Goal: Task Accomplishment & Management: Complete application form

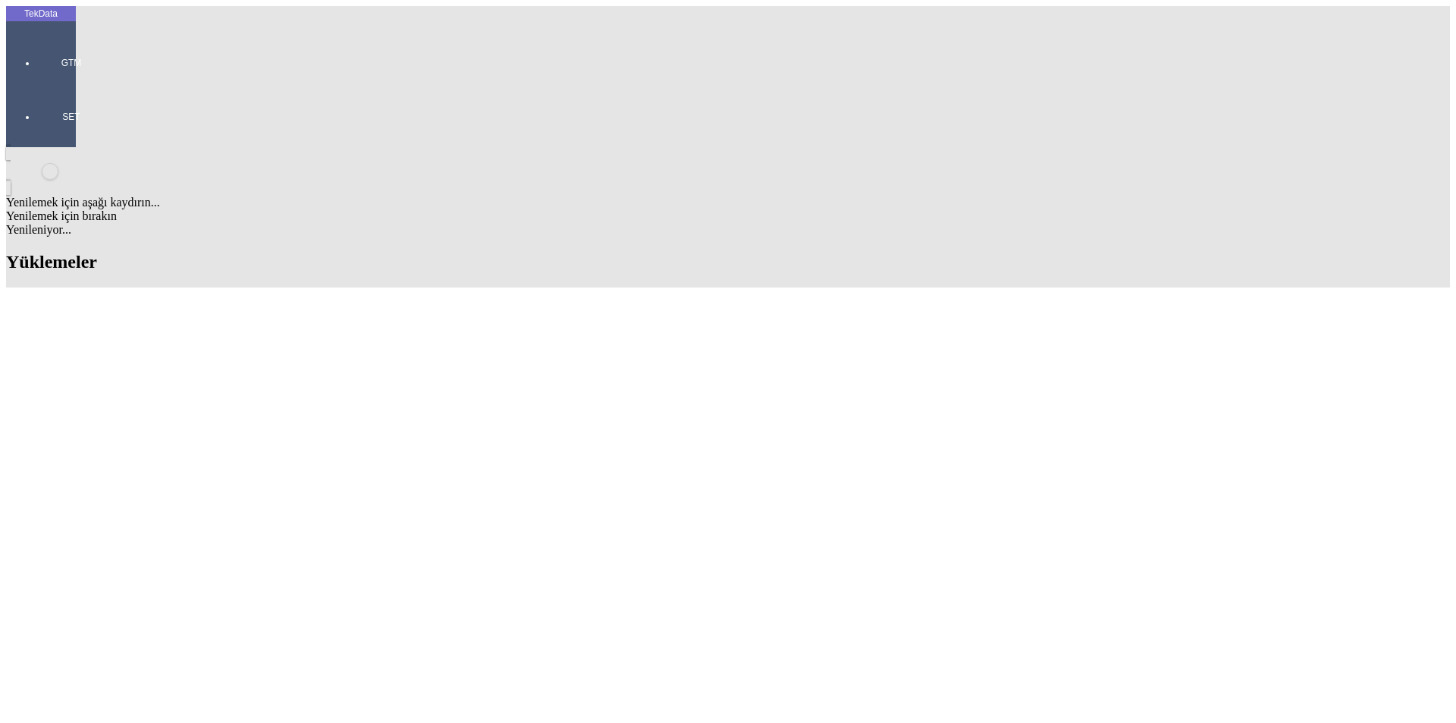
paste input "IHR2025/2-096, IHR2025/4-053, IHR2025/7-033, IHR2025/7-073"
type input "IHR2025/2-096, IHR2025/4-053, IHR2025/7-033, IHR2025/7-073"
paste input "ET360552"
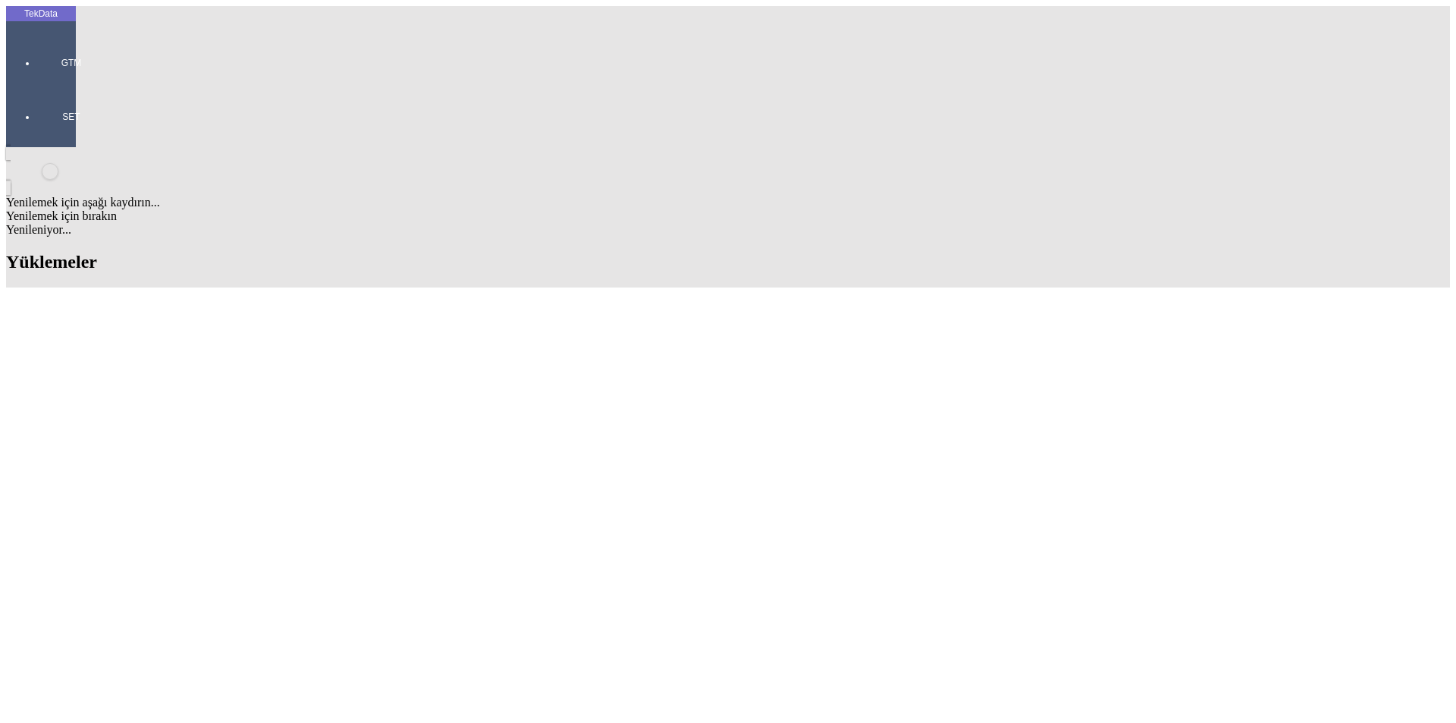
type input "ET360552"
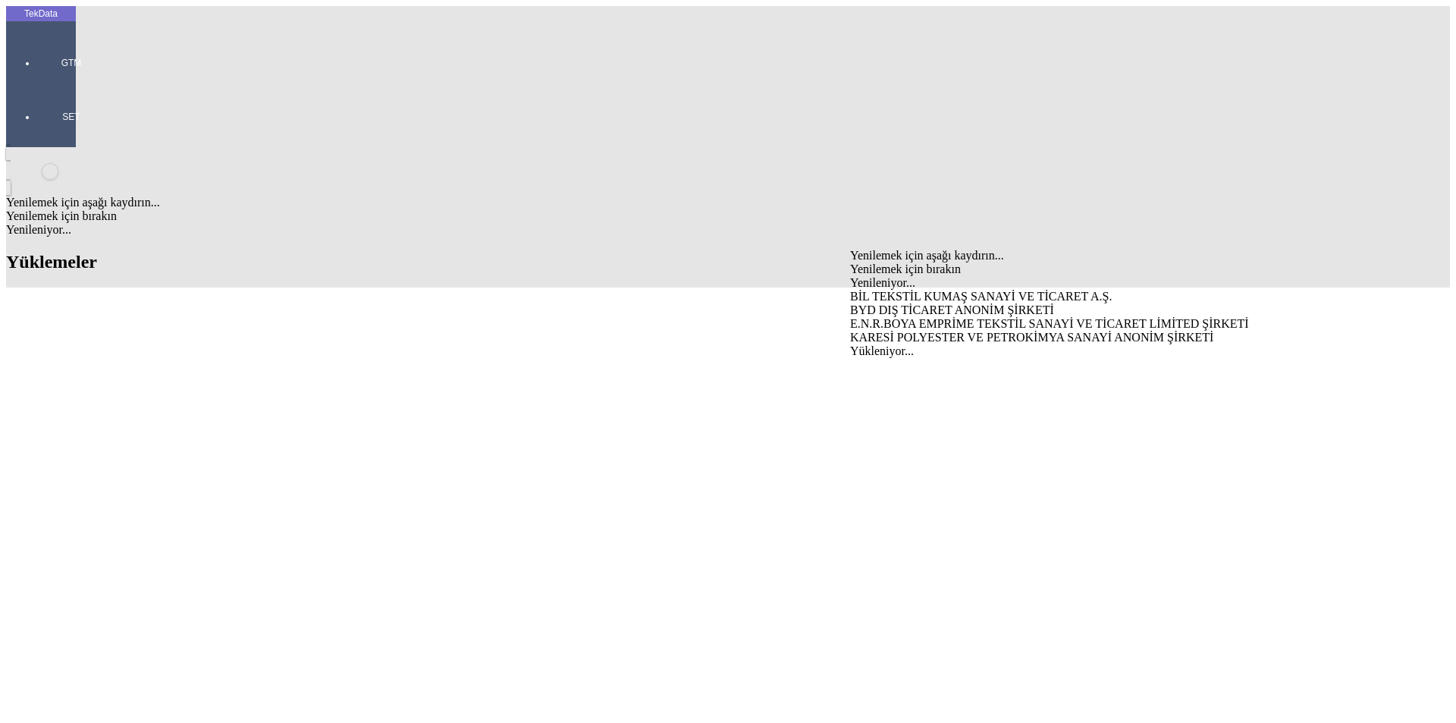
click at [895, 303] on div "BYD DIŞ TİCARET ANONİM ŞİRKETİ" at bounding box center [1139, 310] width 579 height 14
type input "BYD DIŞ TİCARET ANONİM ŞİRKETİ"
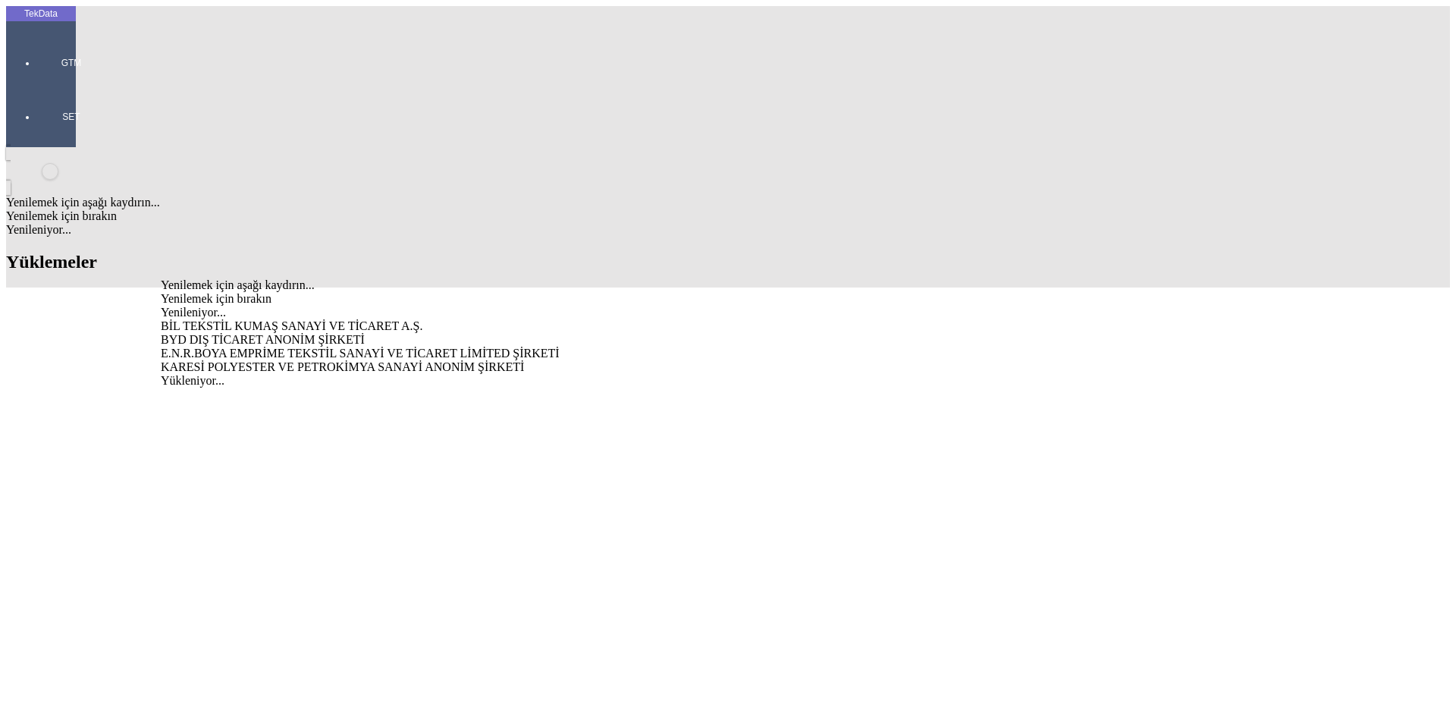
click at [438, 333] on div "BYD DIŞ TİCARET ANONİM ŞİRKETİ" at bounding box center [453, 340] width 585 height 14
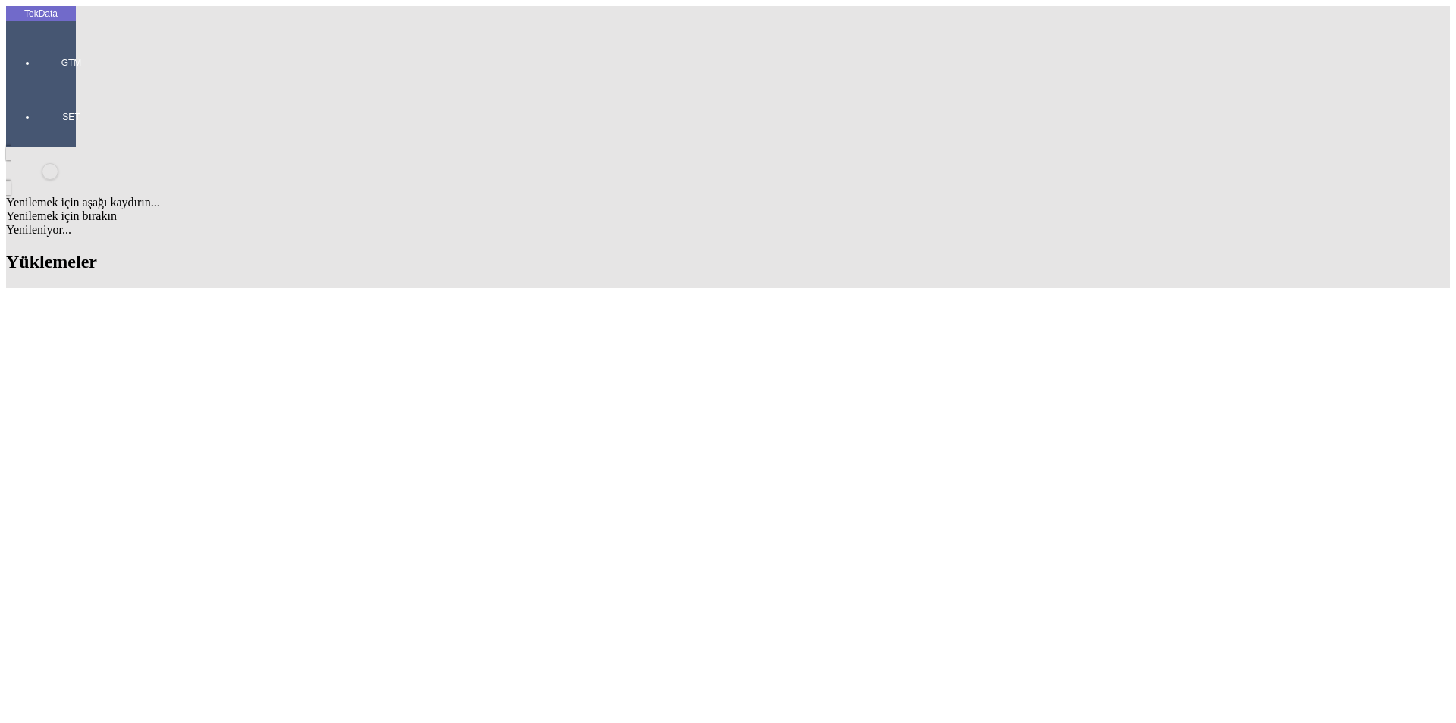
type input "BYD DIŞ TİCARET ANONİM ŞİRKETİ"
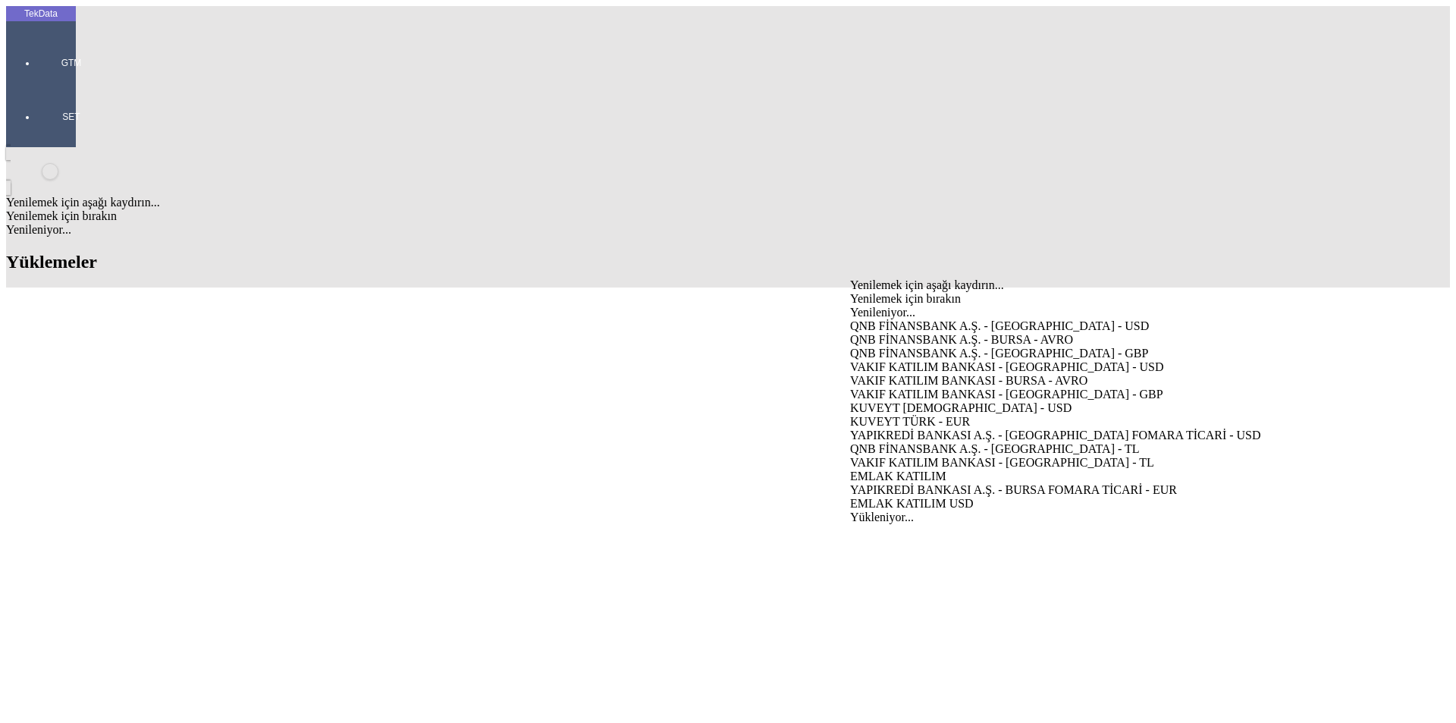
click at [897, 360] on div "VAKIF KATILIM BANKASI - [GEOGRAPHIC_DATA] - USD" at bounding box center [1139, 367] width 579 height 14
type input "VAKIF KATILIM BANKASI - [GEOGRAPHIC_DATA] - USD"
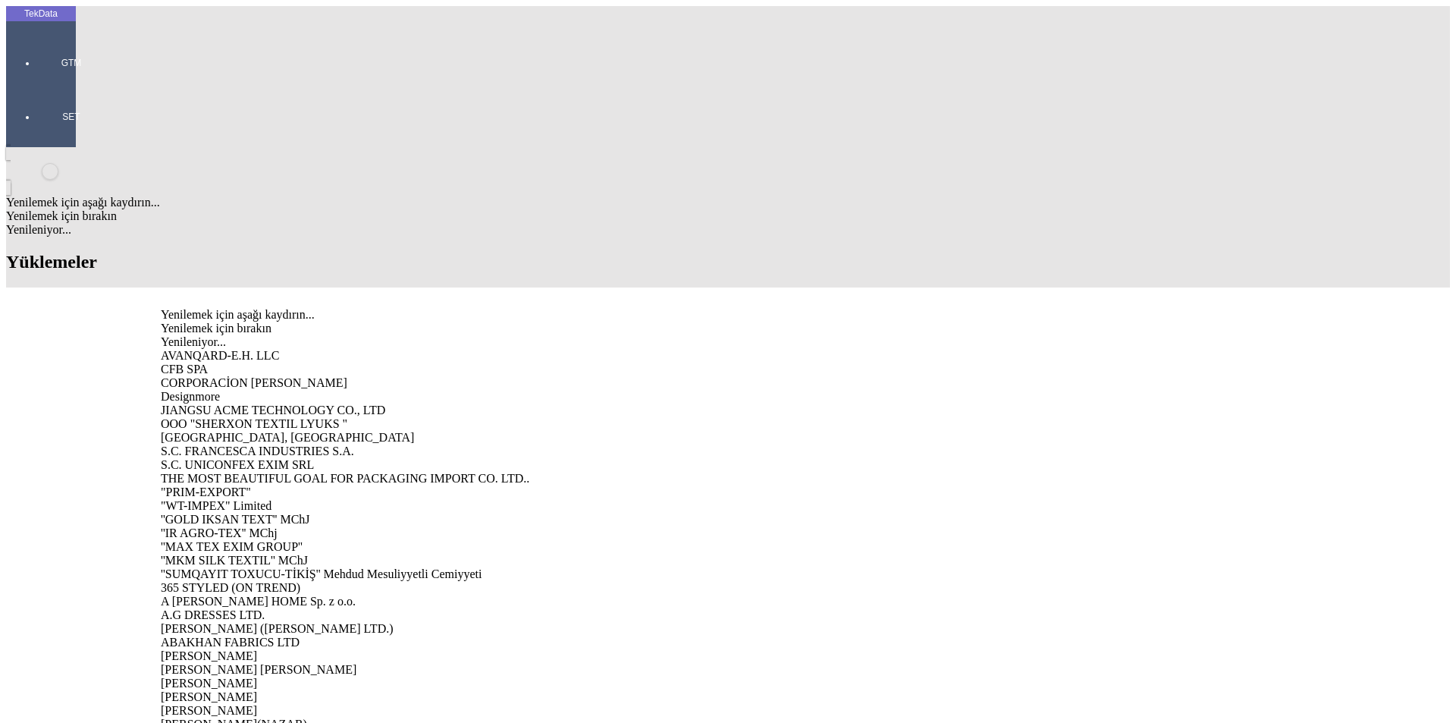
type input "mesn"
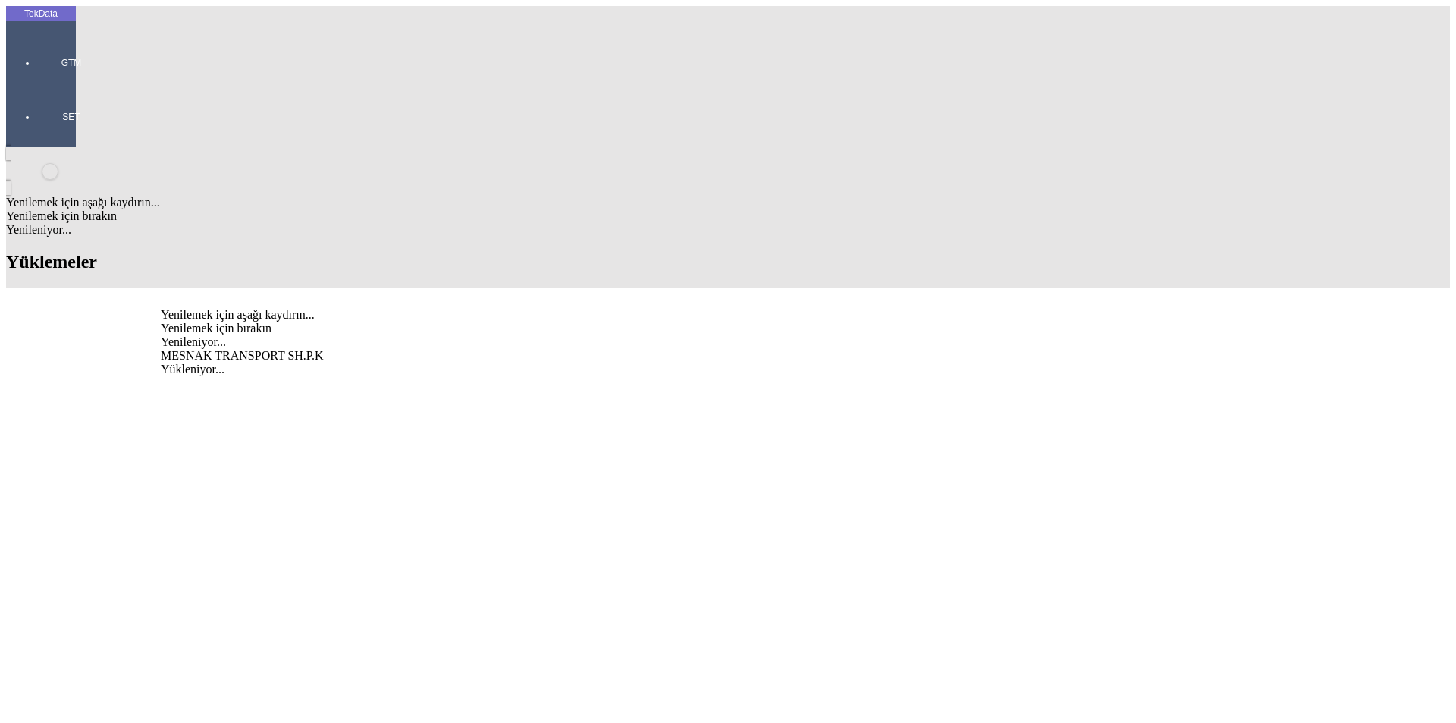
click at [341, 349] on div "MESNAK TRANSPORT SH.P.K" at bounding box center [453, 356] width 585 height 14
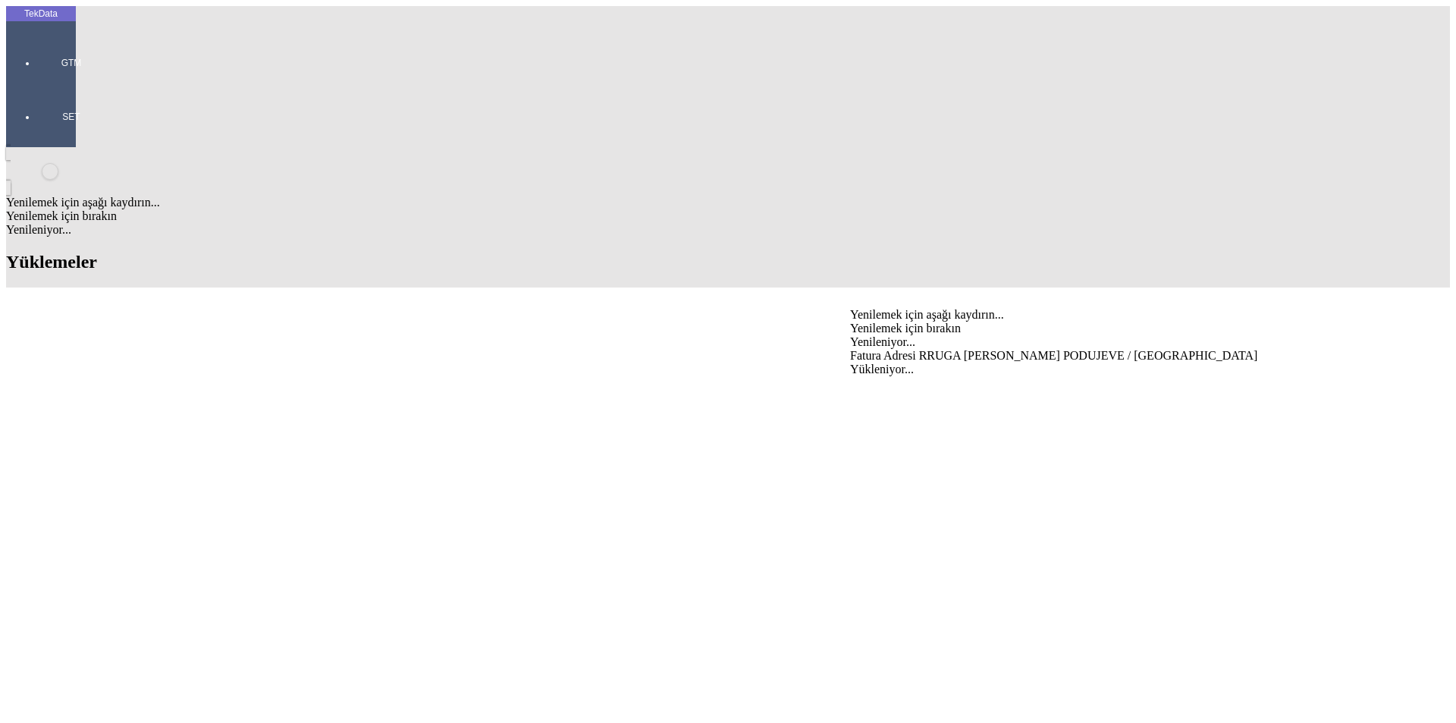
click at [916, 349] on div "Fatura Adresi RRUGA [PERSON_NAME] PODUJEVE / [GEOGRAPHIC_DATA]" at bounding box center [1139, 356] width 579 height 14
type input "Fatura Adresi RRUGA [PERSON_NAME] PODUJEVE / [GEOGRAPHIC_DATA]"
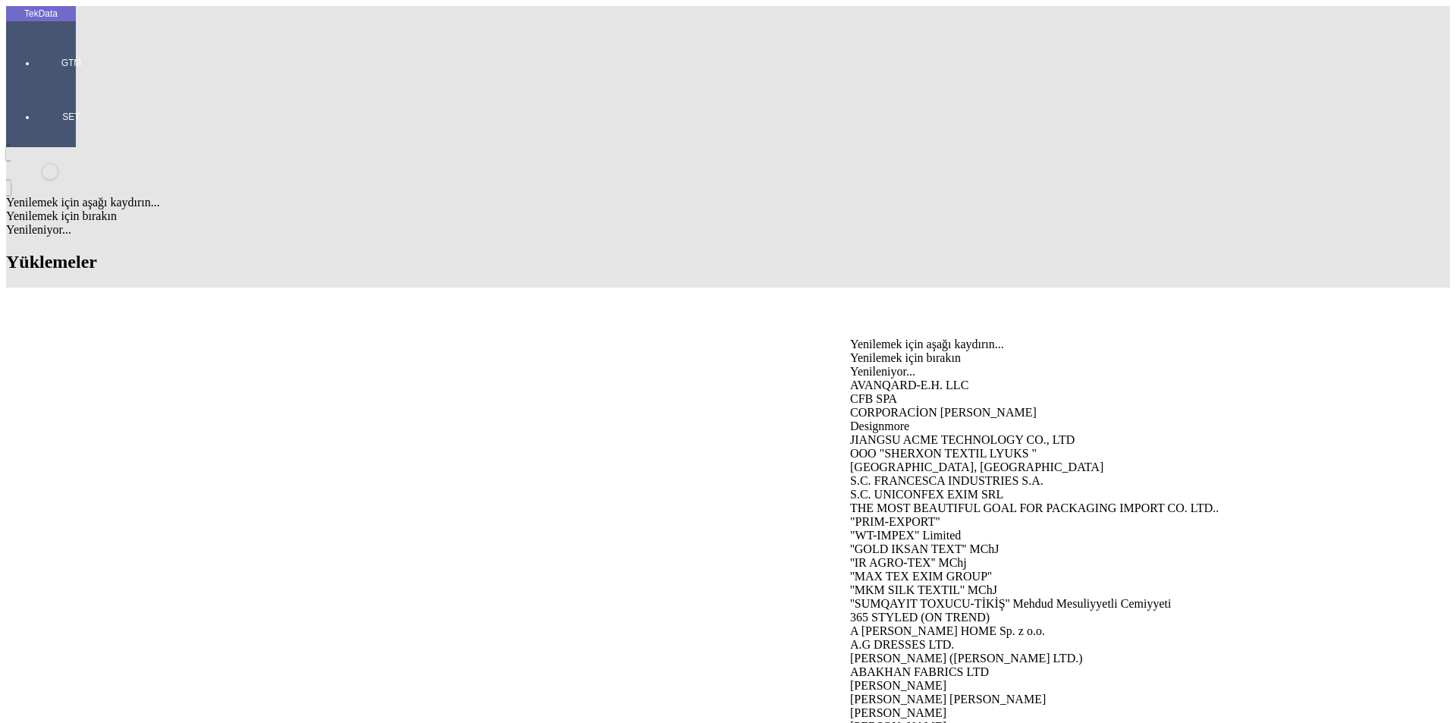
type input "mes"
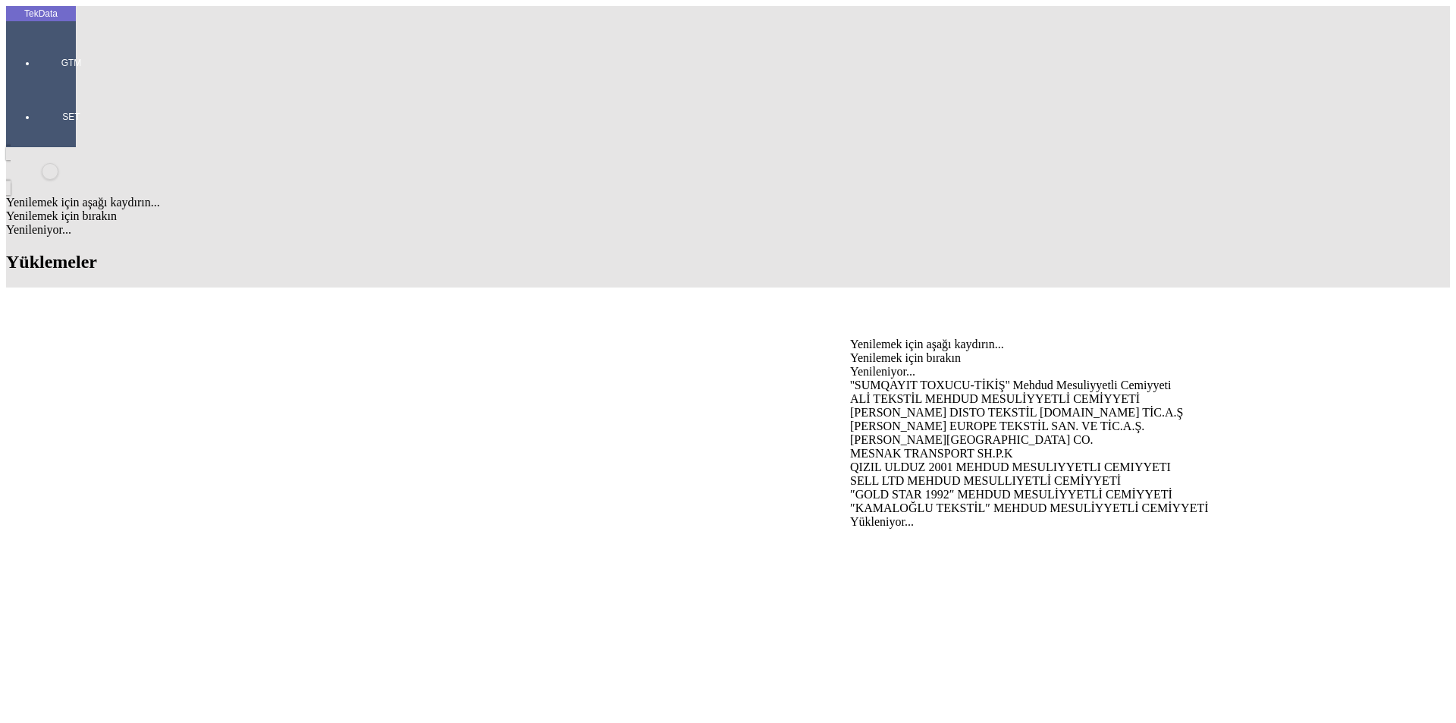
click at [921, 447] on div "MESNAK TRANSPORT SH.P.K" at bounding box center [1139, 454] width 579 height 14
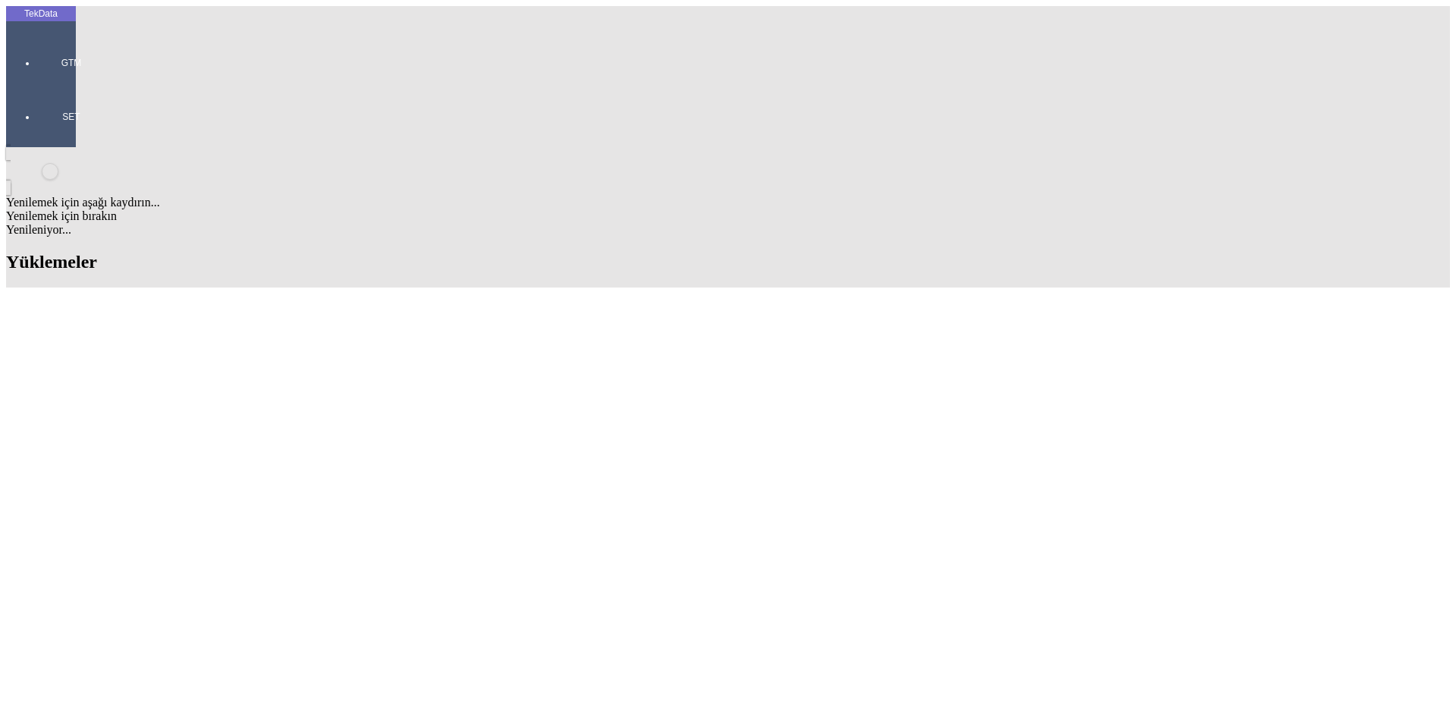
click at [382, 408] on div "Fatura Adresi RRUGA [PERSON_NAME] PODUJEVE / [GEOGRAPHIC_DATA]" at bounding box center [453, 415] width 585 height 14
type input "Fatura Adresi RRUGA [PERSON_NAME] PODUJEVE / [GEOGRAPHIC_DATA]"
click at [366, 524] on div "[PERSON_NAME]" at bounding box center [453, 531] width 585 height 14
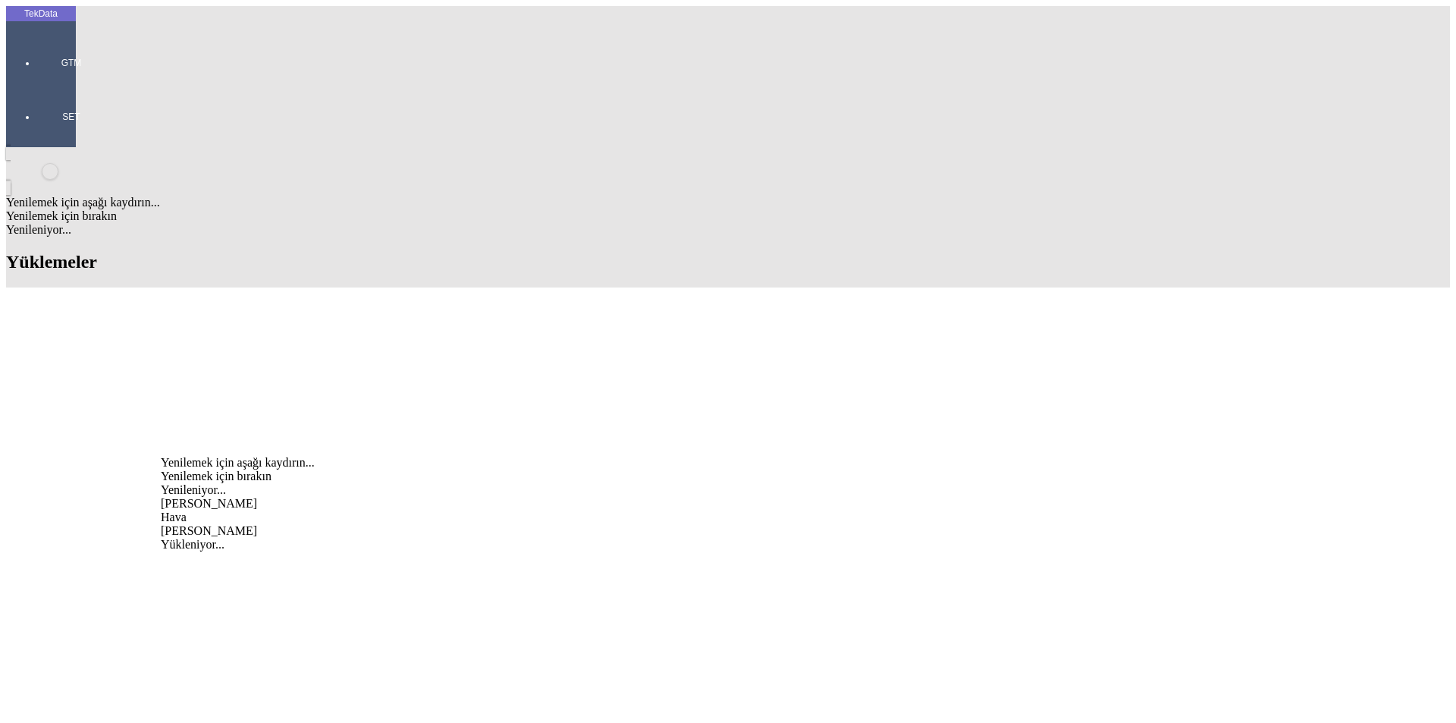
type input "[PERSON_NAME]"
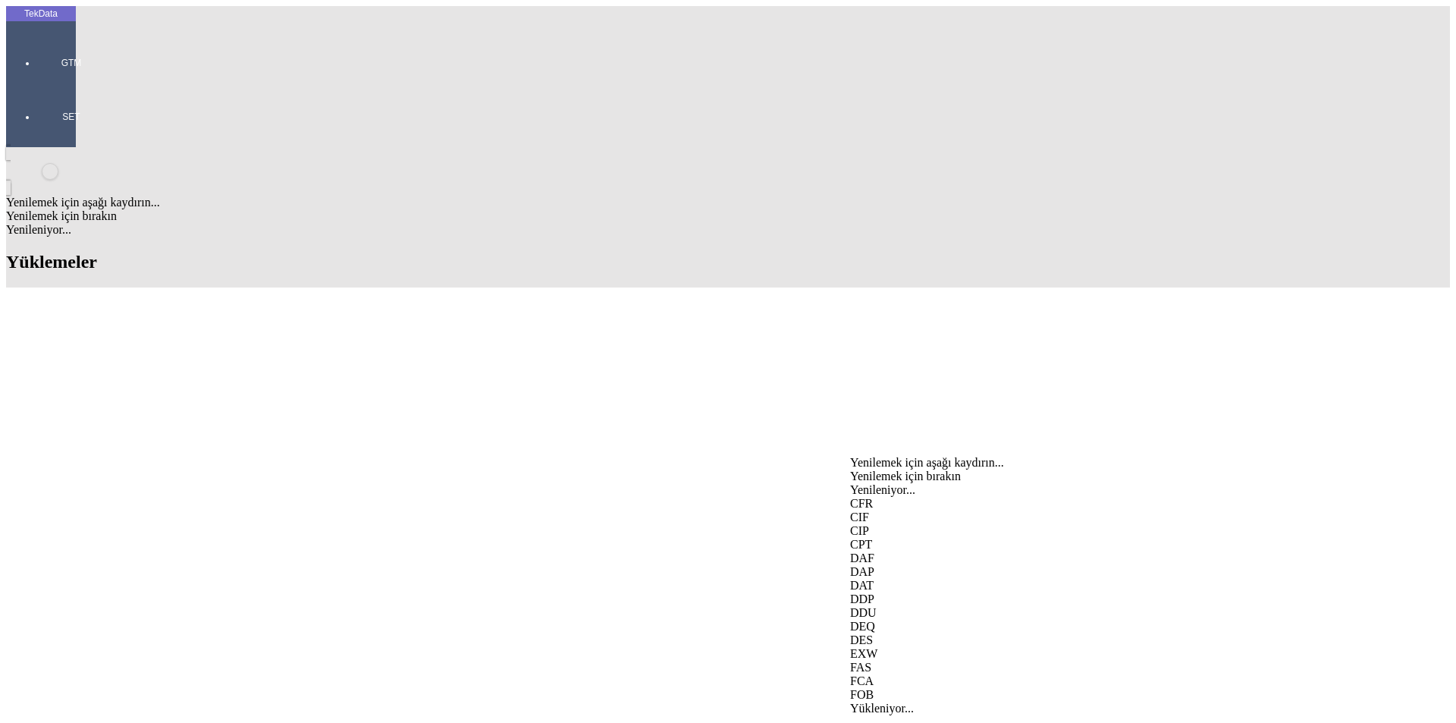
click at [885, 647] on div "EXW" at bounding box center [1139, 654] width 579 height 14
click at [883, 674] on div "FCA" at bounding box center [1139, 681] width 579 height 14
type input "FCA"
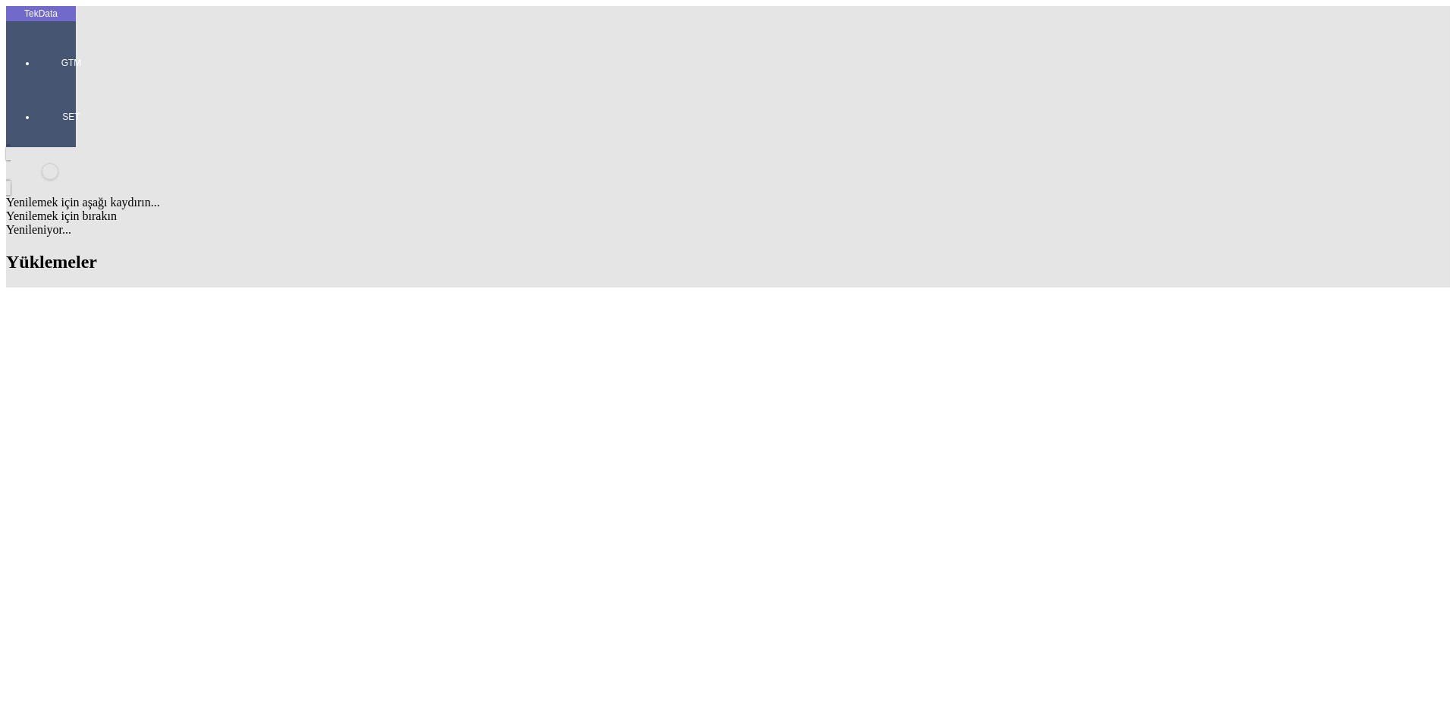
type input "i"
type input "[GEOGRAPHIC_DATA]"
click at [915, 554] on div "Mal Mukabili" at bounding box center [1139, 561] width 579 height 14
type input "Mal Mukabili"
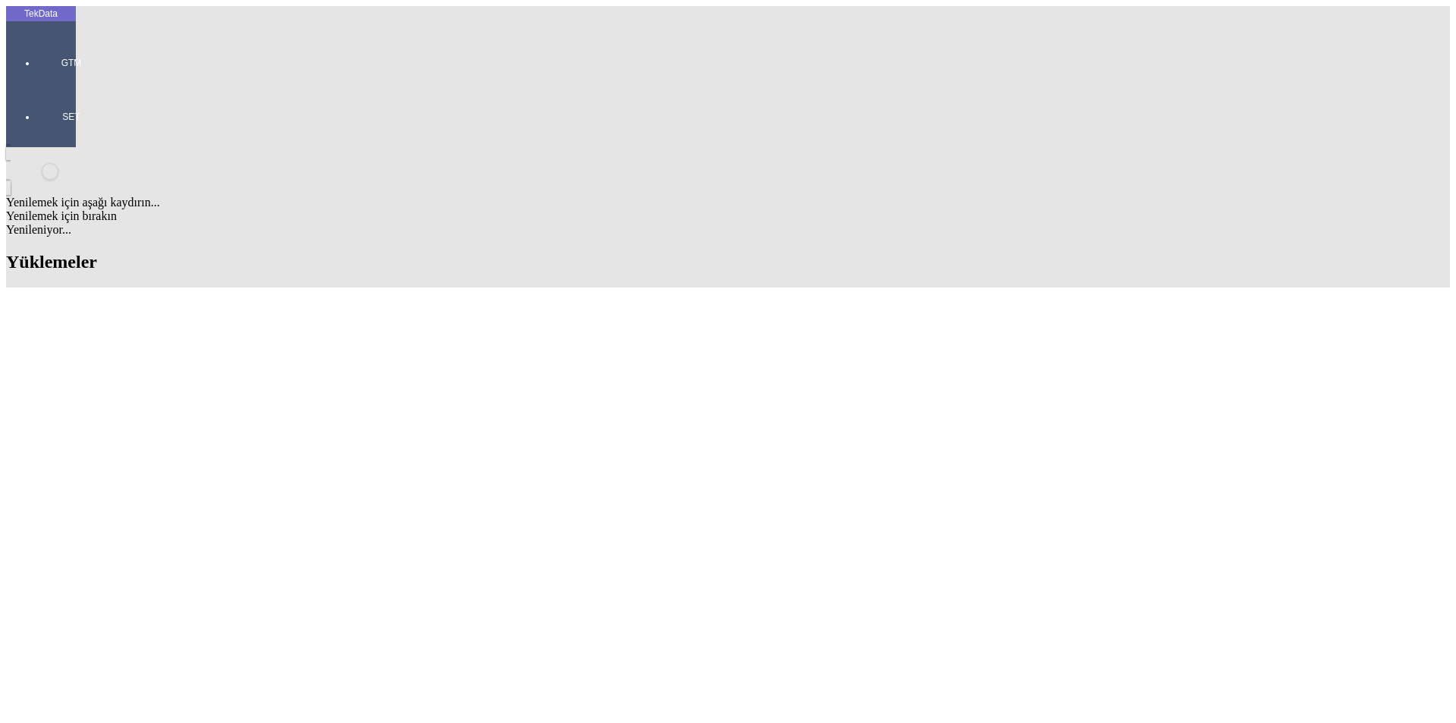
click at [575, 556] on div "Görüldüğünde Ödemeli" at bounding box center [453, 563] width 585 height 14
type input "Görüldüğünde Ödemeli"
click at [891, 556] on div "Ödeme bekliyor" at bounding box center [1139, 563] width 579 height 14
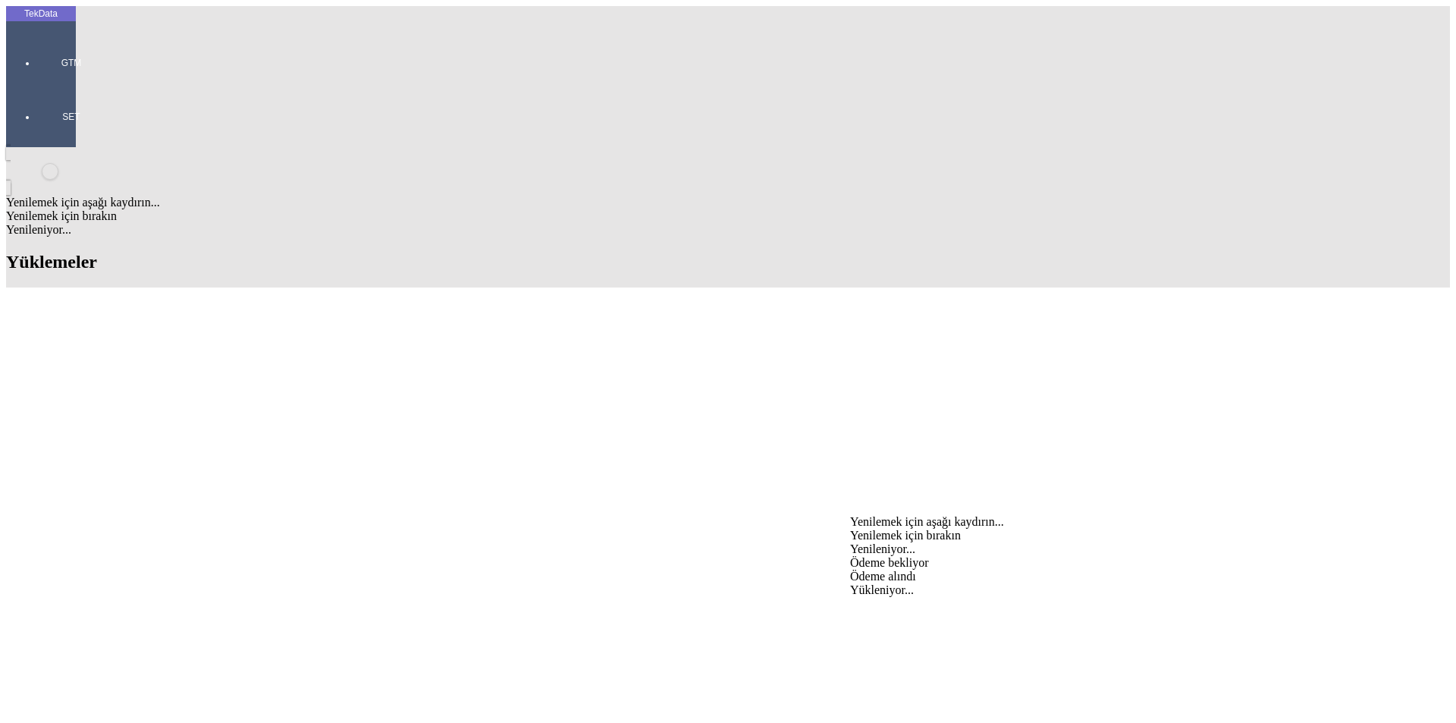
type input "Ödeme bekliyor"
type input "4619.45"
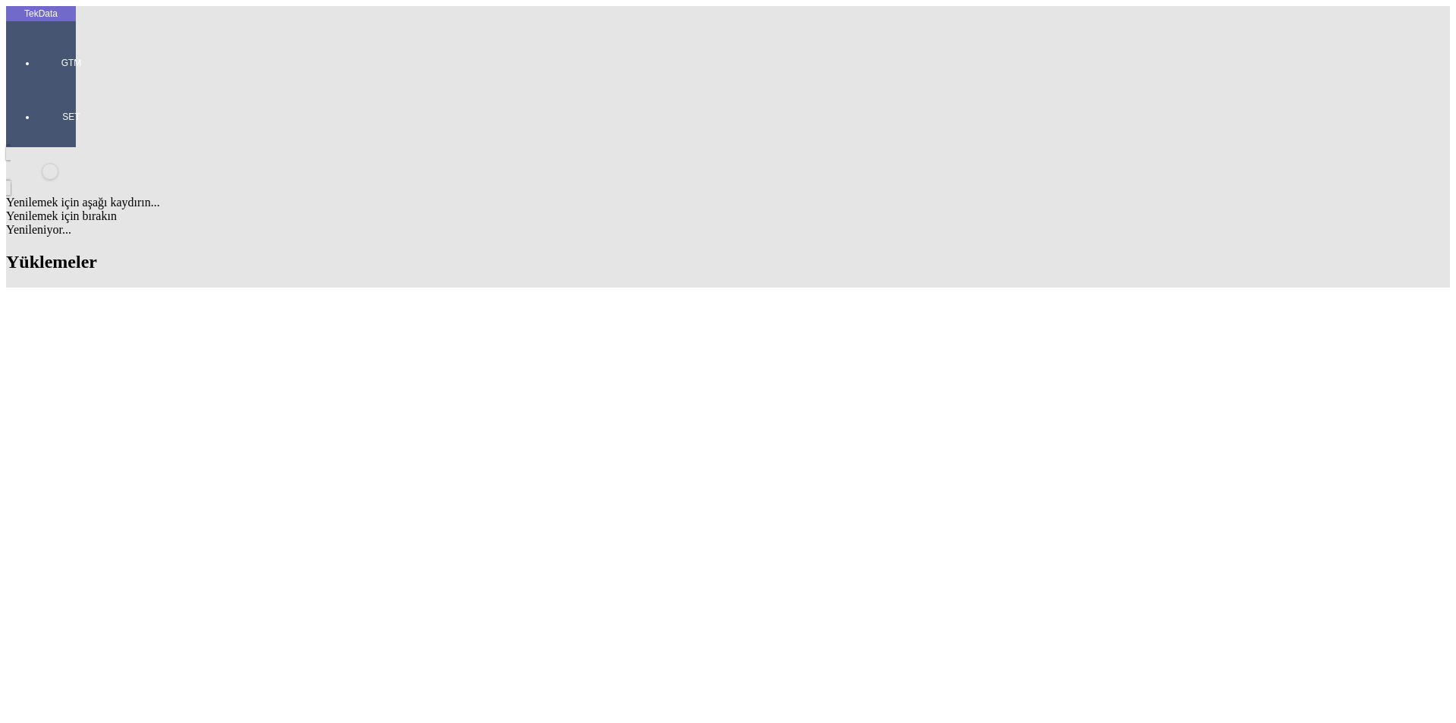
type input "4666.4"
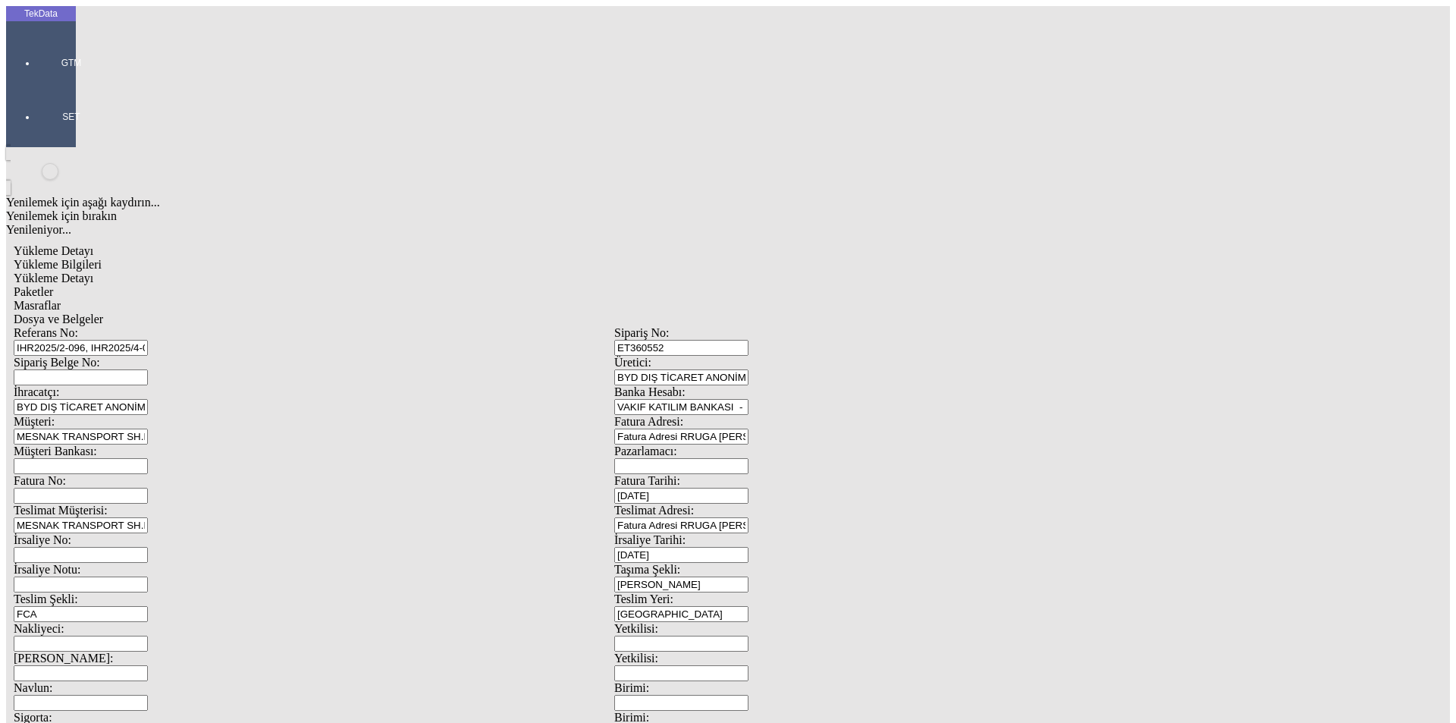
click at [93, 271] on span "Yükleme Detayı" at bounding box center [54, 277] width 80 height 13
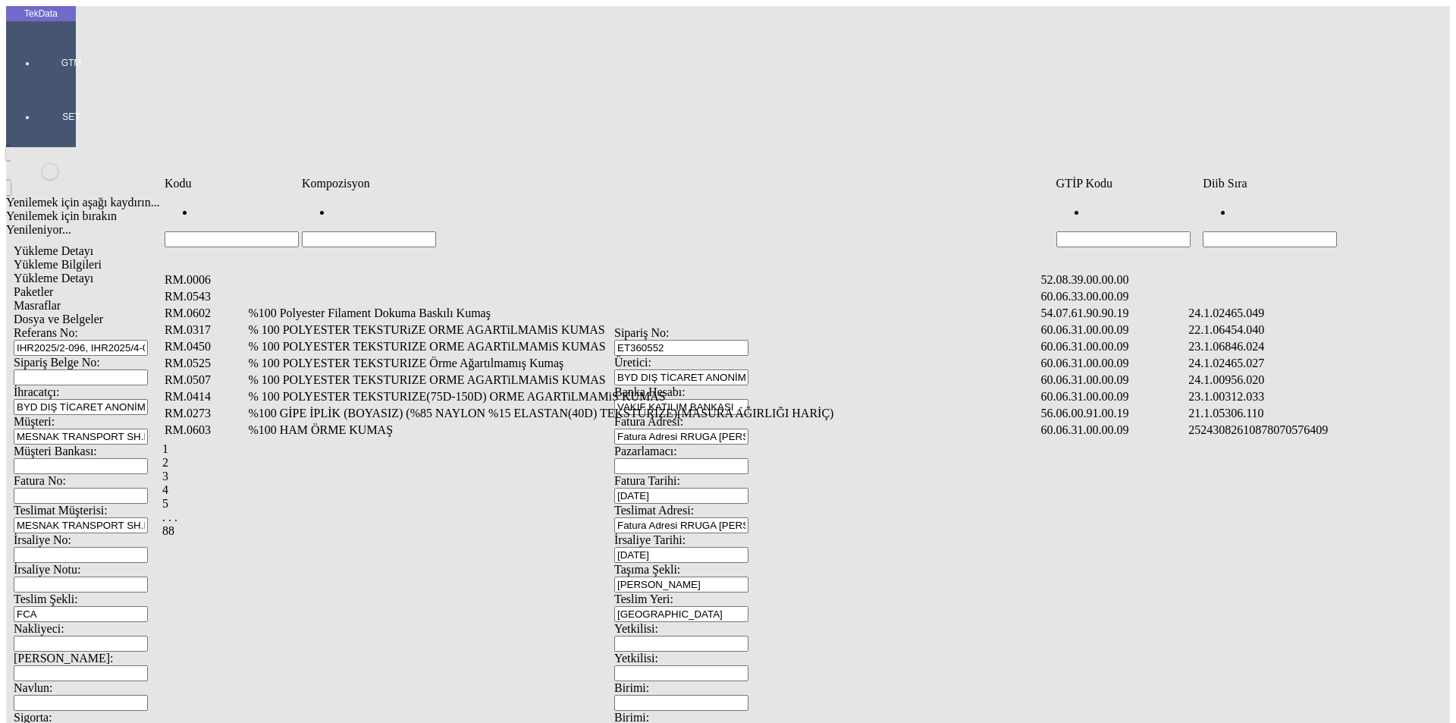
click at [1245, 231] on input "Hücreyi Filtrele" at bounding box center [1270, 239] width 134 height 16
type input "2465"
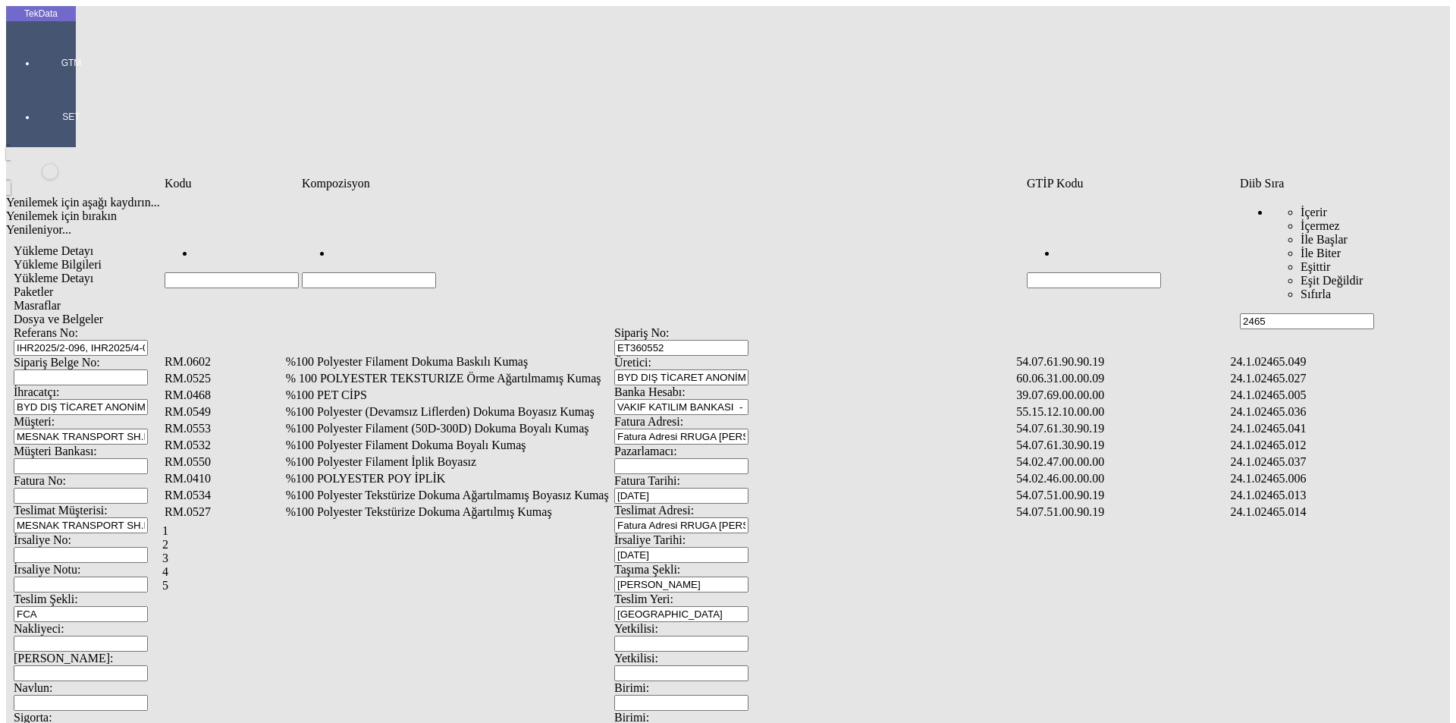
click at [396, 272] on input "Hücreyi Filtrele" at bounding box center [369, 280] width 134 height 16
type input "%100 POLYESTER TE"
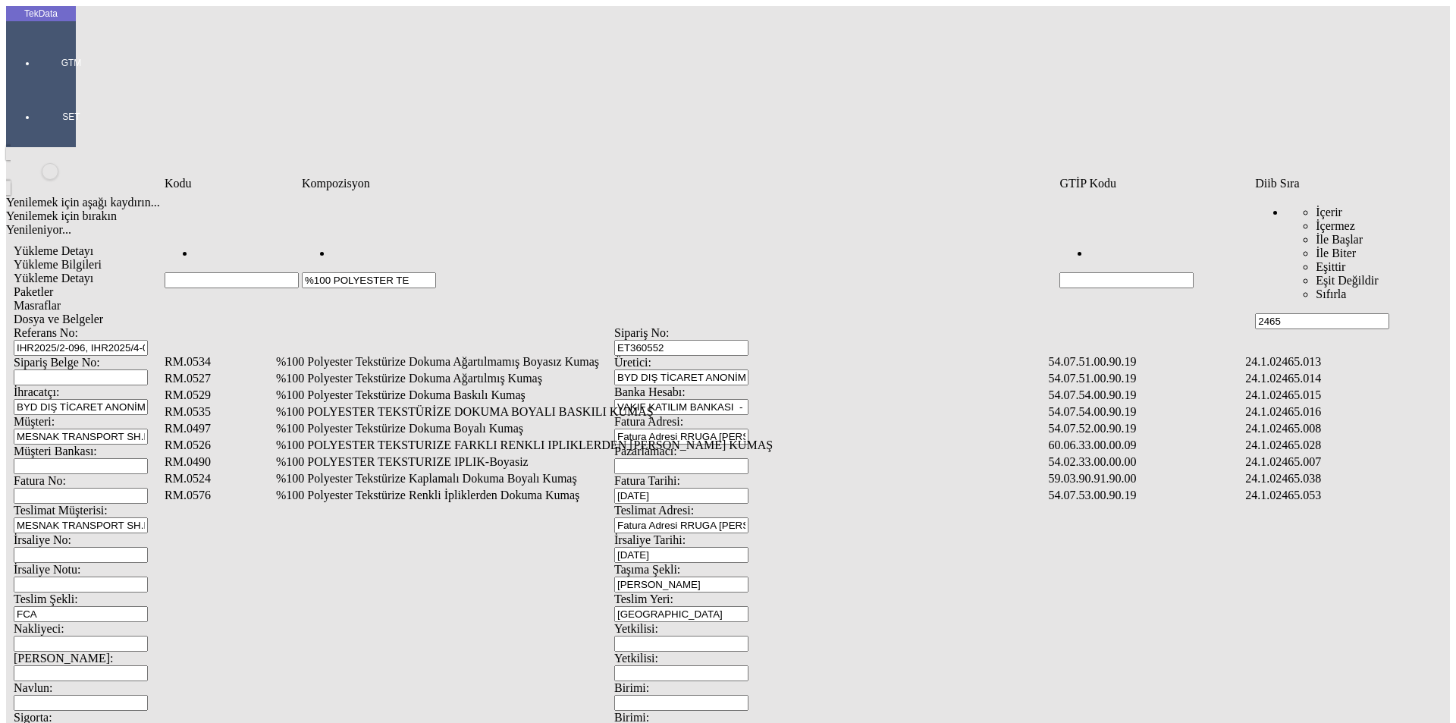
click at [457, 421] on td "%100 Polyester Tekstürize Dokuma Boyalı Kumaş" at bounding box center [660, 428] width 771 height 15
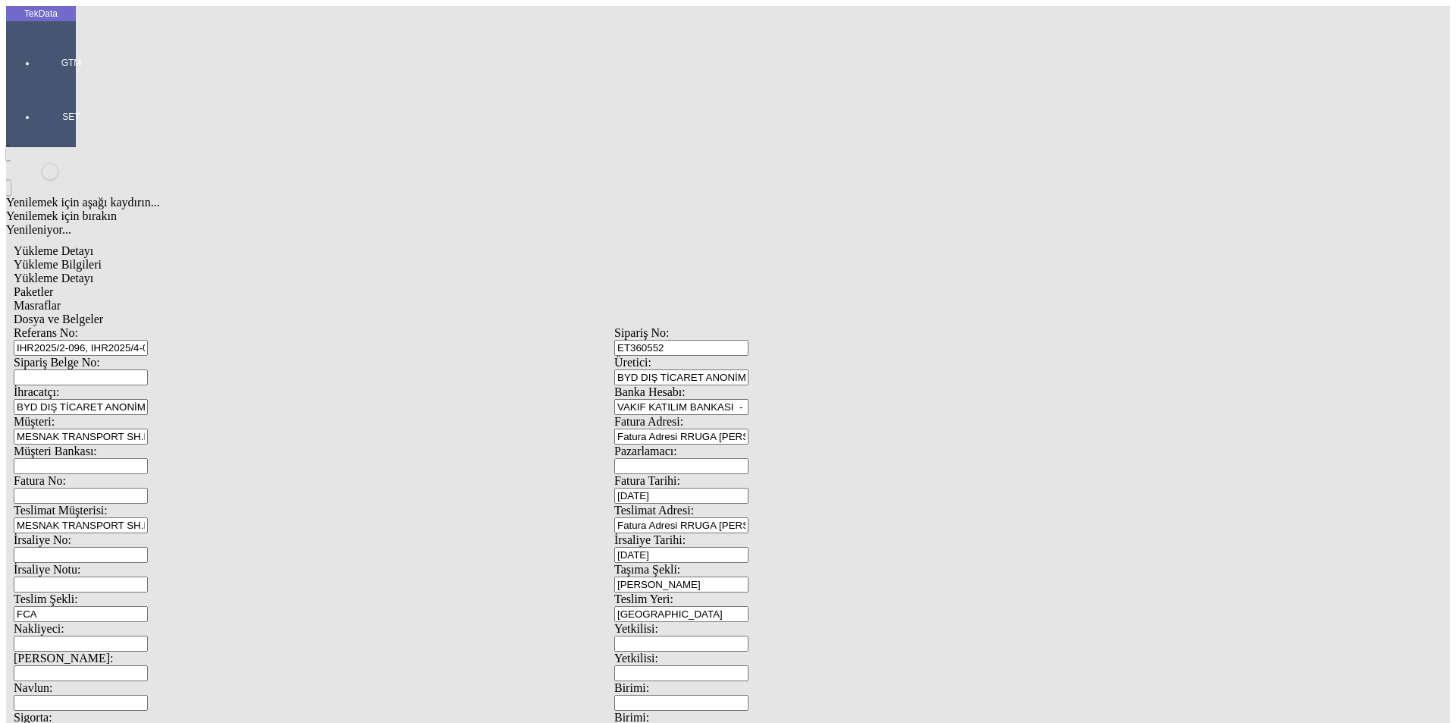
type input "423"
click at [871, 275] on div "Metre" at bounding box center [1127, 282] width 601 height 14
type input "Metre"
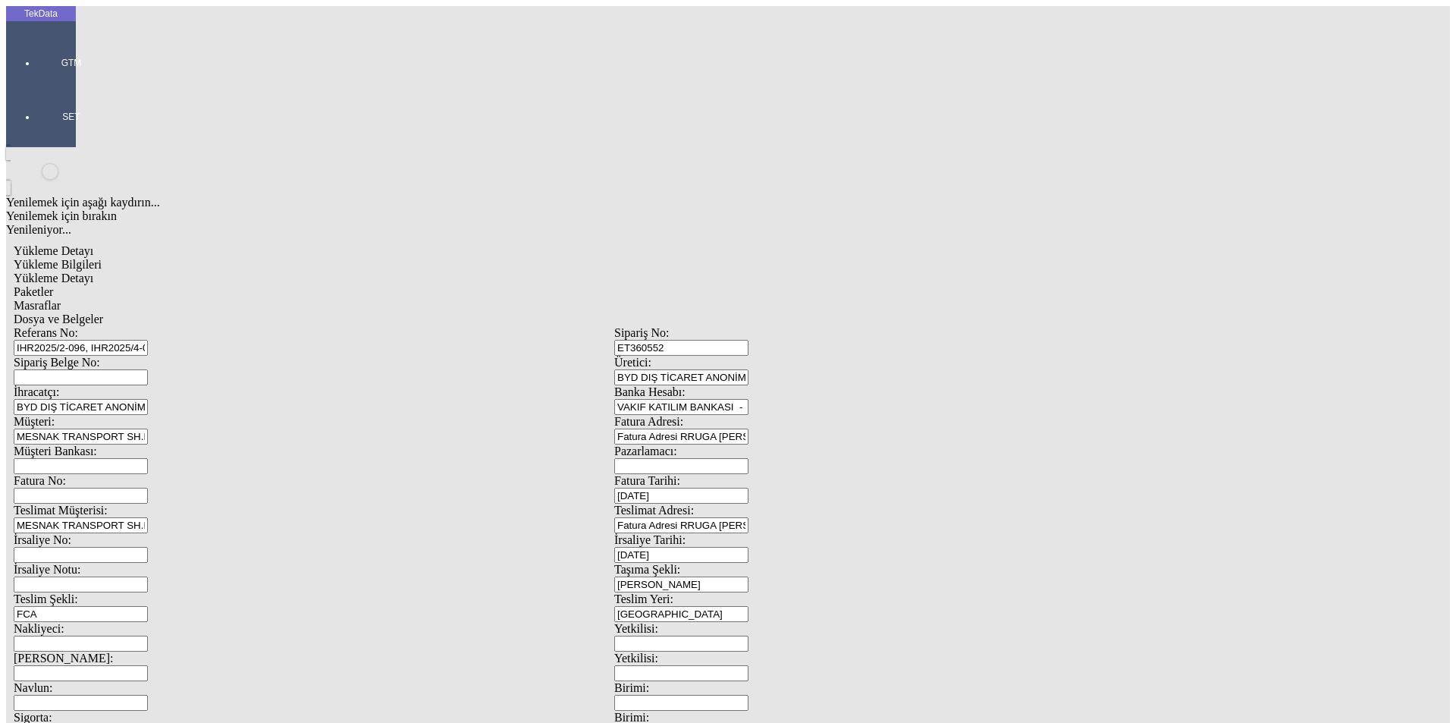
type input "1.45"
click at [857, 331] on div "Avro" at bounding box center [1127, 338] width 601 height 14
type input "Avro"
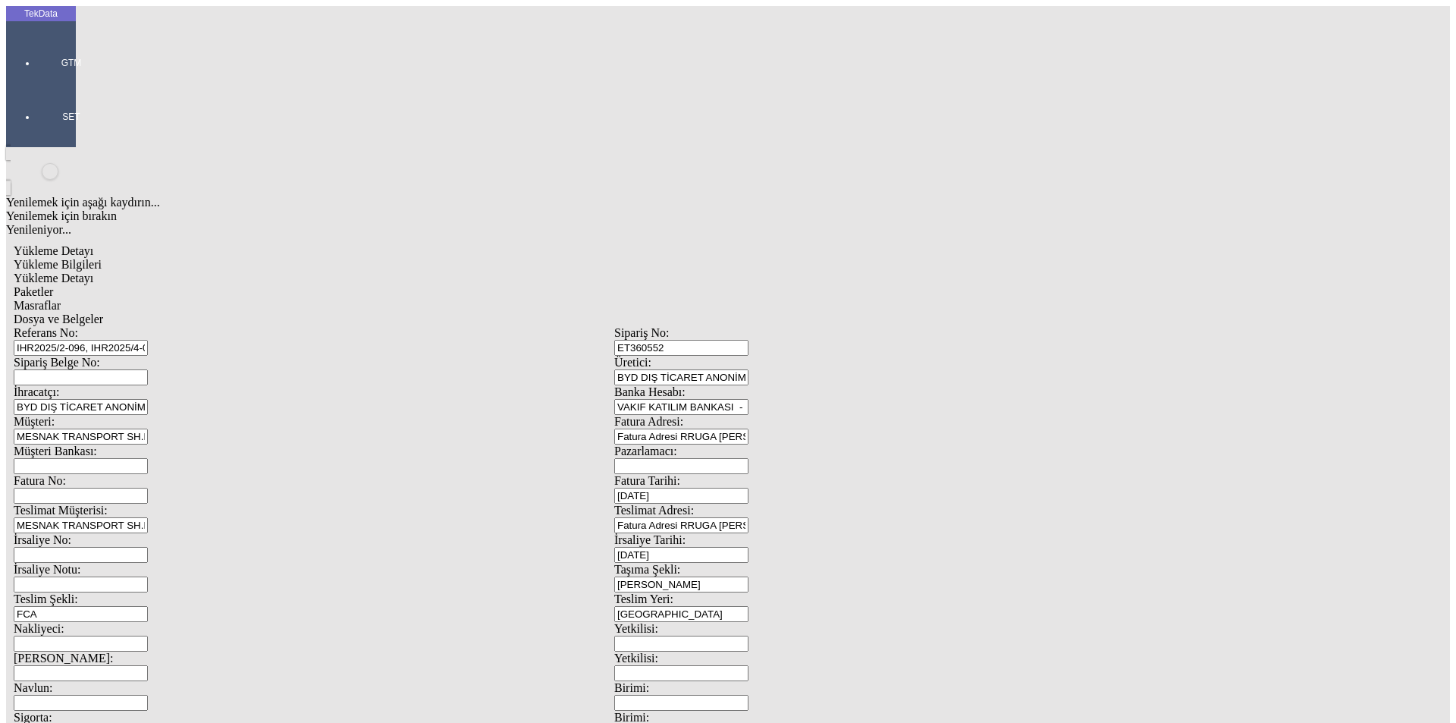
type input "300"
type input "106"
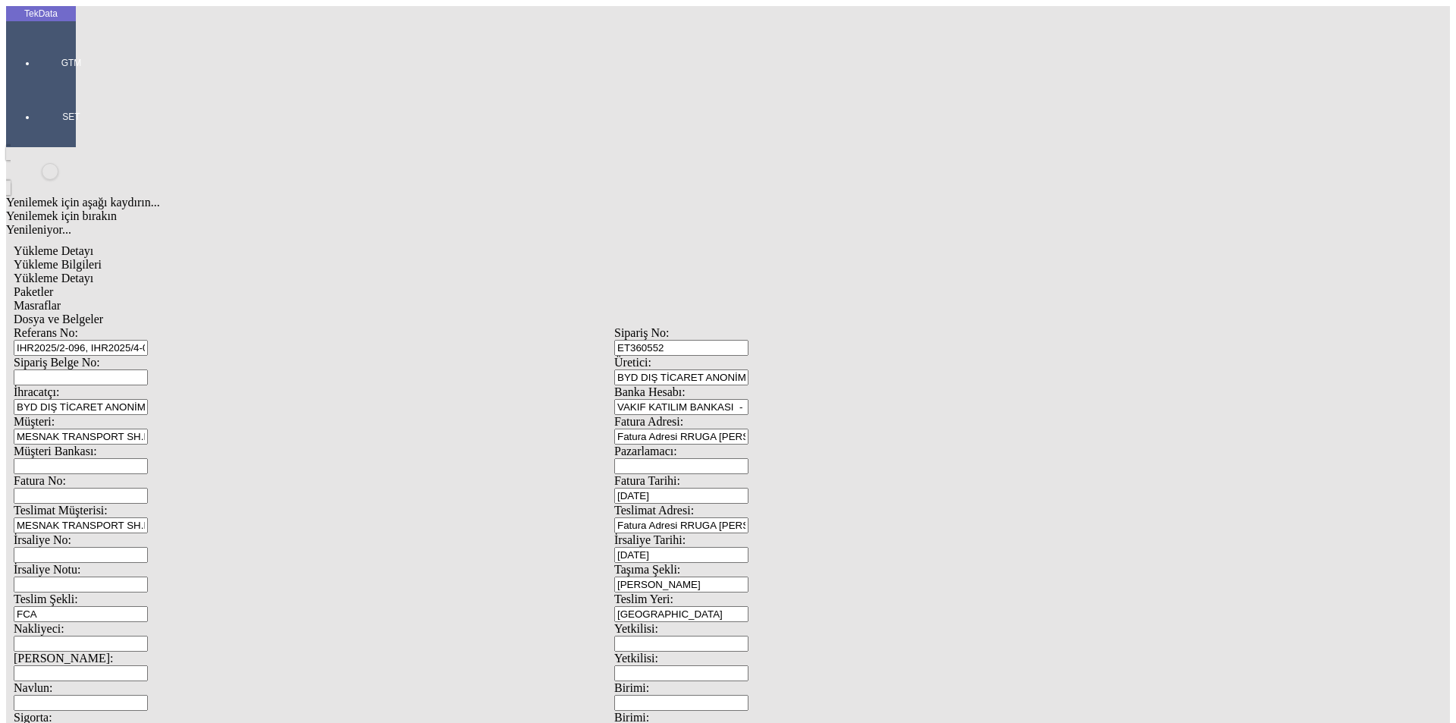
type input "107.65"
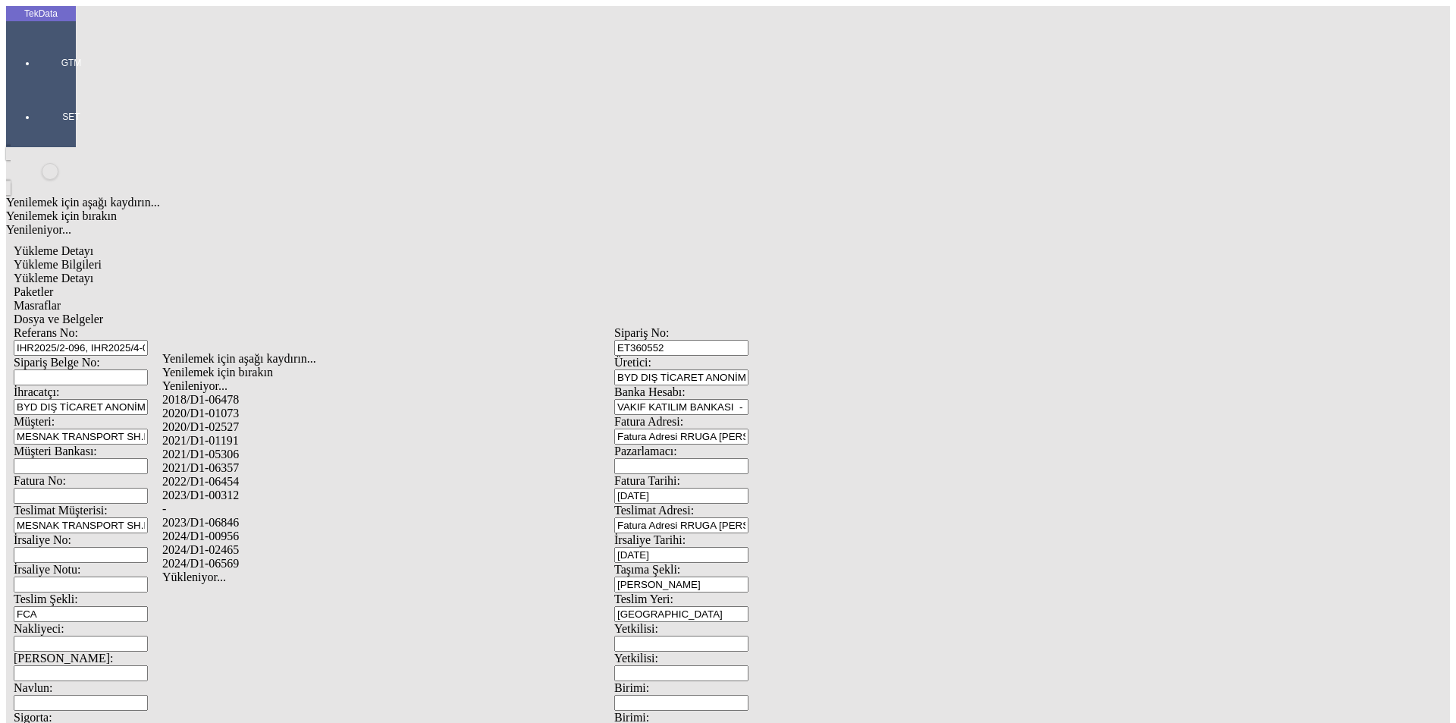
click at [233, 543] on div "2024/D1-02465" at bounding box center [456, 550] width 589 height 14
type input "2024/D1-02465"
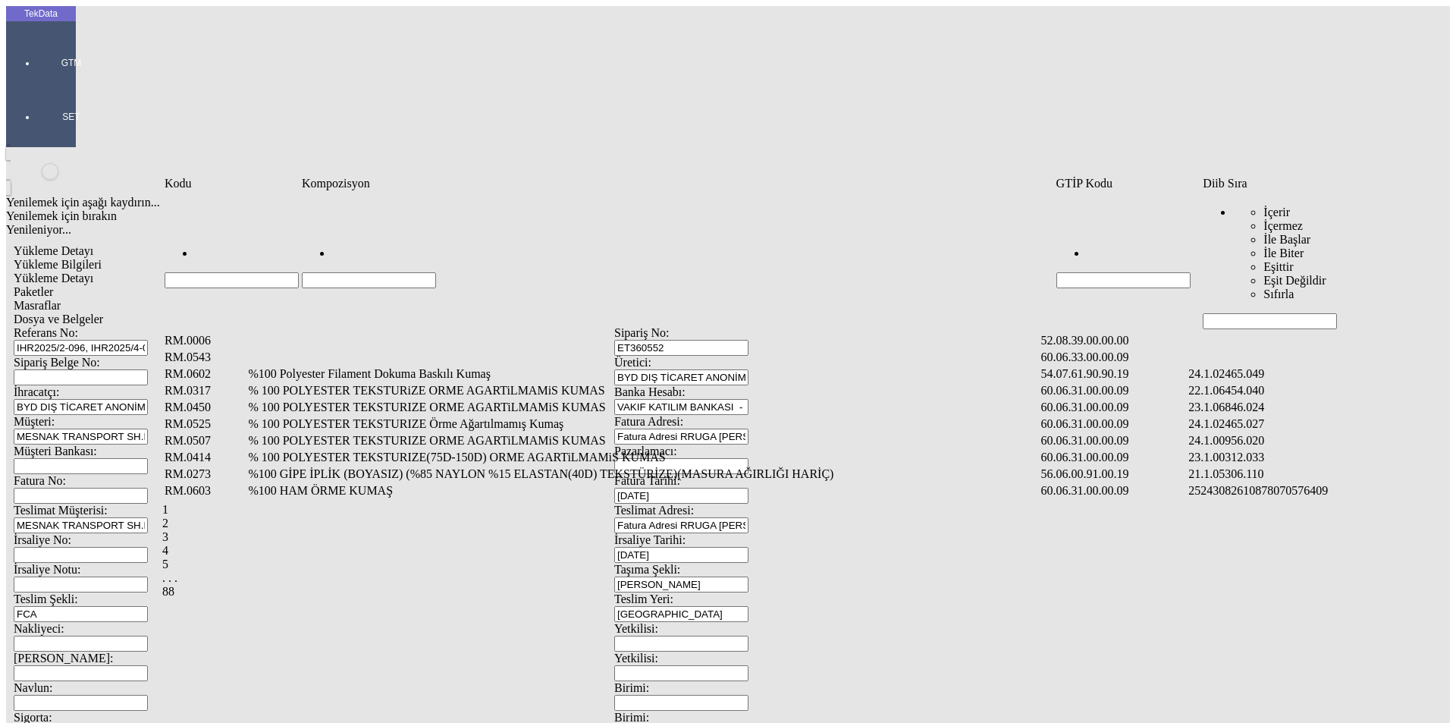
click at [1221, 313] on input "Hücreyi Filtrele" at bounding box center [1270, 321] width 134 height 16
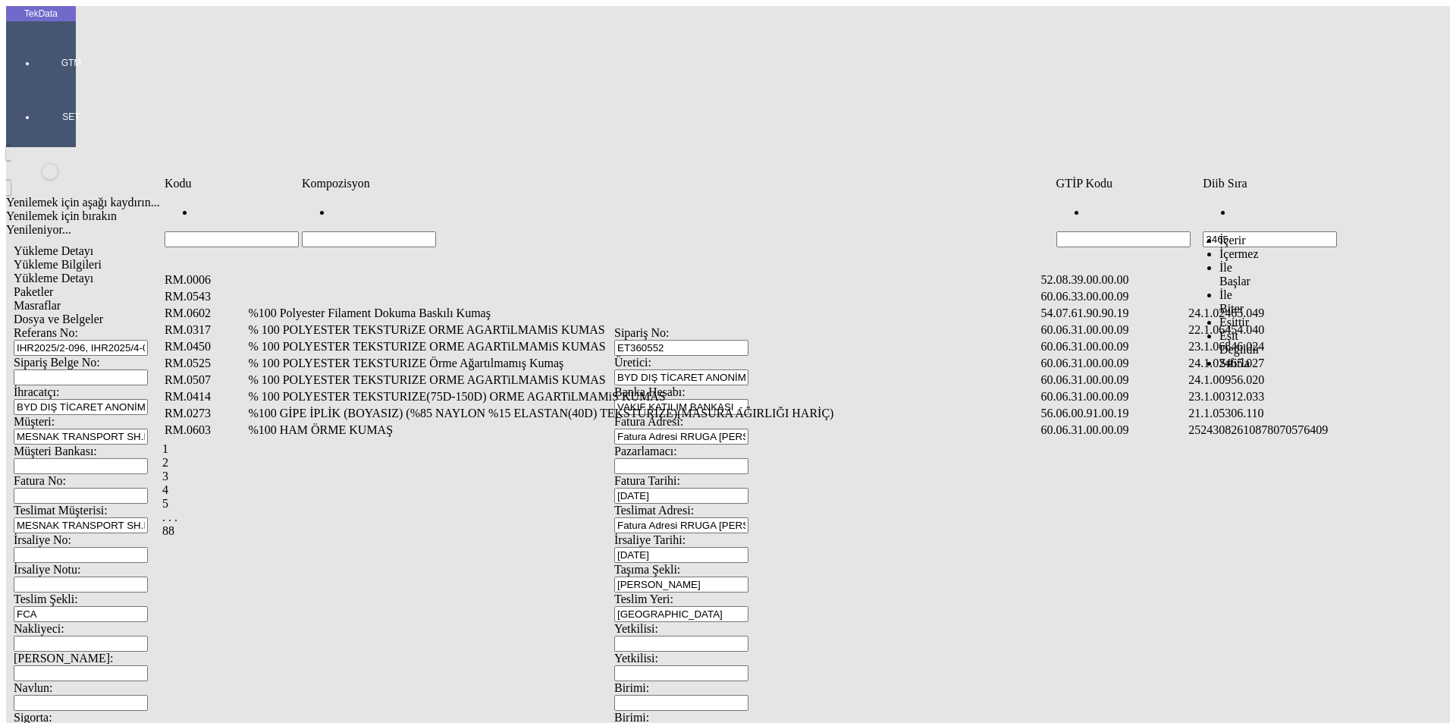
type input "2465"
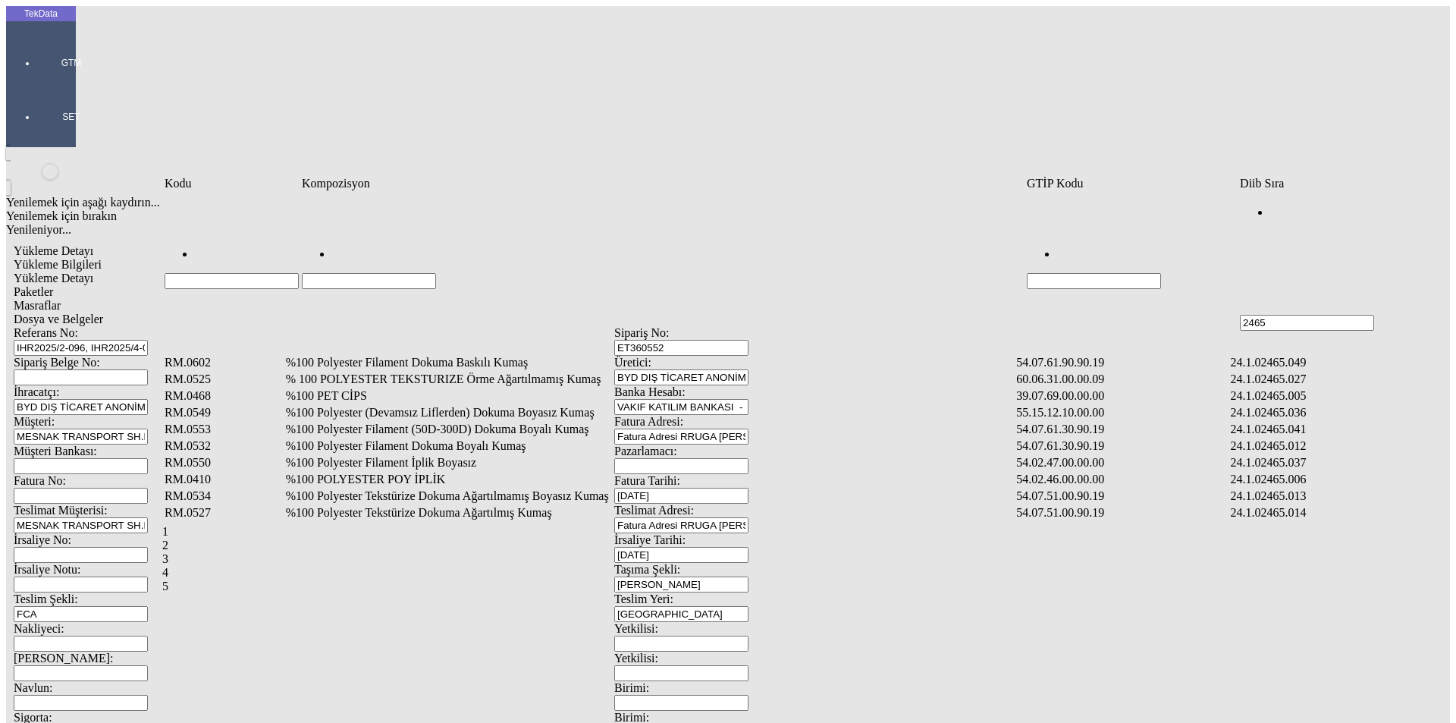
click at [436, 273] on input "Hücreyi Filtrele" at bounding box center [369, 281] width 134 height 16
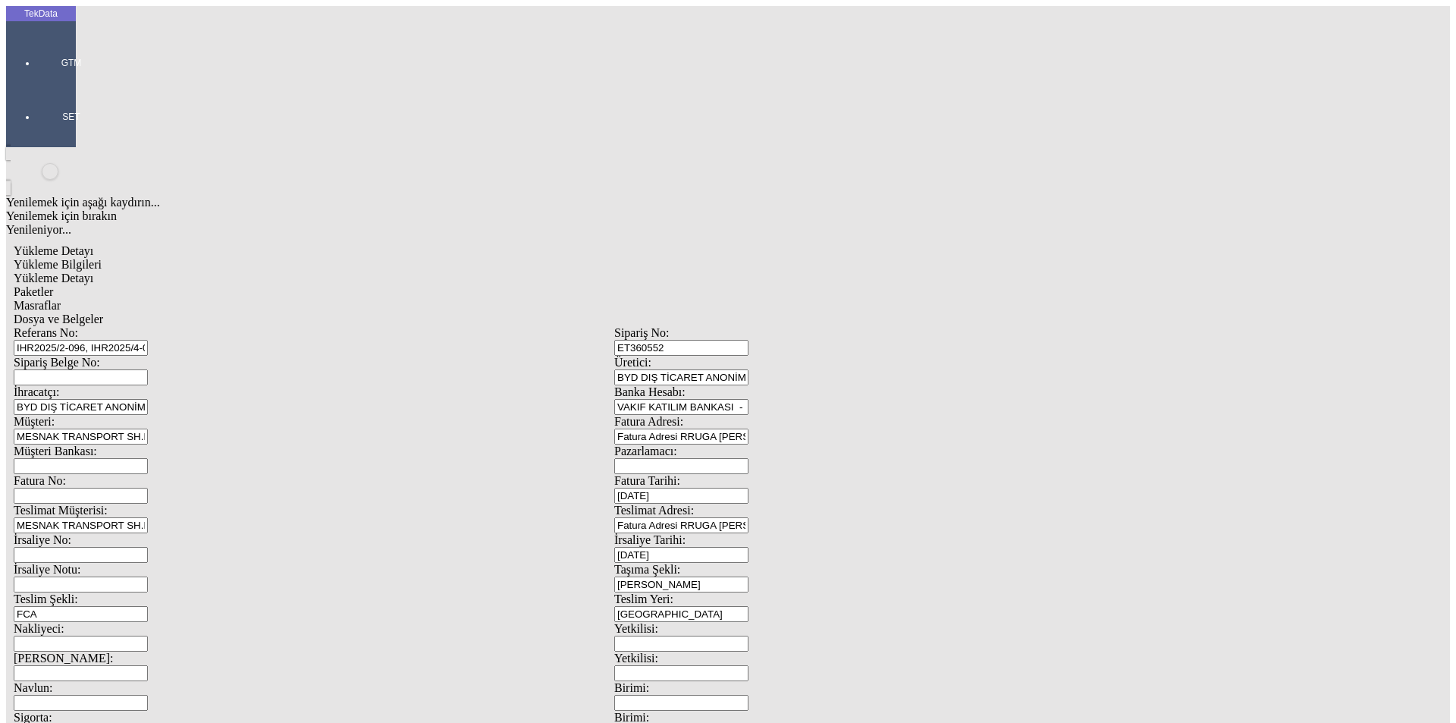
click at [654, 356] on span "Evet" at bounding box center [643, 350] width 22 height 13
click at [102, 258] on span "Yükleme Bilgileri" at bounding box center [58, 264] width 88 height 13
click at [93, 271] on span "Yükleme Detayı" at bounding box center [54, 277] width 80 height 13
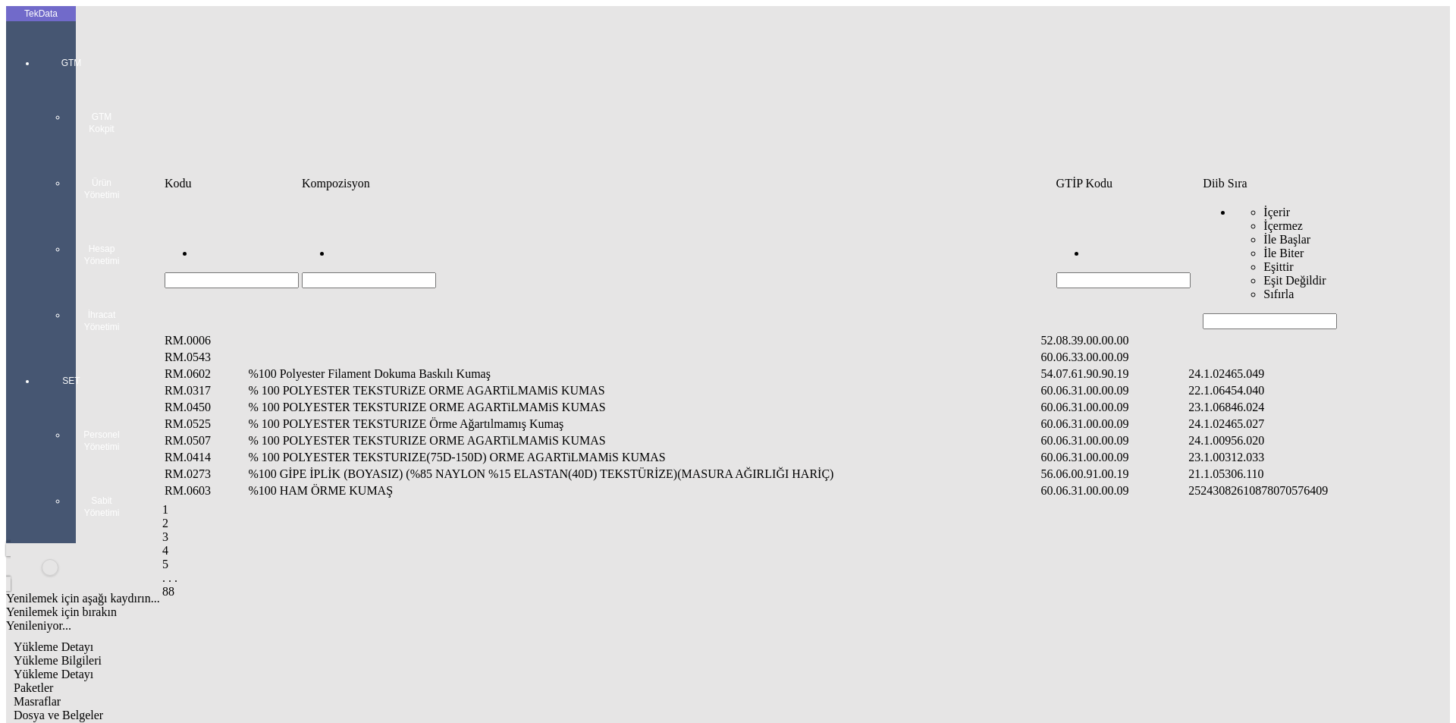
click at [1235, 313] on input "Hücreyi Filtrele" at bounding box center [1270, 321] width 134 height 16
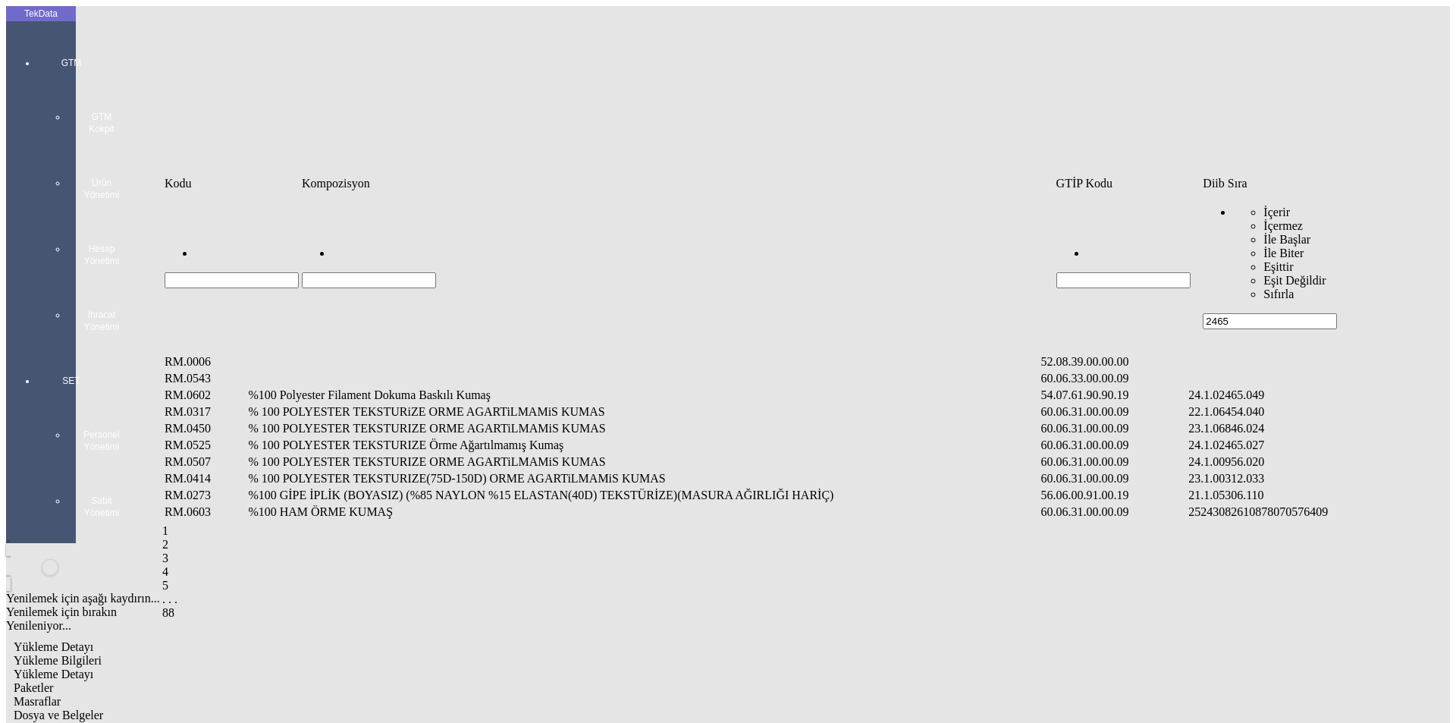
type input "2465"
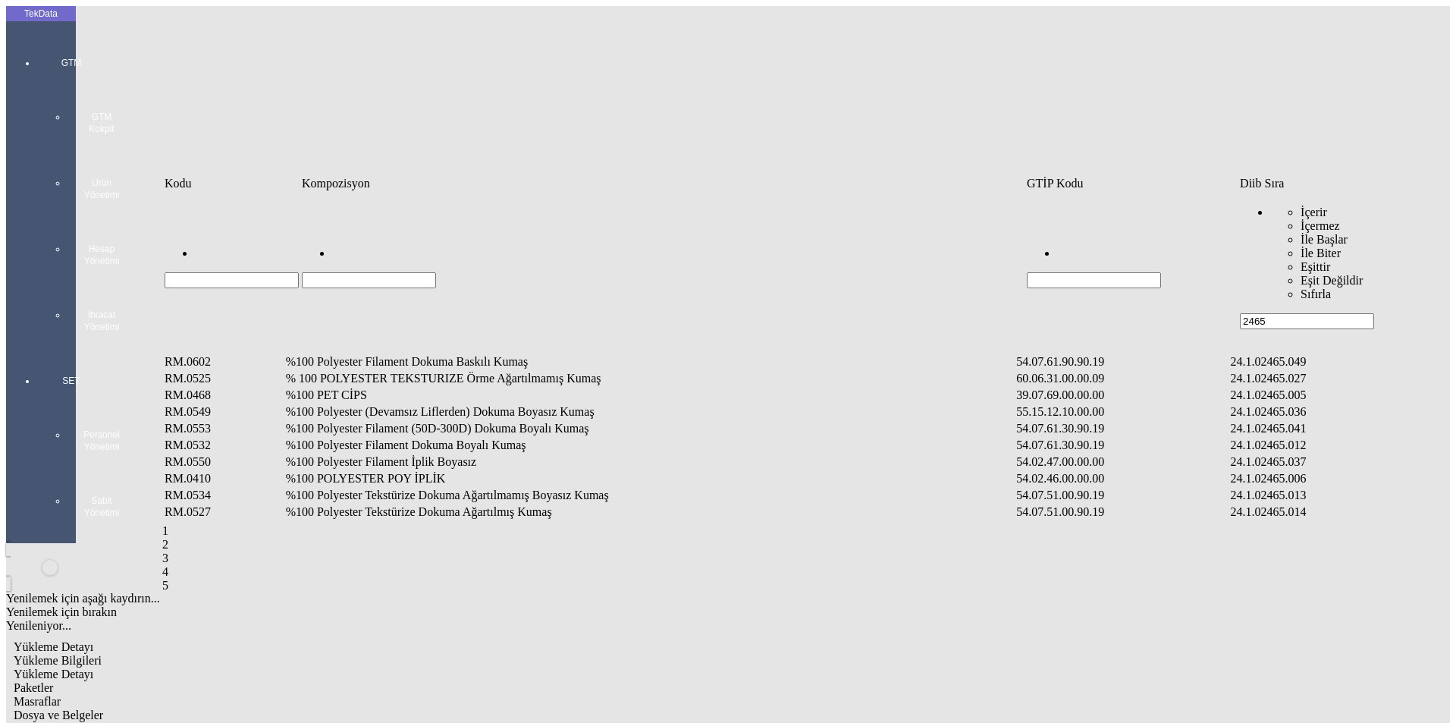
click at [415, 272] on input "Hücreyi Filtrele" at bounding box center [369, 280] width 134 height 16
type input "%100 POLYEST"
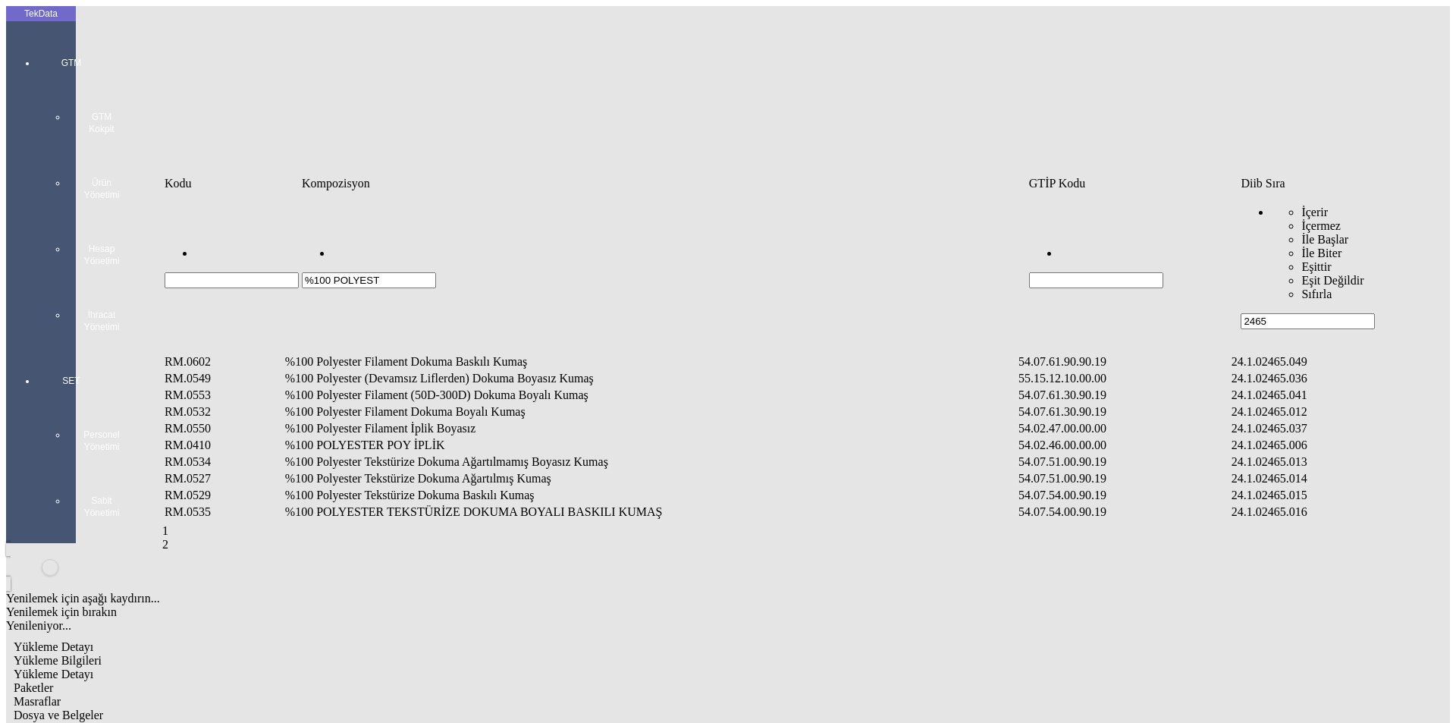
click at [504, 404] on td "%100 Polyester Filament Dokuma Boyalı Kumaş" at bounding box center [650, 411] width 732 height 15
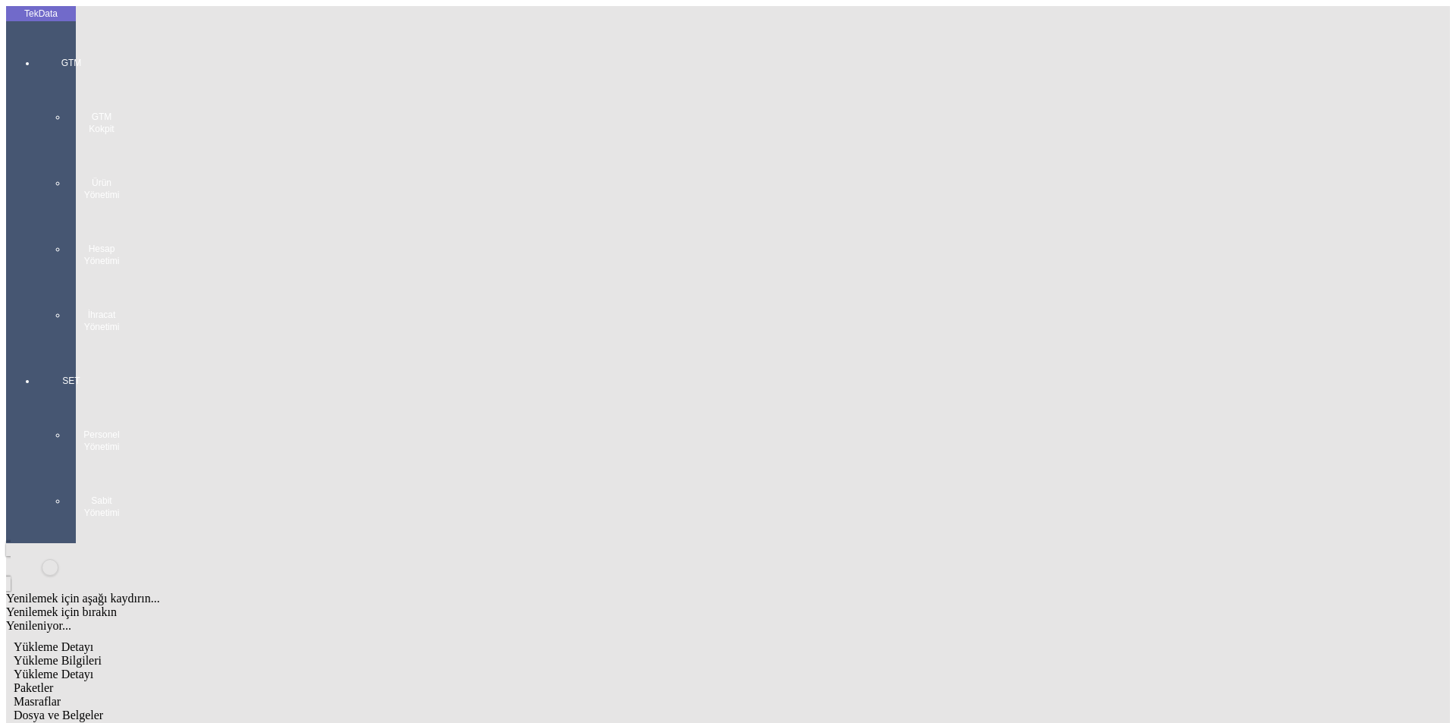
type input "423"
click at [884, 249] on div "Yenilemek için aşağı kaydırın... Yenilemek için bırakın Yenileniyor... Metre Yü…" at bounding box center [1127, 241] width 601 height 15
click at [878, 275] on div "Metre" at bounding box center [1127, 282] width 601 height 14
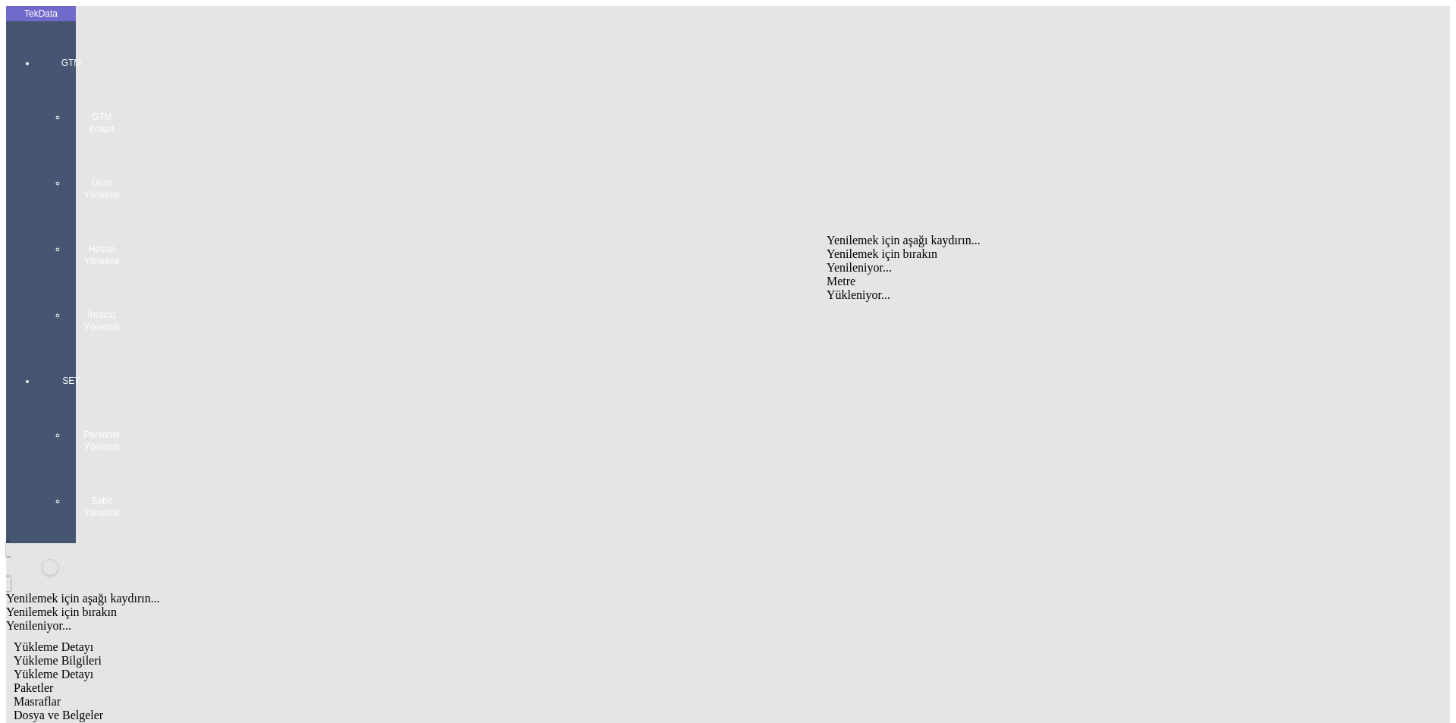
type input "Metre"
type input "1.45"
click at [898, 318] on div "Amerikan Doları" at bounding box center [1127, 325] width 601 height 14
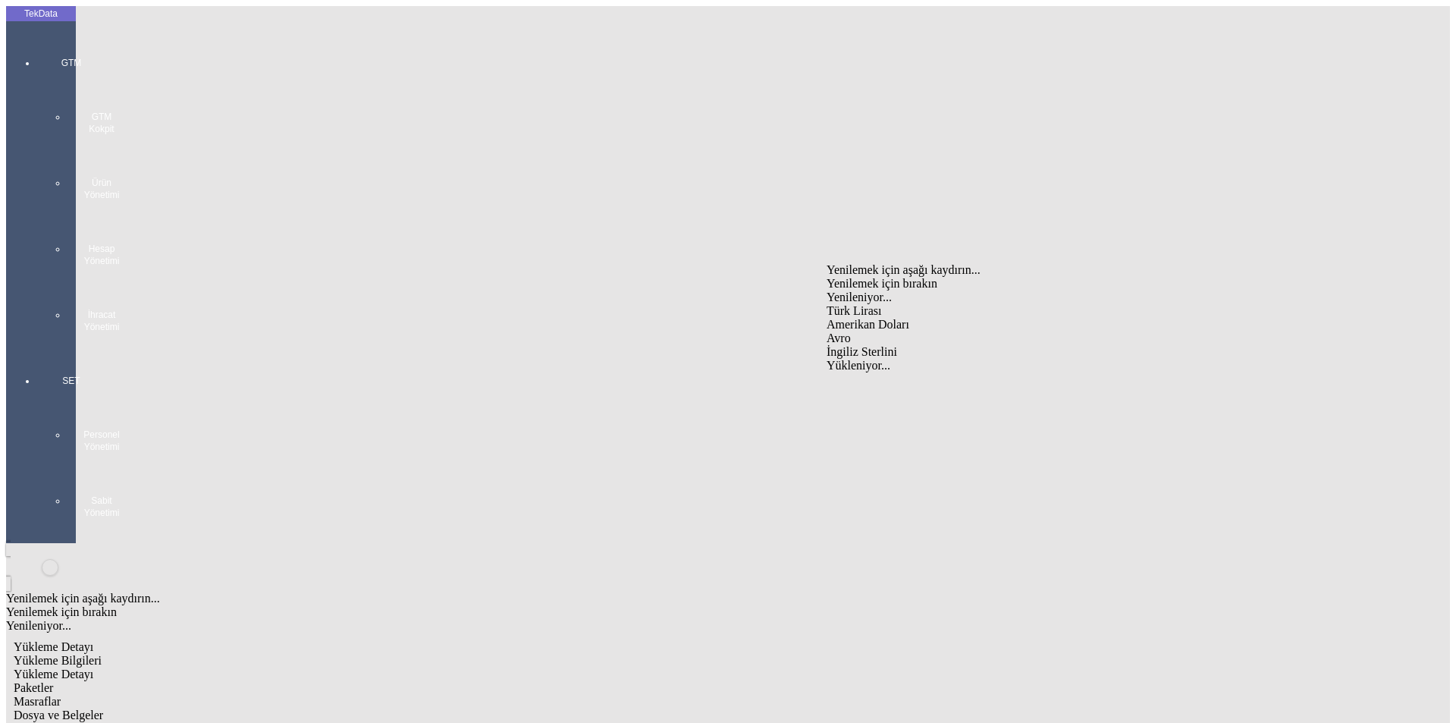
type input "Amerikan Doları"
type input "300"
type input "106"
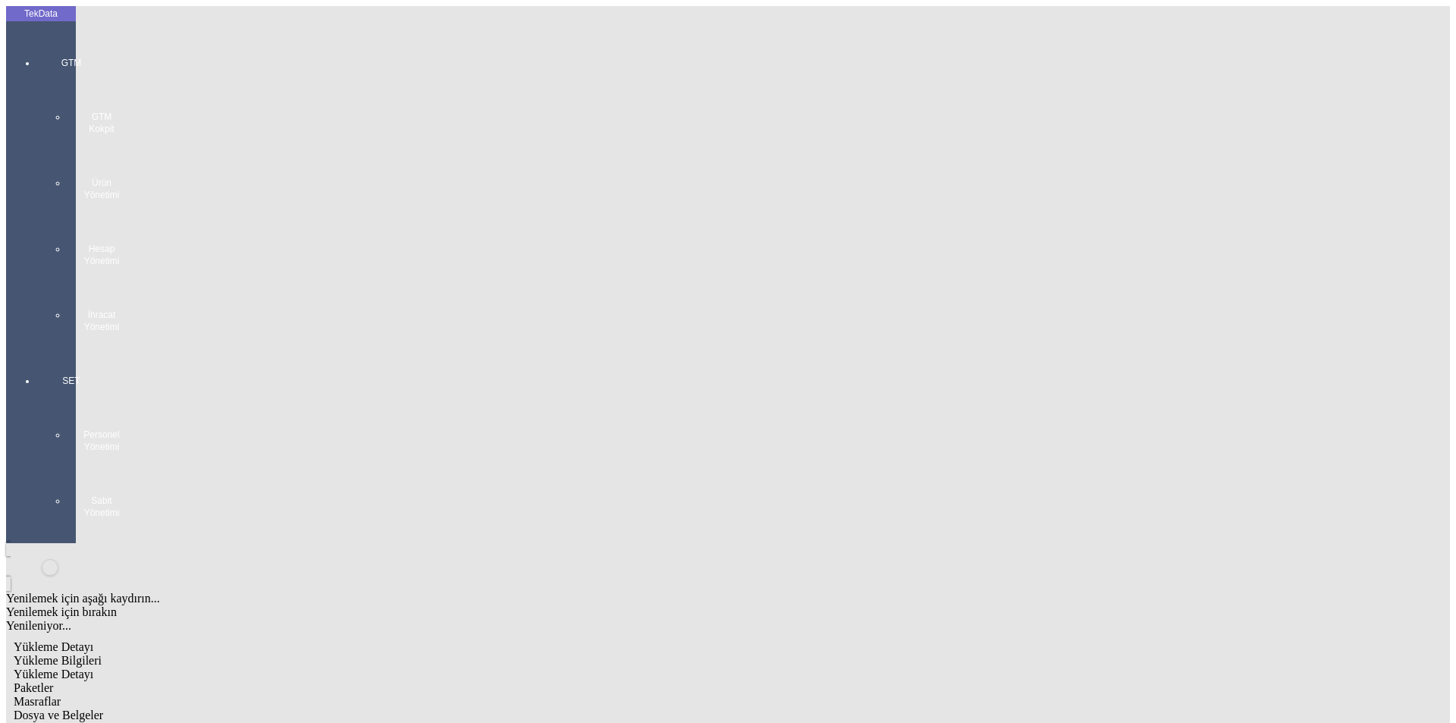
type input "107.65"
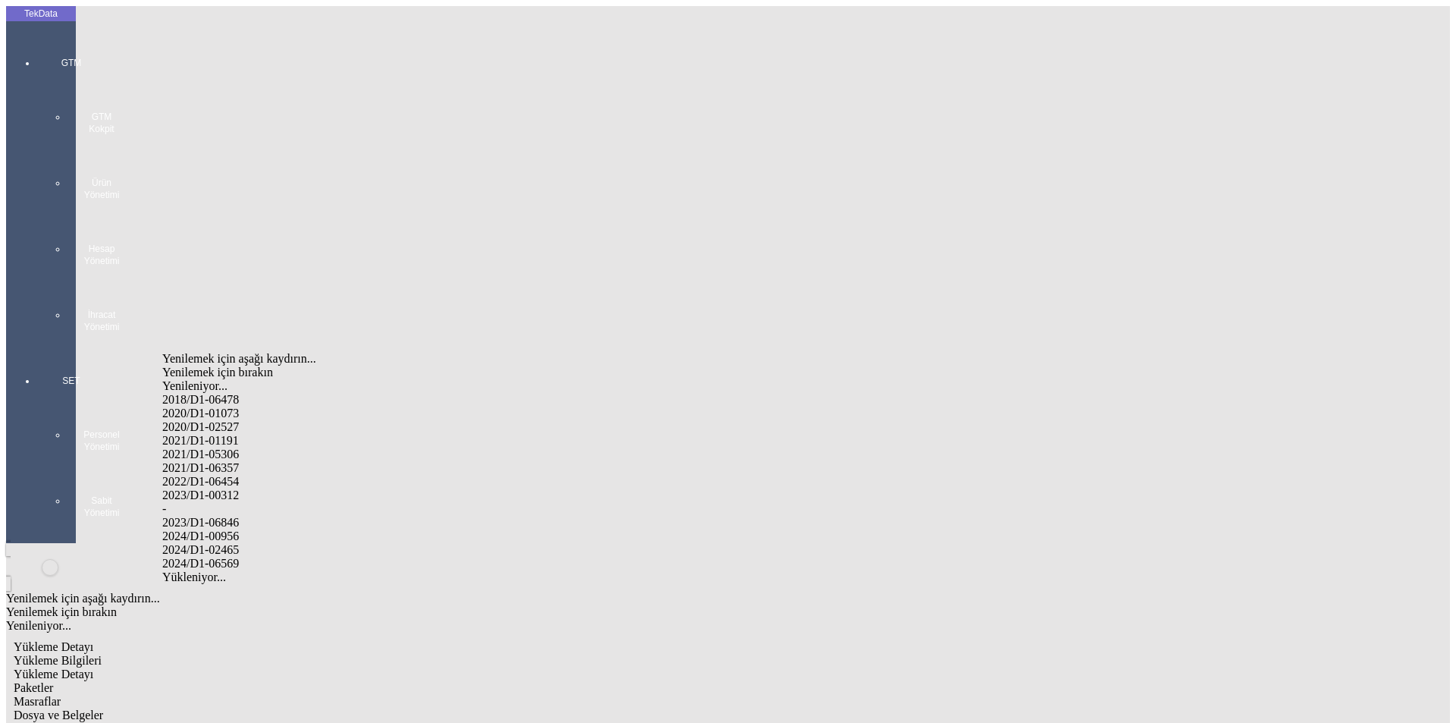
click at [308, 543] on div "2024/D1-02465" at bounding box center [456, 550] width 589 height 14
type input "2024/D1-02465"
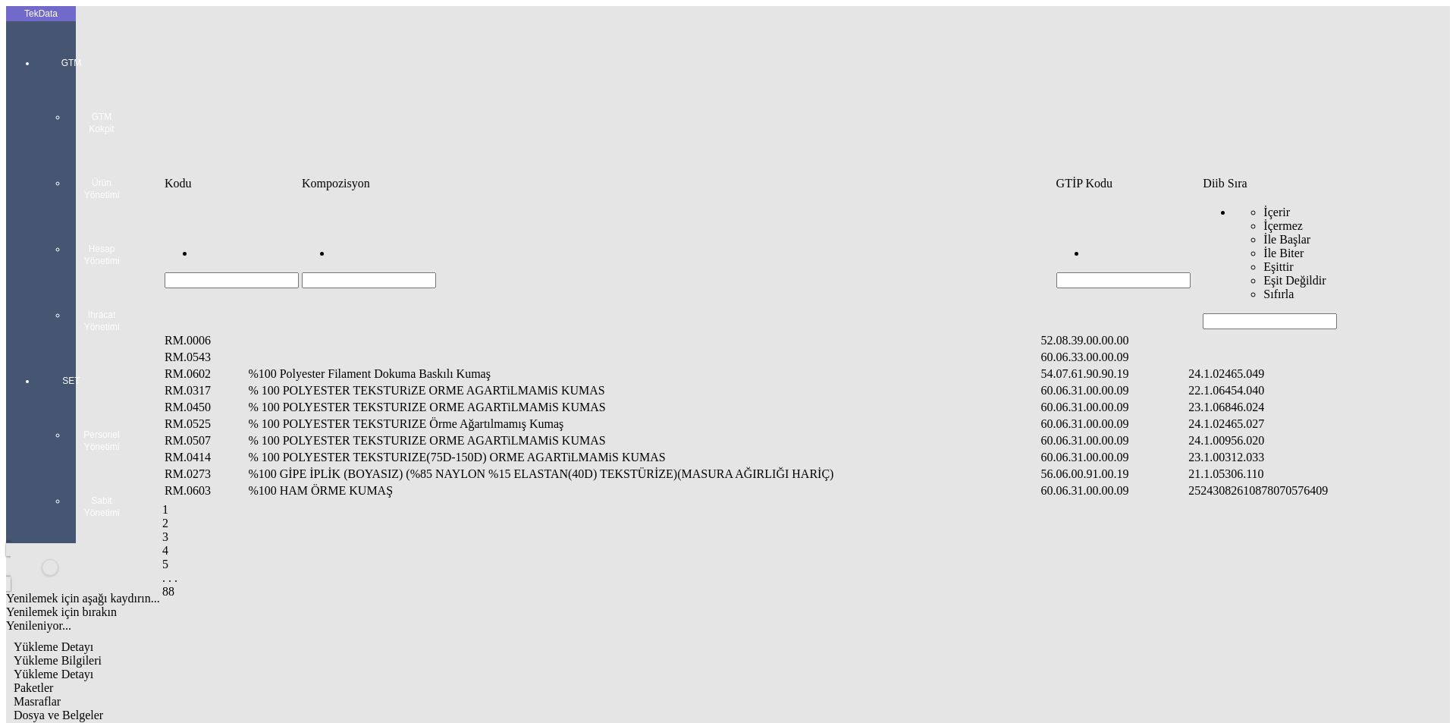
click at [1221, 191] on td "Diib Sıra" at bounding box center [1314, 183] width 224 height 15
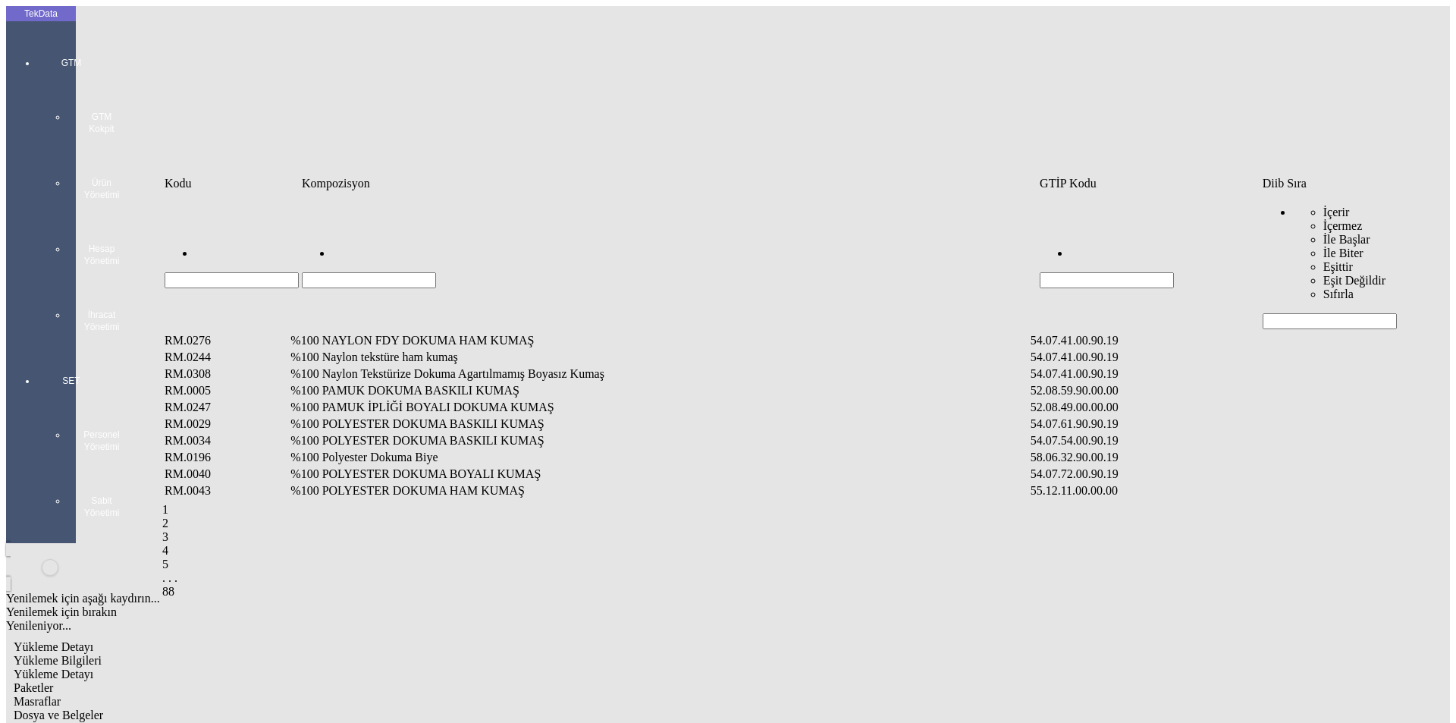
click at [1282, 313] on input "Hücreyi Filtrele" at bounding box center [1330, 321] width 134 height 16
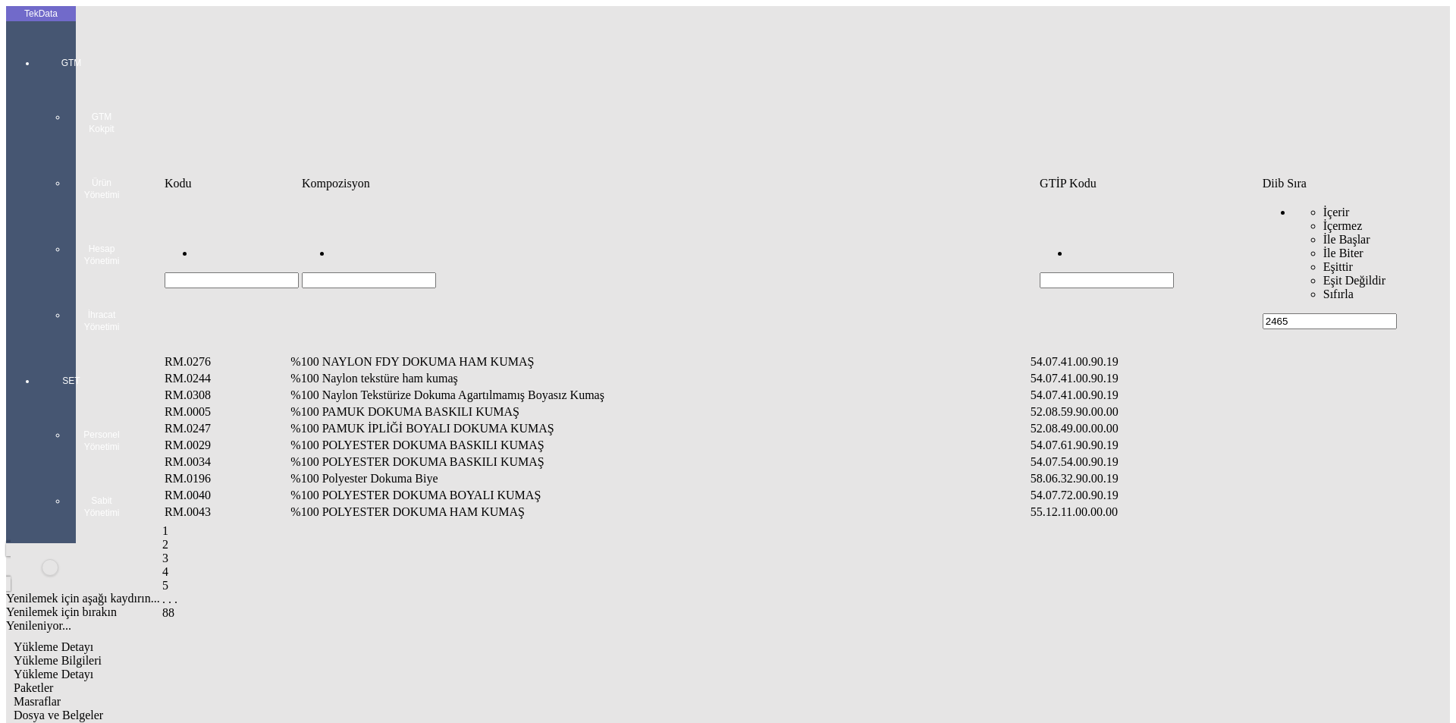
type input "2465"
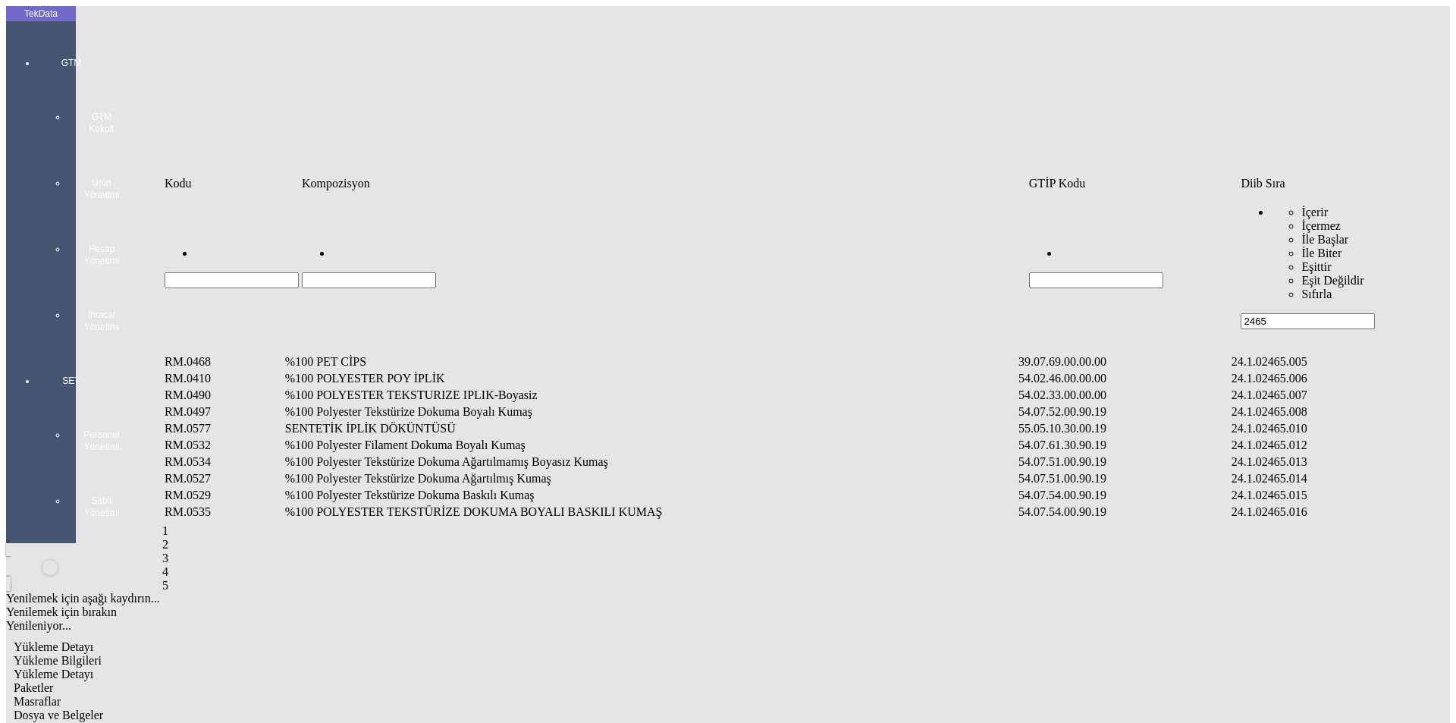
click at [410, 272] on input "Hücreyi Filtrele" at bounding box center [369, 280] width 134 height 16
type input "%"
type input "%100 POLYW"
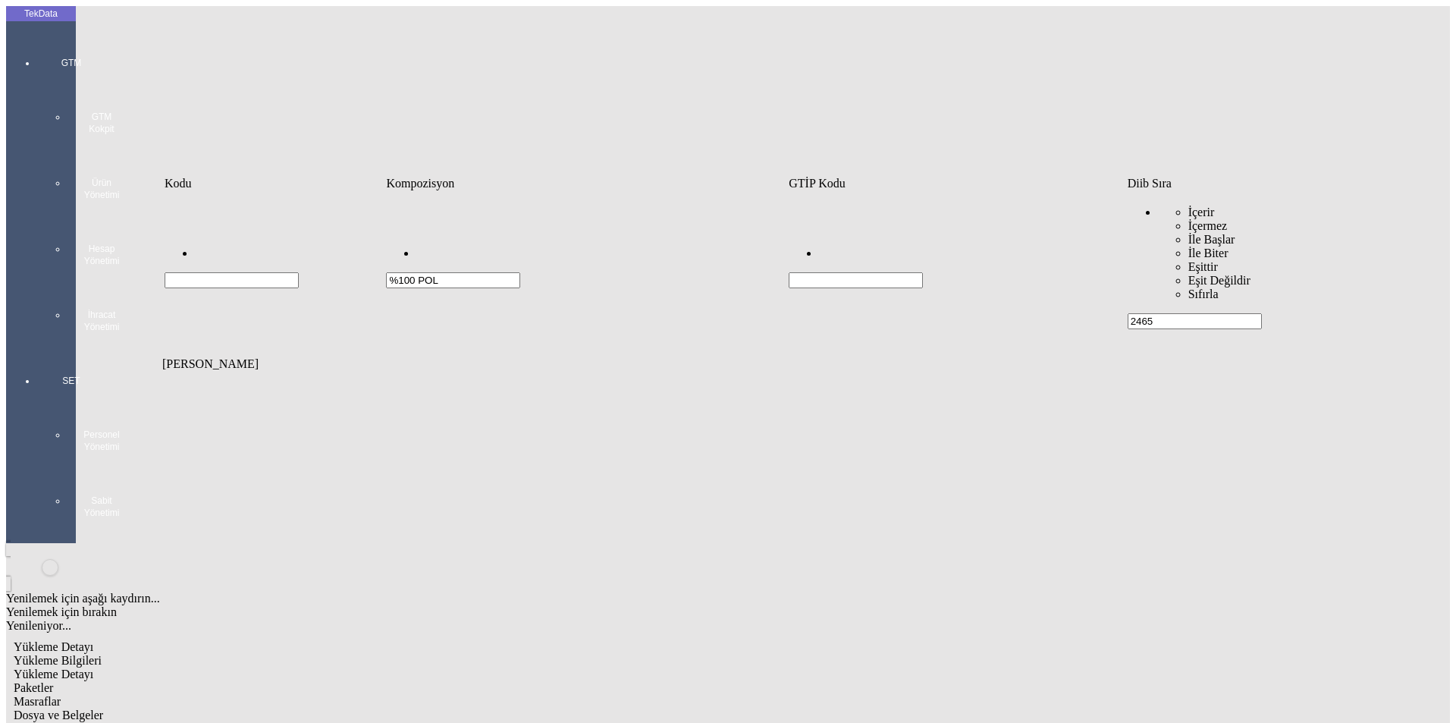
type input "%100 POL"
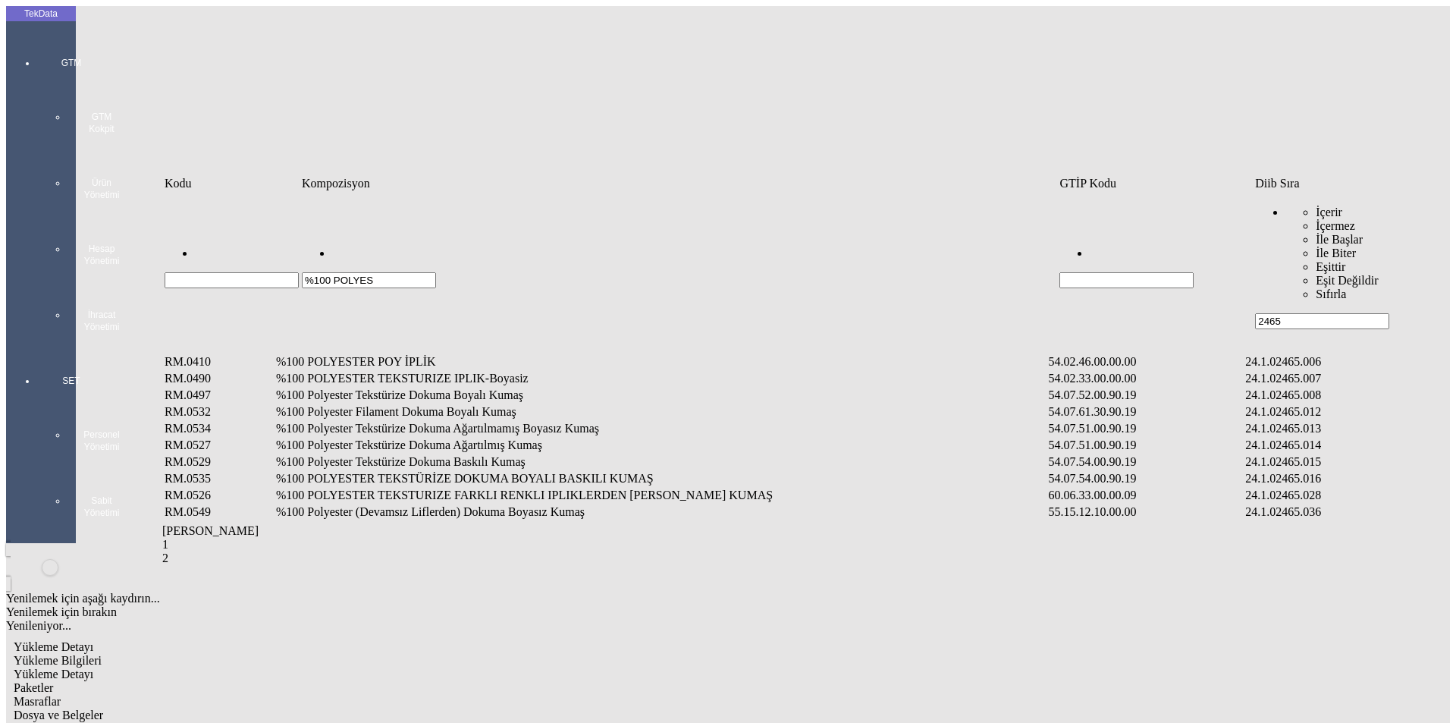
type input "%100 POLYES"
type input "%100 POLYESTER"
type input "%100 POLYESTER F"
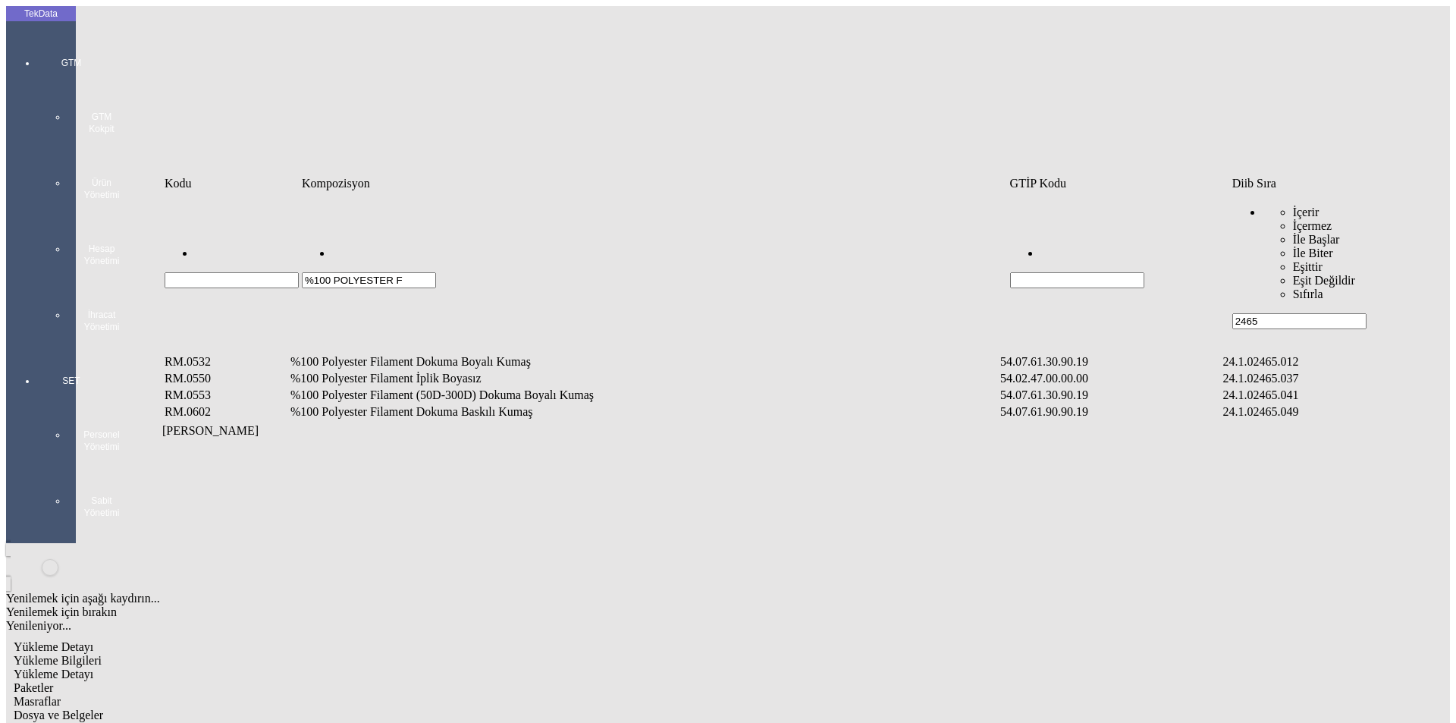
click at [463, 354] on td "%100 Polyester Filament Dokuma Boyalı Kumaş" at bounding box center [644, 361] width 708 height 15
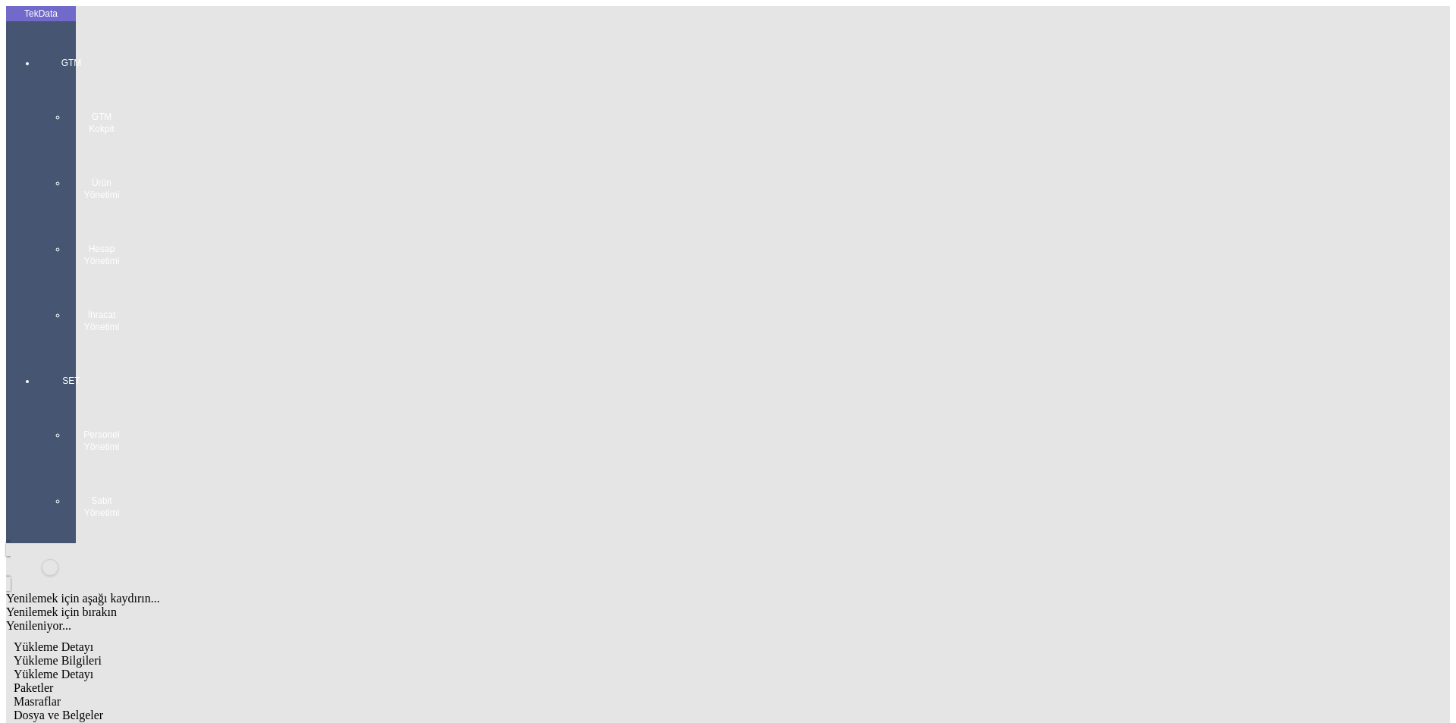
type input "2842.6"
click at [873, 275] on div "Metre" at bounding box center [1127, 282] width 601 height 14
type input "Metre"
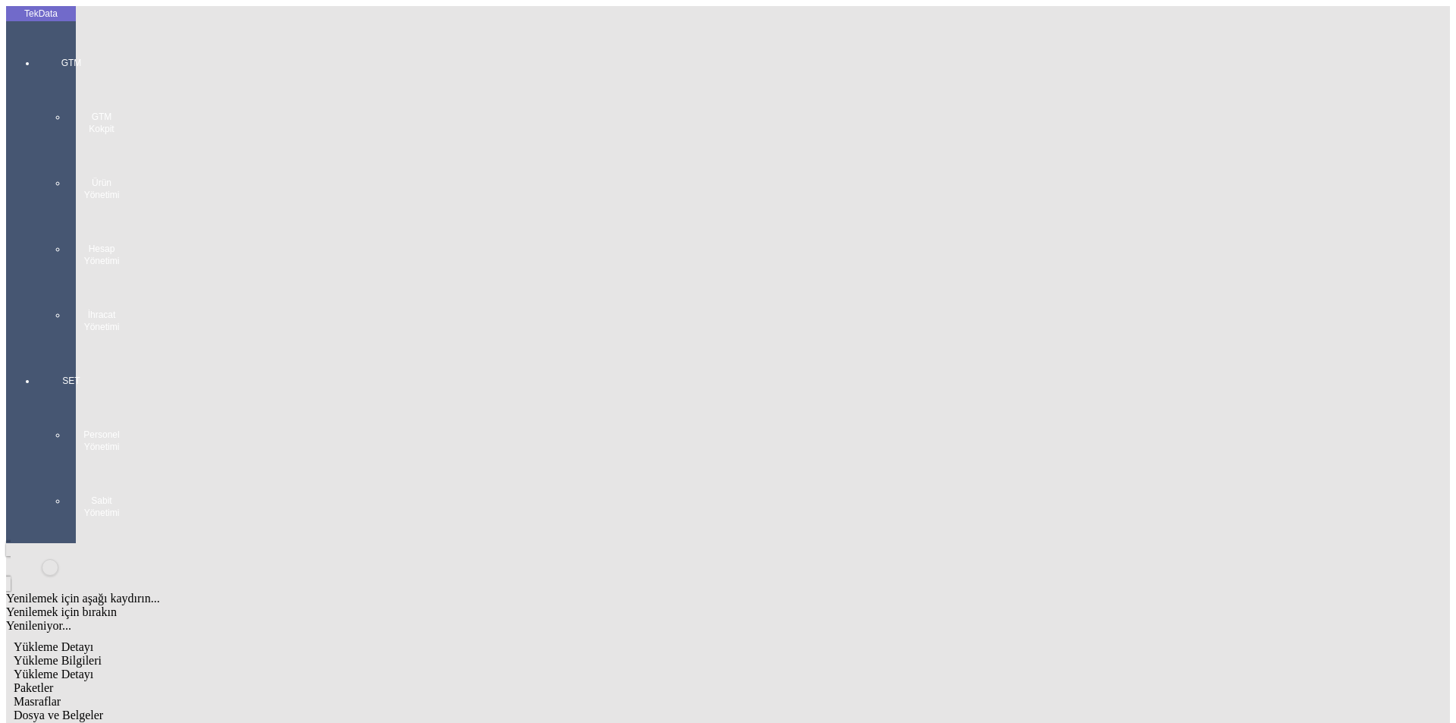
type input "1.5"
click at [871, 331] on div "Avro" at bounding box center [1127, 338] width 601 height 14
type input "Avro"
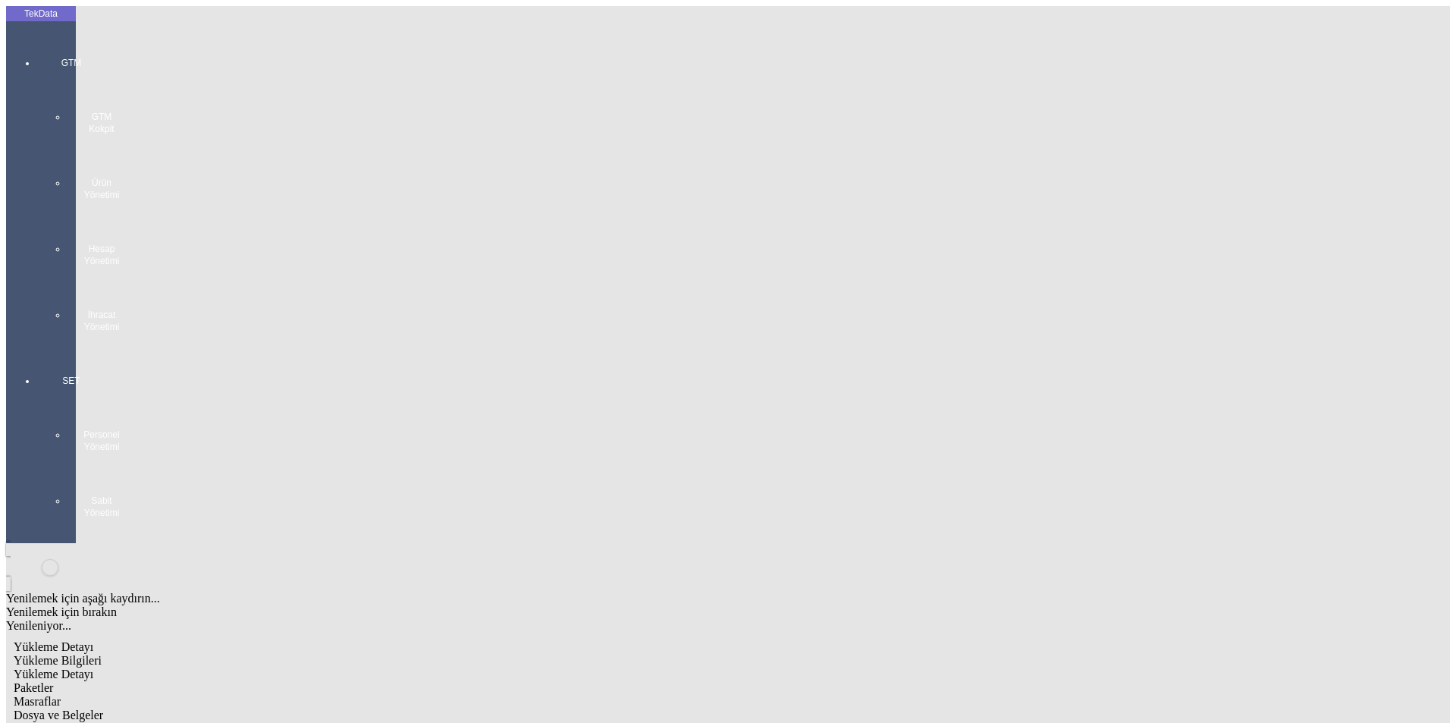
type input "Amerikan Doları"
type input "2024/D1-02465"
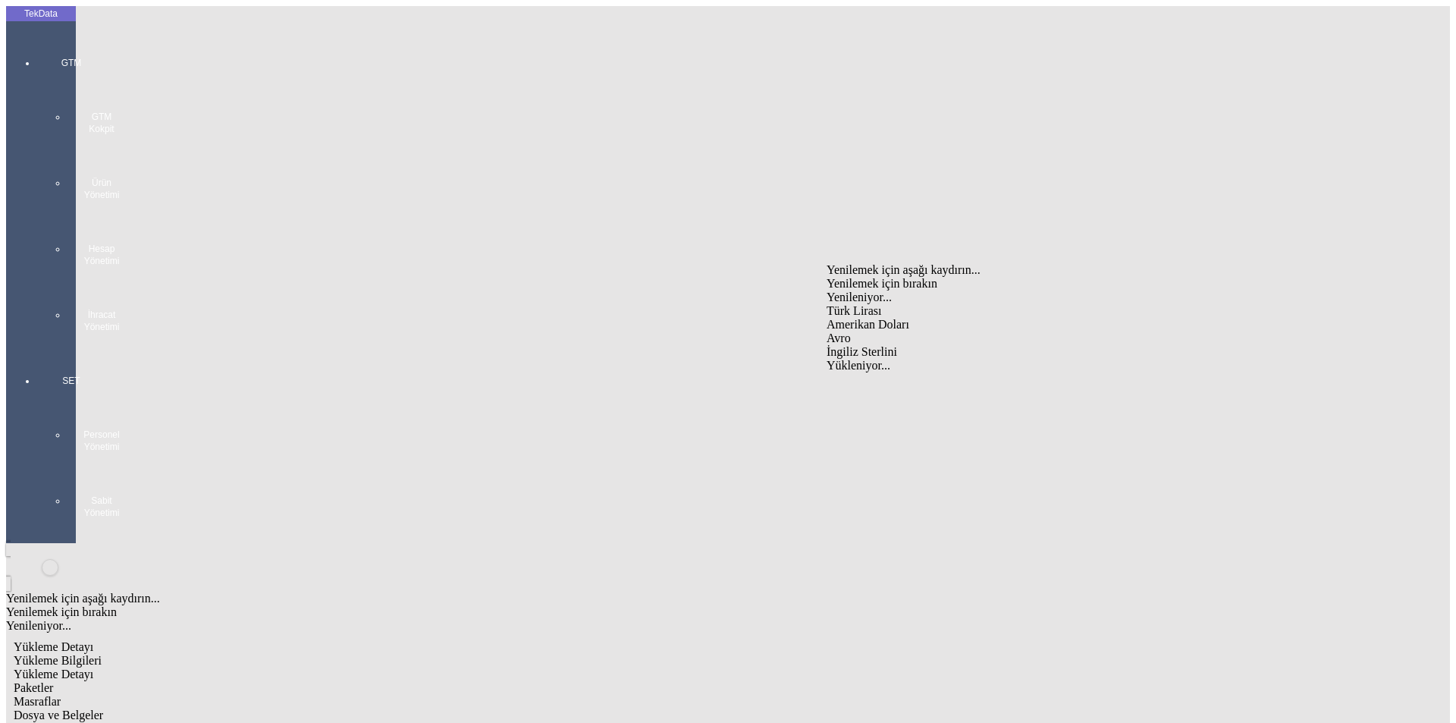
click at [877, 331] on div "Avro" at bounding box center [1127, 338] width 601 height 14
type input "Avro"
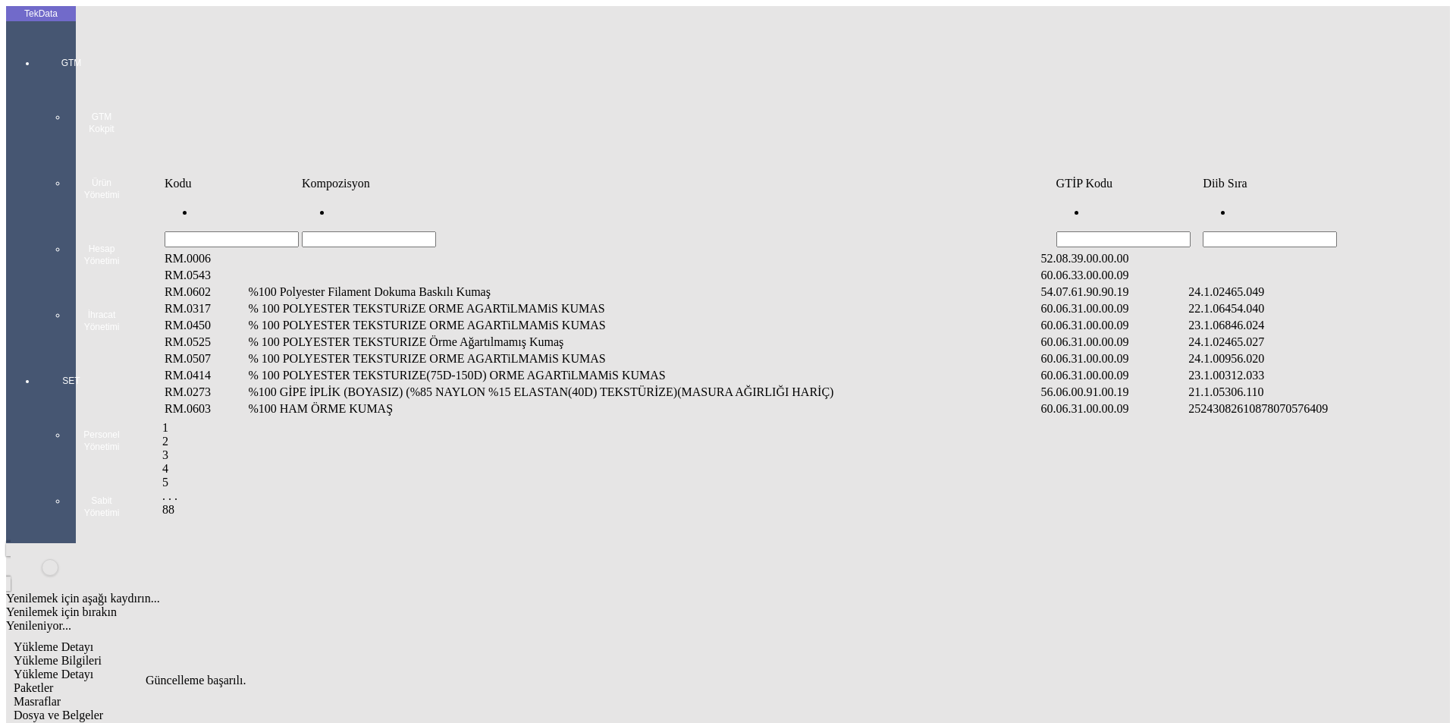
click at [1251, 231] on input "Hücreyi Filtrele" at bounding box center [1270, 239] width 134 height 16
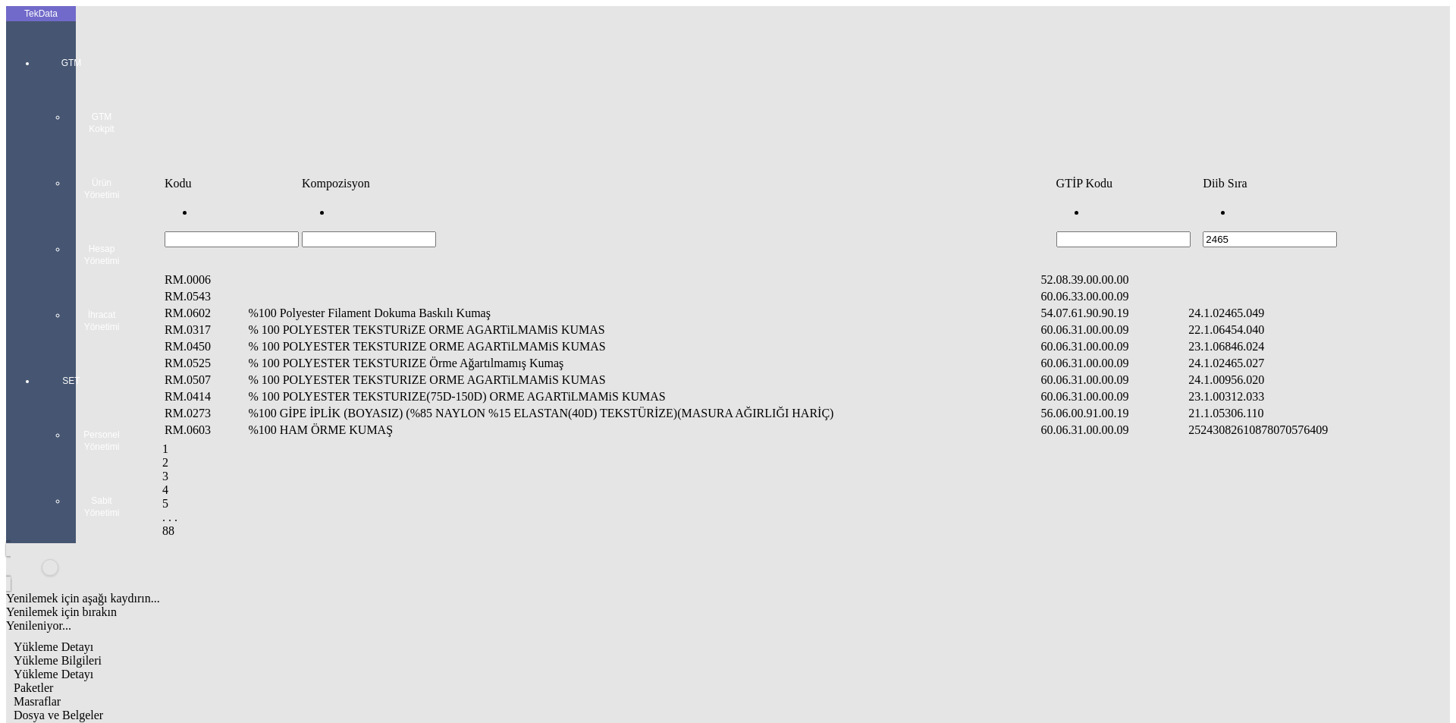
type input "2465"
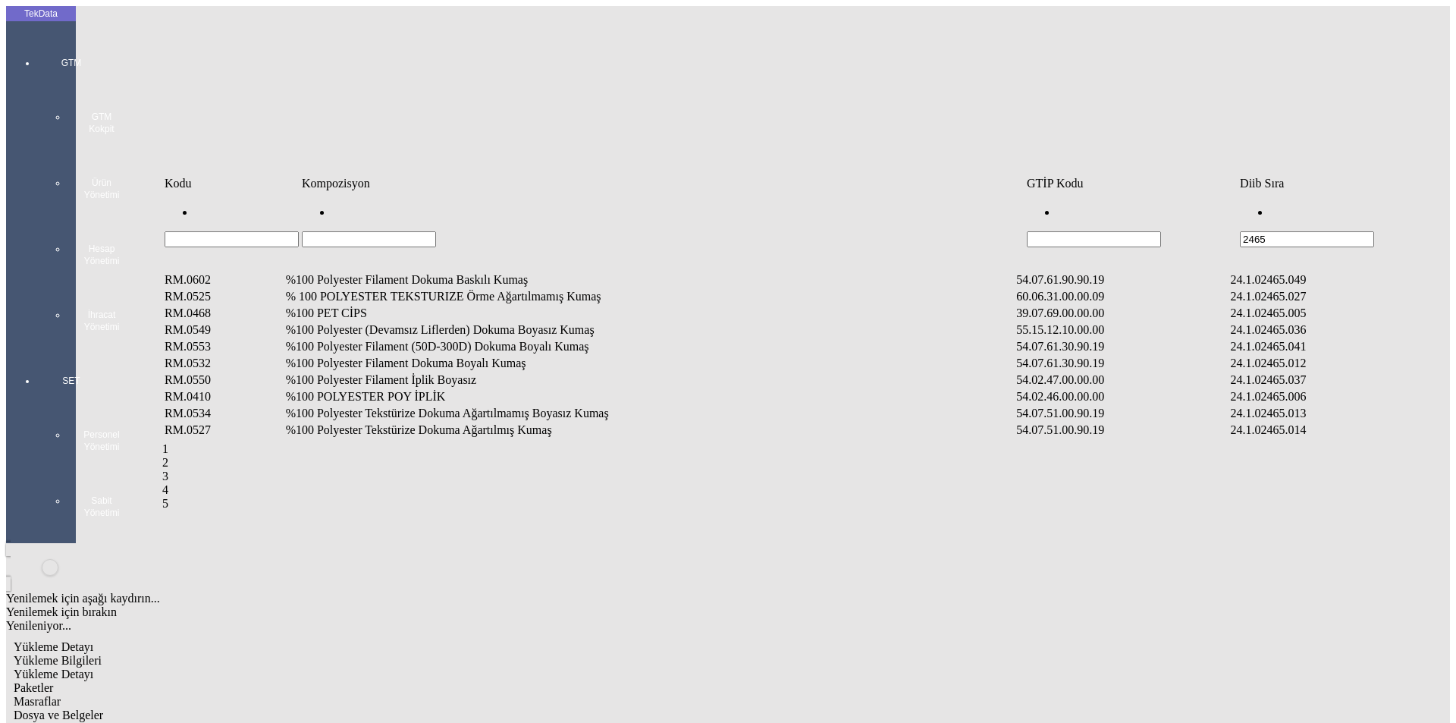
click at [436, 231] on input "Hücreyi Filtrele" at bounding box center [369, 239] width 134 height 16
click at [475, 356] on td "%100 Polyester Filament Dokuma Boyalı Kumaş" at bounding box center [650, 363] width 730 height 15
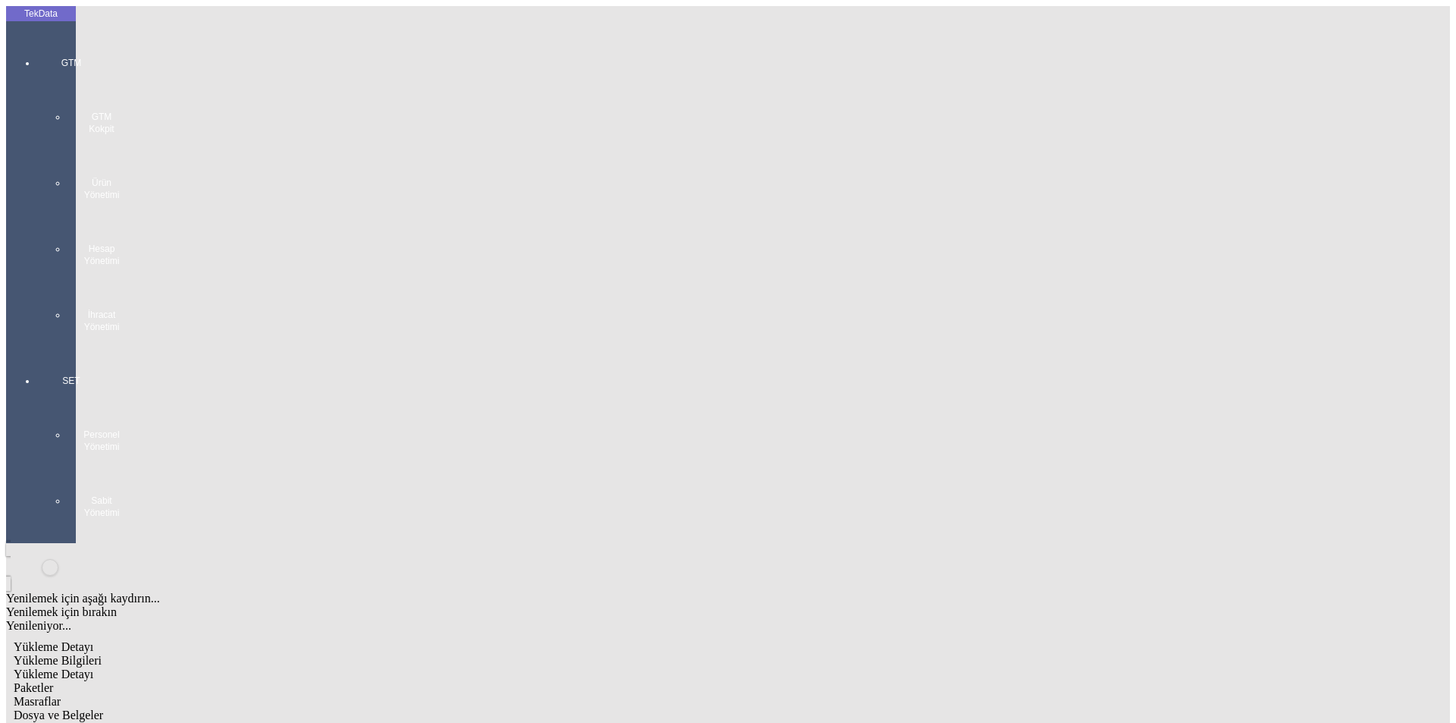
type input "2841.6"
click at [882, 275] on div "Metre" at bounding box center [1127, 282] width 601 height 14
type input "Metre"
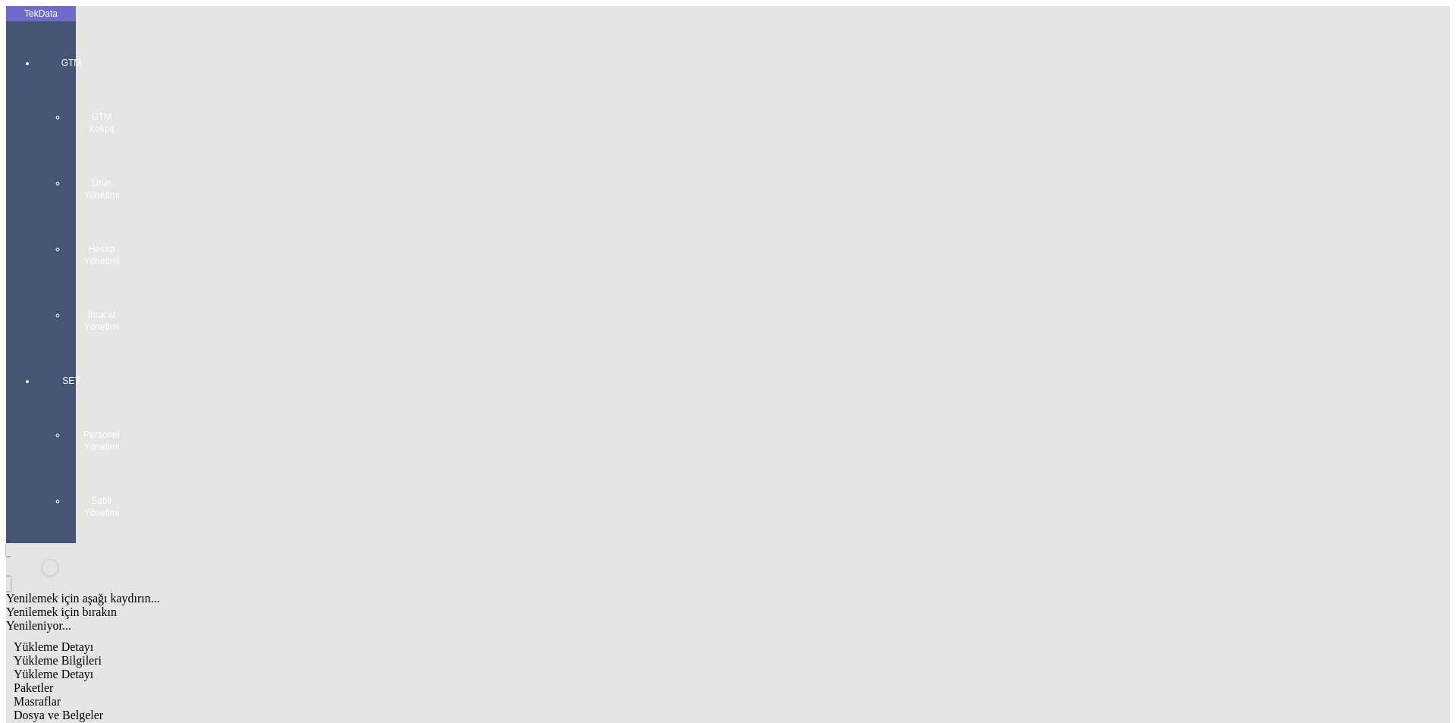
type input "1.5"
click at [892, 331] on div "Avro" at bounding box center [1127, 338] width 601 height 14
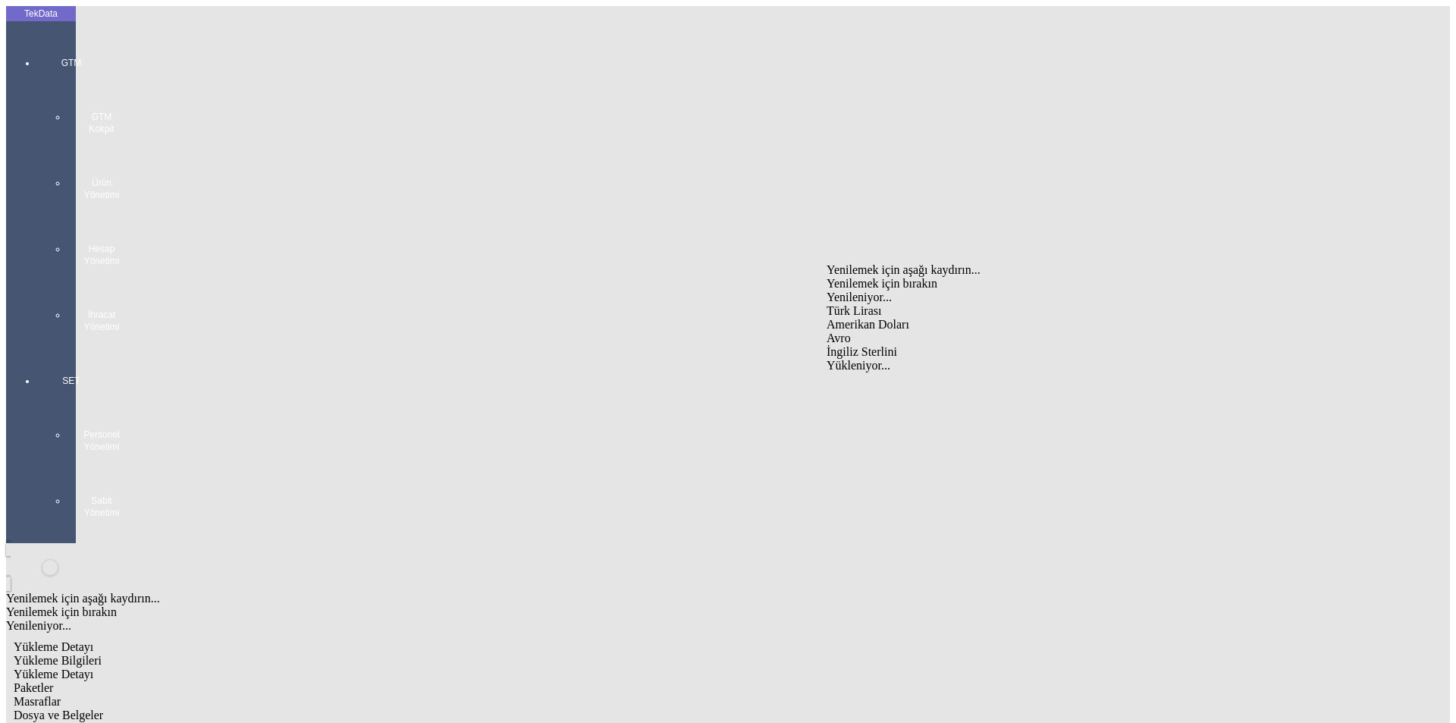
type input "Avro"
type input "300"
type input "748.4"
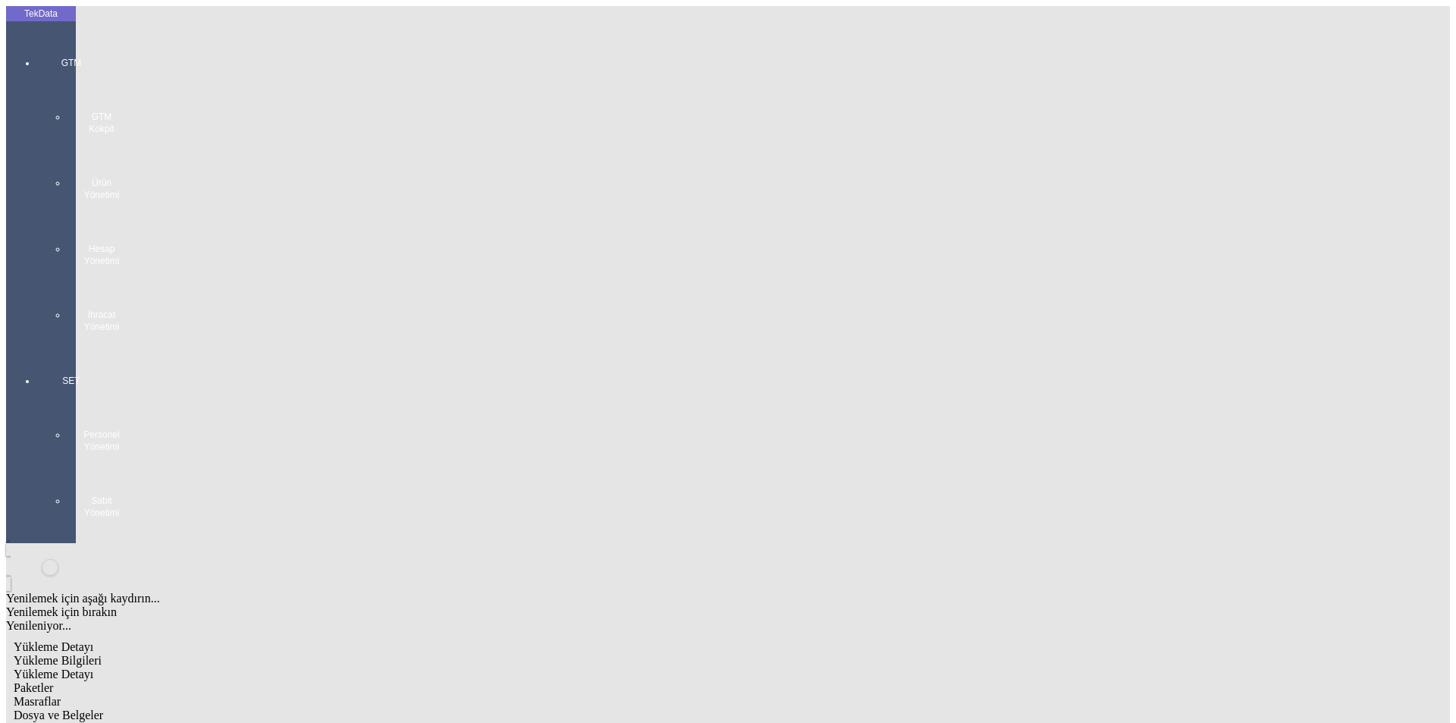
type input "758.45"
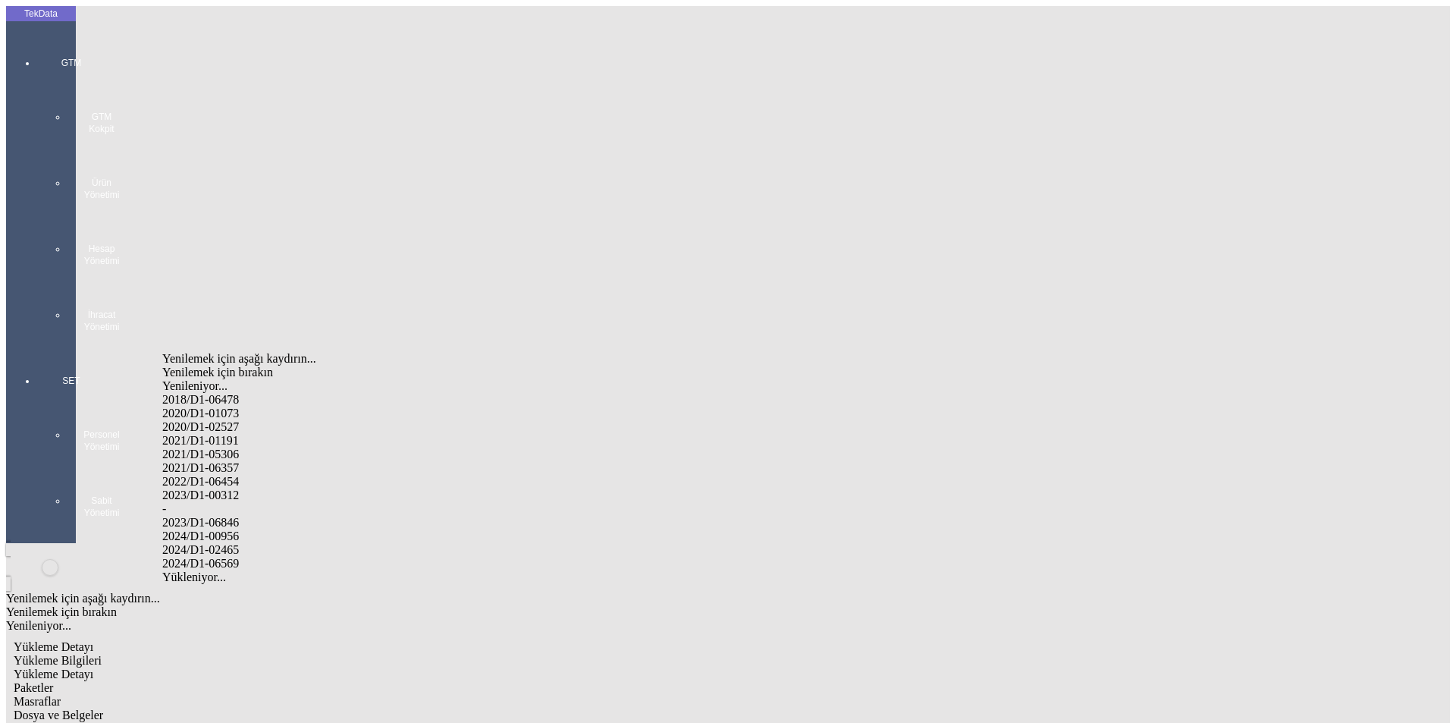
click at [314, 543] on div "2024/D1-02465" at bounding box center [456, 550] width 589 height 14
type input "2024/D1-02465"
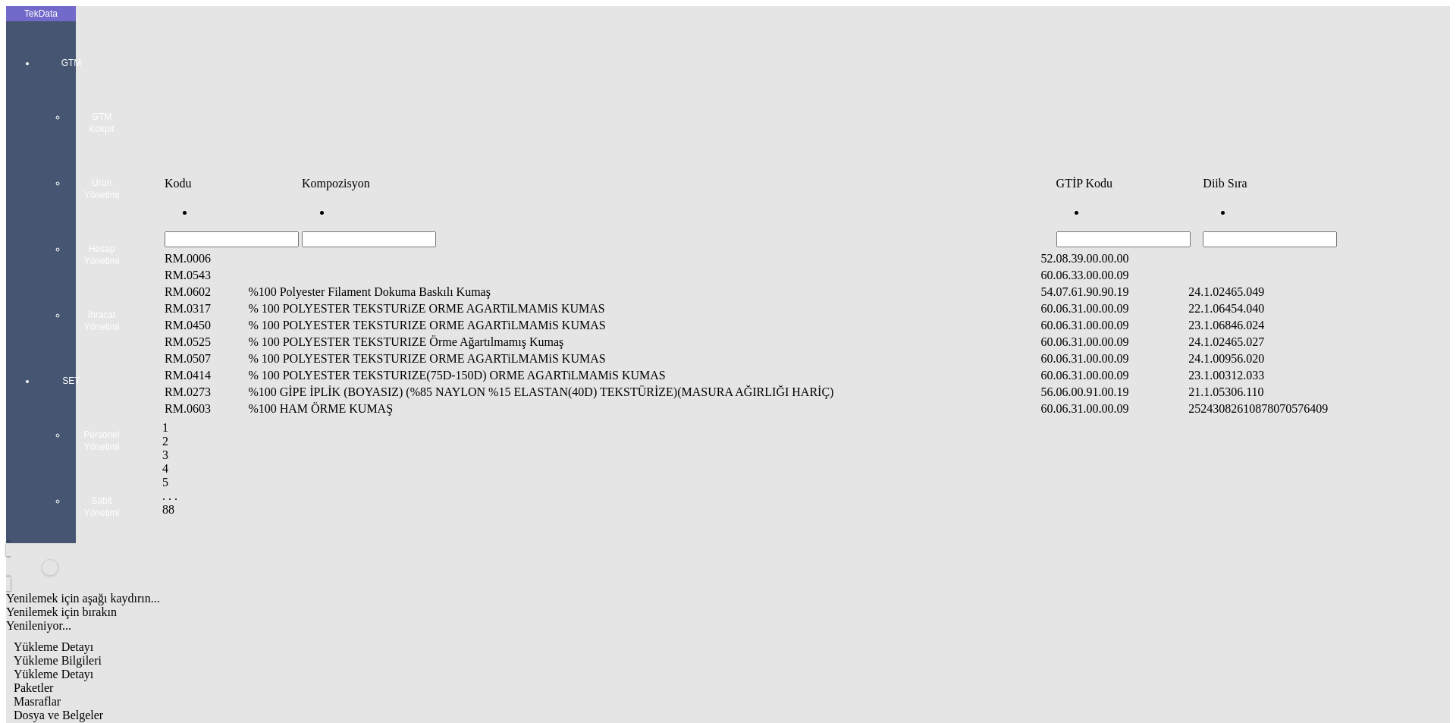
click at [1250, 231] on input "Hücreyi Filtrele" at bounding box center [1270, 239] width 134 height 16
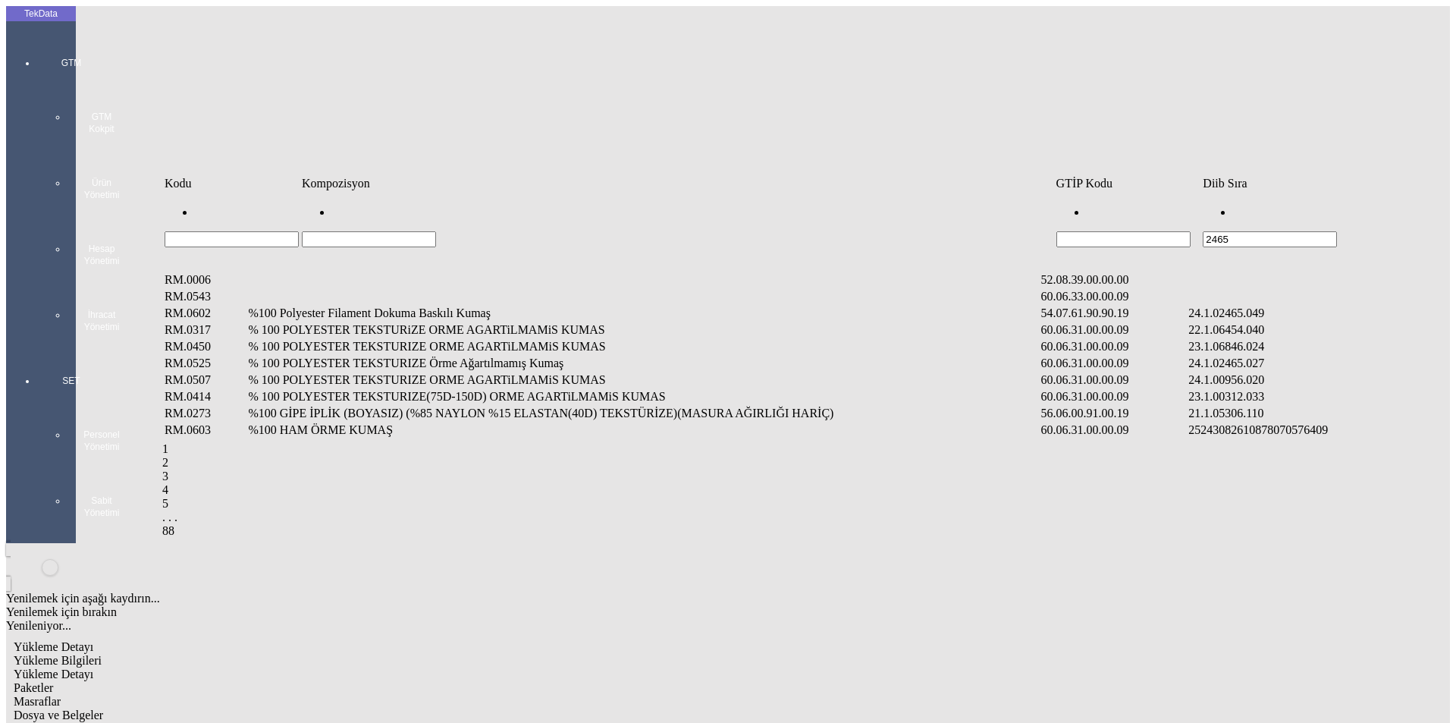
type input "2465"
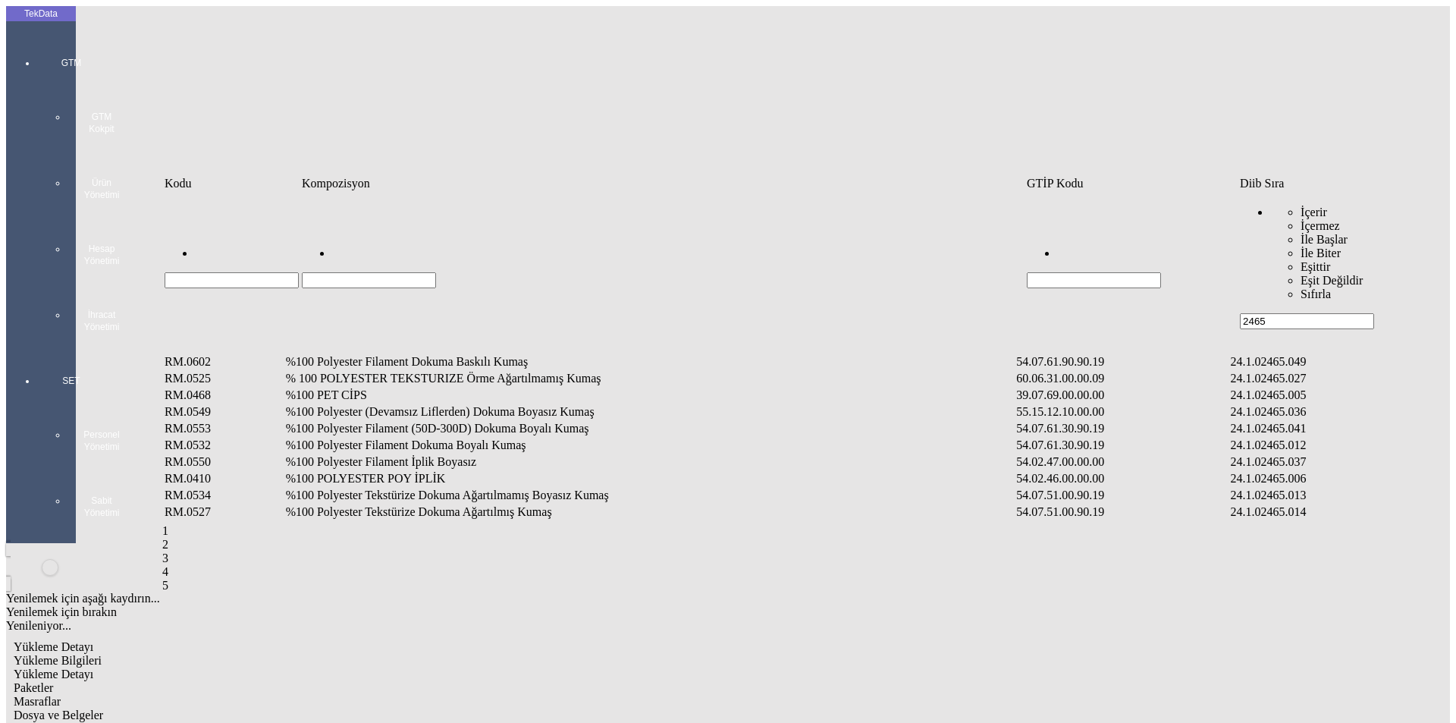
click at [436, 272] on input "Hücreyi Filtrele" at bounding box center [369, 280] width 134 height 16
click at [480, 438] on td "%100 Polyester Filament Dokuma Boyalı Kumaş" at bounding box center [650, 445] width 730 height 15
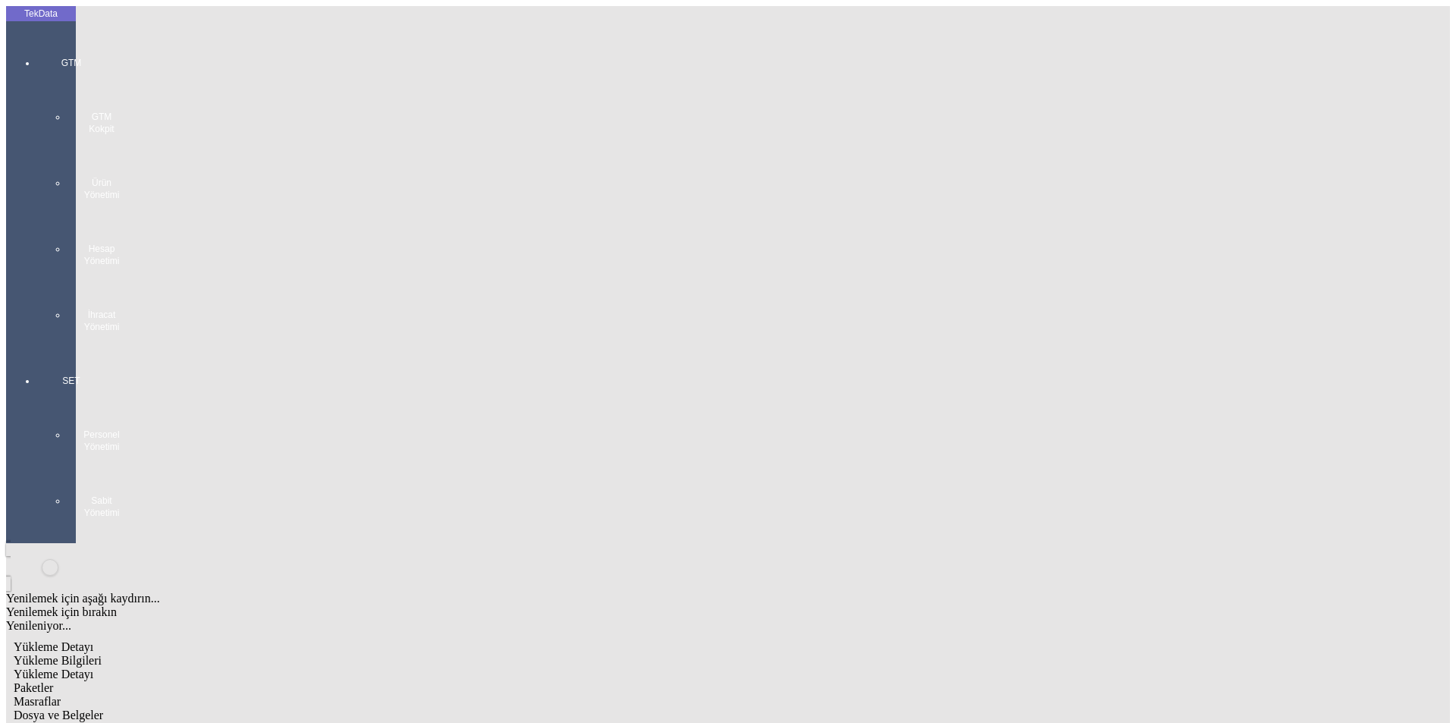
type input "1138"
click at [865, 275] on div "Metre" at bounding box center [1127, 282] width 601 height 14
type input "Metre"
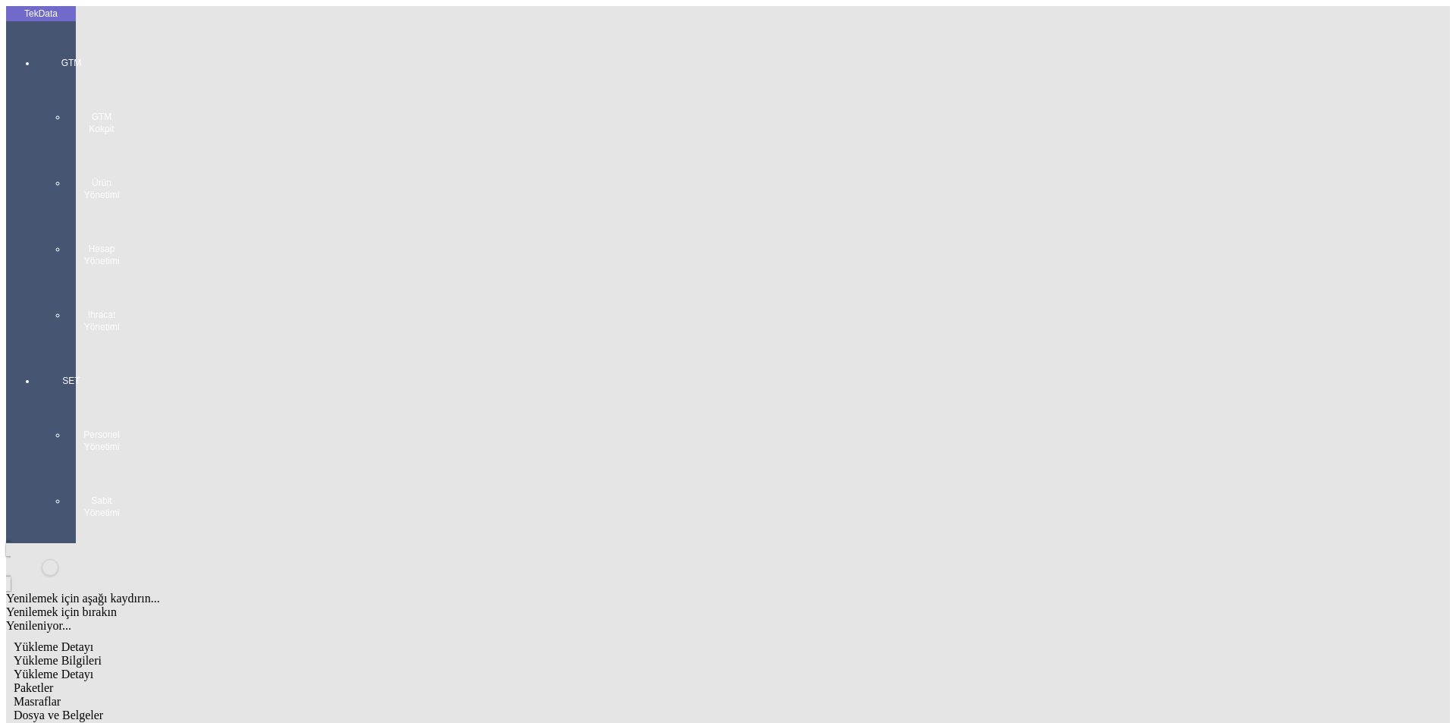
type input "1.8"
click at [873, 318] on div "Amerikan Doları" at bounding box center [1127, 325] width 601 height 14
type input "Amerikan Doları"
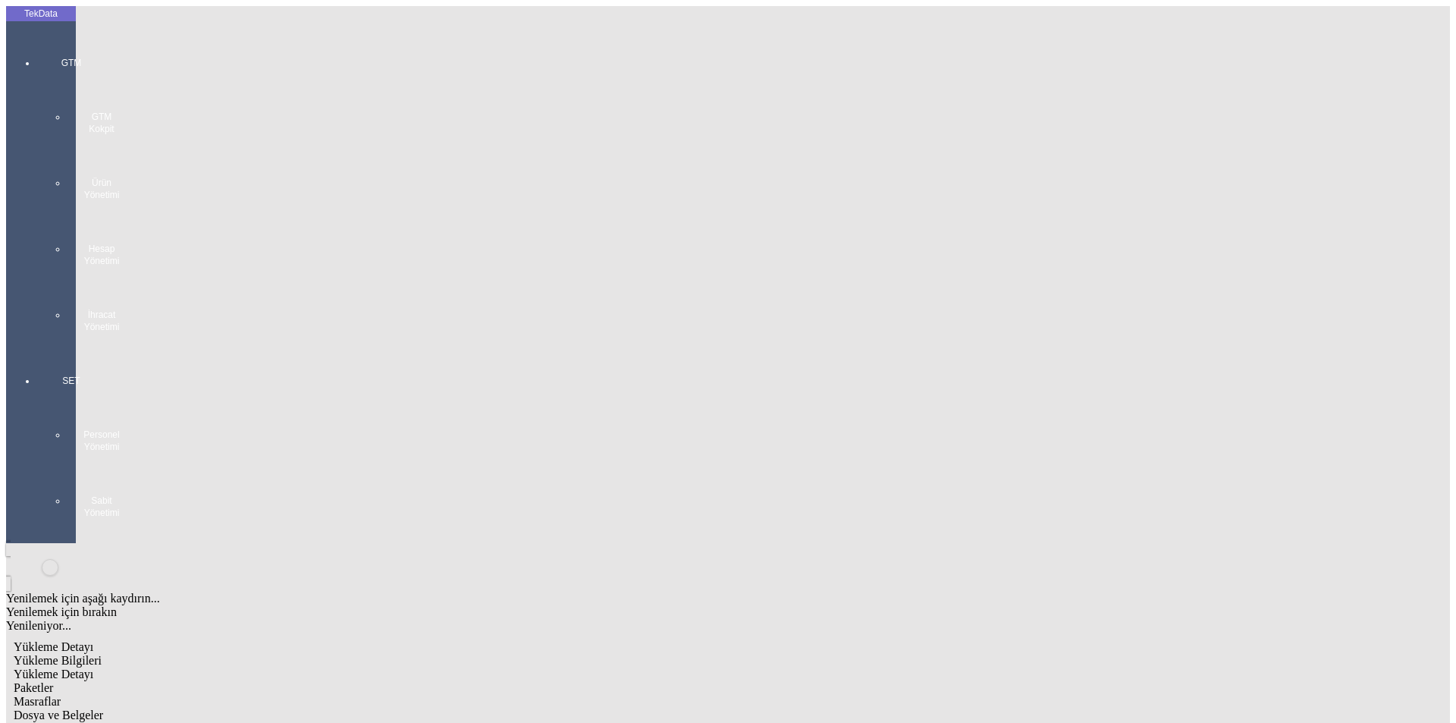
type input "300"
type input "393.9"
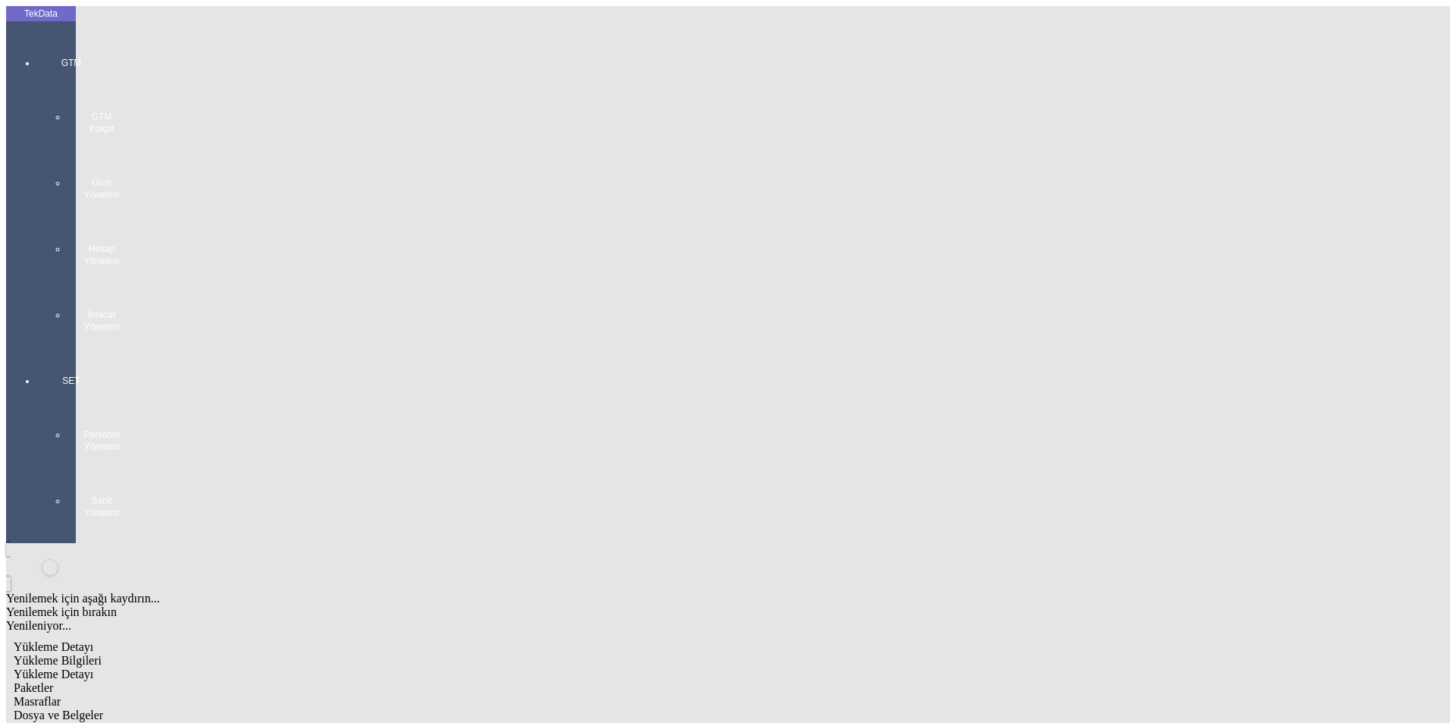
type input "397.5"
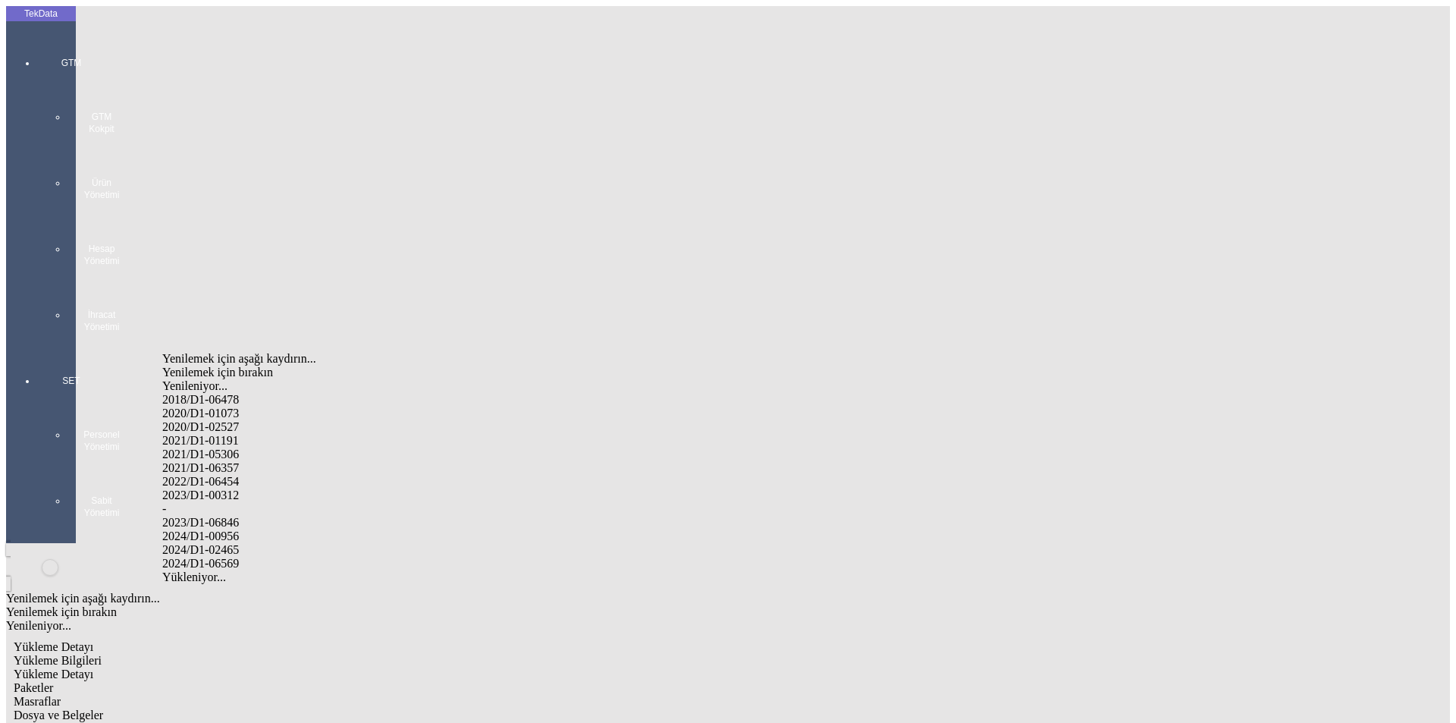
click at [347, 543] on div "2024/D1-02465" at bounding box center [456, 550] width 589 height 14
type input "2024/D1-02465"
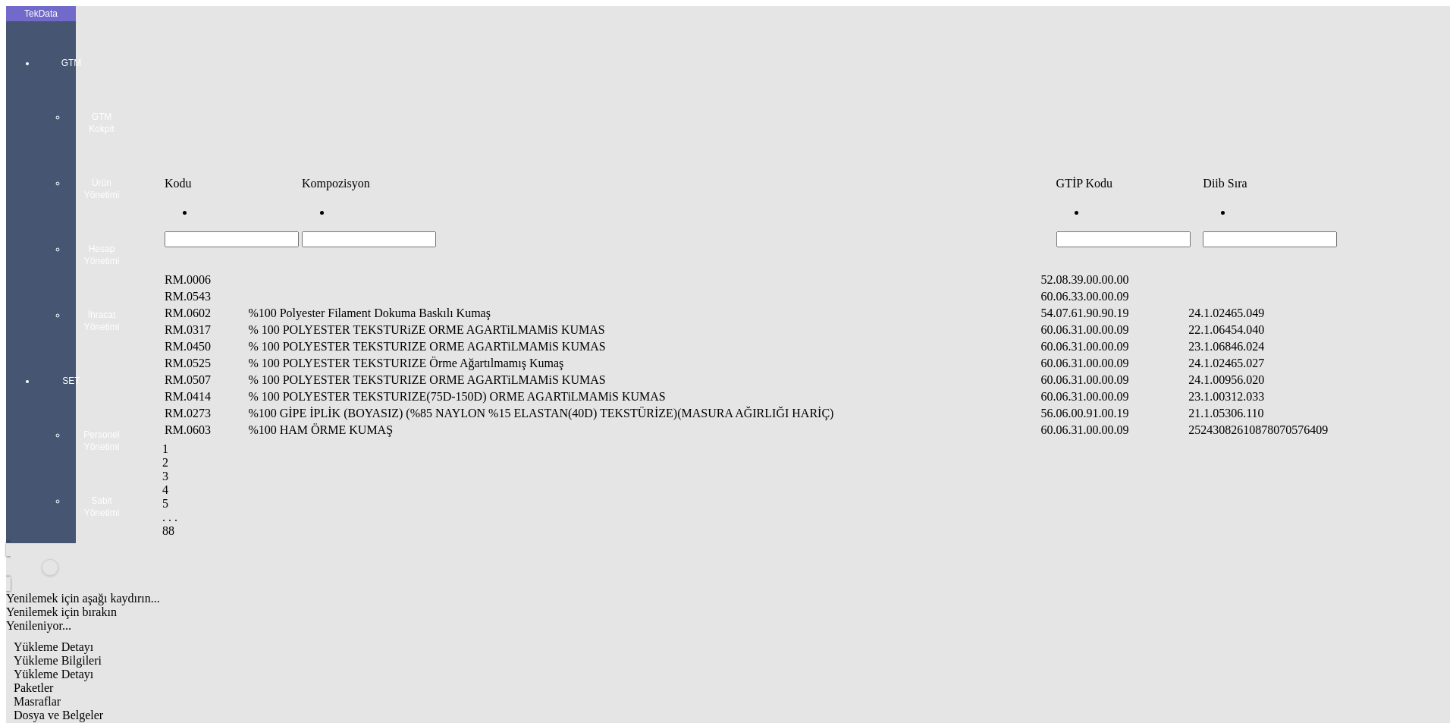
click at [1244, 231] on input "Hücreyi Filtrele" at bounding box center [1270, 239] width 134 height 16
type input "2465"
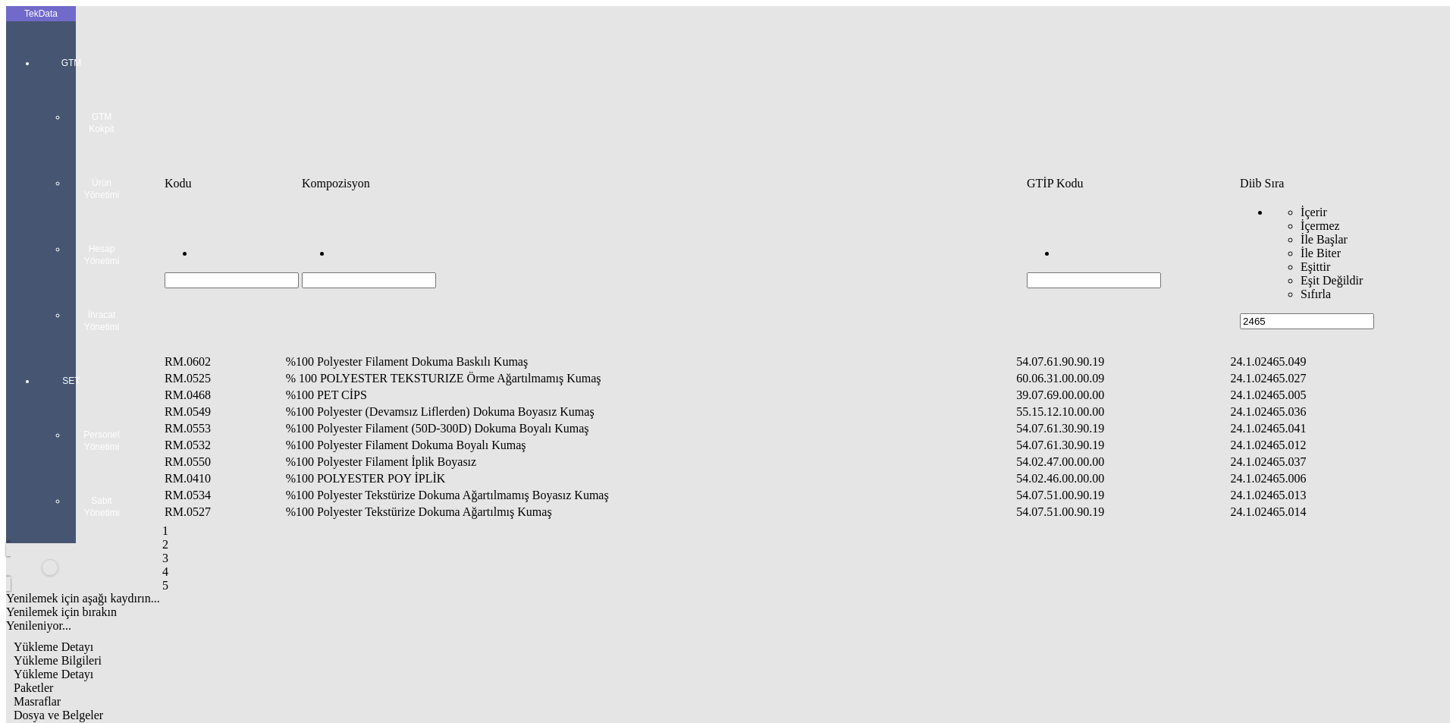
click at [436, 272] on input "Hücreyi Filtrele" at bounding box center [369, 280] width 134 height 16
type input "&"
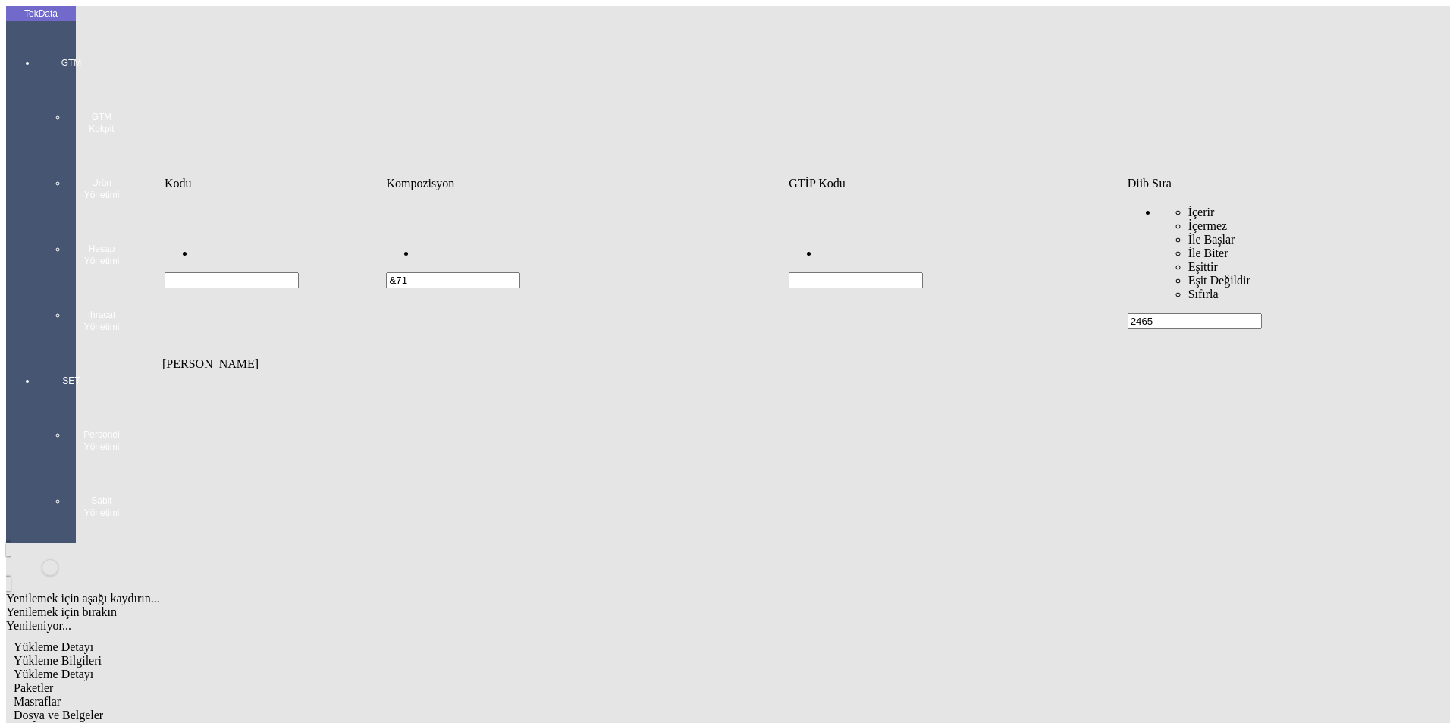
type input "&71"
type input "&"
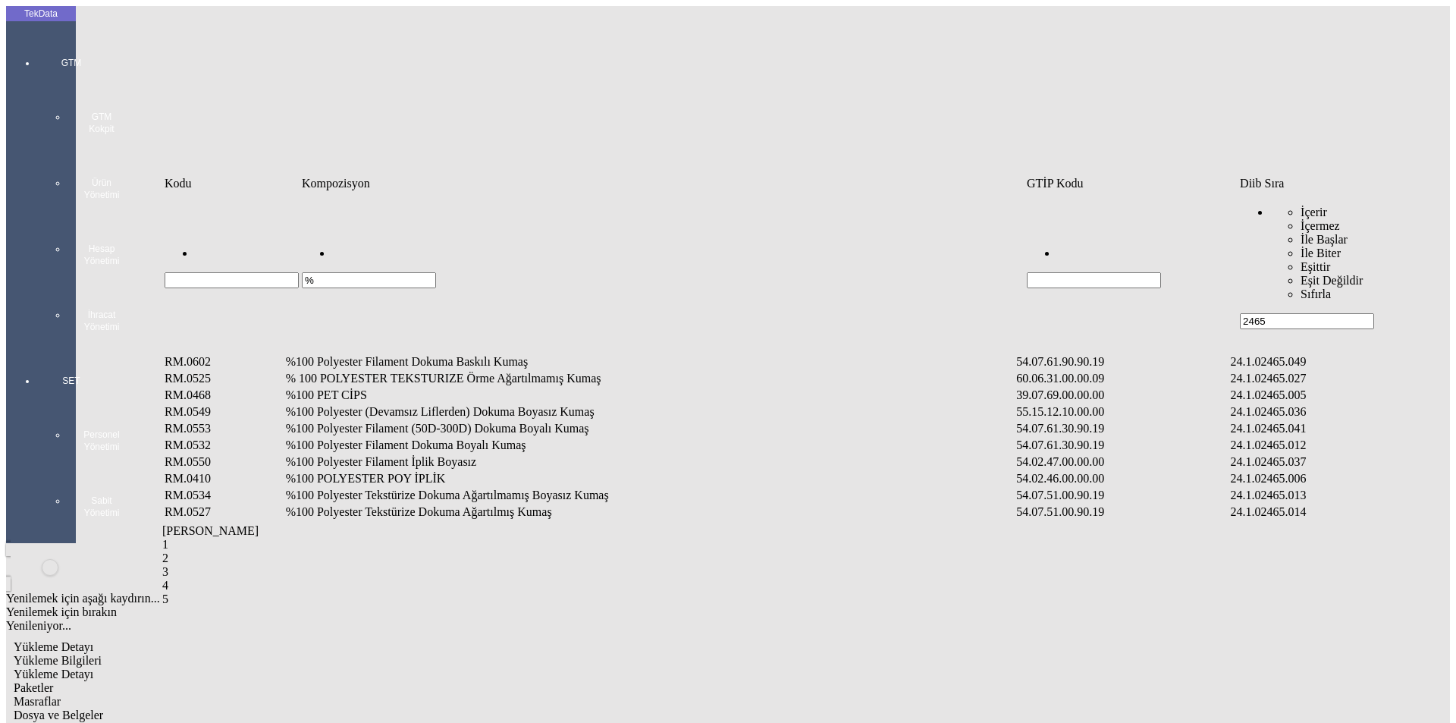
type input "%"
type input "%71"
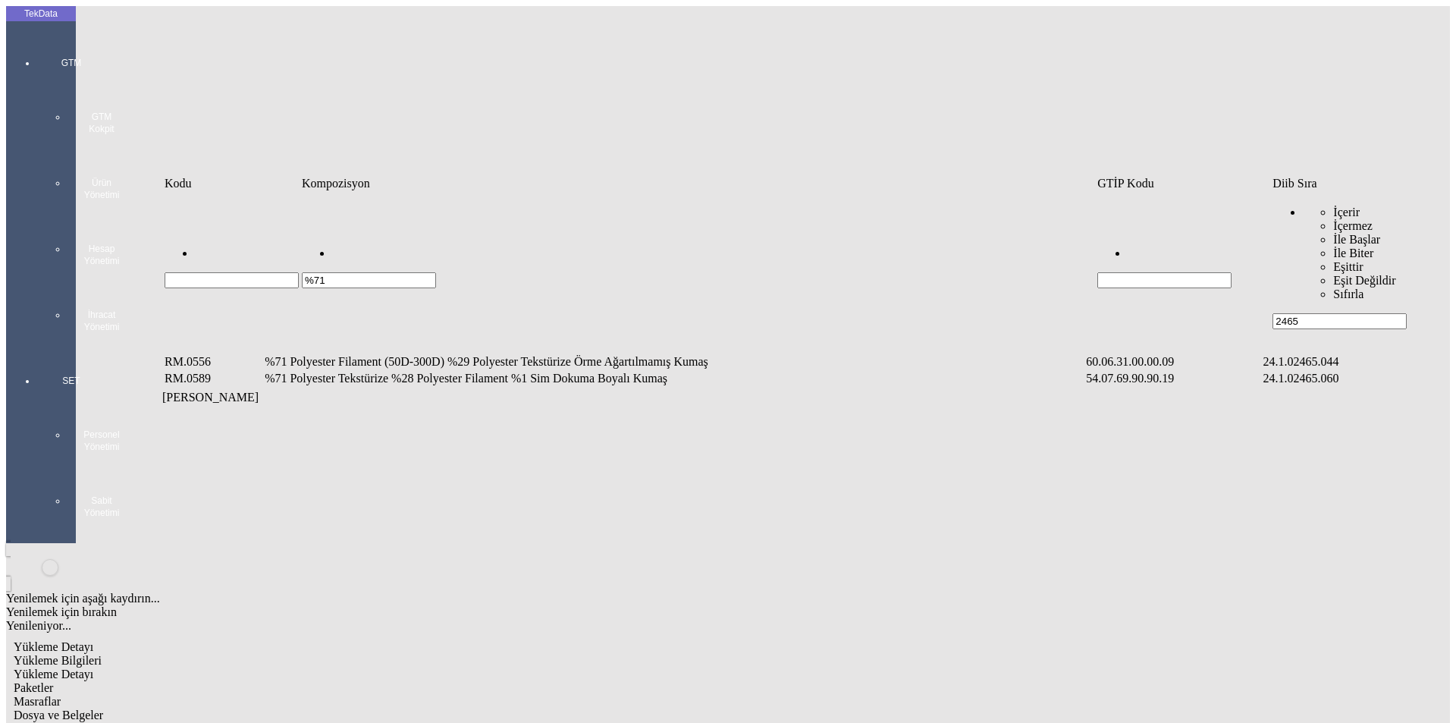
click at [554, 371] on td "%71 Polyester Tekstürize %28 Polyester Filament %1 Sim Dokuma Boyalı Kumaş" at bounding box center [674, 378] width 820 height 15
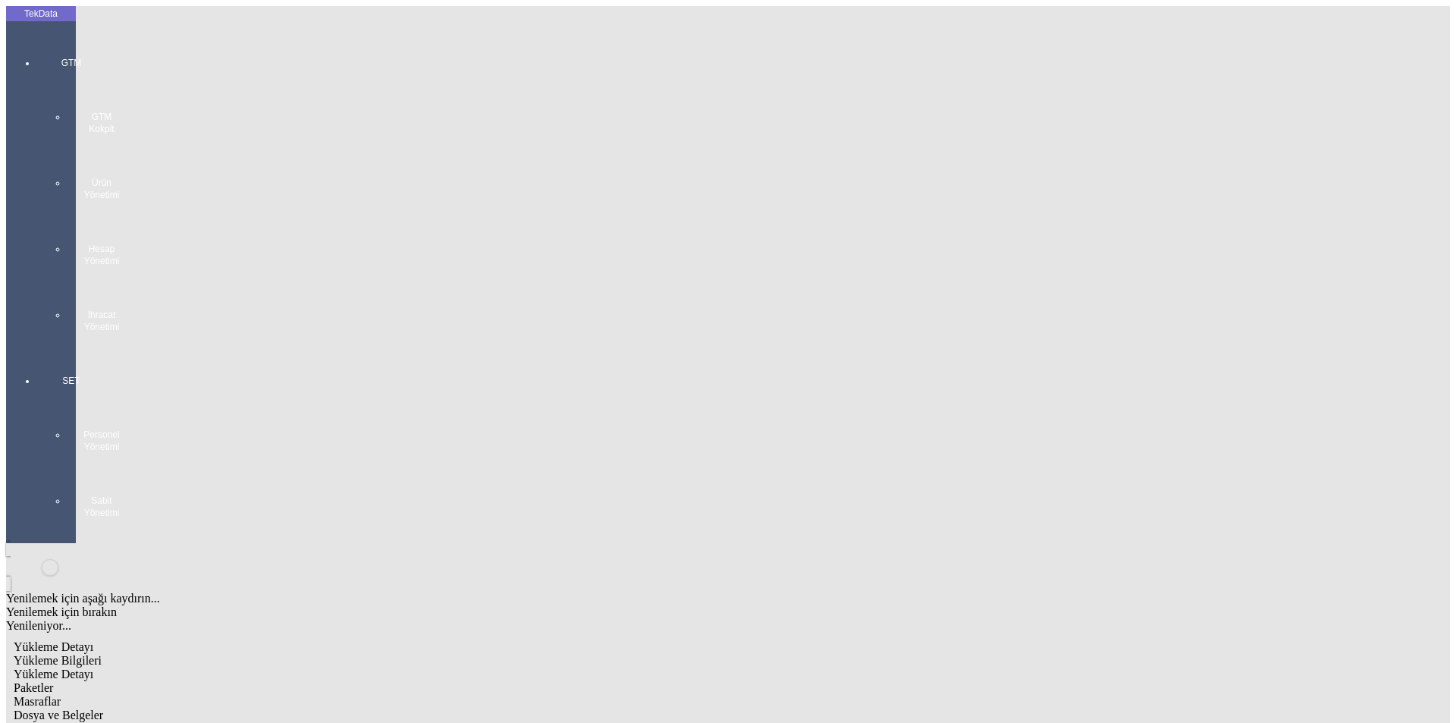
type input "3870.25"
click at [869, 275] on div "Metre" at bounding box center [1127, 282] width 601 height 14
type input "Metre"
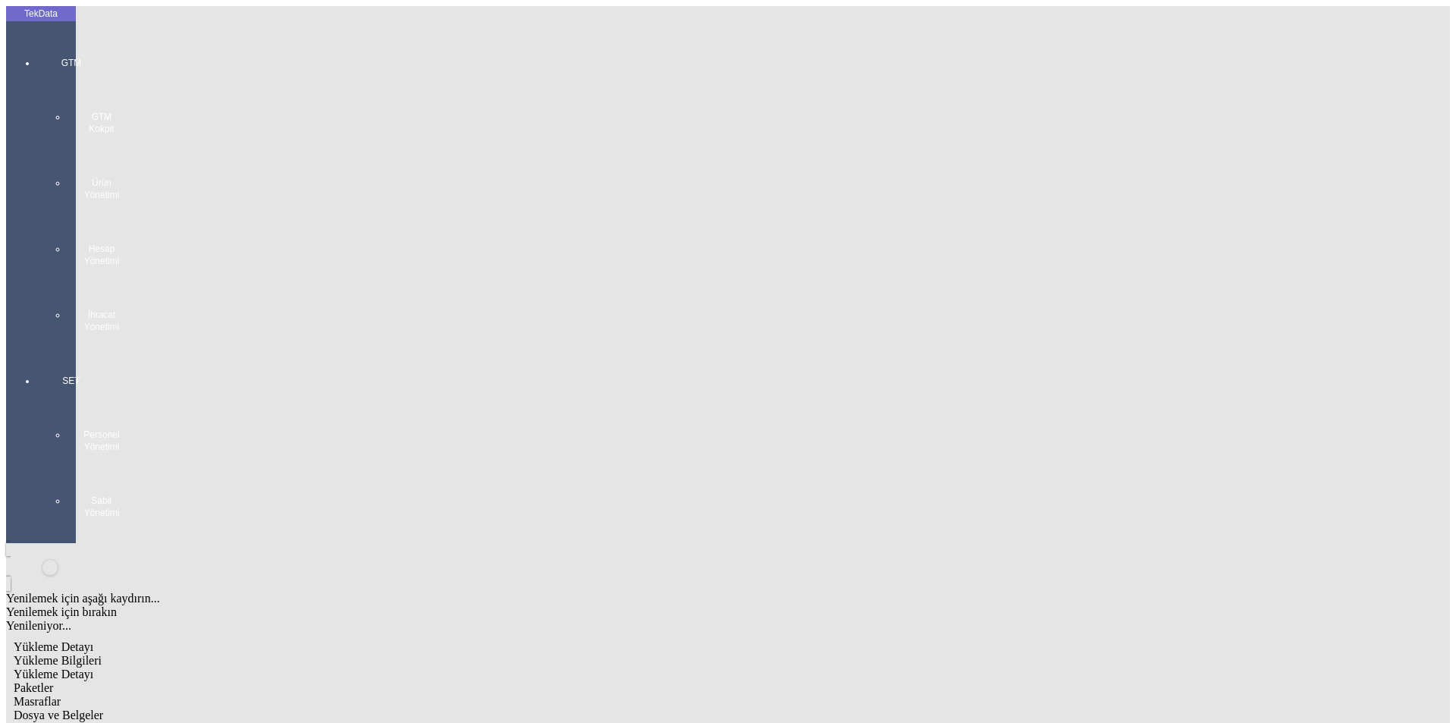
type input "1.55"
click at [857, 331] on div "Avro" at bounding box center [1127, 338] width 601 height 14
type input "Avro"
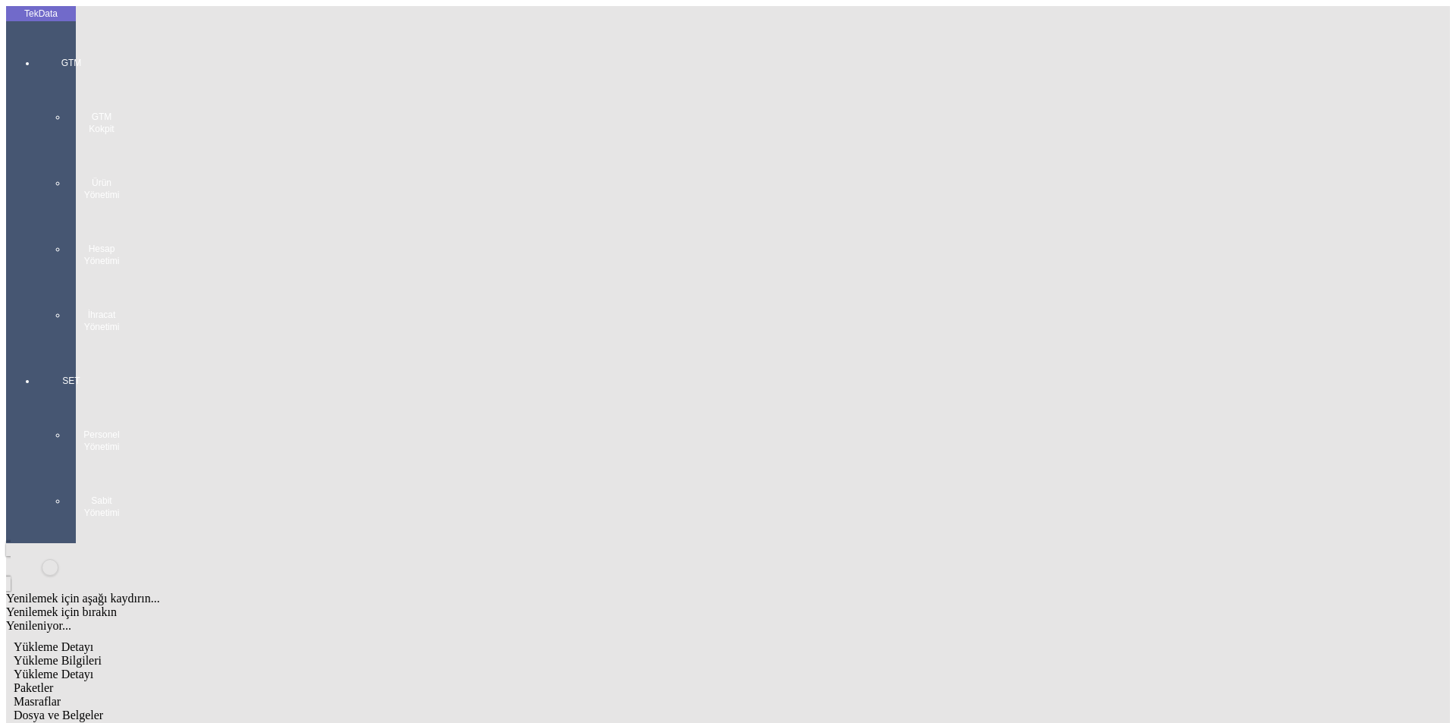
type input "300"
type input "1393.05"
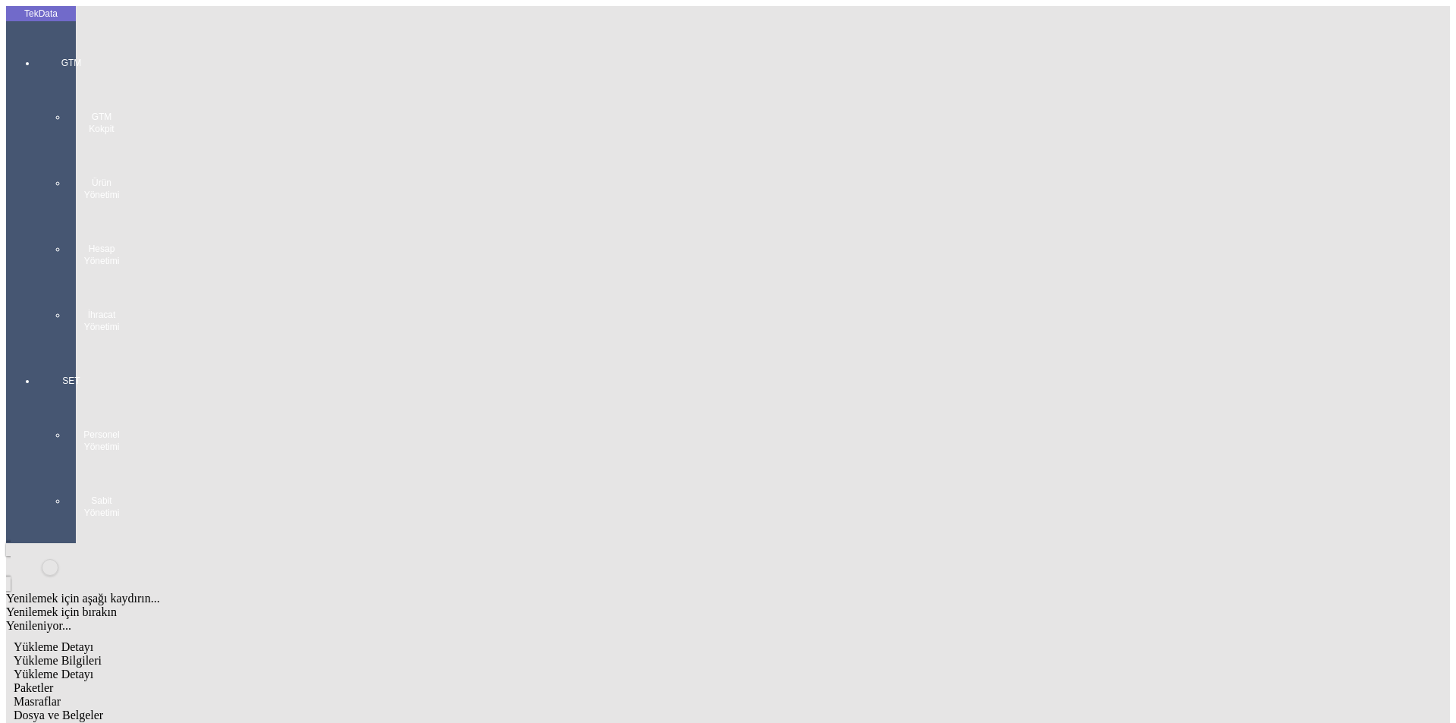
type input "1408.2"
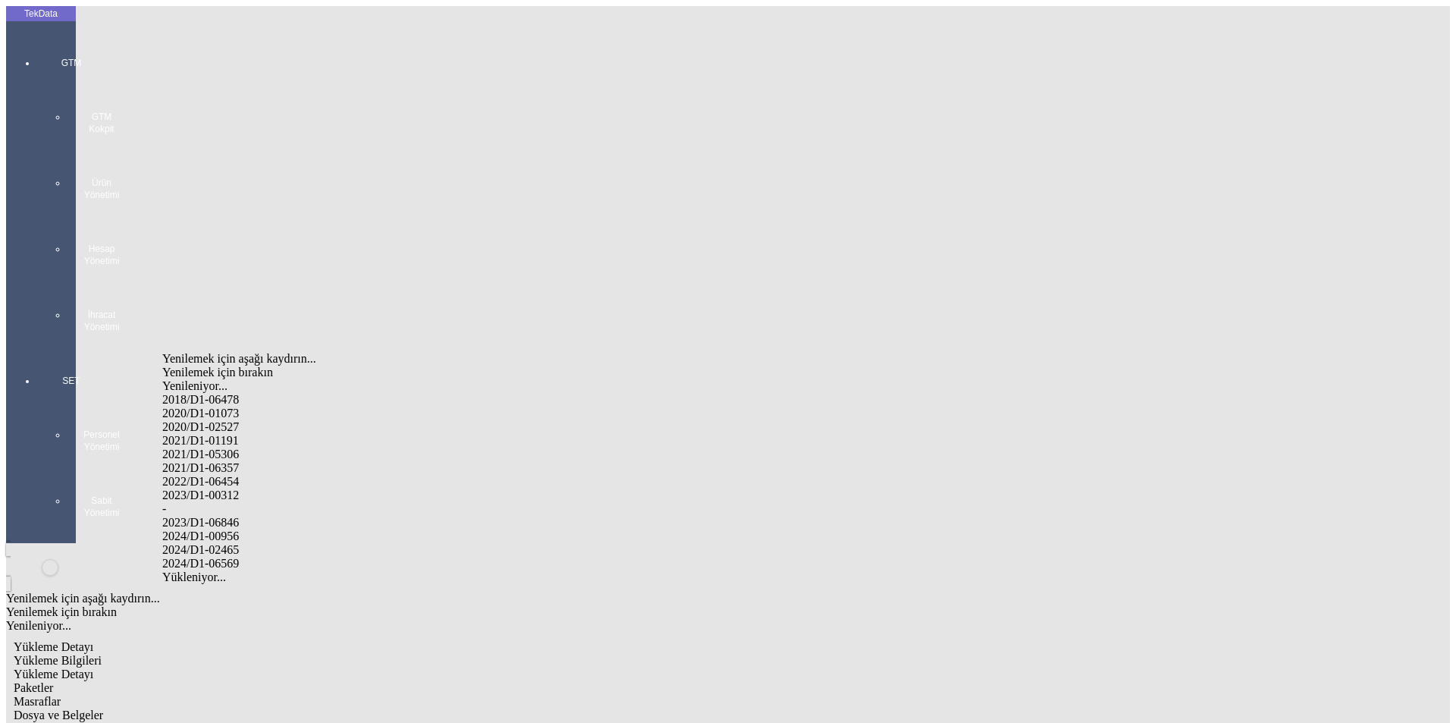
click at [254, 543] on div "2024/D1-02465" at bounding box center [456, 550] width 589 height 14
type input "2024/D1-02465"
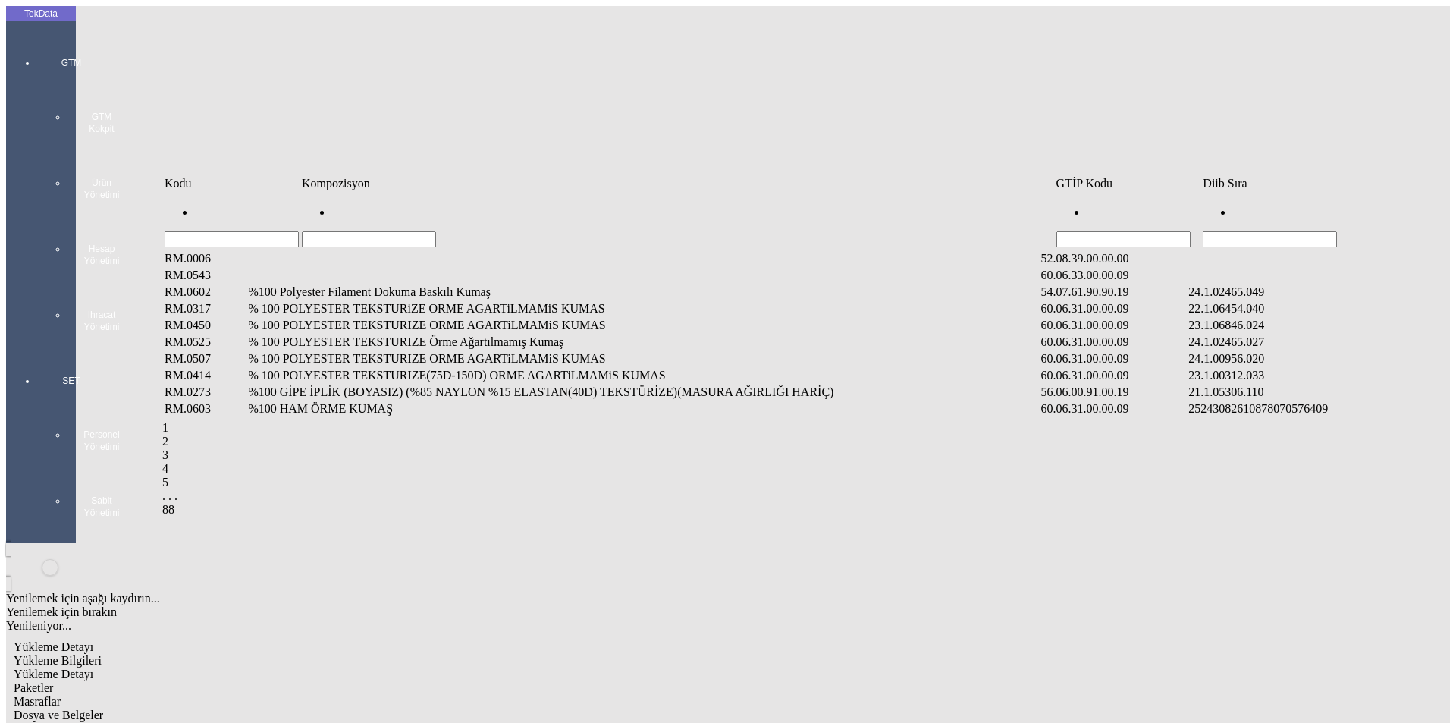
click at [1217, 231] on input "Hücreyi Filtrele" at bounding box center [1270, 239] width 134 height 16
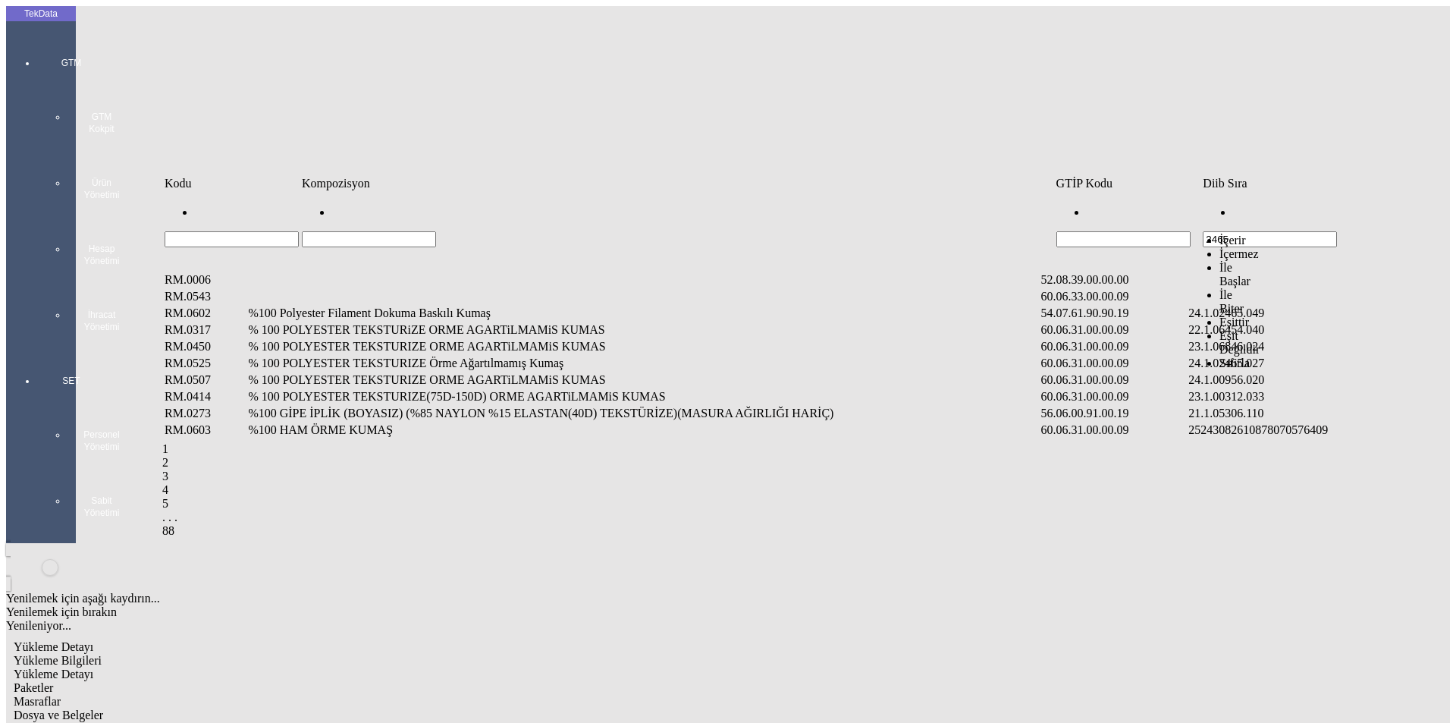
type input "2465"
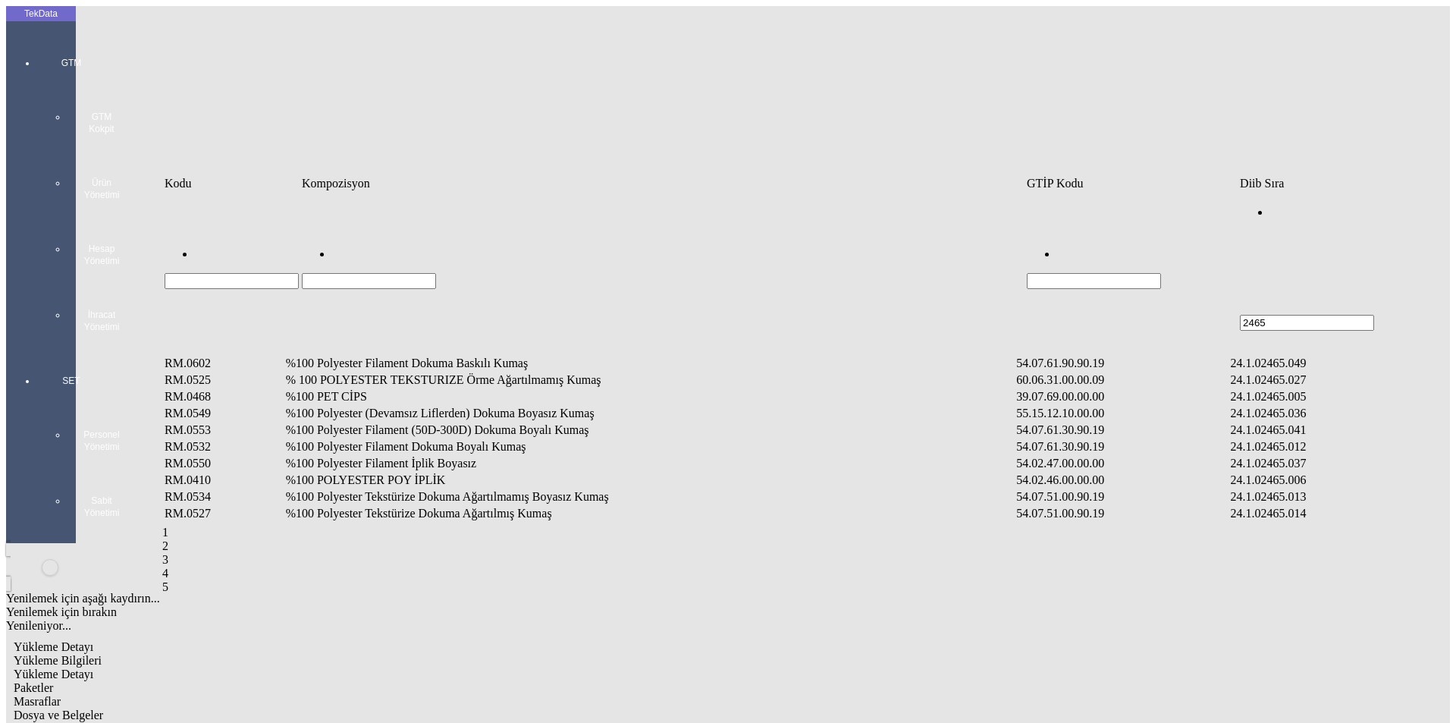
click at [369, 273] on input "Hücreyi Filtrele" at bounding box center [369, 281] width 134 height 16
type input "%1"
type input "%100 POLYESTER TE"
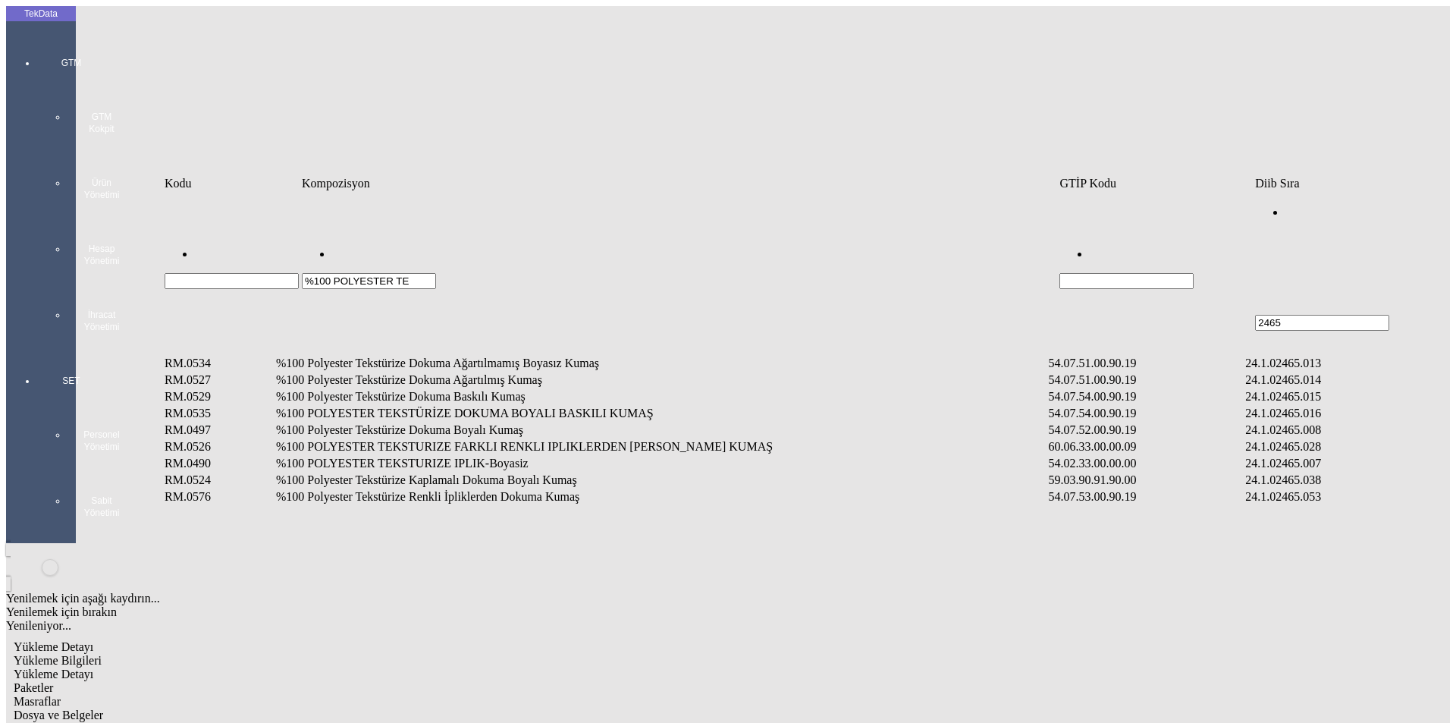
click at [450, 422] on td "%100 Polyester Tekstürize Dokuma Boyalı Kumaş" at bounding box center [660, 429] width 771 height 15
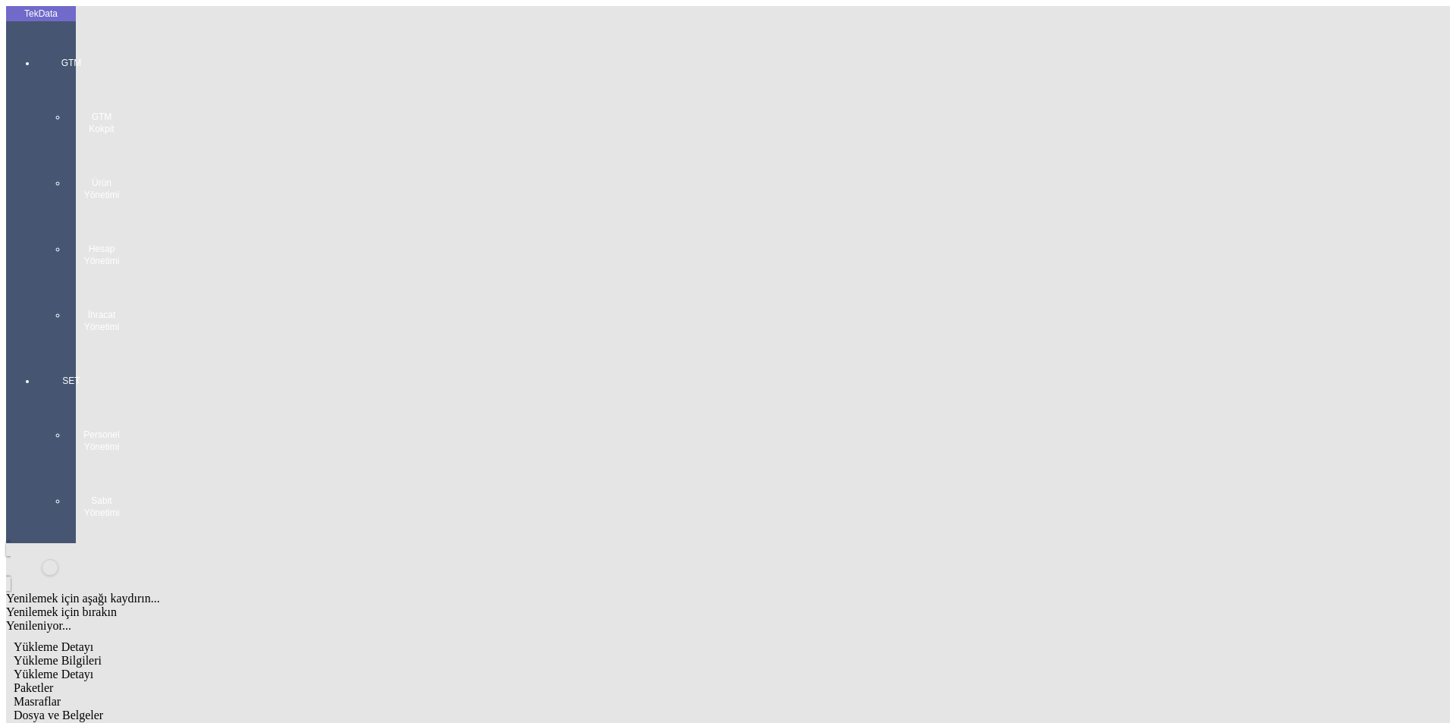
type input "2120.3"
click at [876, 234] on div "Yenilemek için aşağı kaydırın... Yenilemek için bırakın Yenileniyor... Metre Yü…" at bounding box center [1127, 241] width 601 height 15
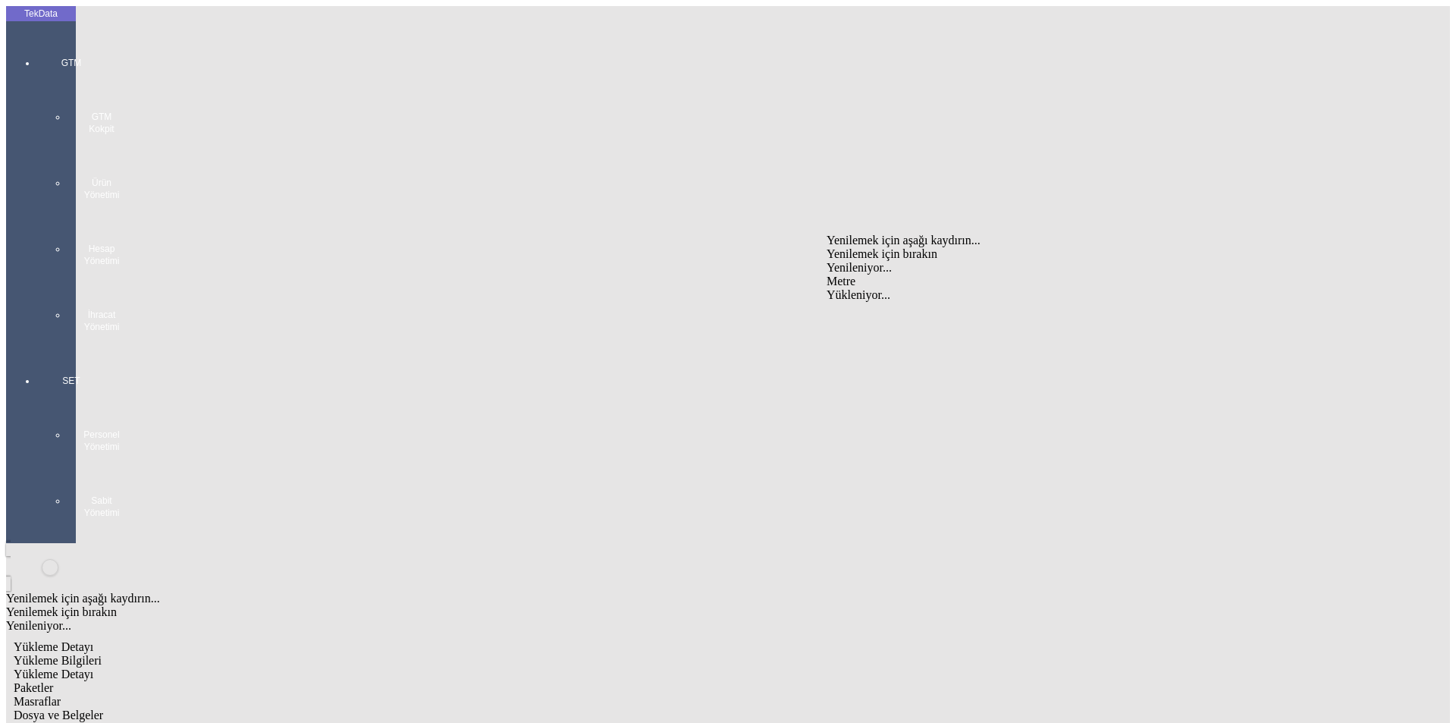
click at [874, 275] on div "Metre" at bounding box center [1127, 282] width 601 height 14
type input "Metre"
type input "2.3"
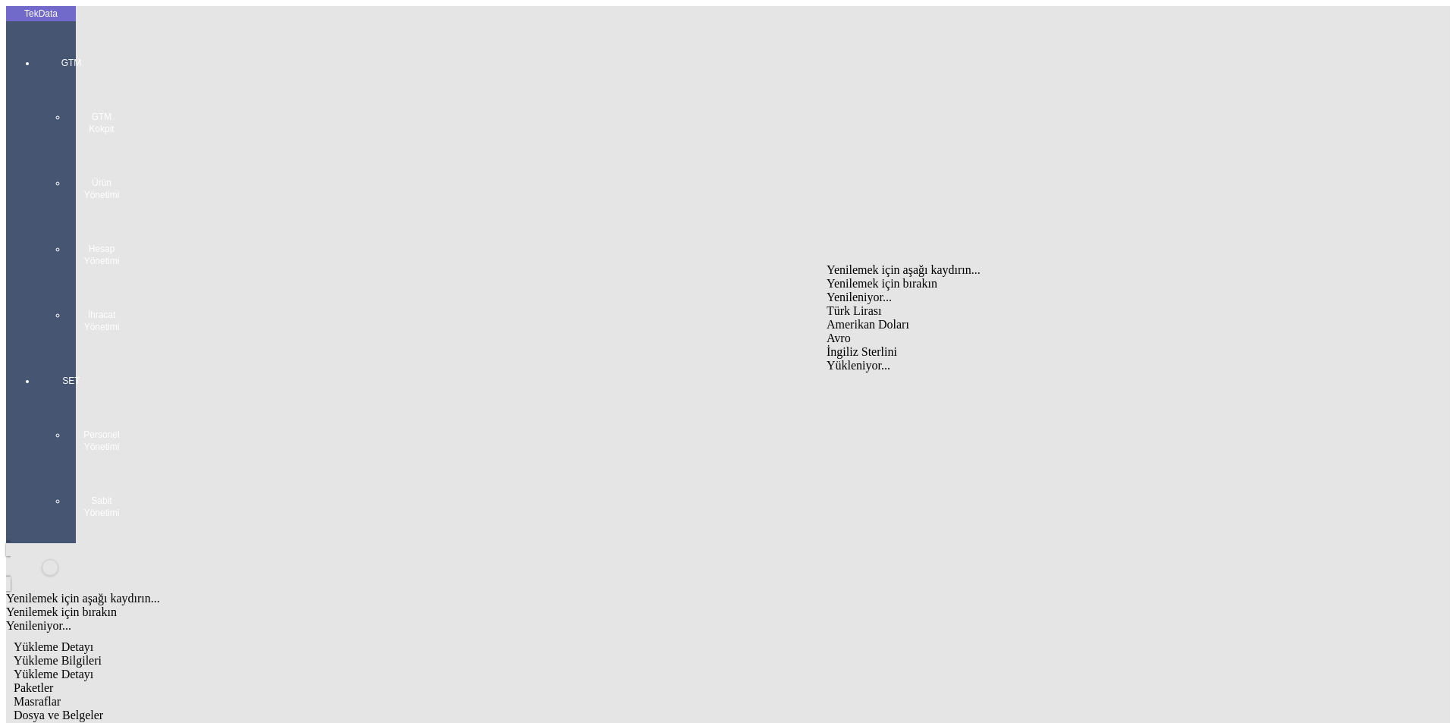
click at [868, 331] on div "Avro" at bounding box center [1127, 338] width 601 height 14
type input "Avro"
type input "300"
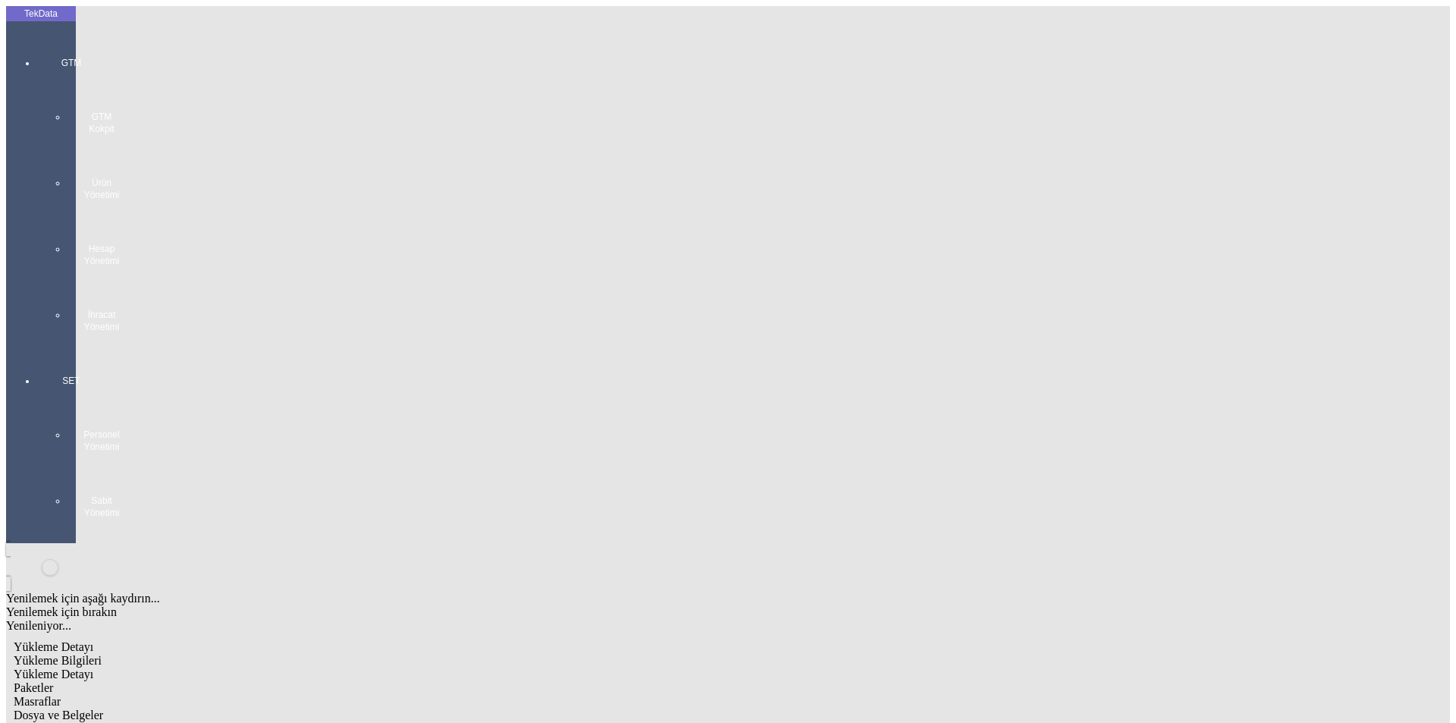
type input "1372.55"
type input "1384.25"
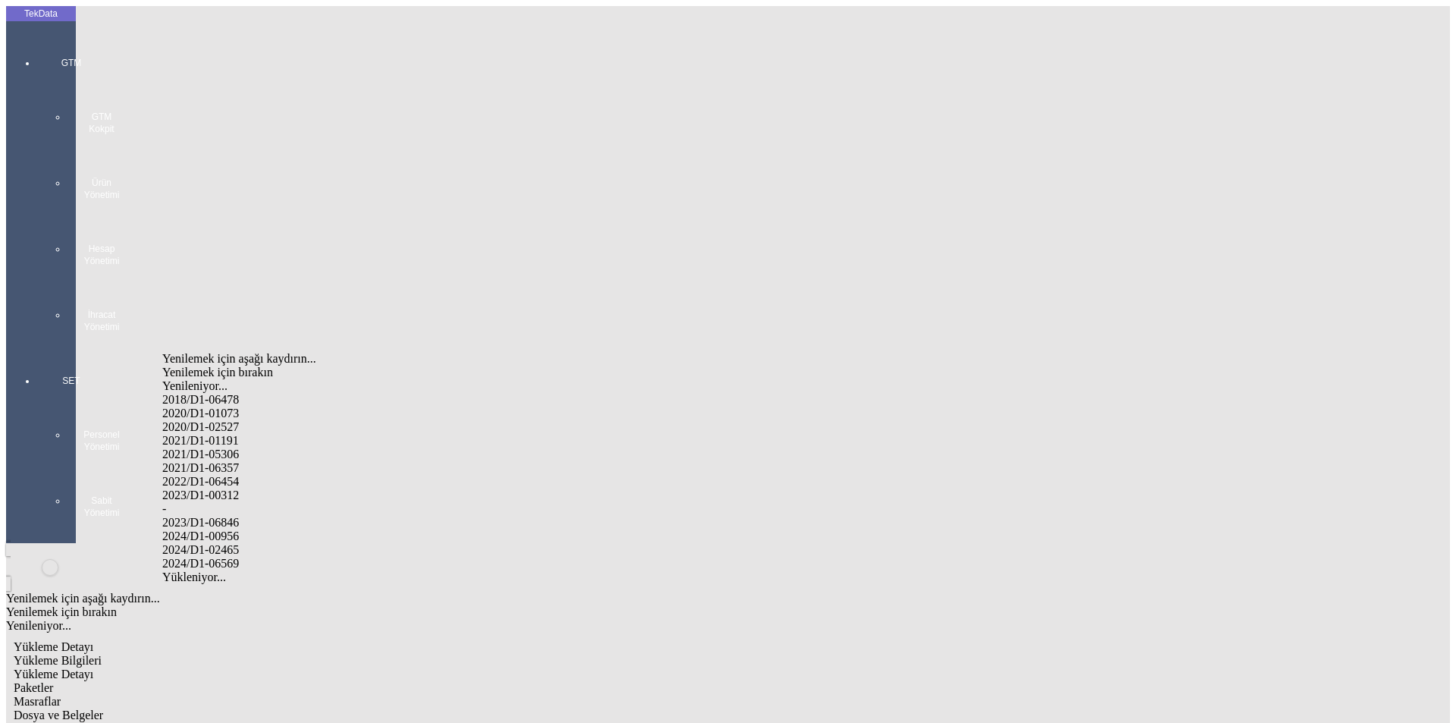
click at [274, 543] on div "2024/D1-02465" at bounding box center [456, 550] width 589 height 14
type input "2024/D1-02465"
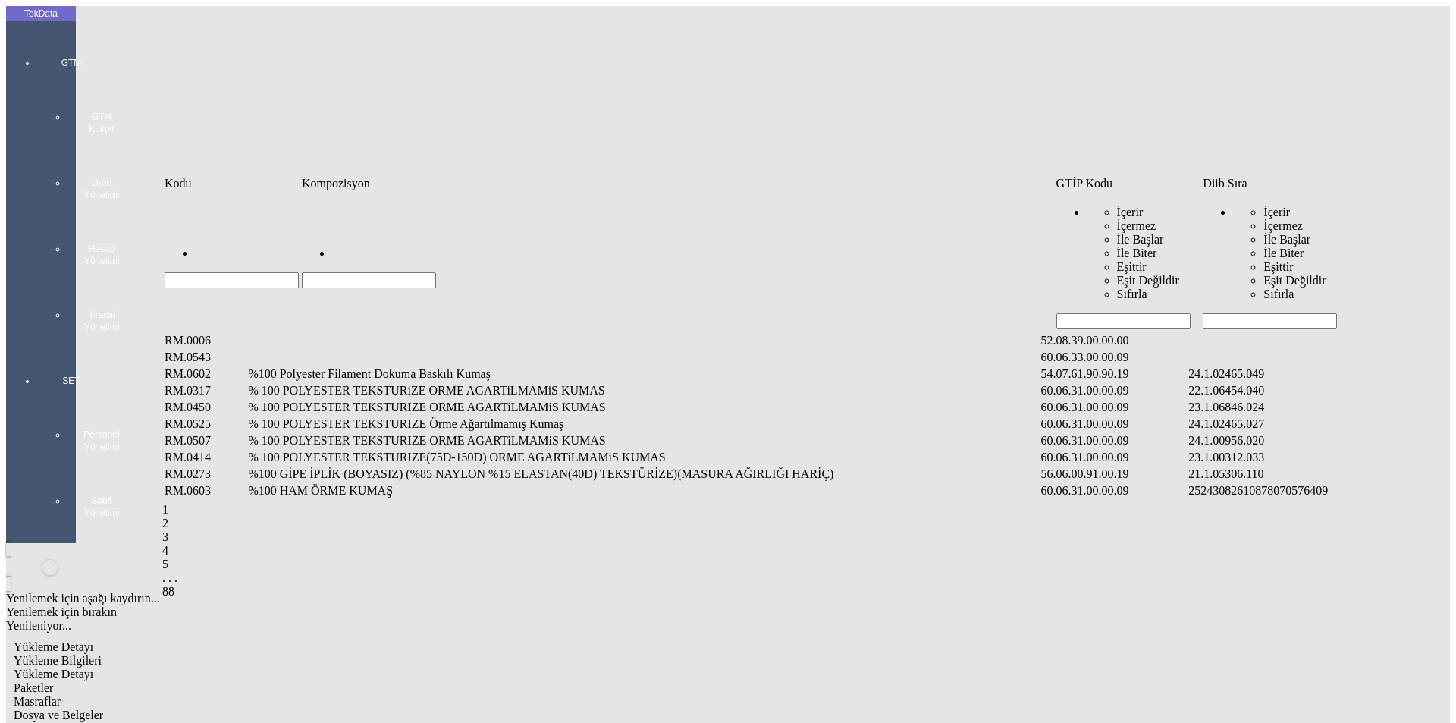
click at [1241, 313] on input "Hücreyi Filtrele" at bounding box center [1270, 321] width 134 height 16
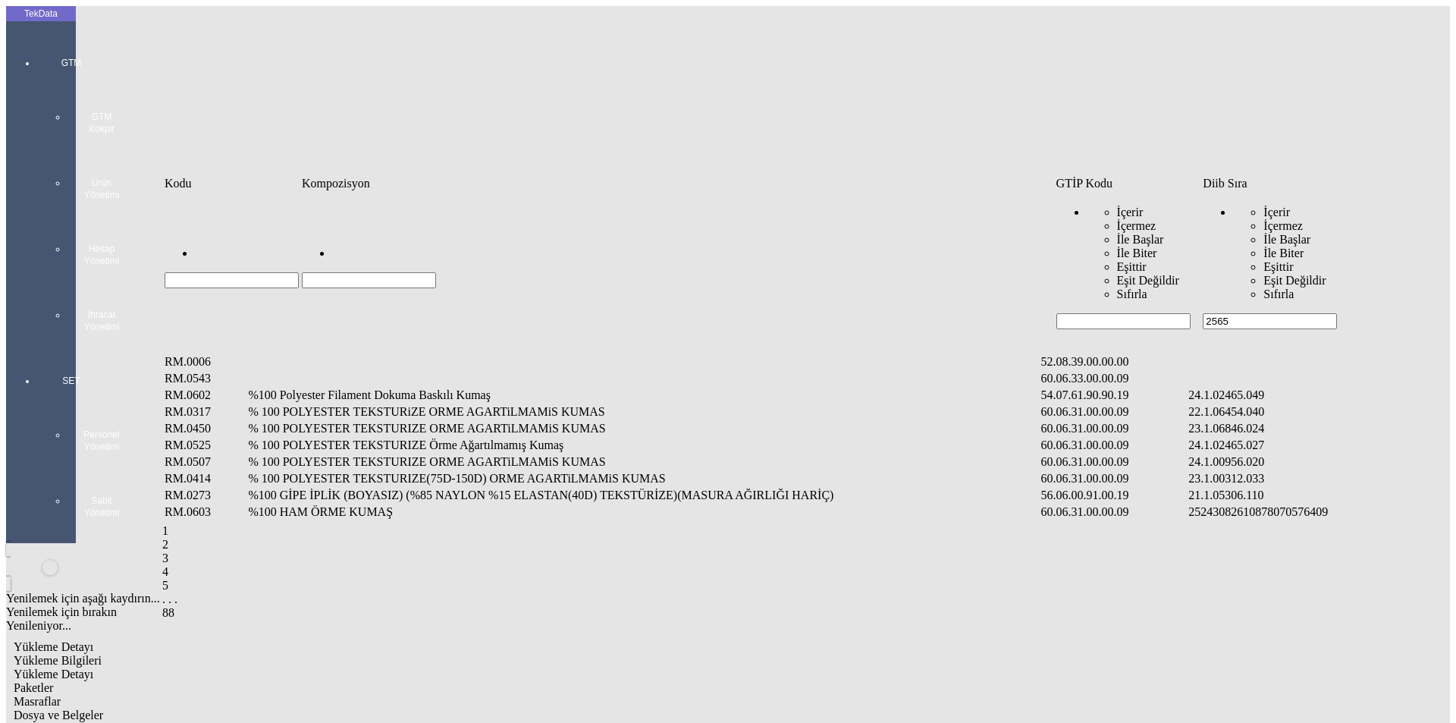
type input "2565"
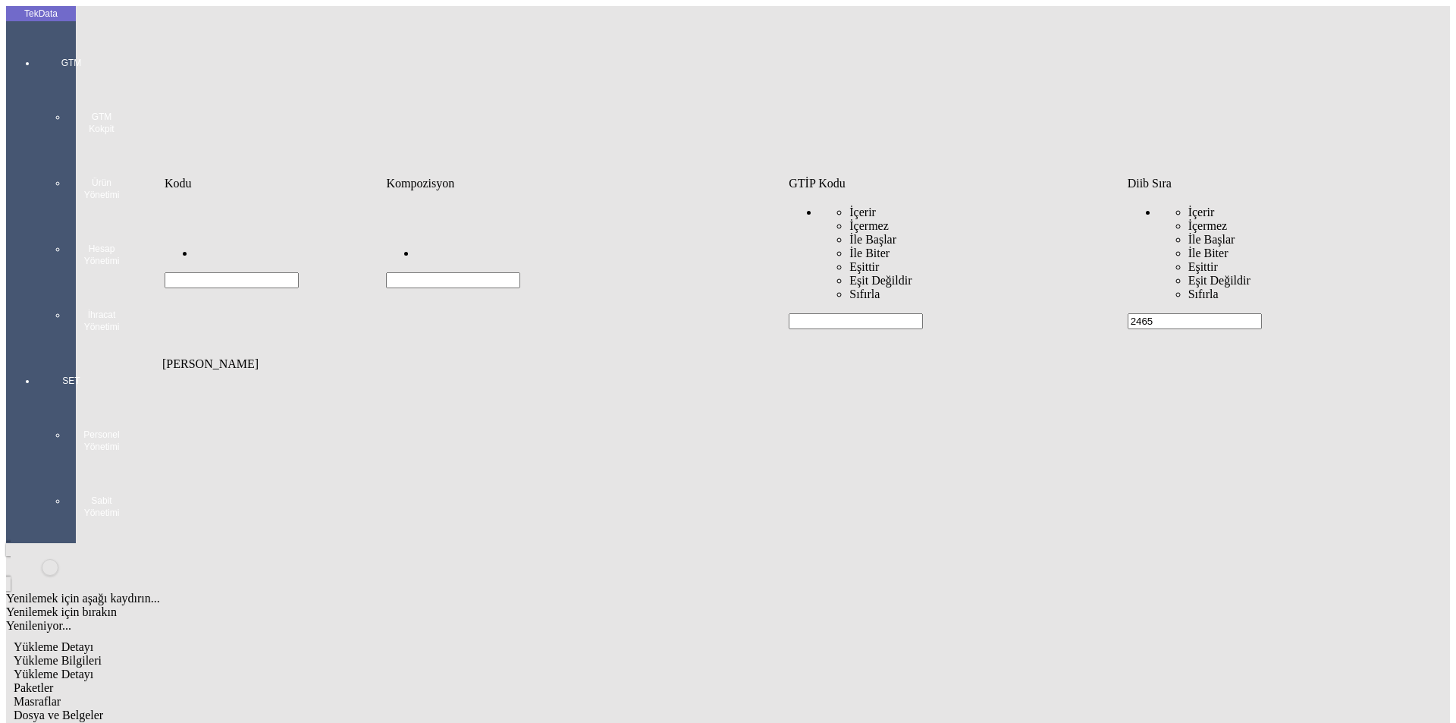
type input "2465"
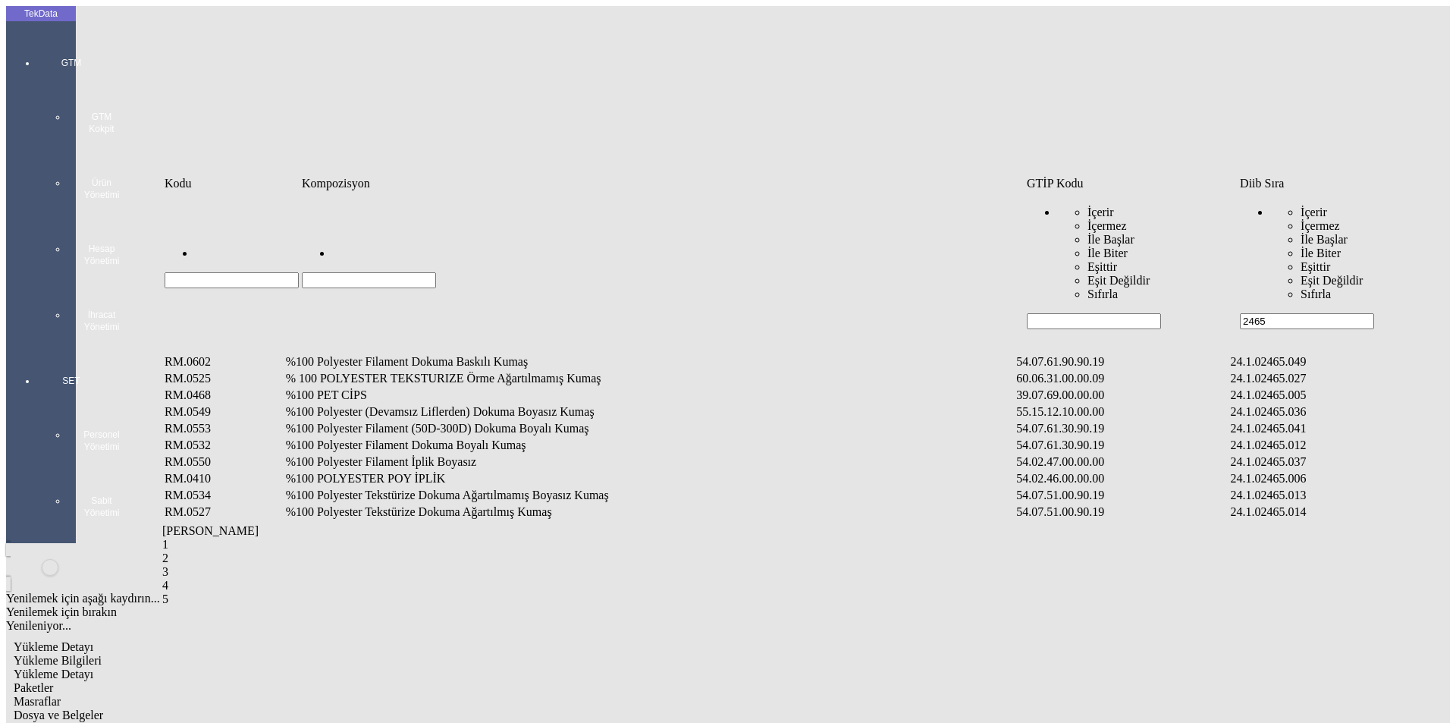
click at [436, 272] on input "Hücreyi Filtrele" at bounding box center [369, 280] width 134 height 16
type input "%"
type input "%50 POL"
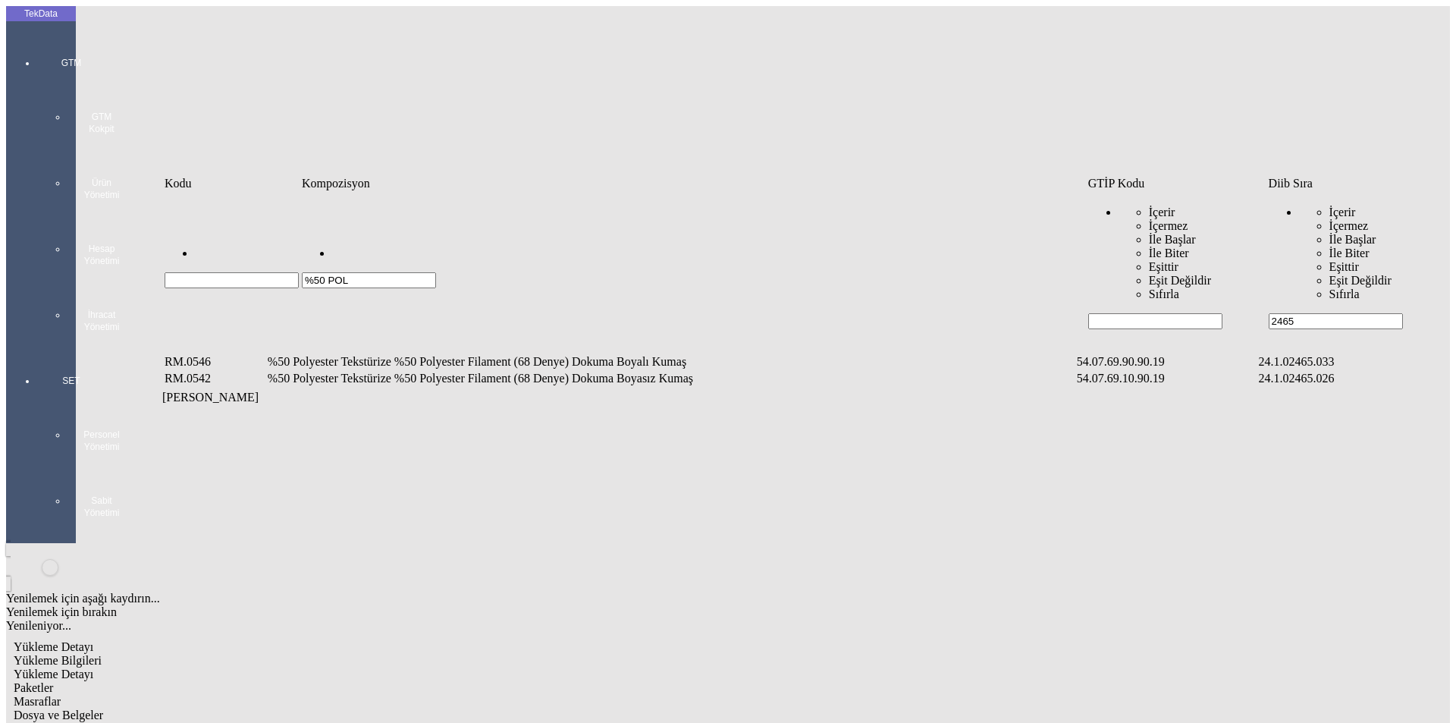
click at [611, 354] on td "%50 Polyester Tekstürize %50 Polyester Filament (68 Denye) Dokuma Boyalı Kumaş" at bounding box center [671, 361] width 808 height 15
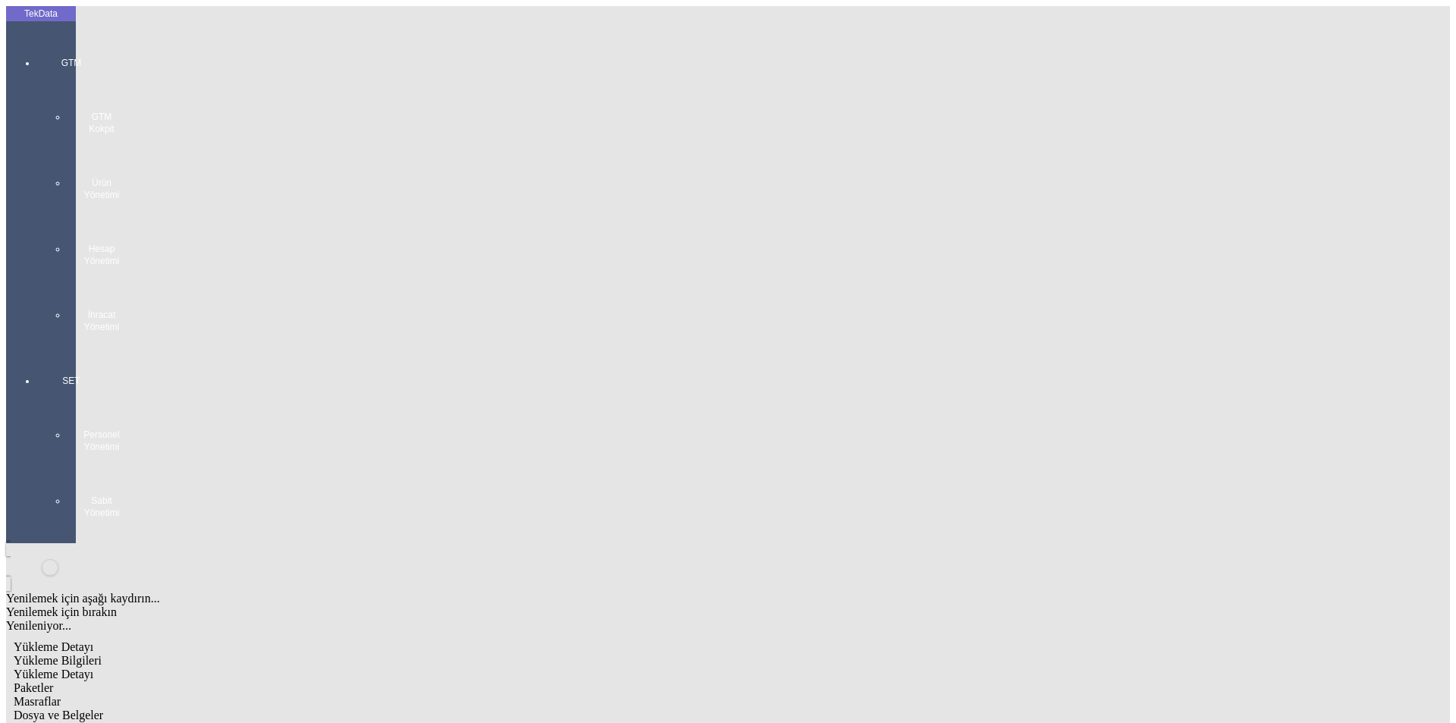
type input "857.6"
click at [880, 275] on div "Metre" at bounding box center [1127, 282] width 601 height 14
type input "Metre"
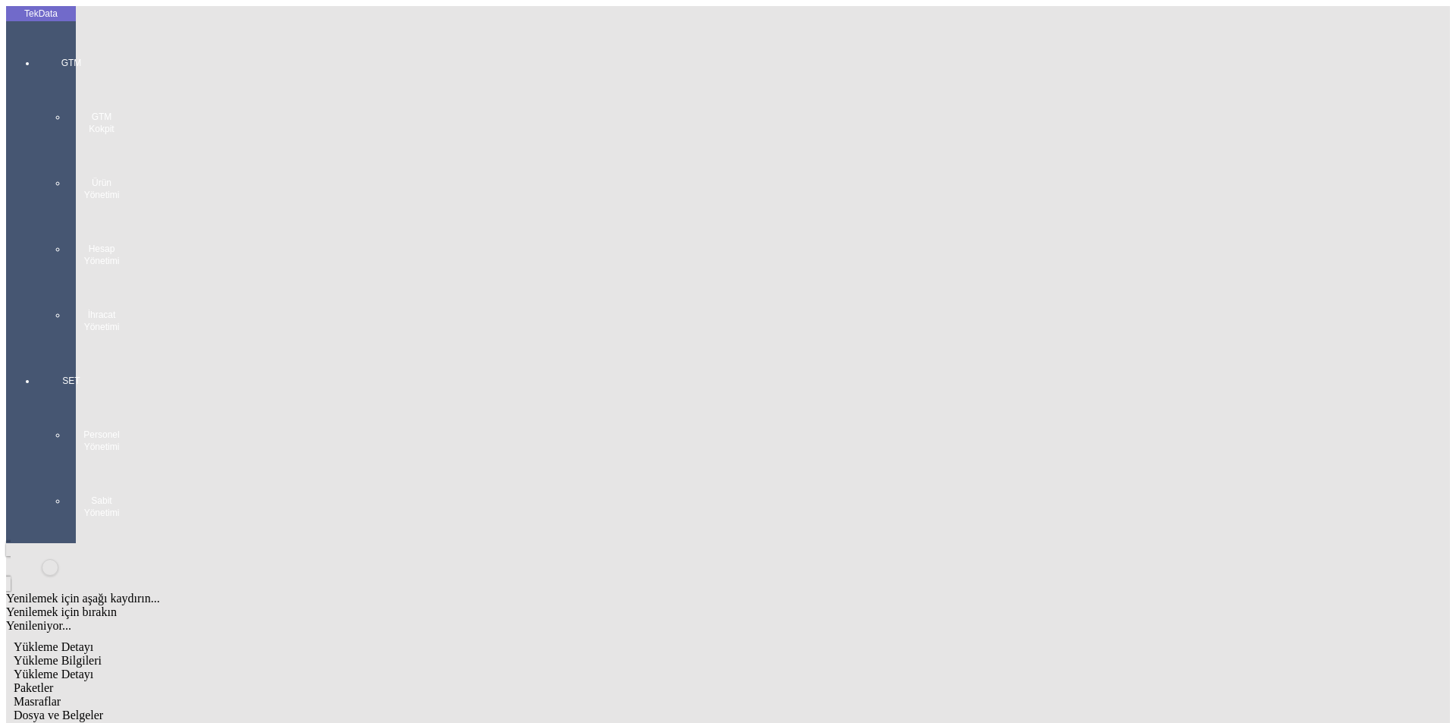
type input "3.6"
click at [866, 331] on div "Avro" at bounding box center [1127, 338] width 601 height 14
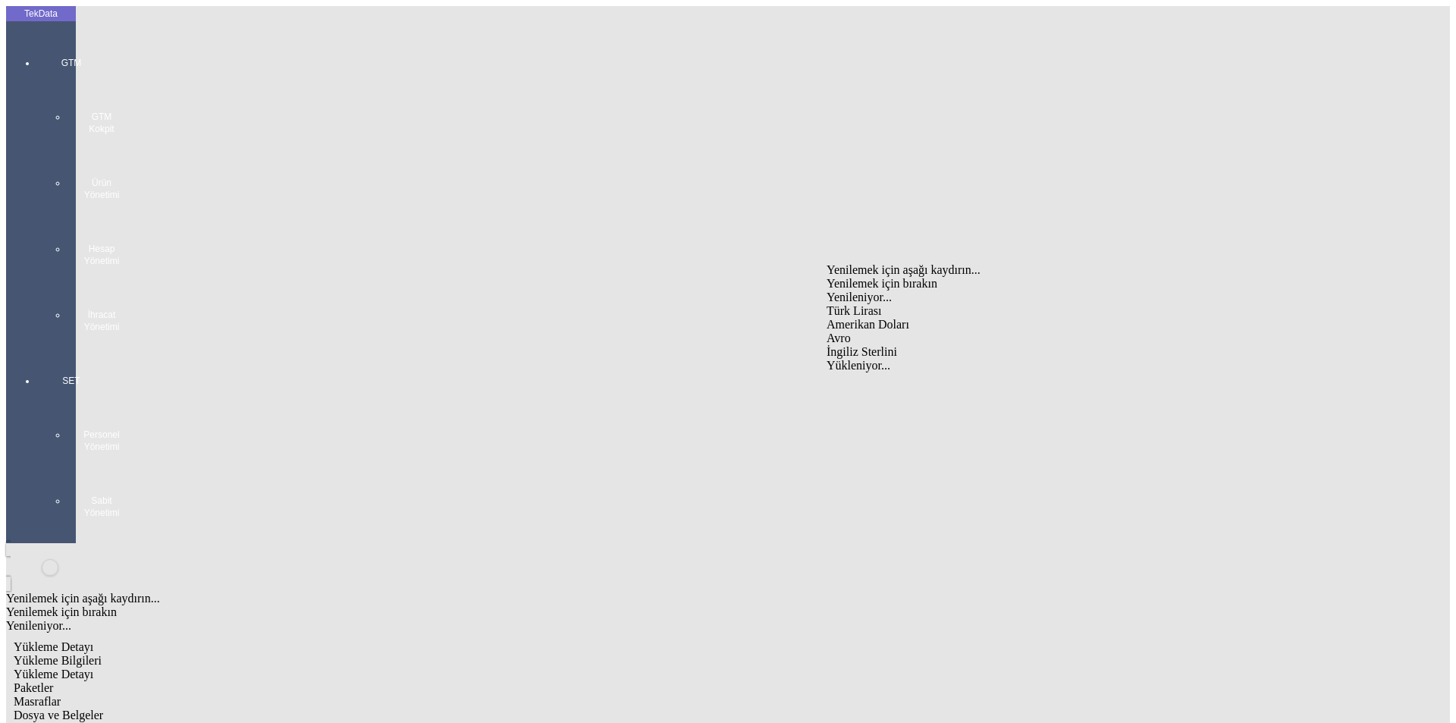
type input "Avro"
type input "300"
type input "605.55"
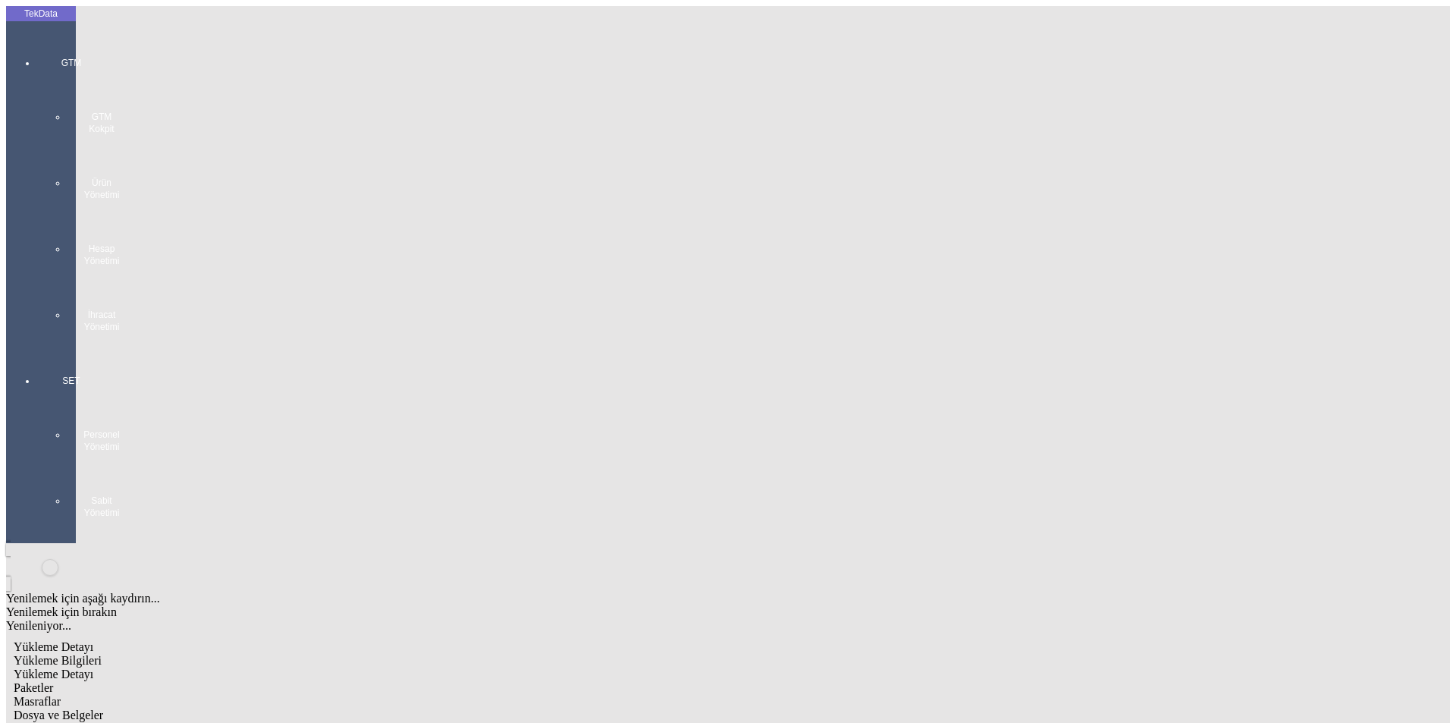
type input "610.35"
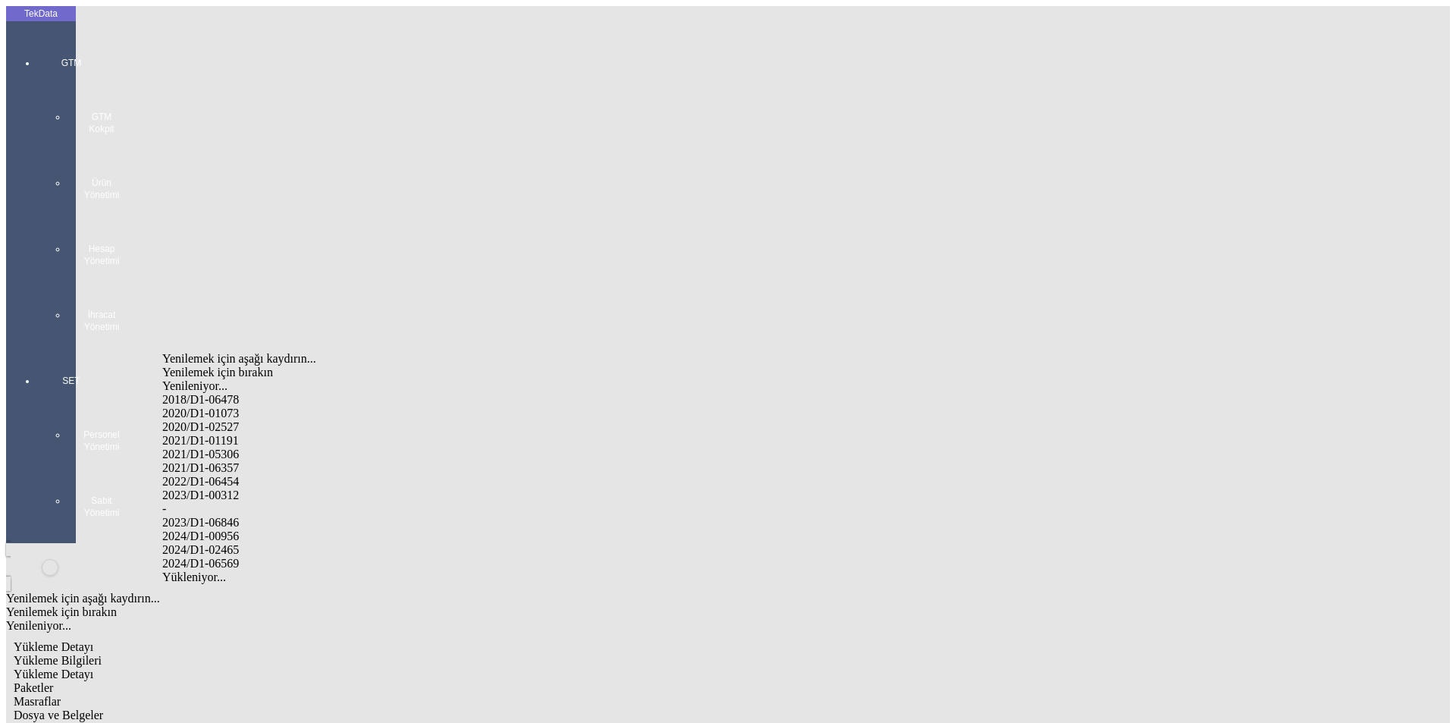
click at [243, 543] on div "2024/D1-02465" at bounding box center [456, 550] width 589 height 14
type input "2024/D1-02465"
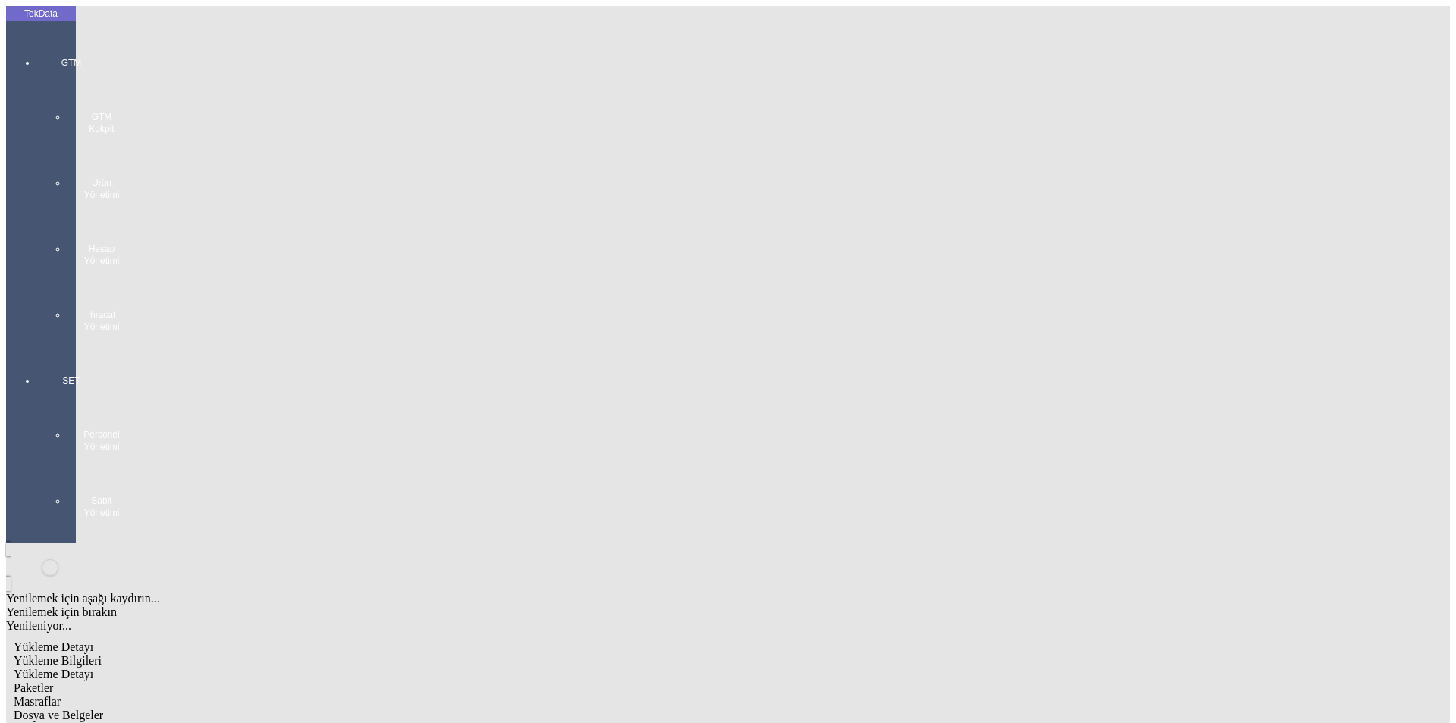
click at [53, 681] on span "Paketler" at bounding box center [33, 687] width 39 height 13
click at [227, 229] on div "Çuval" at bounding box center [450, 236] width 602 height 14
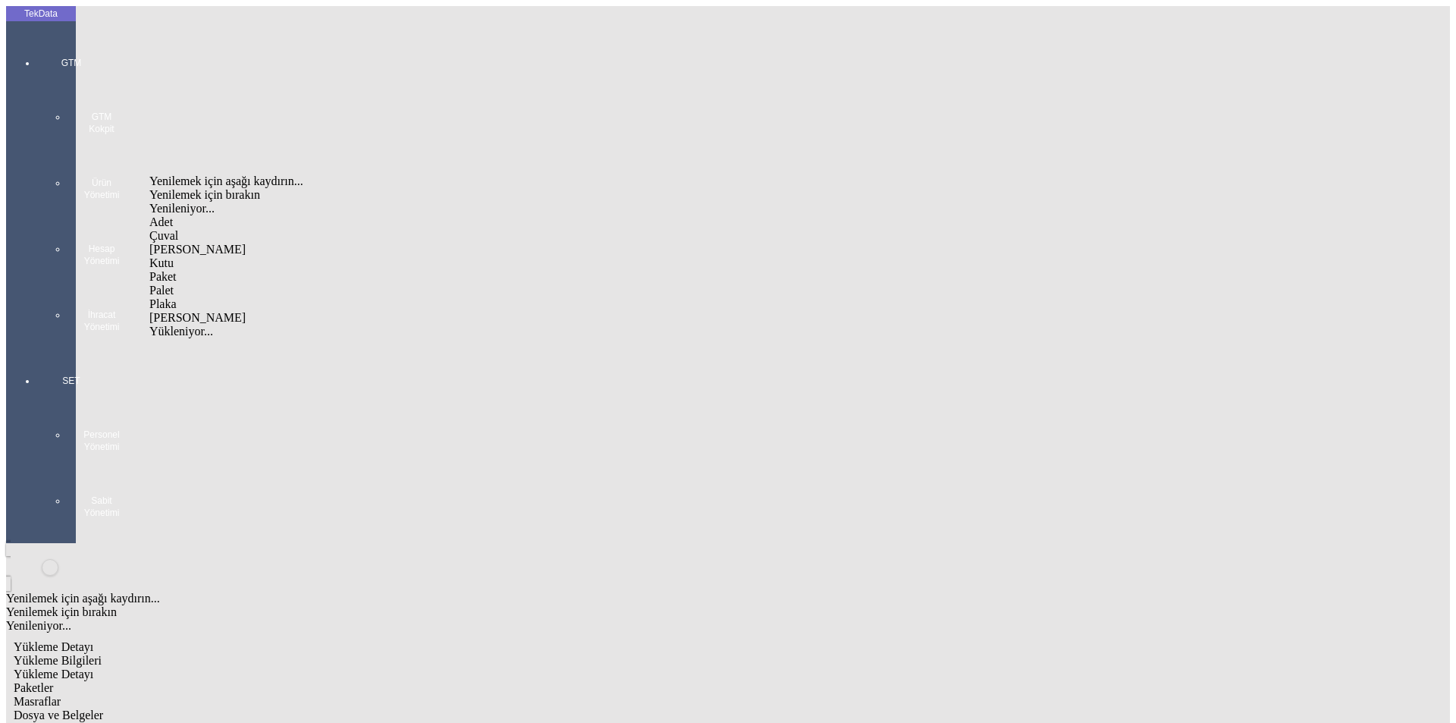
type input "Çuval"
type input "90"
click at [61, 695] on span "Masraflar" at bounding box center [37, 701] width 47 height 13
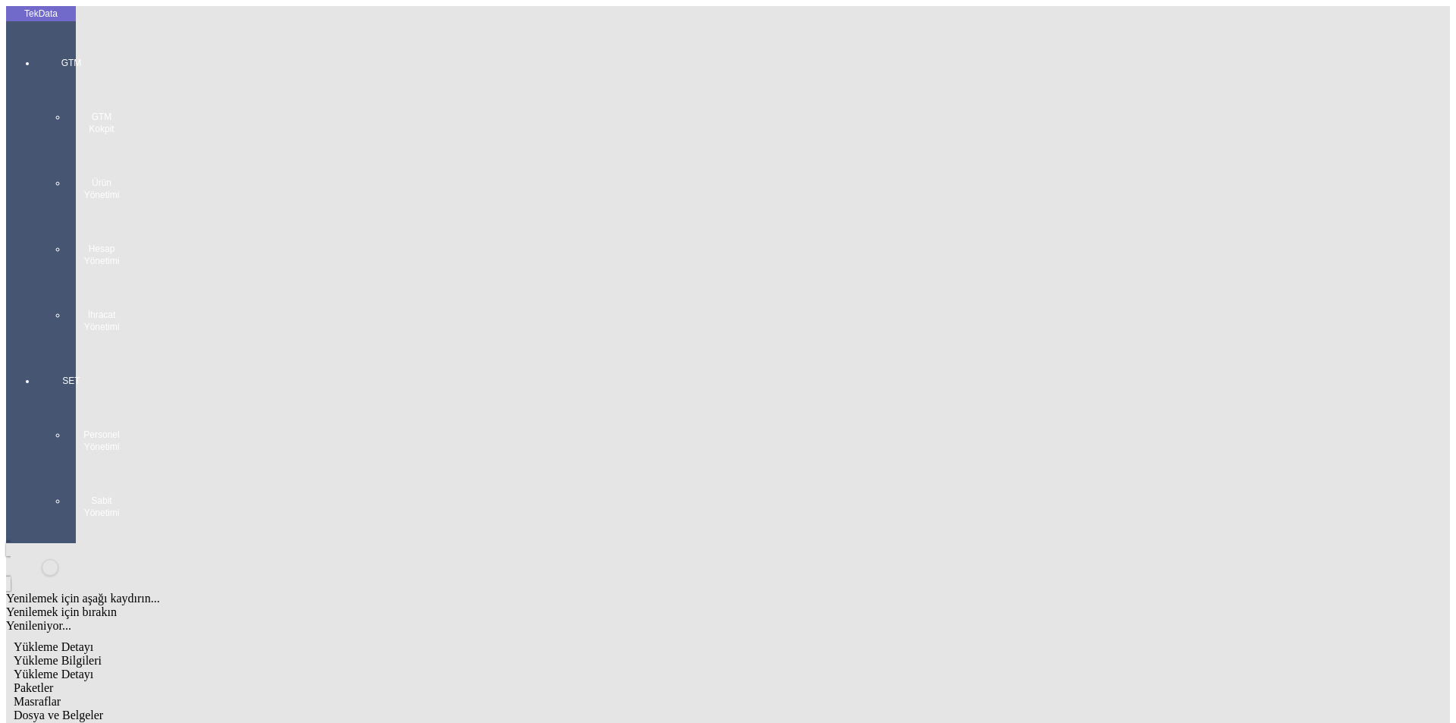
click at [103, 708] on span "Dosya ve Belgeler" at bounding box center [58, 714] width 89 height 13
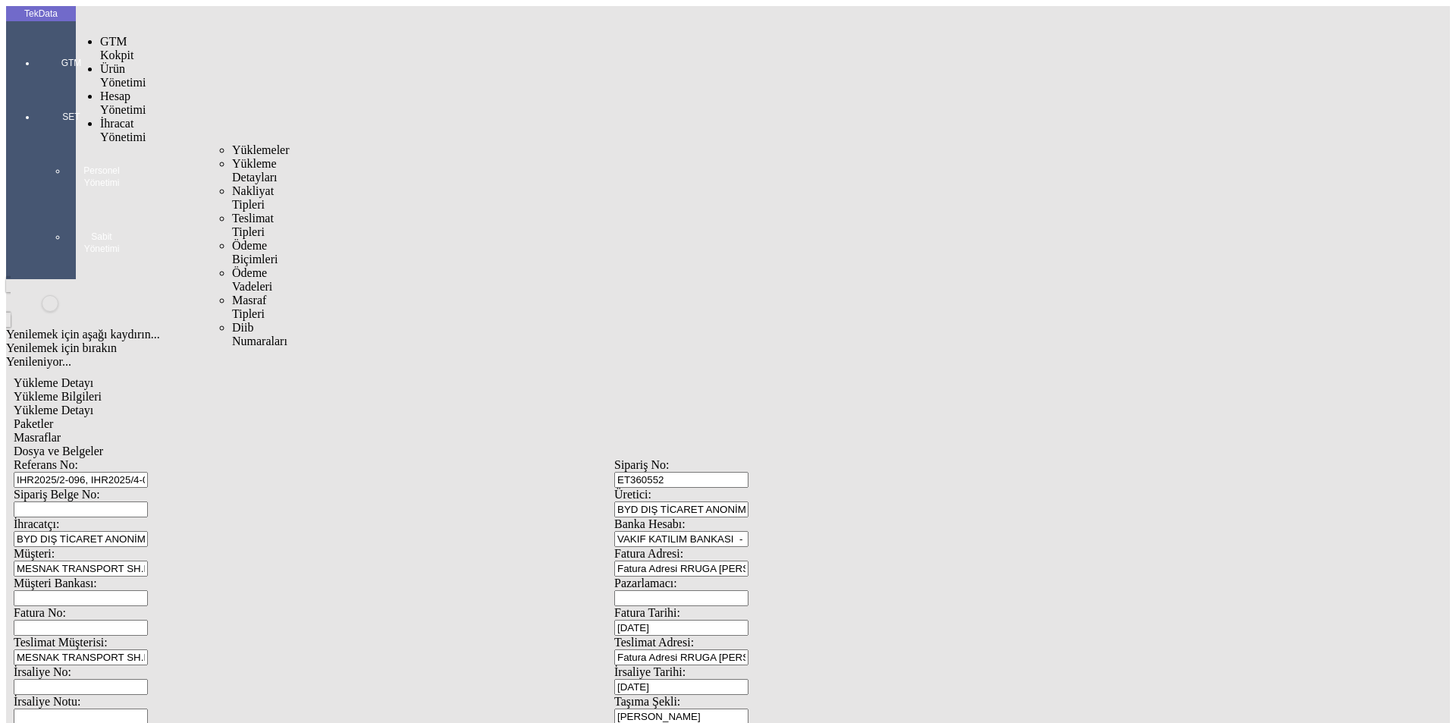
click at [232, 143] on span "Yüklemeler" at bounding box center [261, 149] width 58 height 13
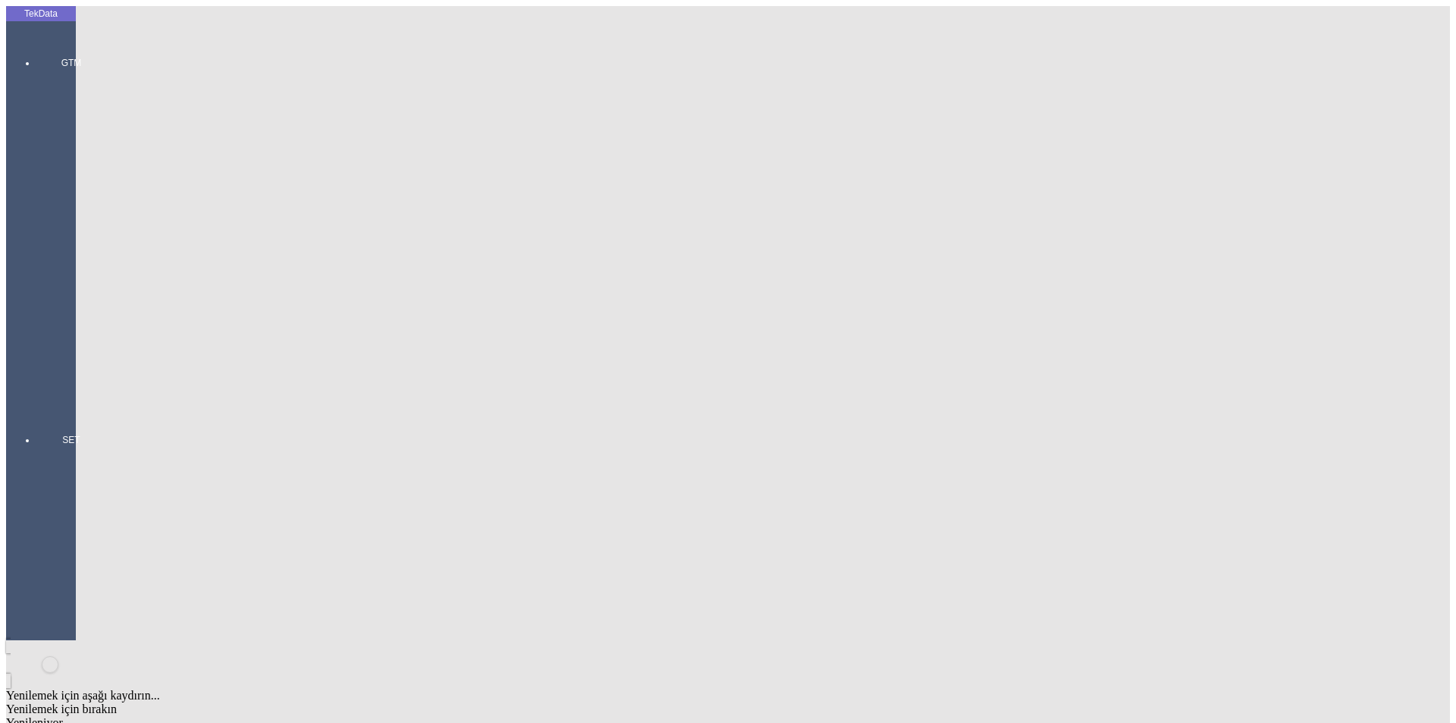
paste input "IHR2025/6-030, IHR2025/6-032, IHR2025/8-075"
type input "IHR2025/6-030, IHR2025/6-032, IHR2025/8-075"
paste input "ET360547"
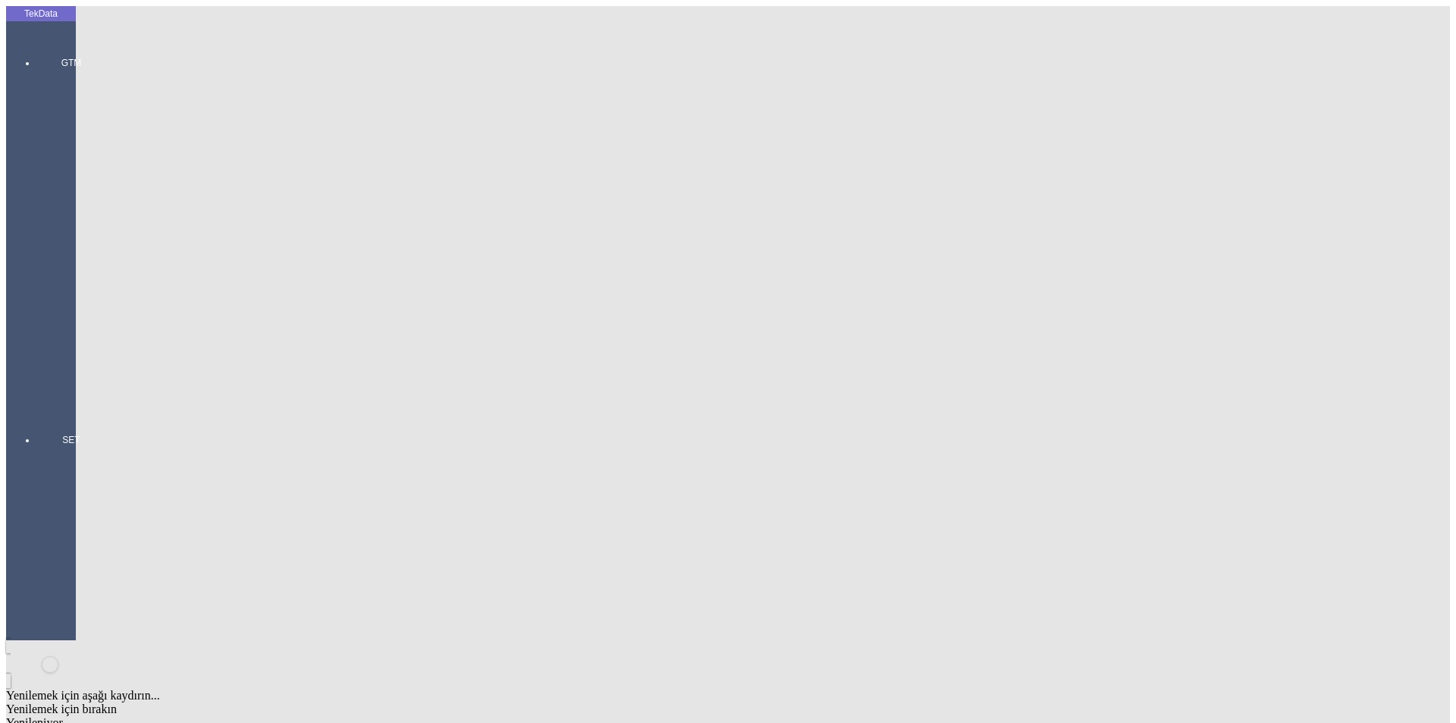
type input "ET360547"
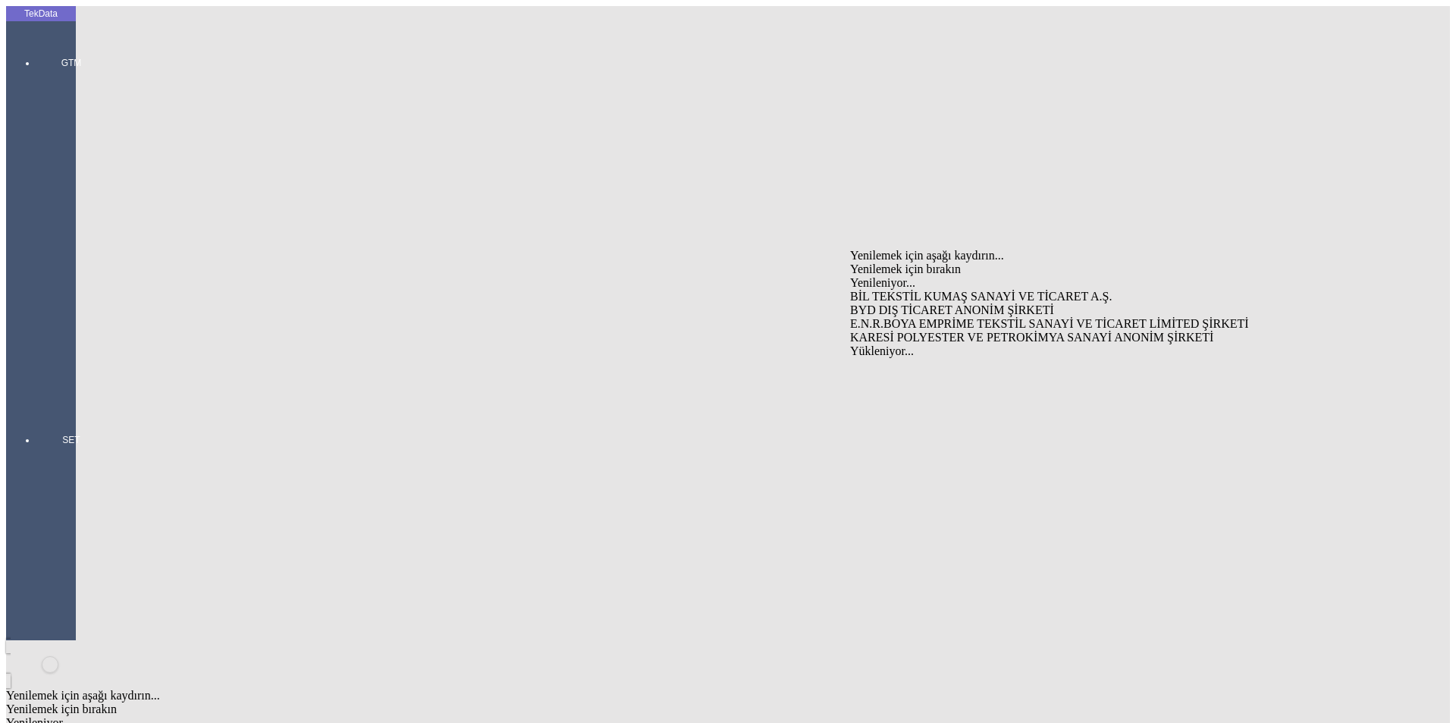
click at [909, 303] on div "BYD DIŞ TİCARET ANONİM ŞİRKETİ" at bounding box center [1139, 310] width 579 height 14
type input "BYD DIŞ TİCARET ANONİM ŞİRKETİ"
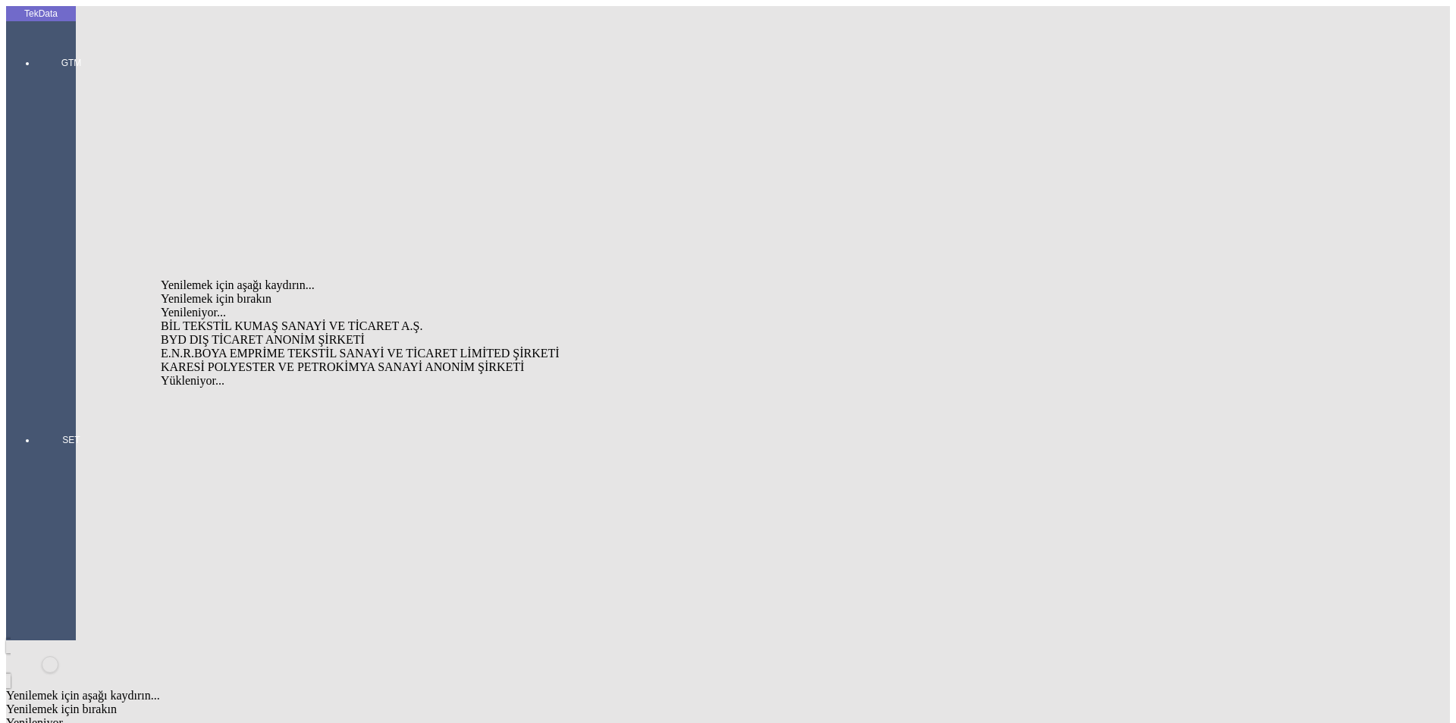
click at [558, 333] on div "BYD DIŞ TİCARET ANONİM ŞİRKETİ" at bounding box center [453, 340] width 585 height 14
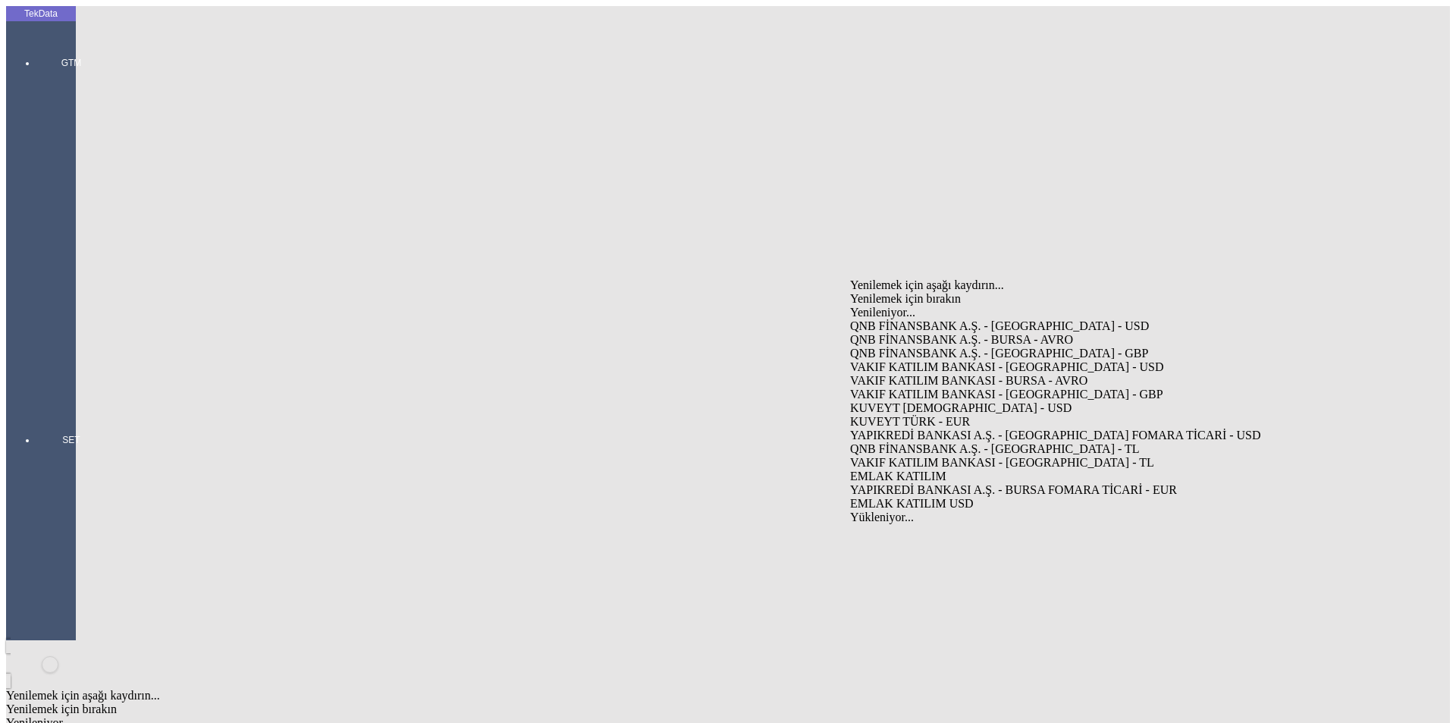
click at [915, 360] on div "VAKIF KATILIM BANKASI - [GEOGRAPHIC_DATA] - USD" at bounding box center [1139, 367] width 579 height 14
type input "VAKIF KATILIM BANKASI - [GEOGRAPHIC_DATA] - USD"
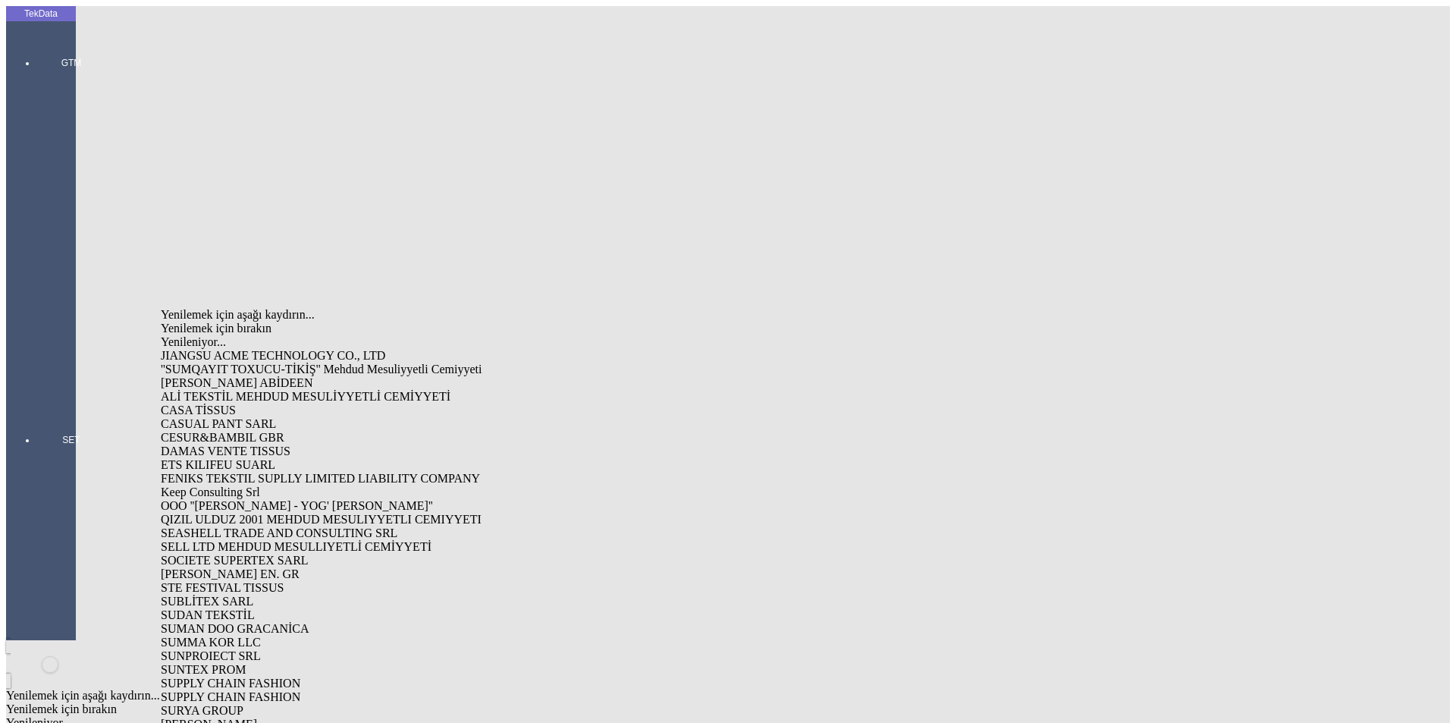
type input "suman"
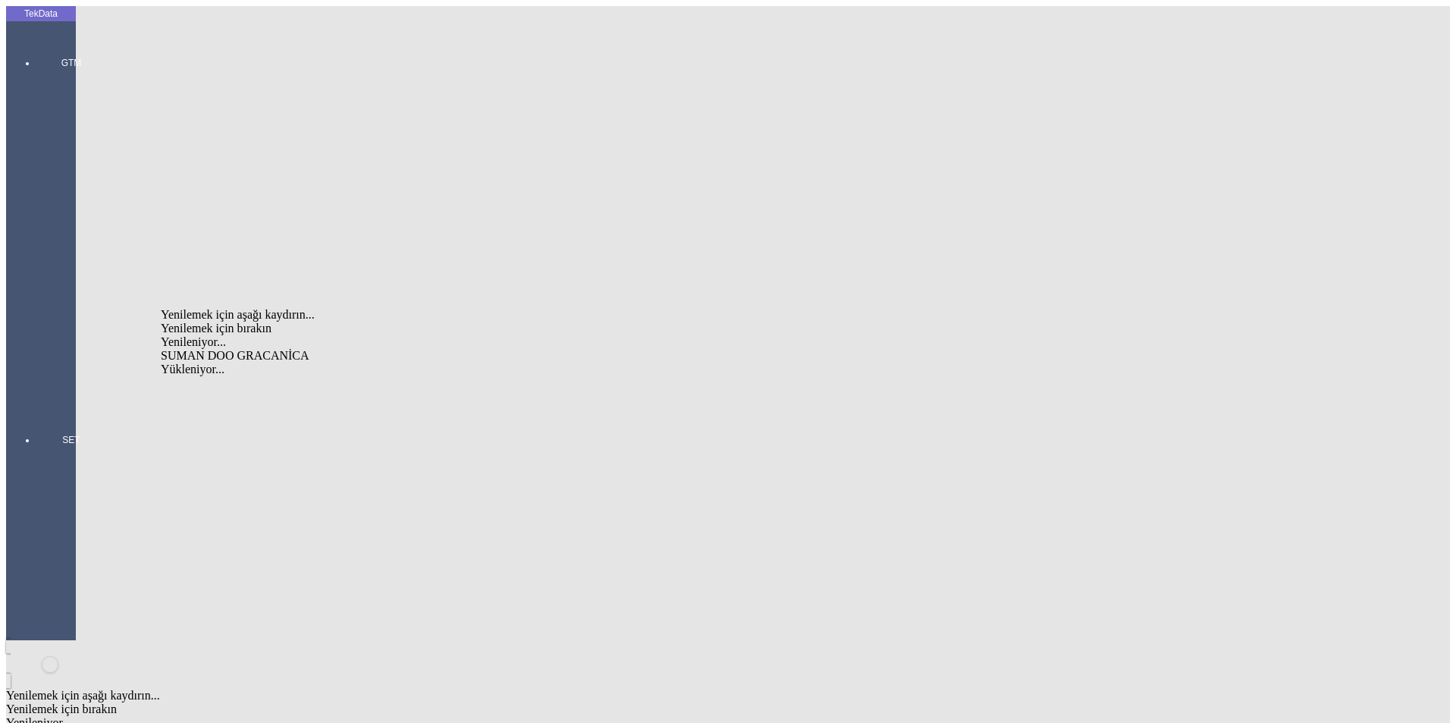
click at [223, 349] on div "SUMAN DOO GRACANİCA" at bounding box center [453, 356] width 585 height 14
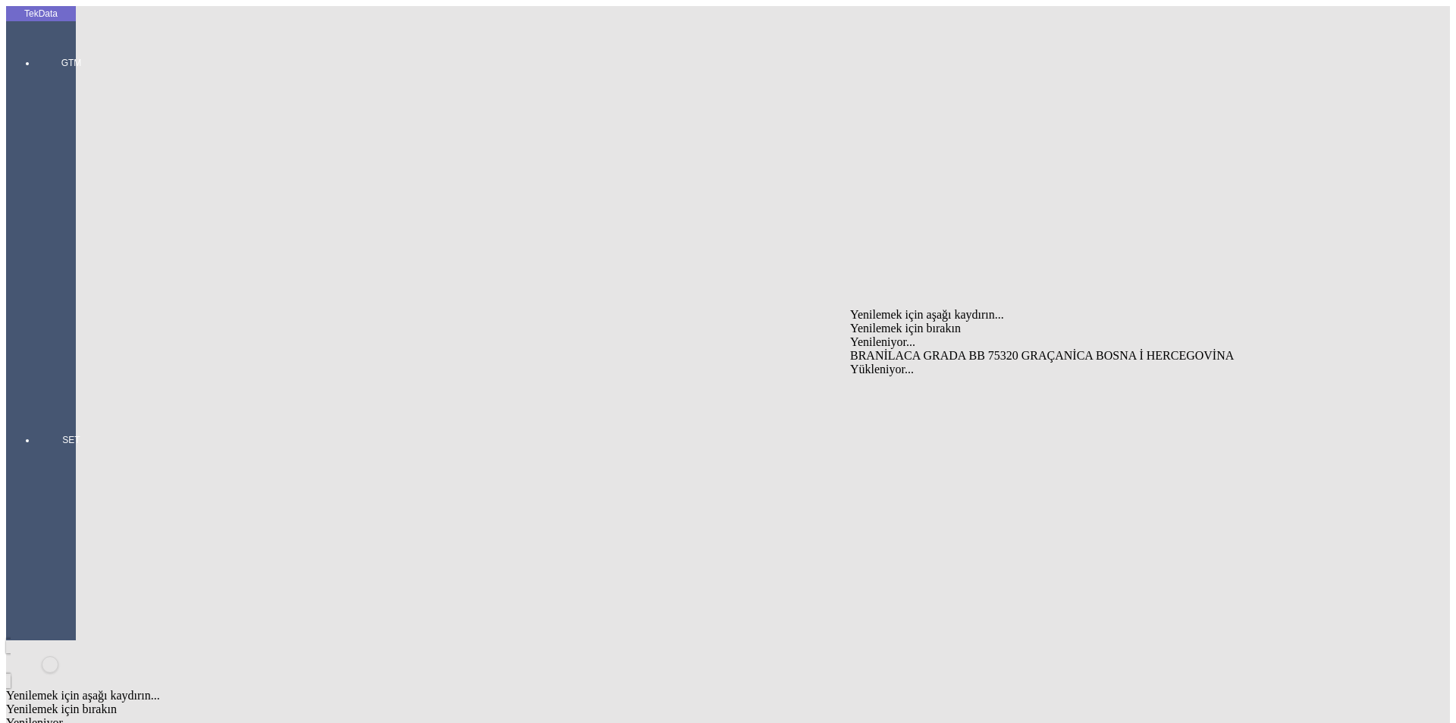
click at [911, 349] on div "BRANİLACA GRADA BB 75320 GRAÇANİCA BOSNA İ HERCEGOVİNA" at bounding box center [1139, 356] width 579 height 14
type input "BRANİLACA GRADA BB 75320 GRAÇANİCA BOSNA İ HERCEGOVİNA"
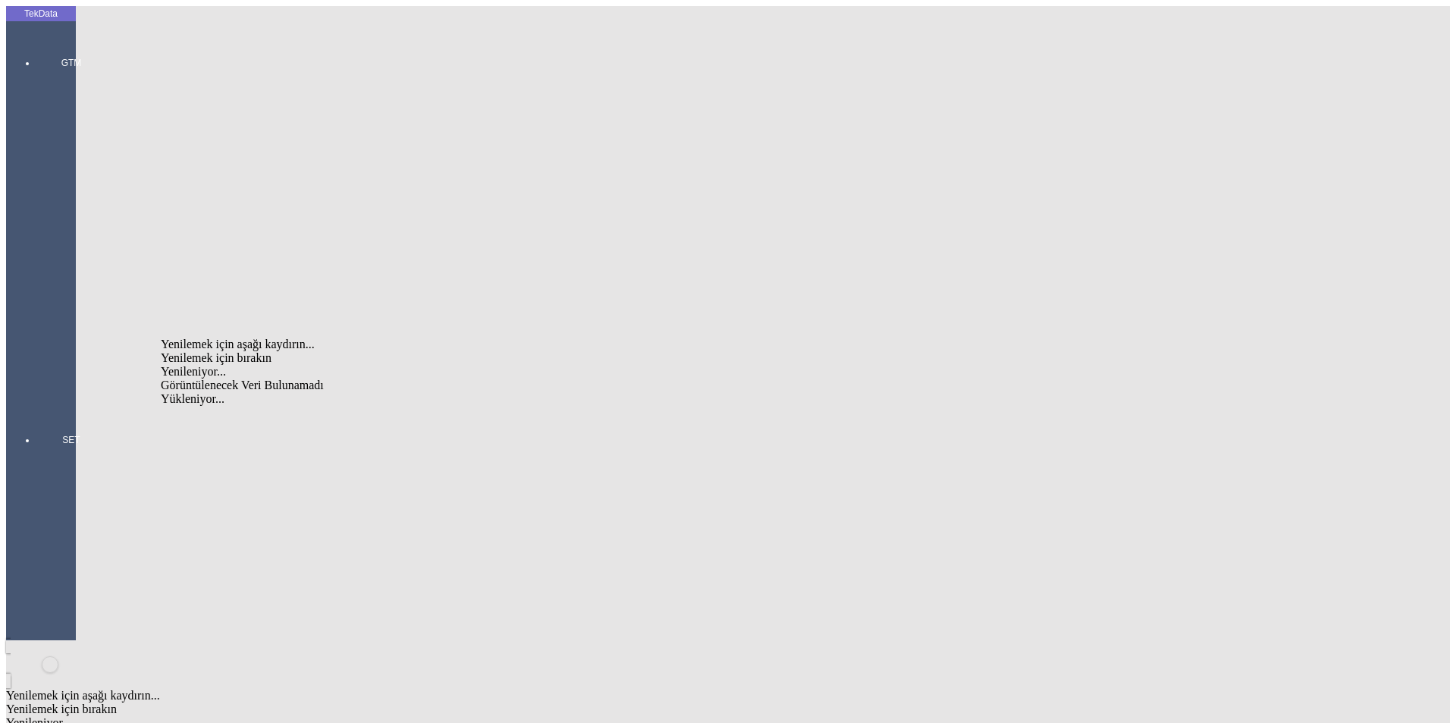
type input "suma"
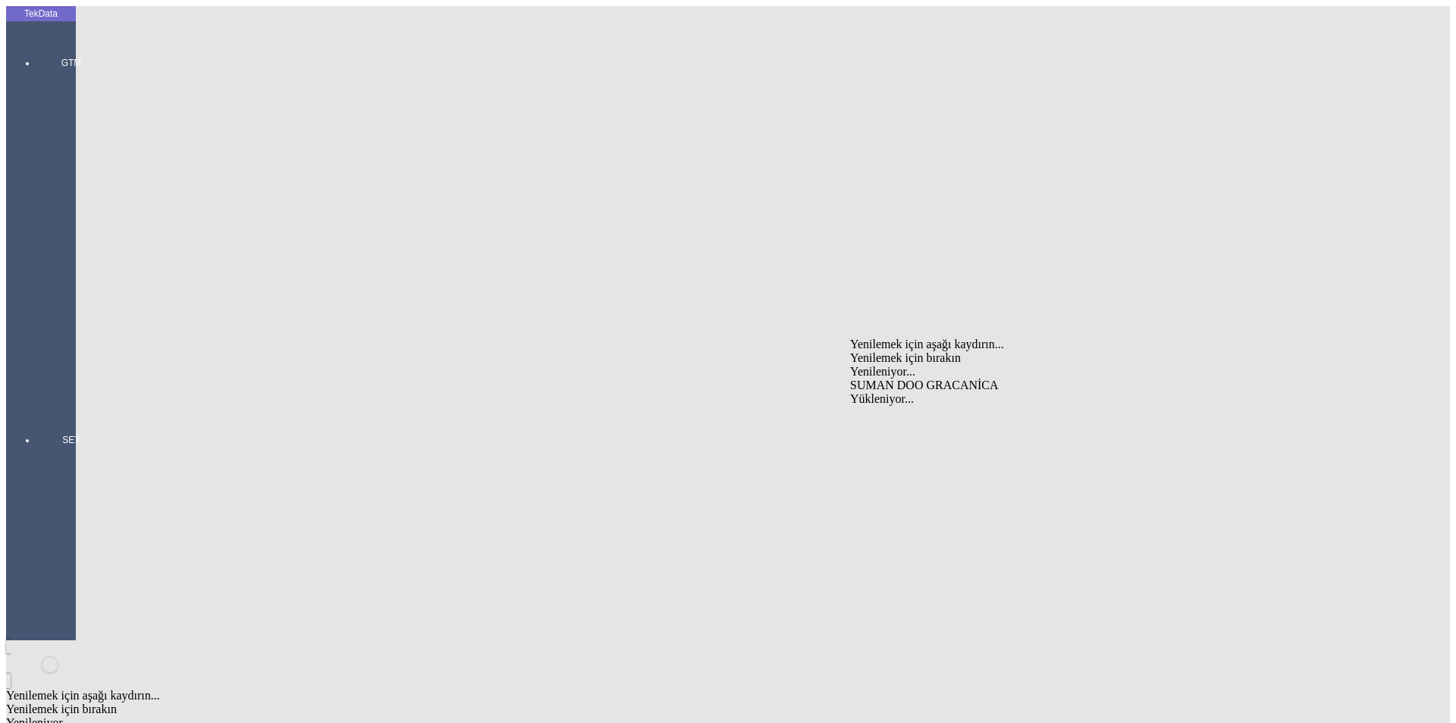
click at [884, 378] on div "SUMAN DOO GRACANİCA" at bounding box center [1139, 385] width 579 height 14
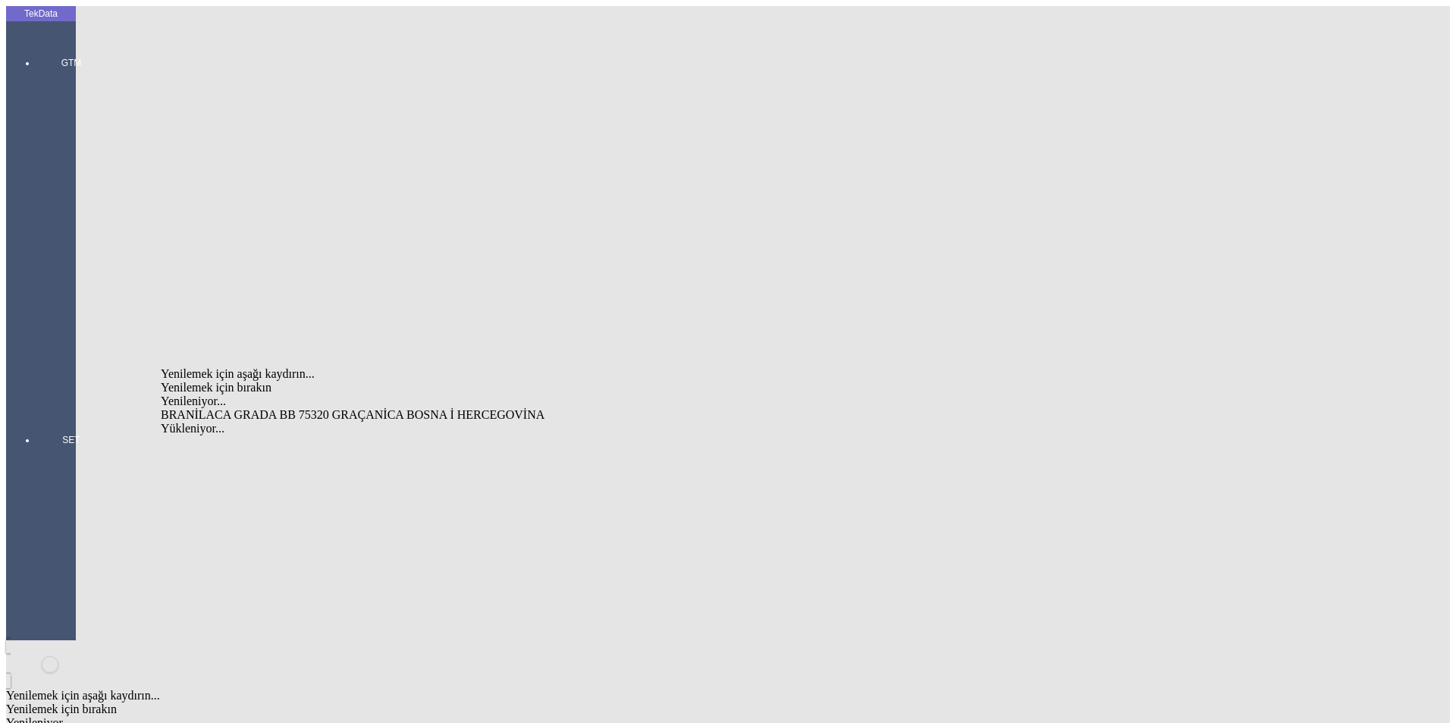
click at [284, 408] on div "BRANİLACA GRADA BB 75320 GRAÇANİCA BOSNA İ HERCEGOVİNA" at bounding box center [453, 415] width 585 height 14
type input "BRANİLACA GRADA BB 75320 GRAÇANİCA BOSNA İ HERCEGOVİNA"
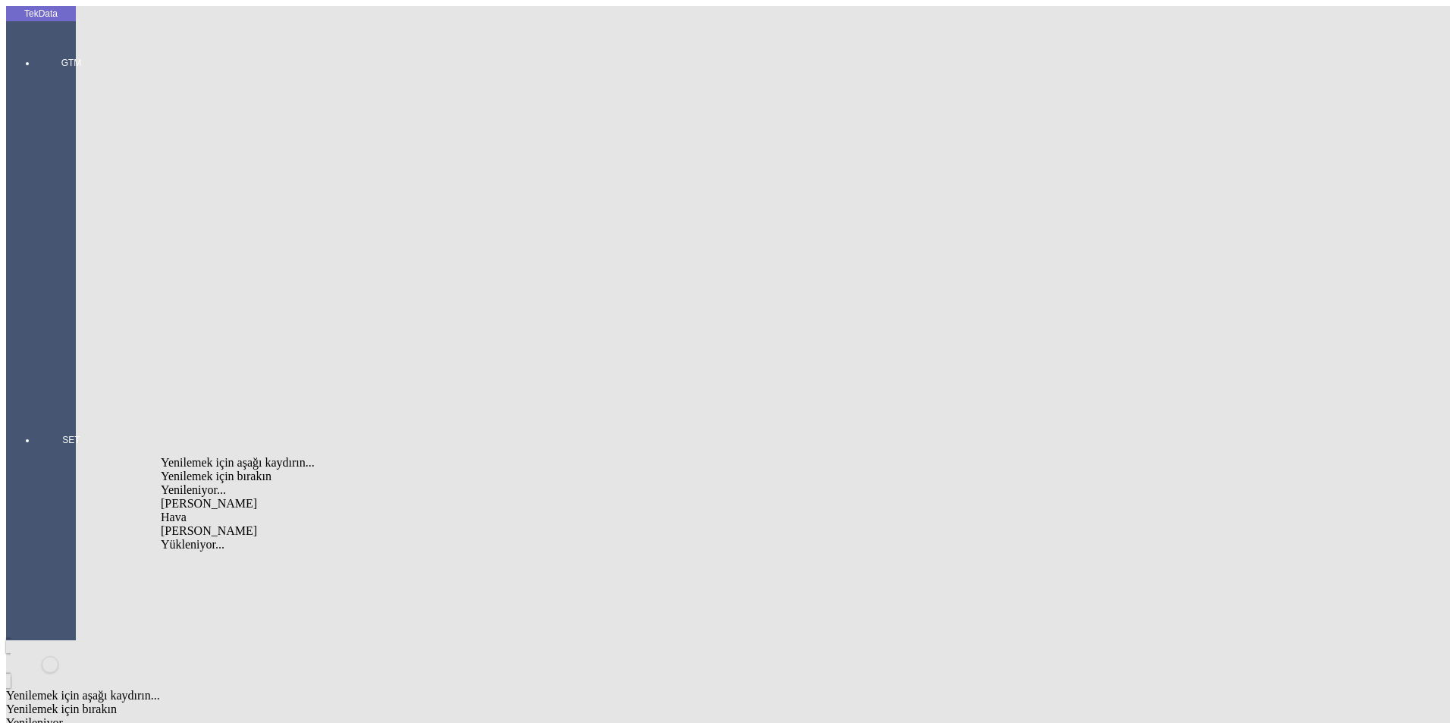
click at [270, 524] on div "[PERSON_NAME]" at bounding box center [453, 531] width 585 height 14
type input "[PERSON_NAME]"
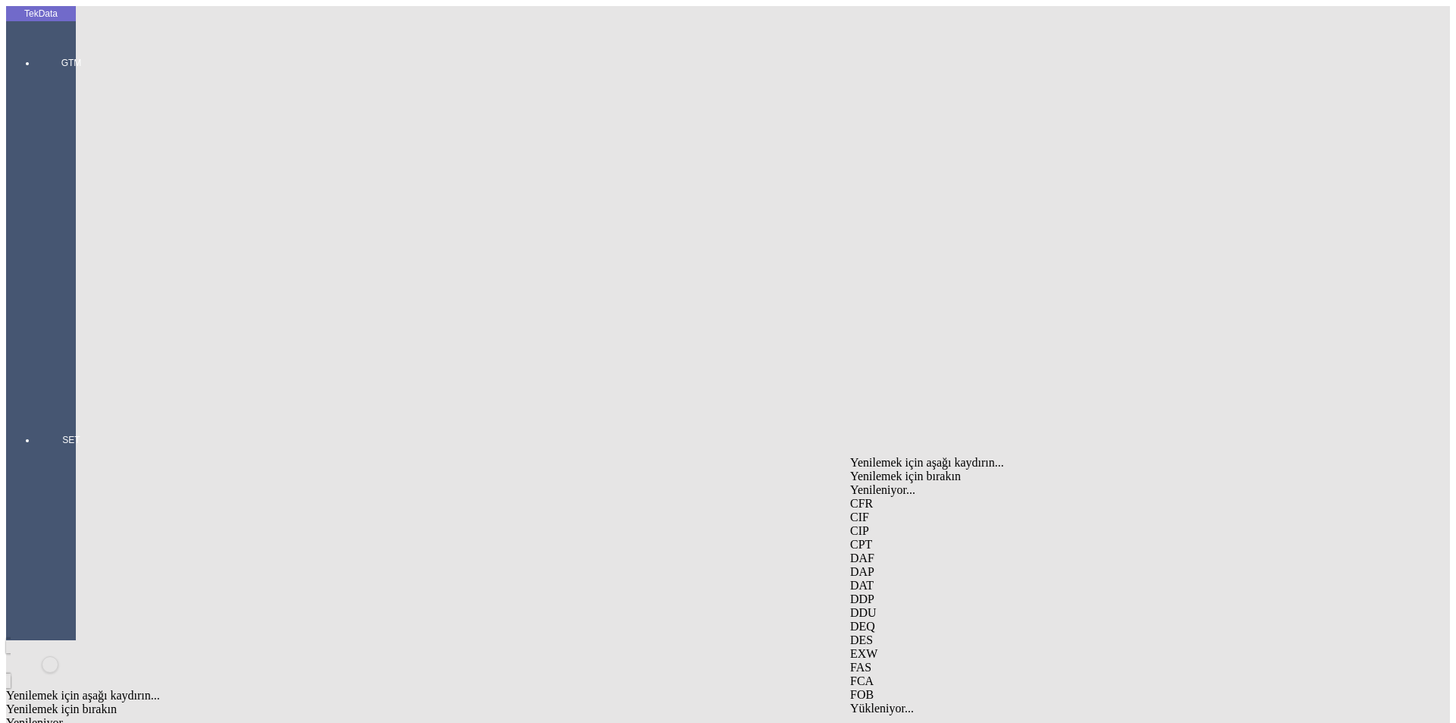
click at [899, 565] on div "DAP" at bounding box center [1139, 572] width 579 height 14
type input "DAP"
type input "g"
type input "GRACANIA"
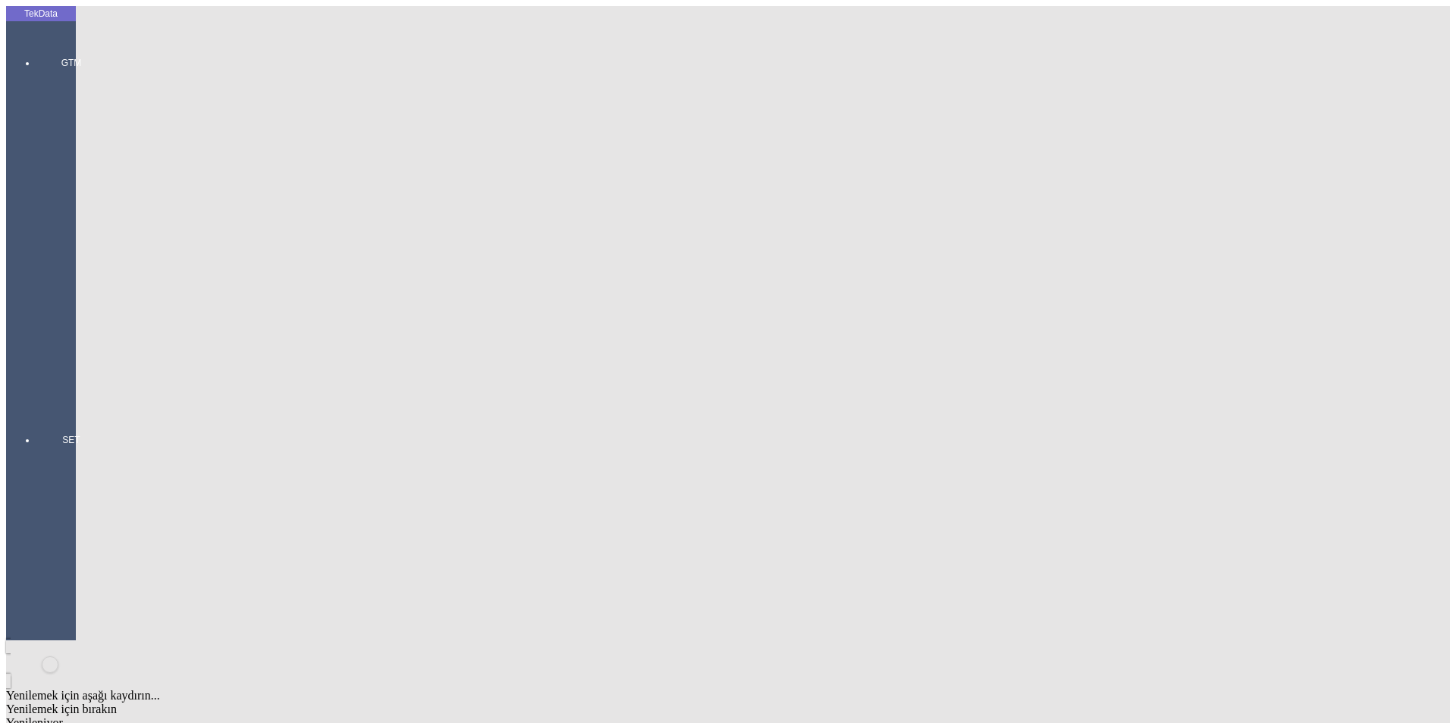
click at [898, 554] on div "Mal Mukabili" at bounding box center [1139, 561] width 579 height 14
type input "Mal Mukabili"
click at [404, 556] on div "Görüldüğünde Ödemeli" at bounding box center [453, 563] width 585 height 14
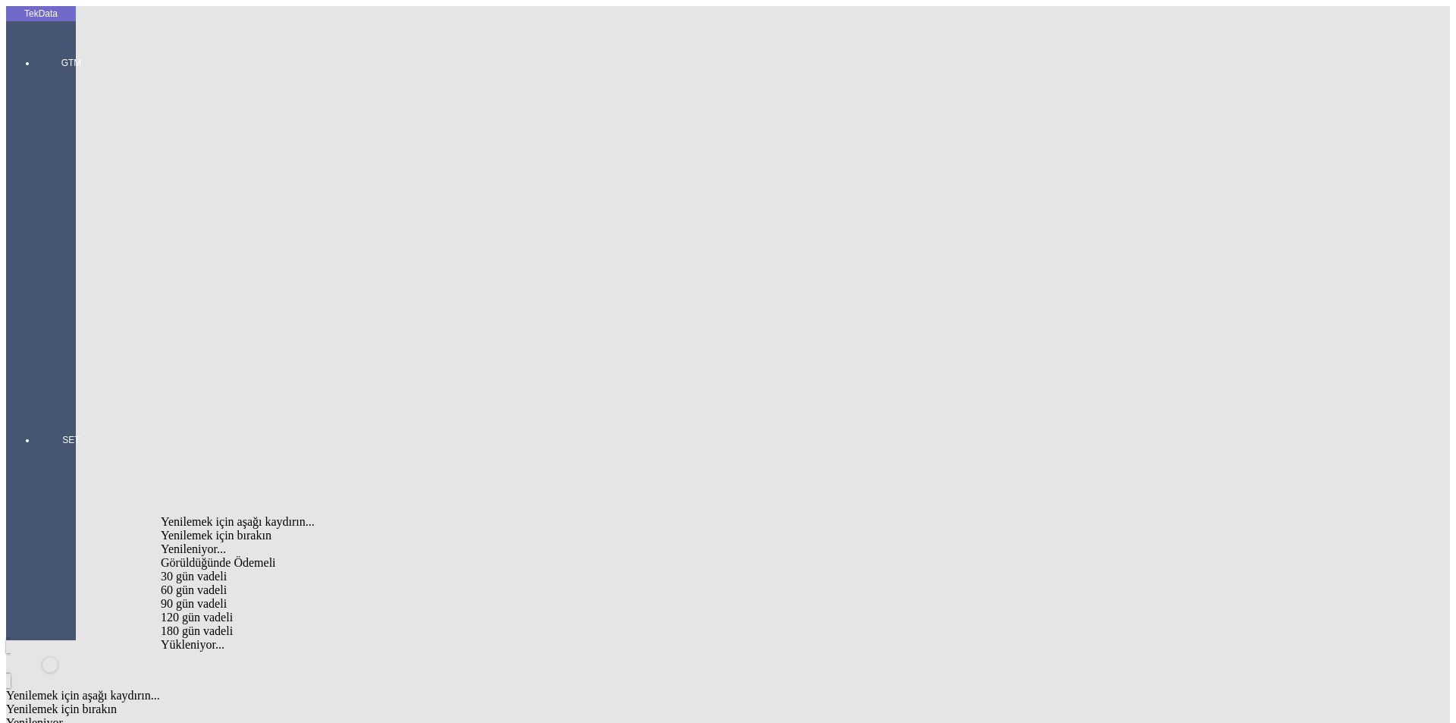
type input "Görüldüğünde Ödemeli"
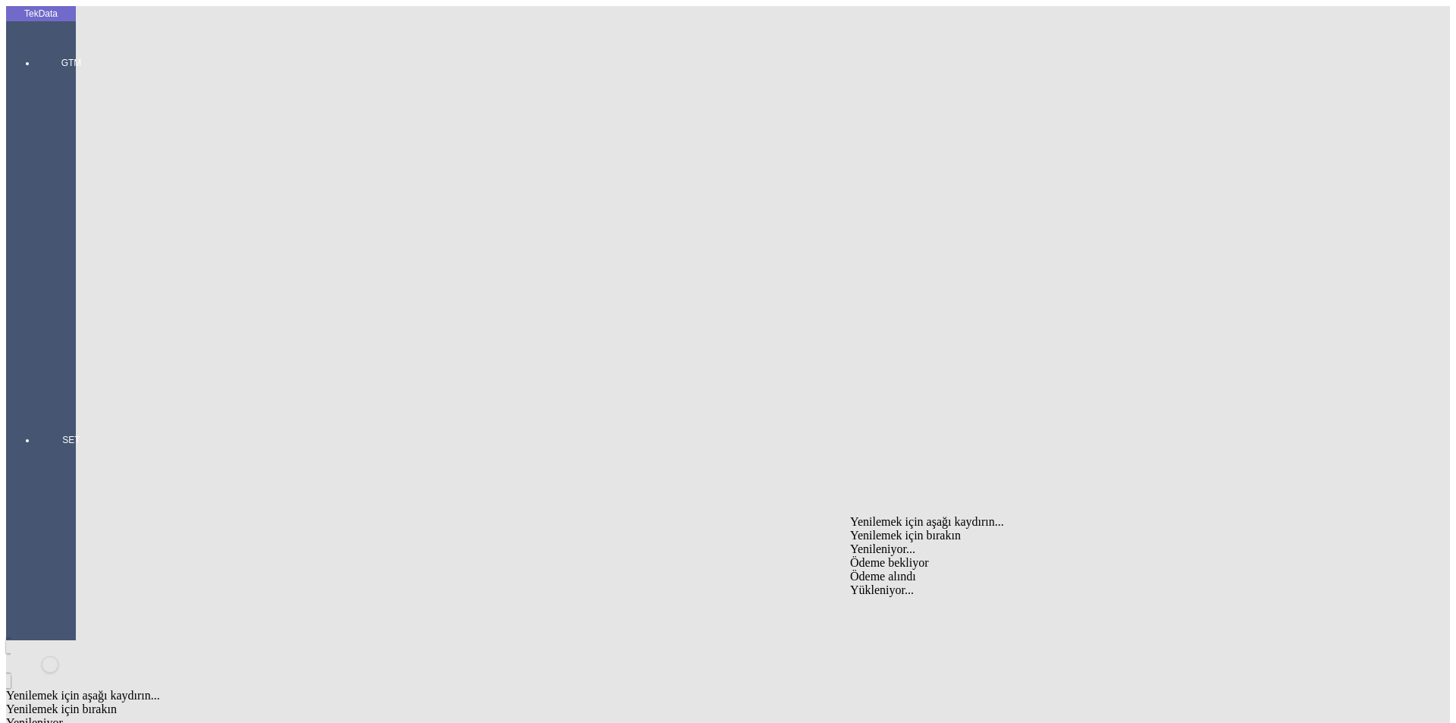
click at [872, 556] on div "Ödeme bekliyor" at bounding box center [1139, 563] width 579 height 14
type input "Ödeme bekliyor"
type input "9978.95"
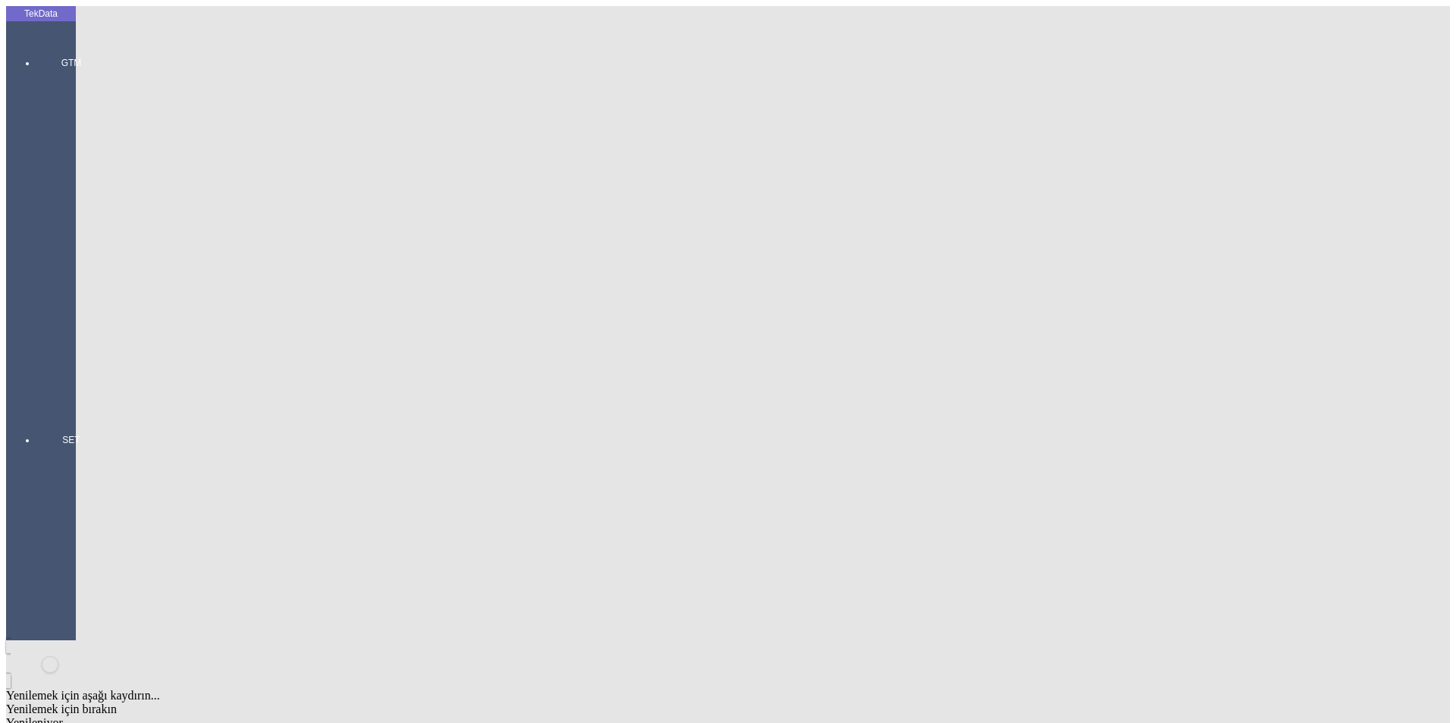
type input "10295.95"
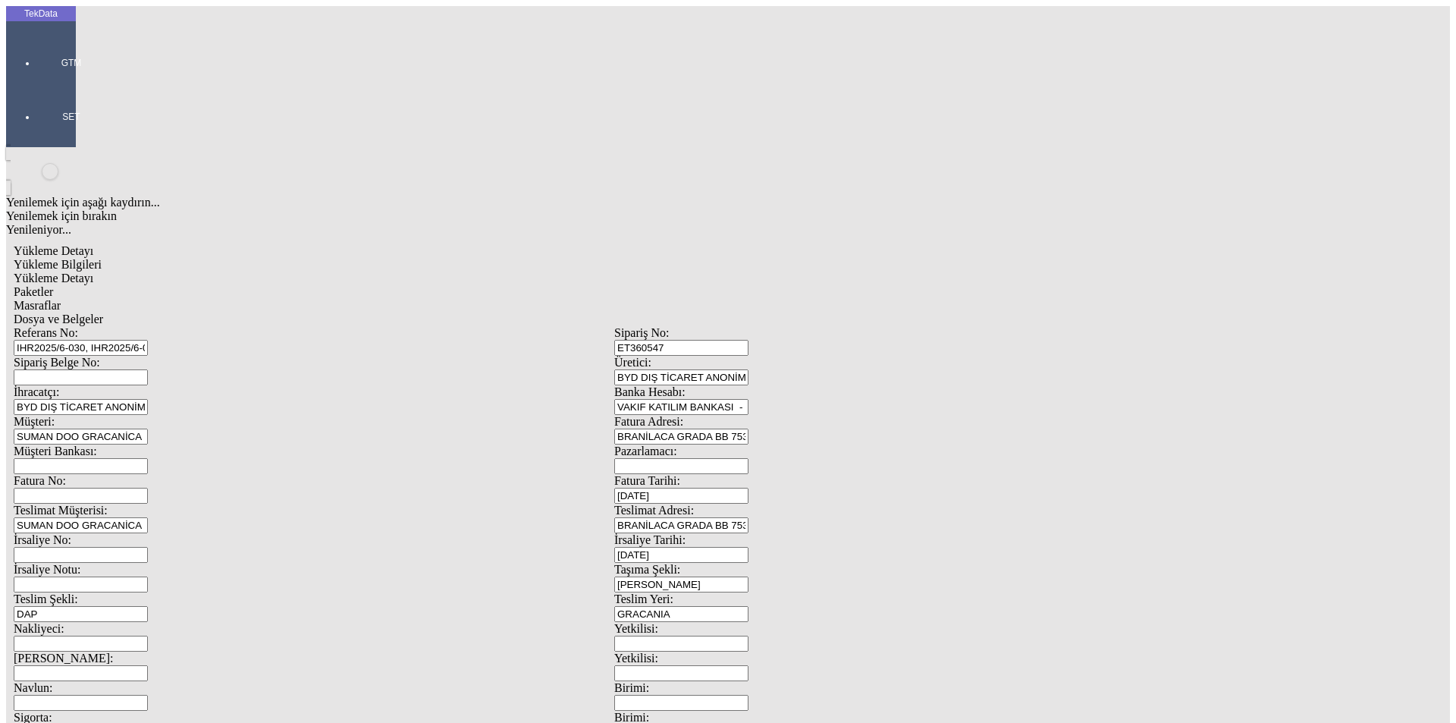
click at [93, 271] on span "Yükleme Detayı" at bounding box center [54, 277] width 80 height 13
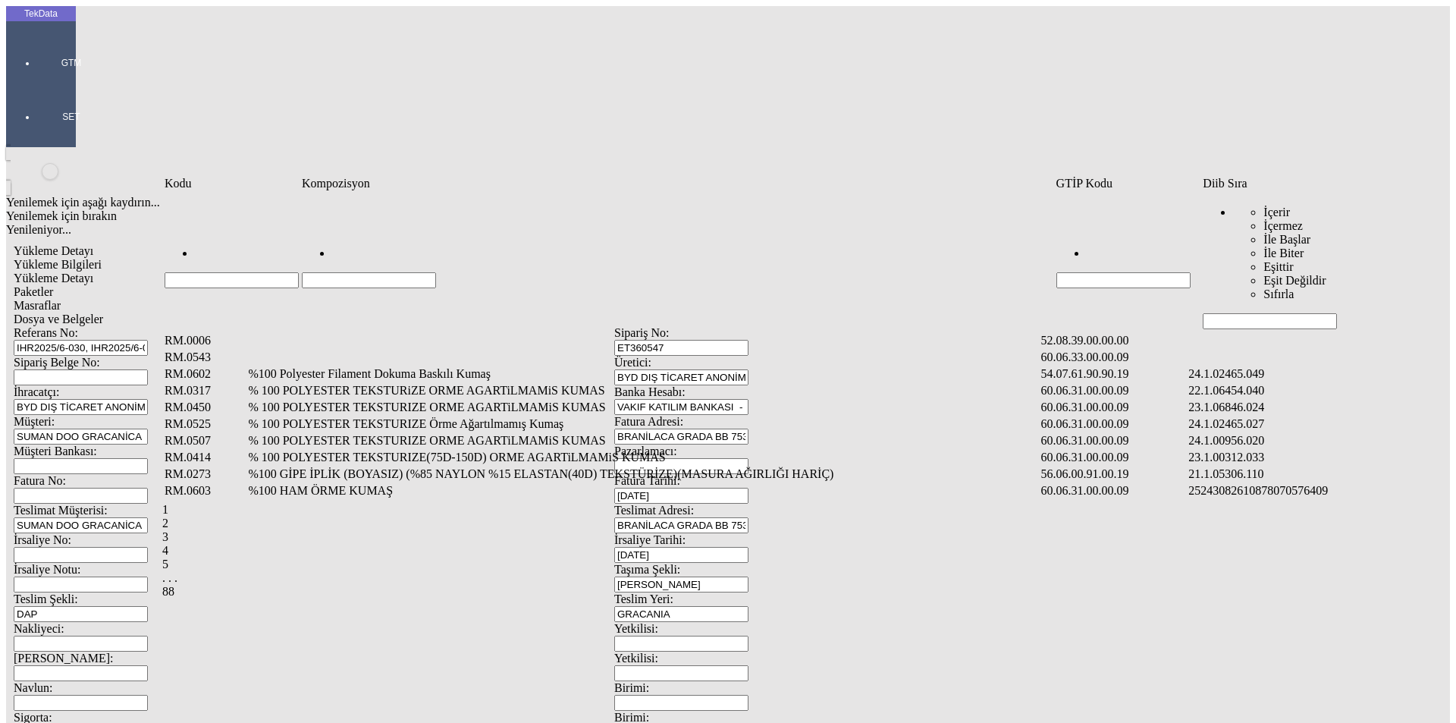
click at [1247, 313] on input "Hücreyi Filtrele" at bounding box center [1270, 321] width 134 height 16
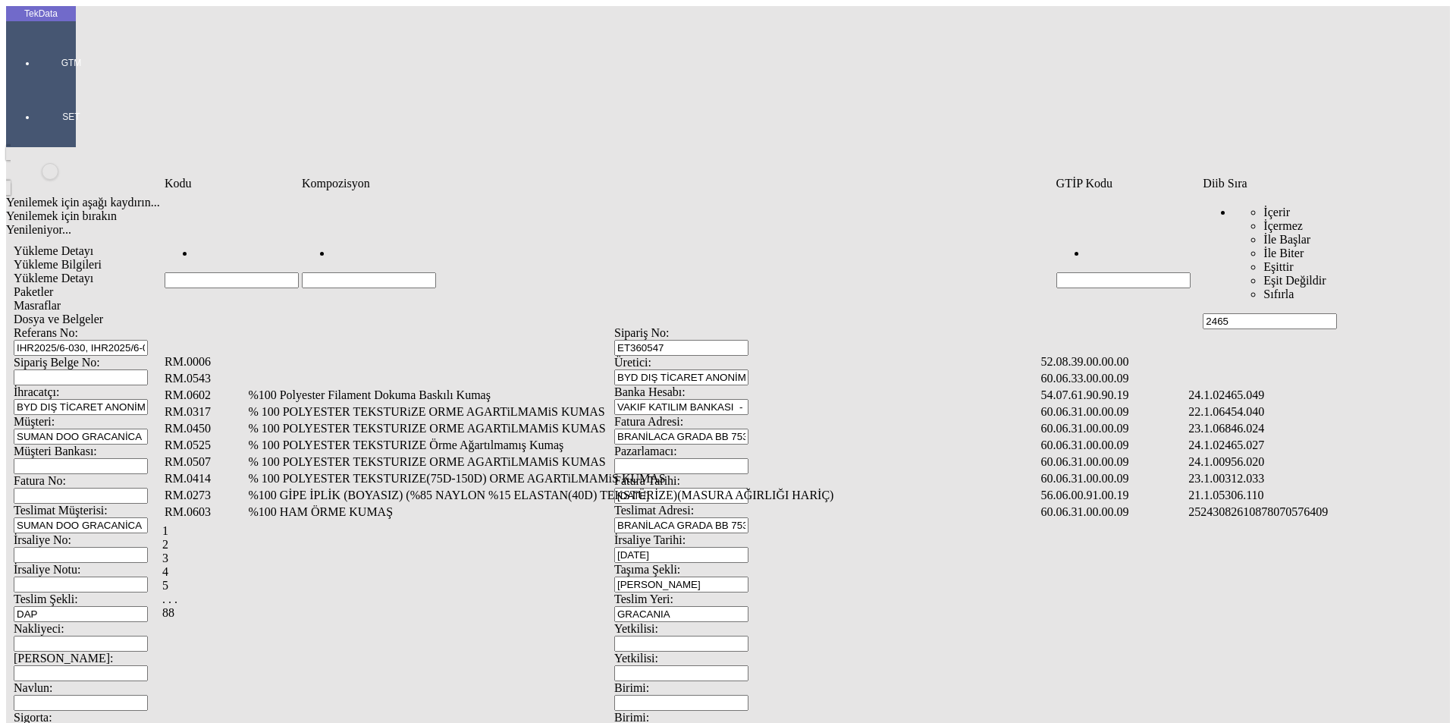
type input "2465"
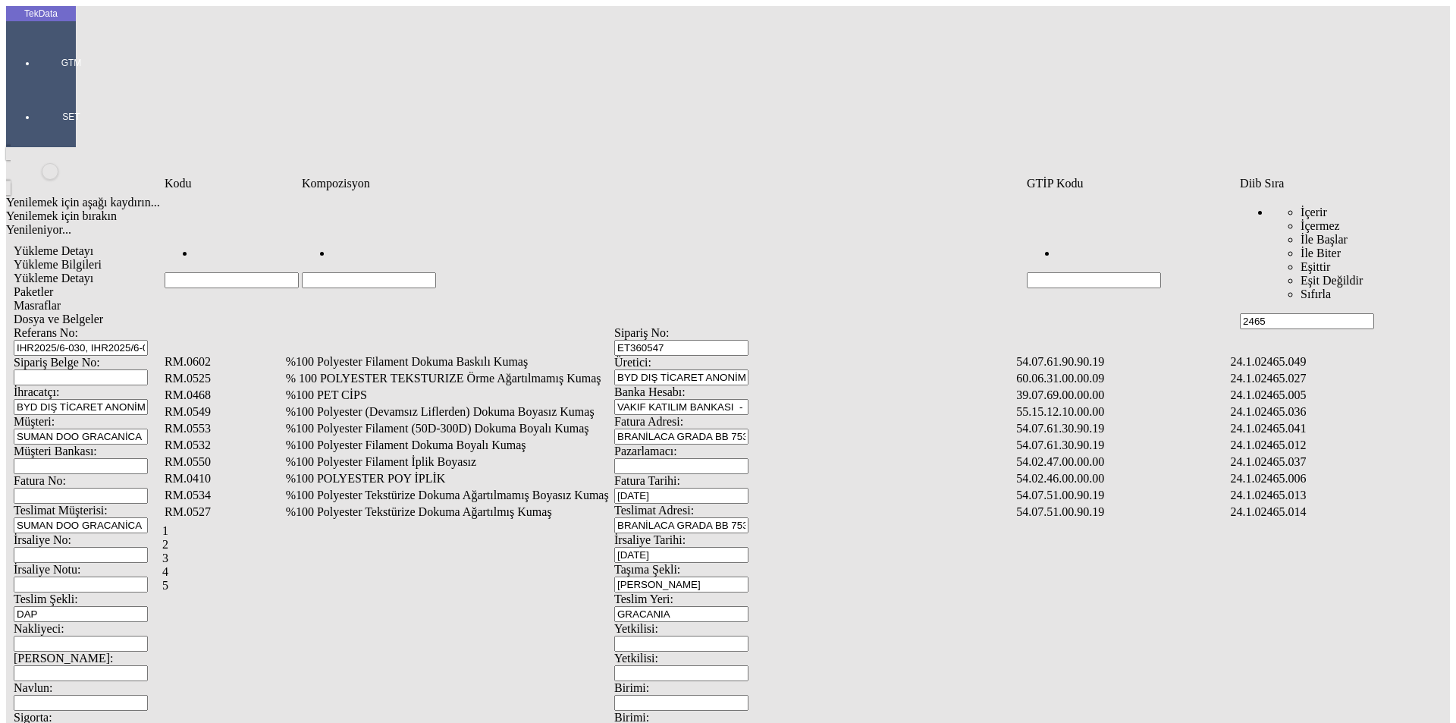
click at [377, 272] on input "Hücreyi Filtrele" at bounding box center [369, 280] width 134 height 16
type input "%1"
type input "%100 POLYESTER R"
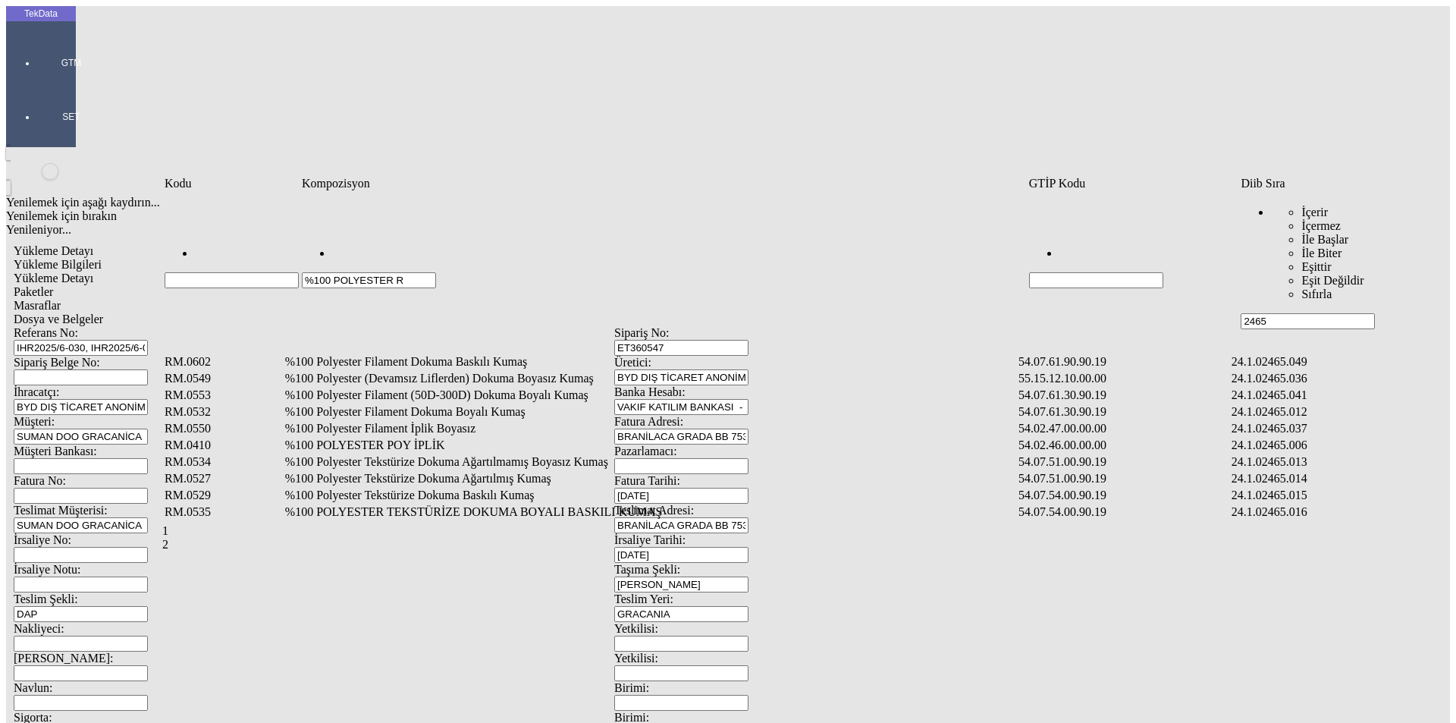
type input "%100 POLYESTER R"
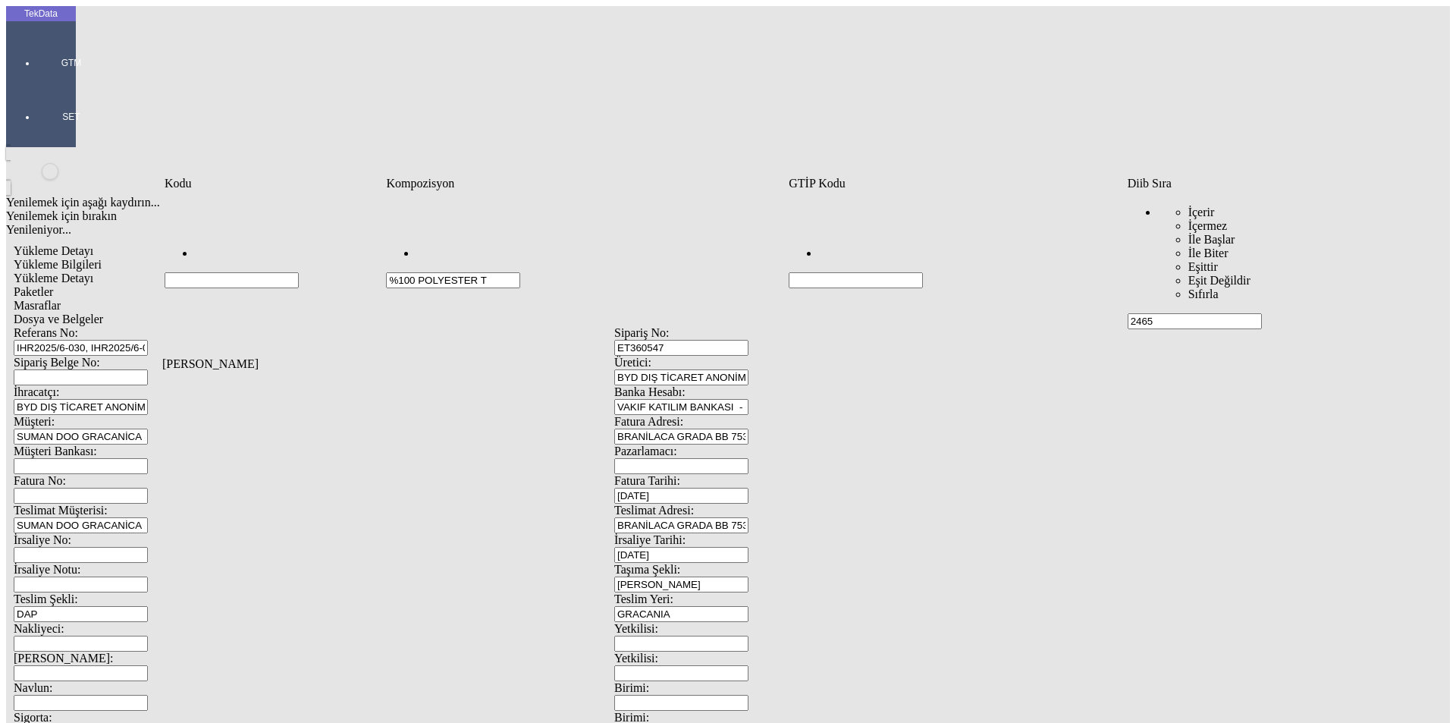
type input "%100 POLYESTER T"
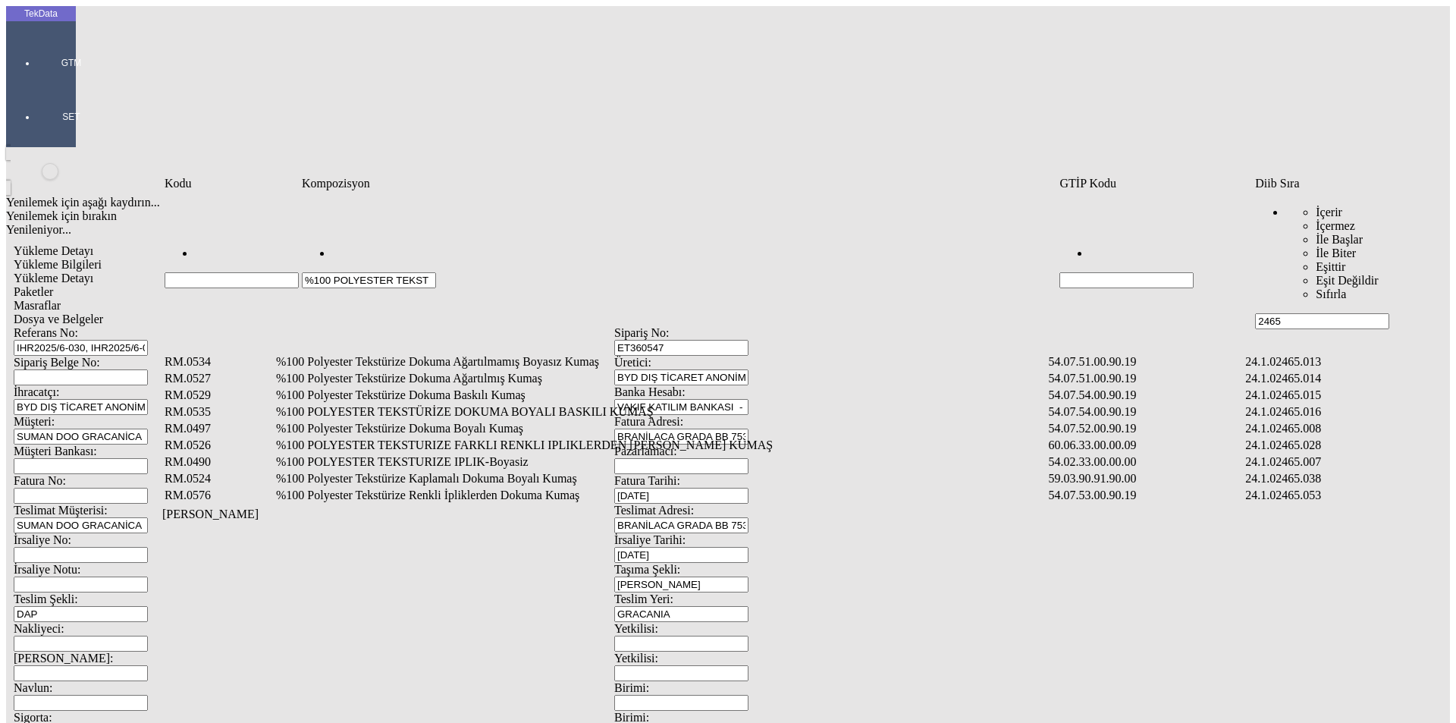
type input "%100 POLYESTER TEKST"
type input "%100 POLYESTER TEKSTUR"
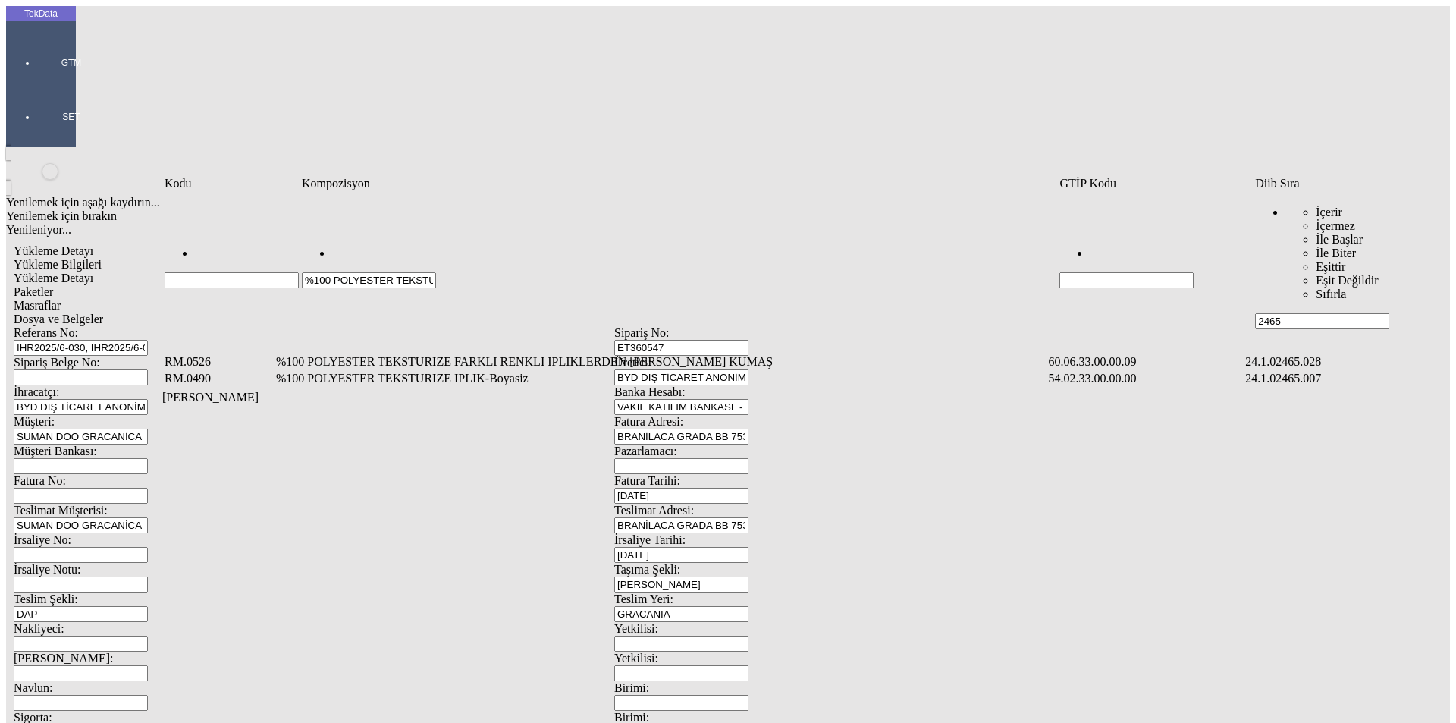
type input "%100 POLYESTER TEKSTURIZE"
type input "%100 POLYESTER TEKSTU"
type input "%100 POLYESTER TE"
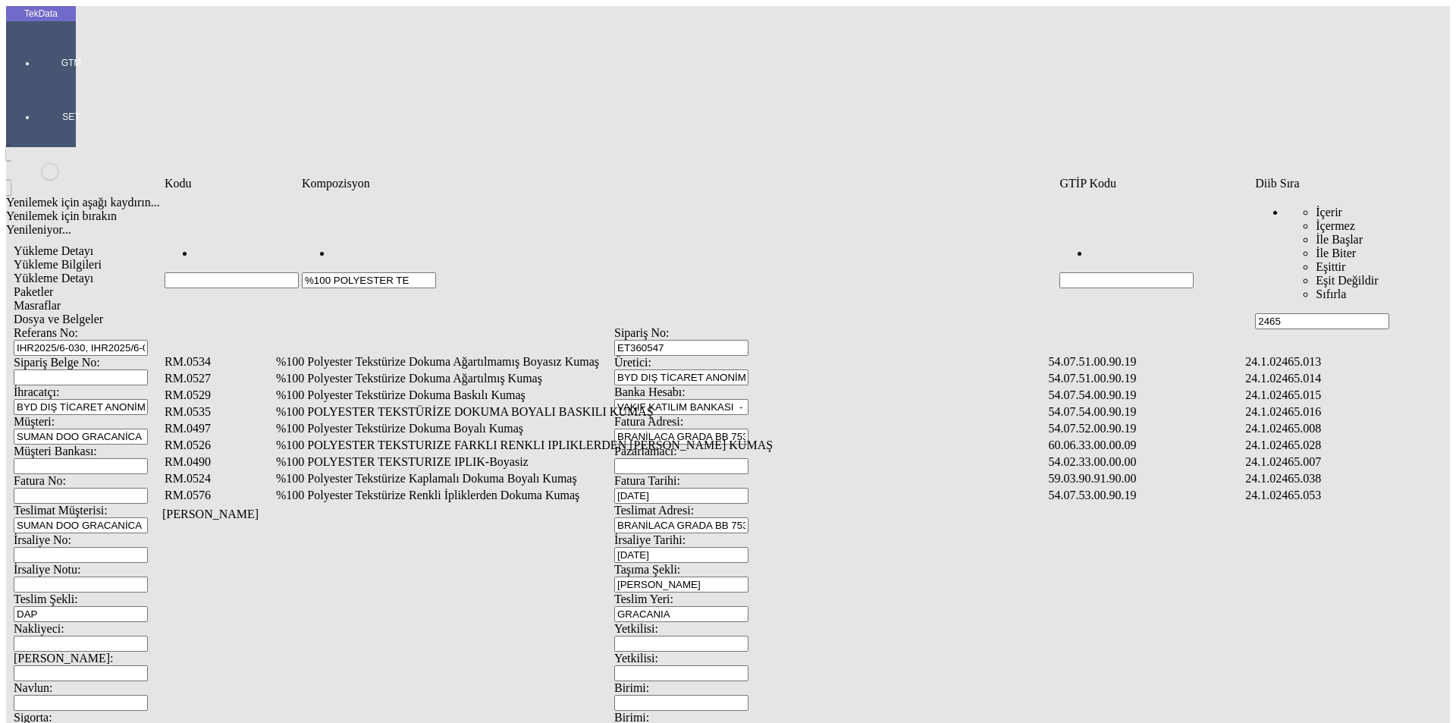
click at [508, 488] on td "%100 Polyester Tekstürize Renkli İpliklerden Dokuma Kumaş" at bounding box center [660, 495] width 771 height 15
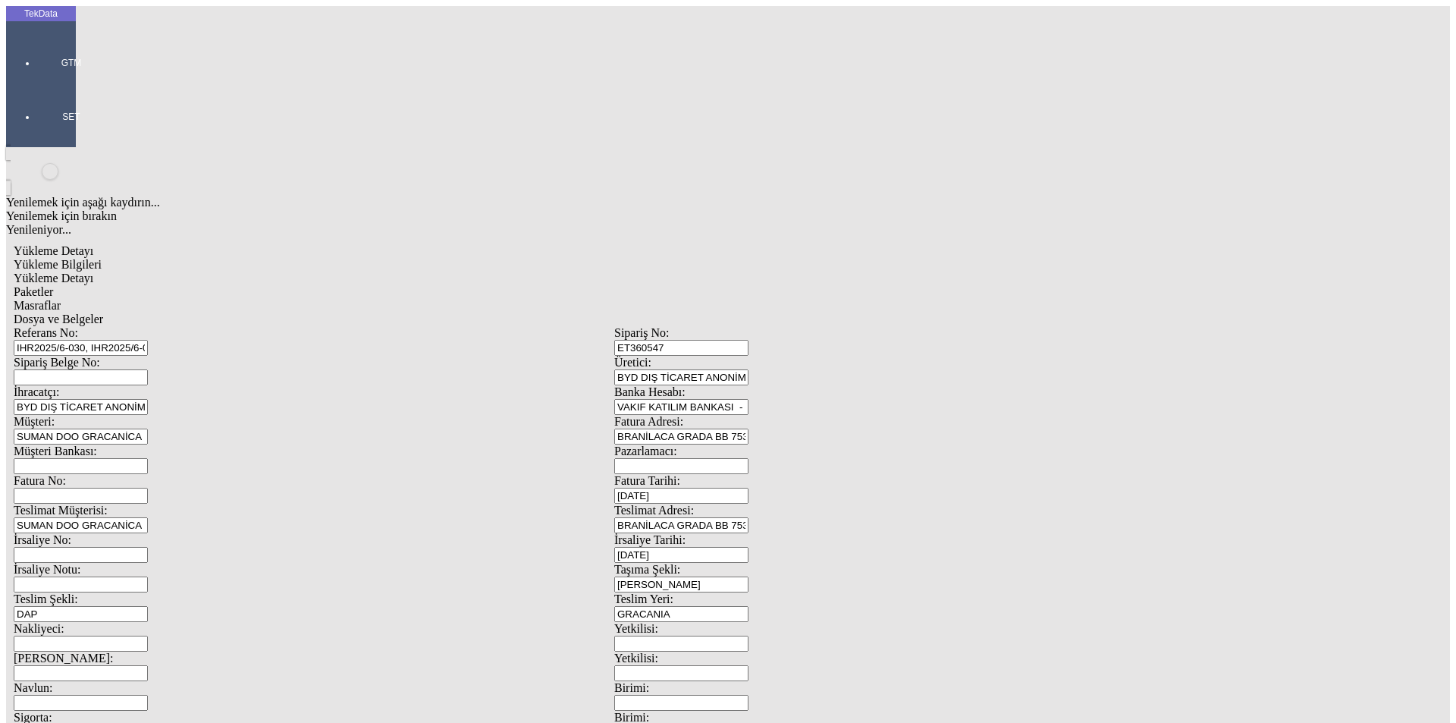
type input "8203.5"
click at [905, 275] on div "Metre" at bounding box center [1127, 282] width 601 height 14
type input "Metre"
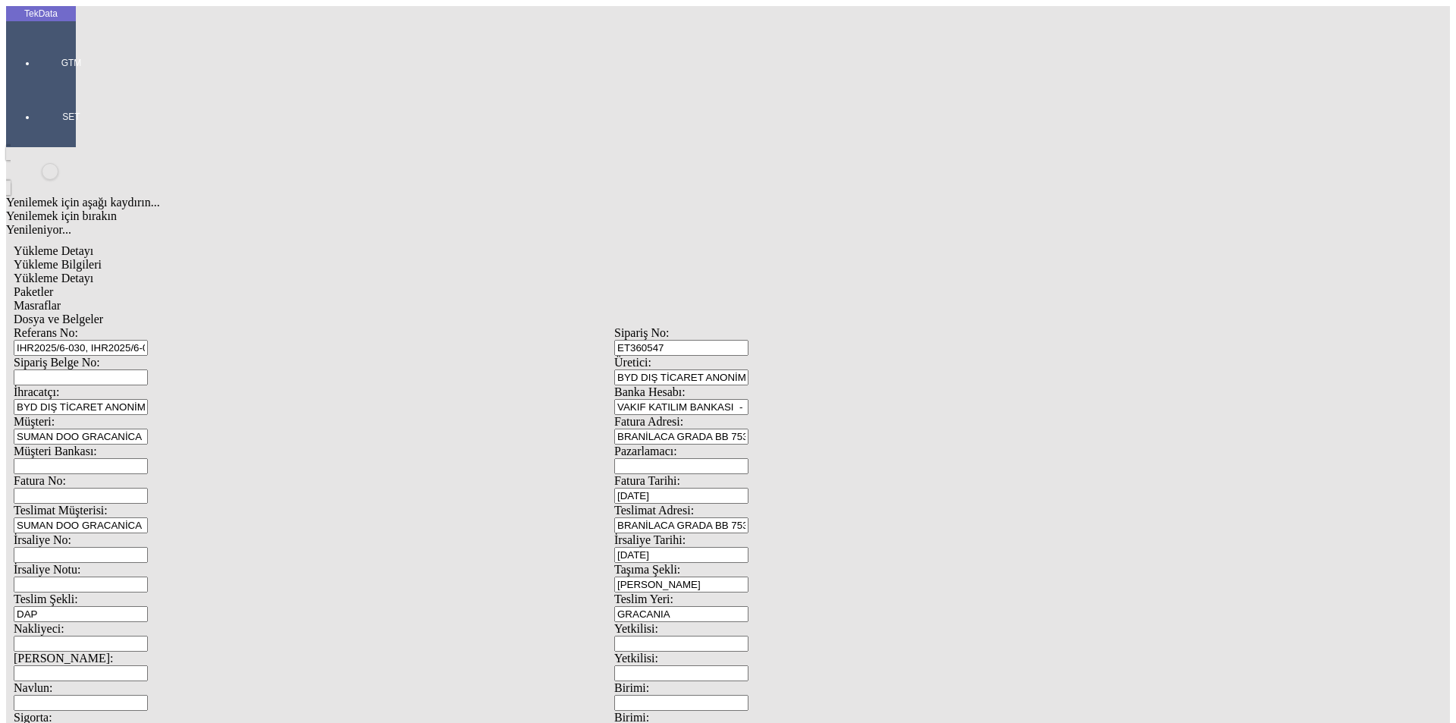
type input "1.73"
click at [888, 331] on div "Avro" at bounding box center [1127, 338] width 601 height 14
type input "Avro"
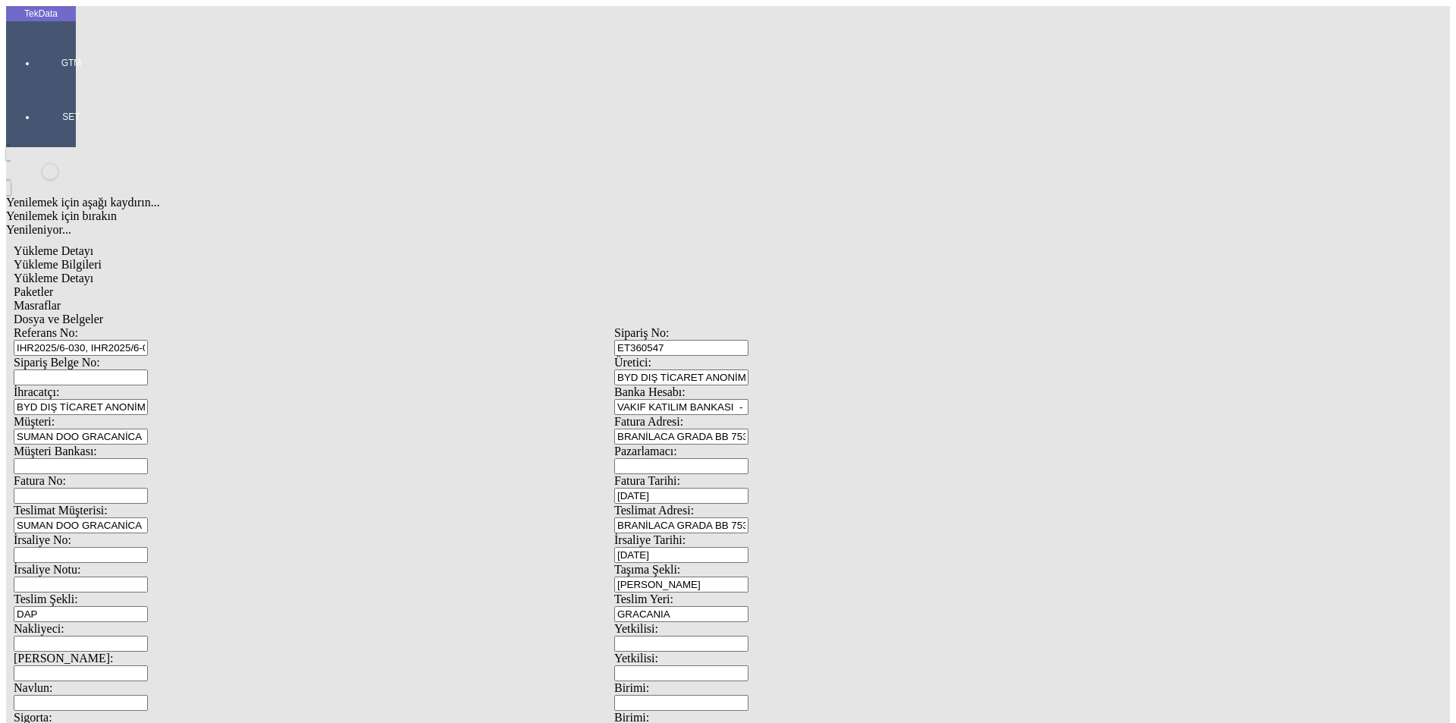
type input "160"
type input "2734.4"
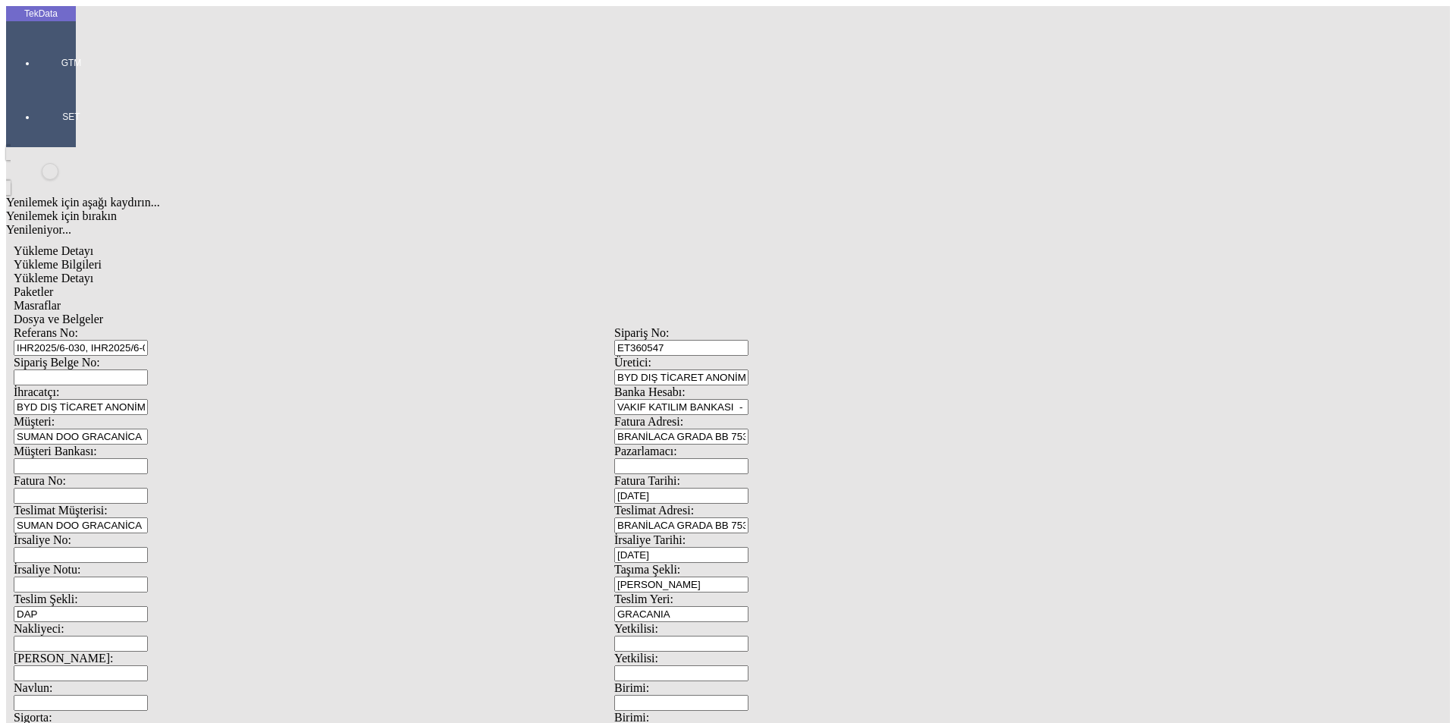
type input "2833.3"
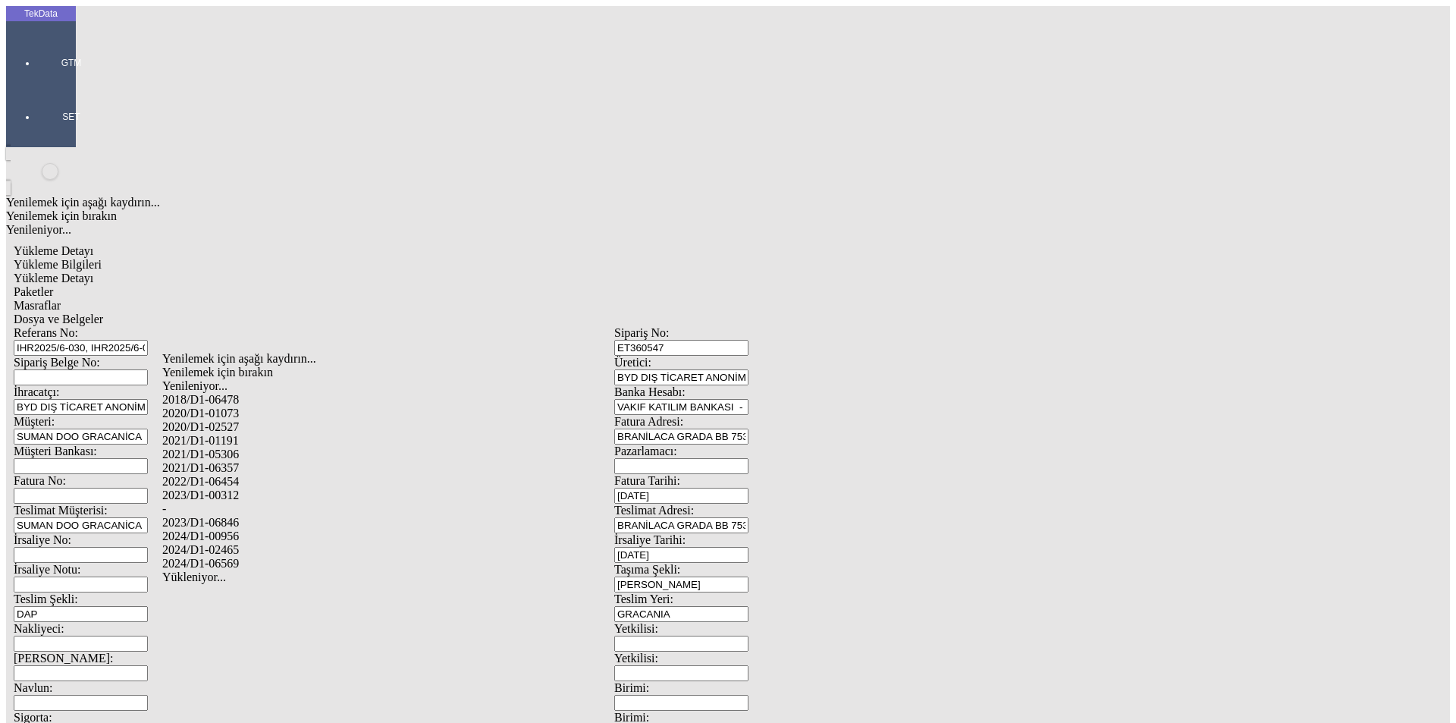
click at [384, 543] on div "2024/D1-02465" at bounding box center [456, 550] width 589 height 14
type input "2024/D1-02465"
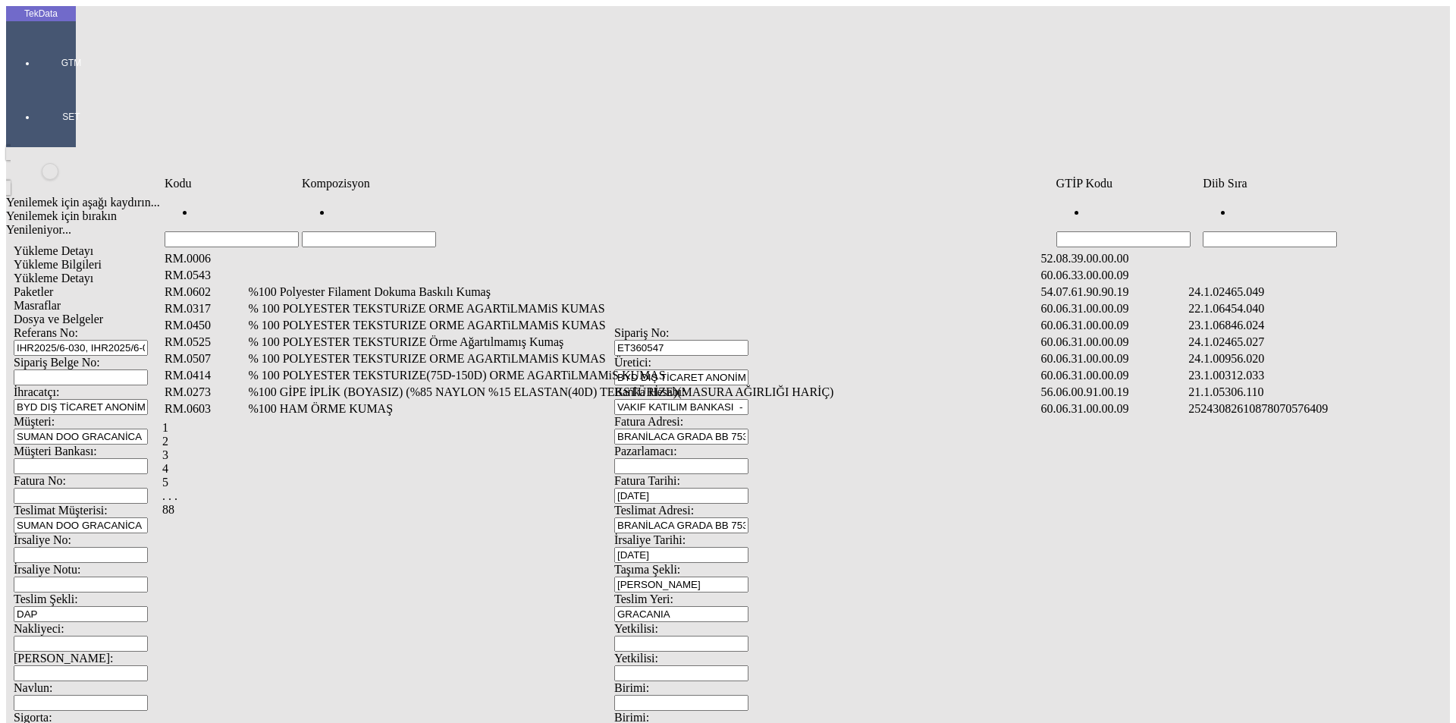
click at [1252, 231] on input "Hücreyi Filtrele" at bounding box center [1270, 239] width 134 height 16
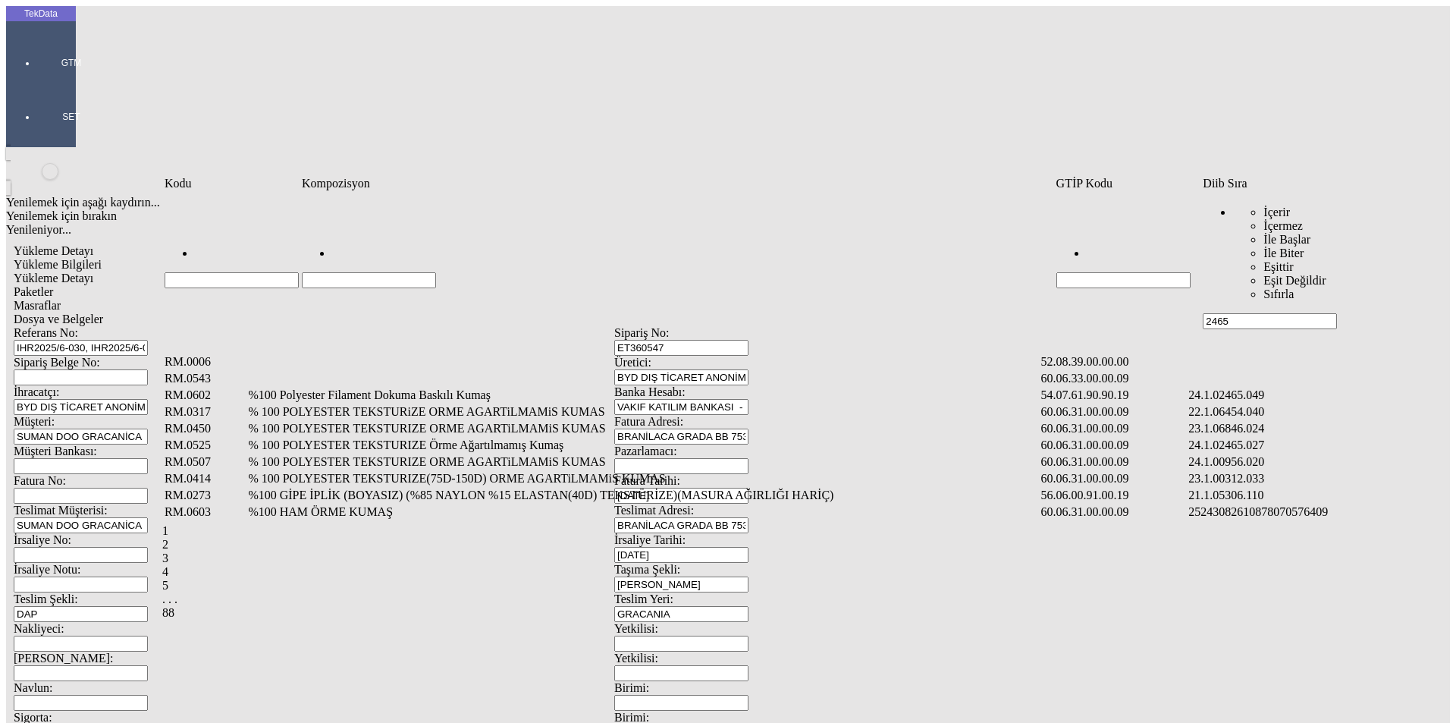
type input "2465"
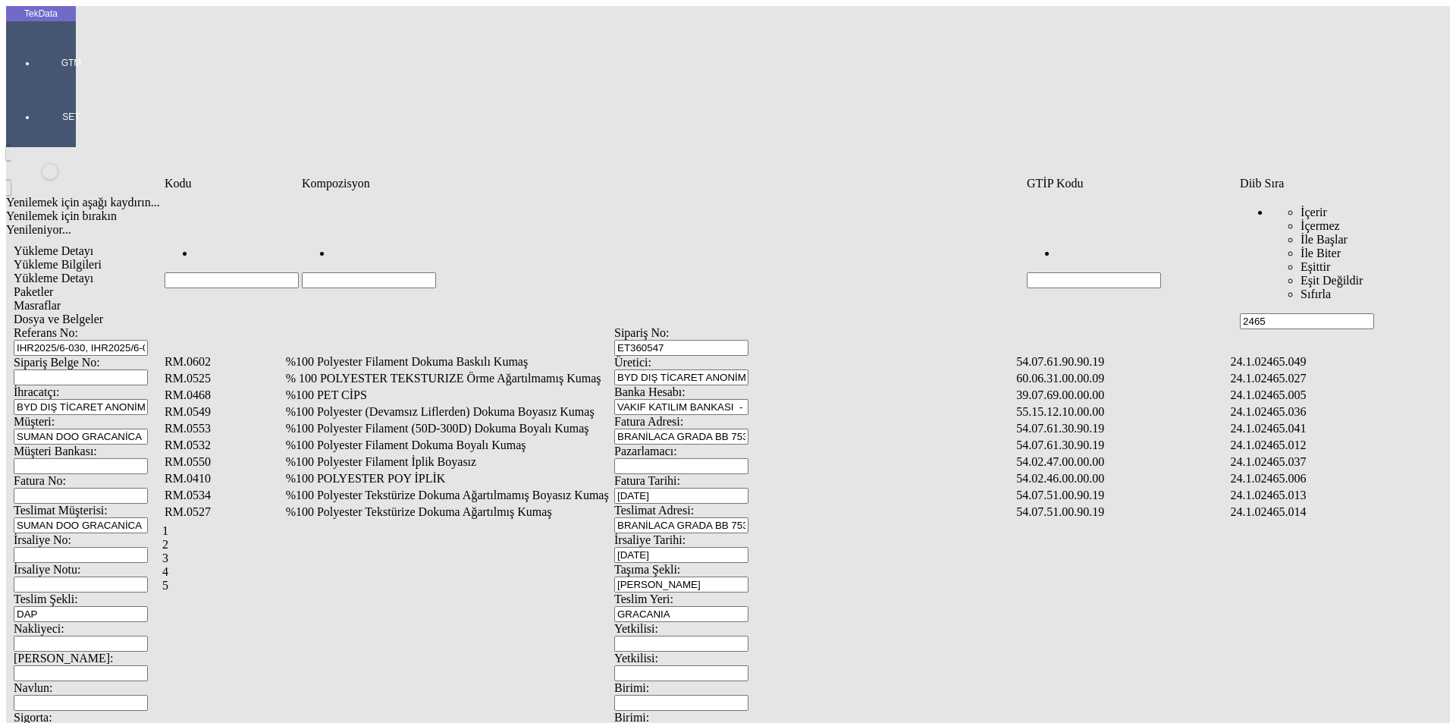
click at [436, 272] on input "Hücreyi Filtrele" at bounding box center [369, 280] width 134 height 16
type input "%100 POLYESTER"
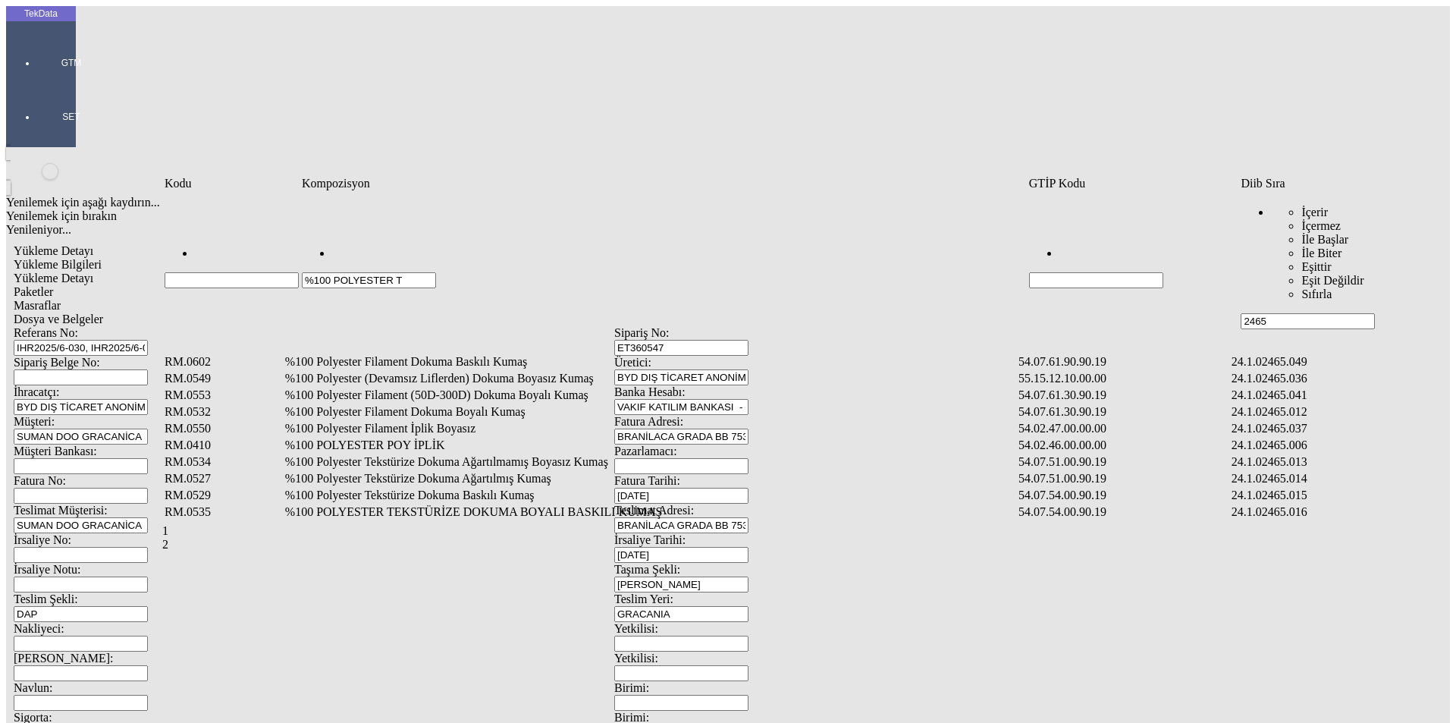
type input "%100 POLYESTER T"
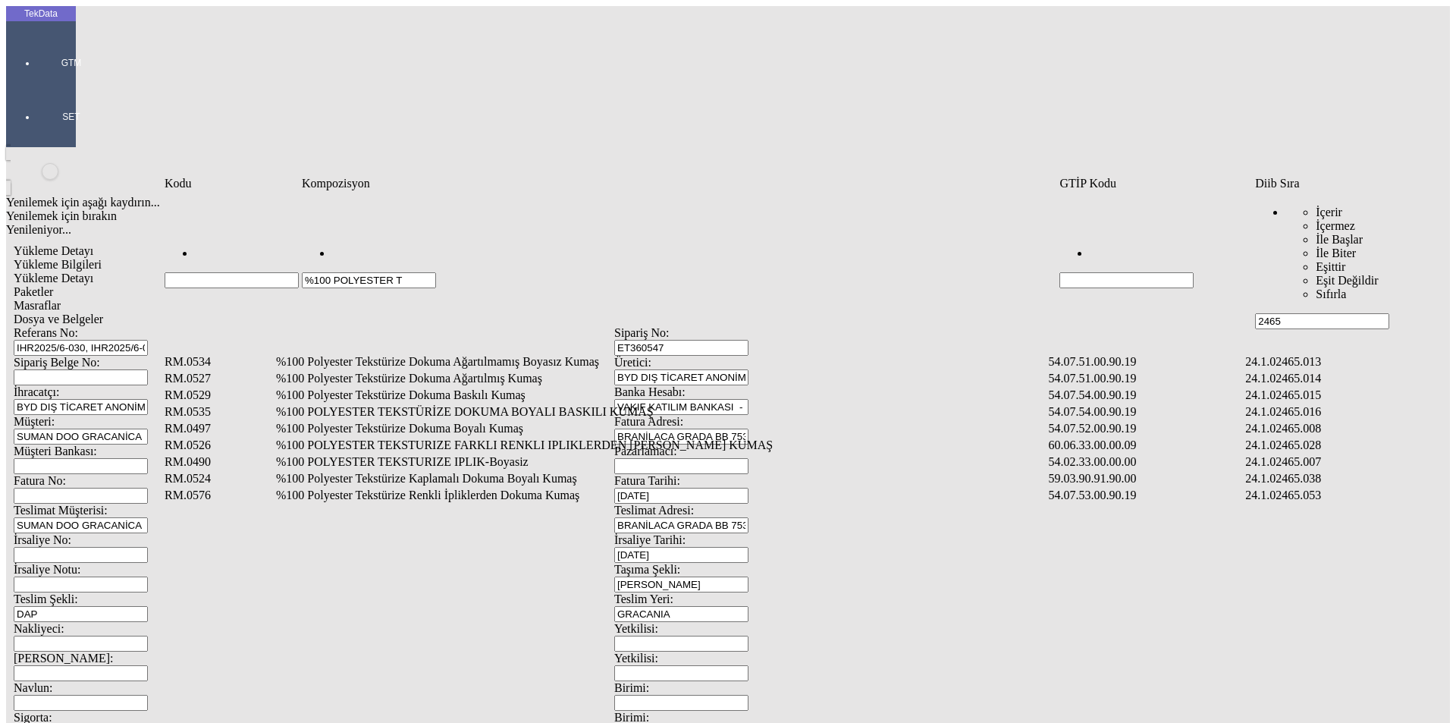
click at [511, 488] on td "%100 Polyester Tekstürize Renkli İpliklerden Dokuma Kumaş" at bounding box center [660, 495] width 771 height 15
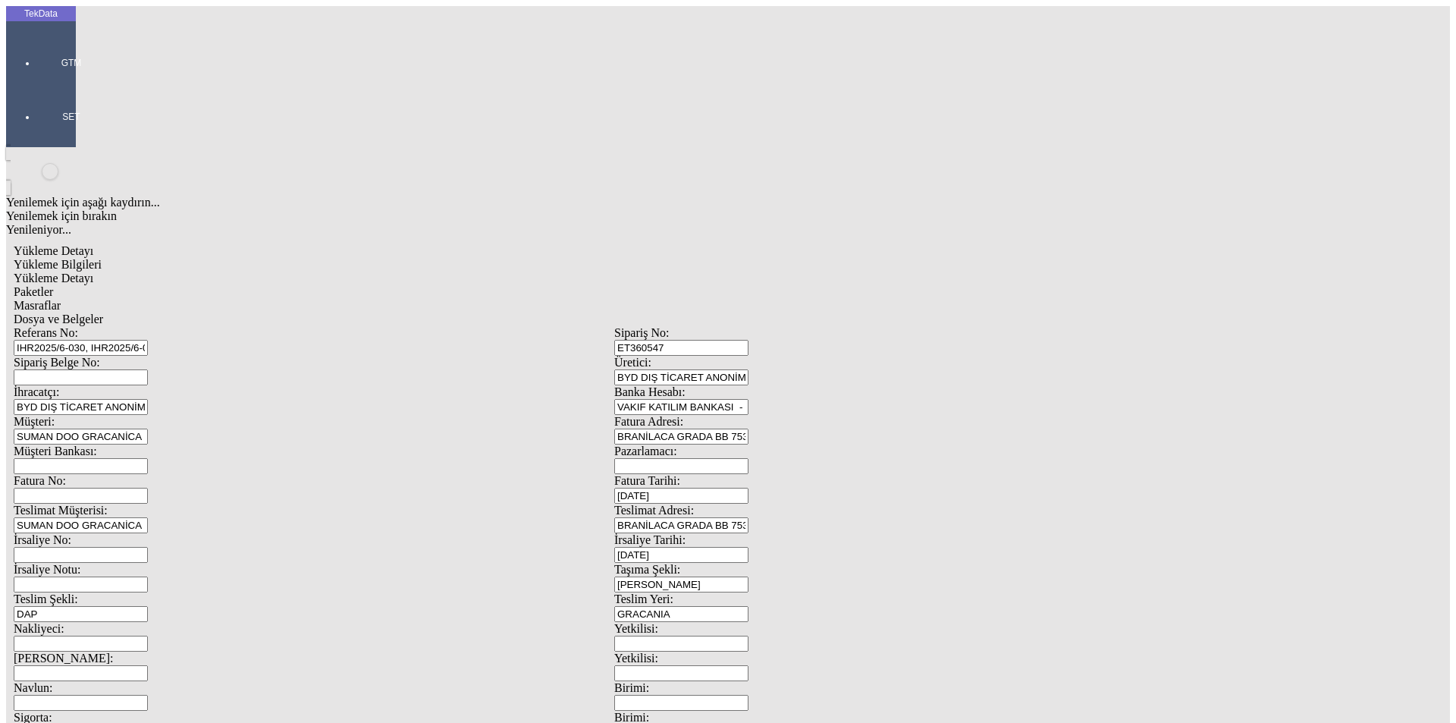
type input "4444"
click at [866, 275] on div "Metre" at bounding box center [1127, 282] width 601 height 14
type input "Metre"
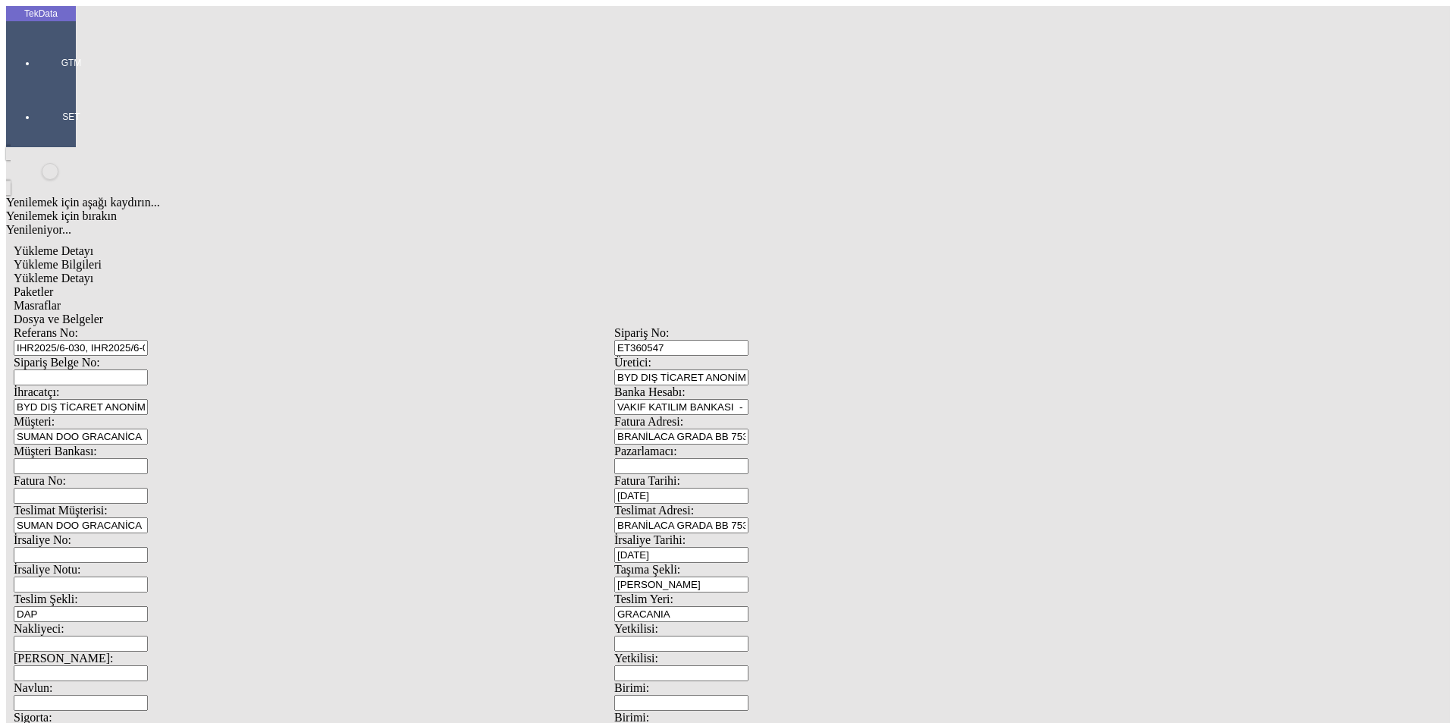
type input "1.8"
click at [881, 331] on div "Avro" at bounding box center [1127, 338] width 601 height 14
type input "Avro"
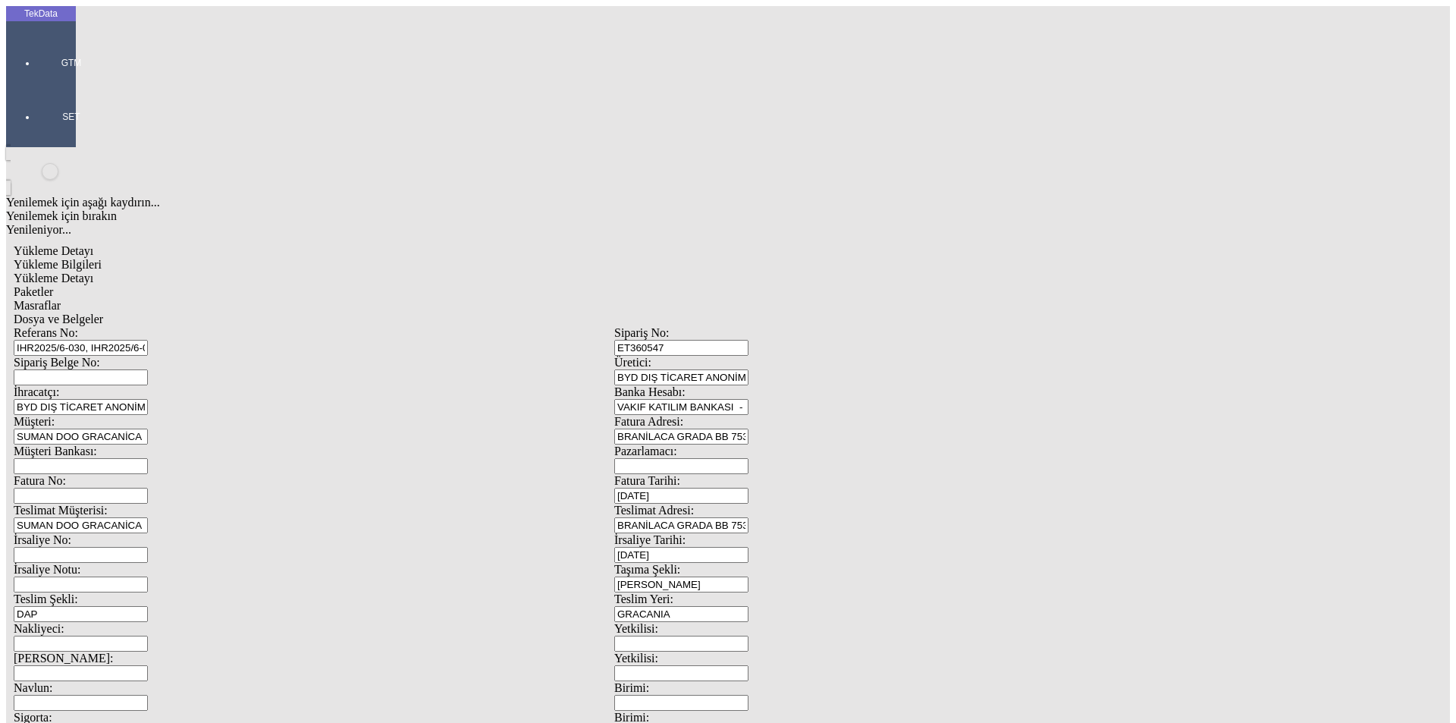
type input "160"
type input "1453.6"
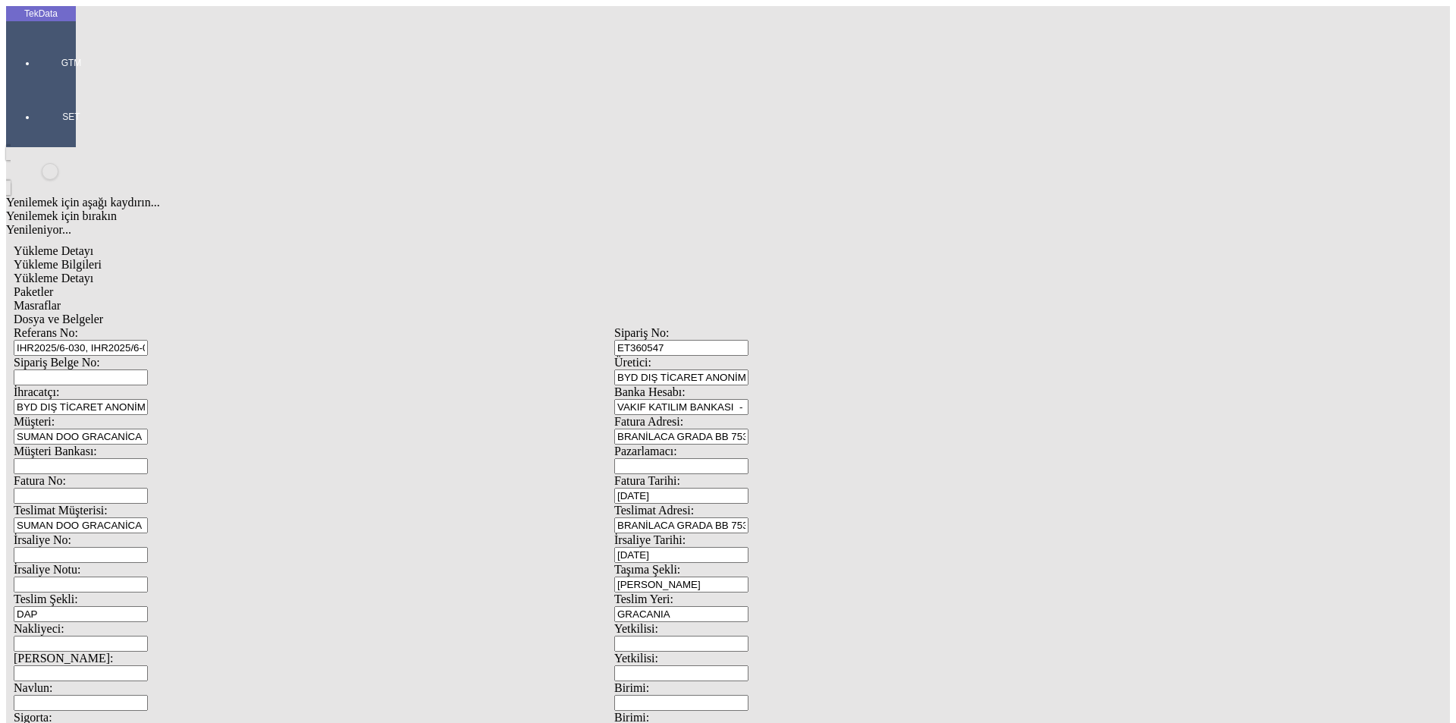
type input "1499.6"
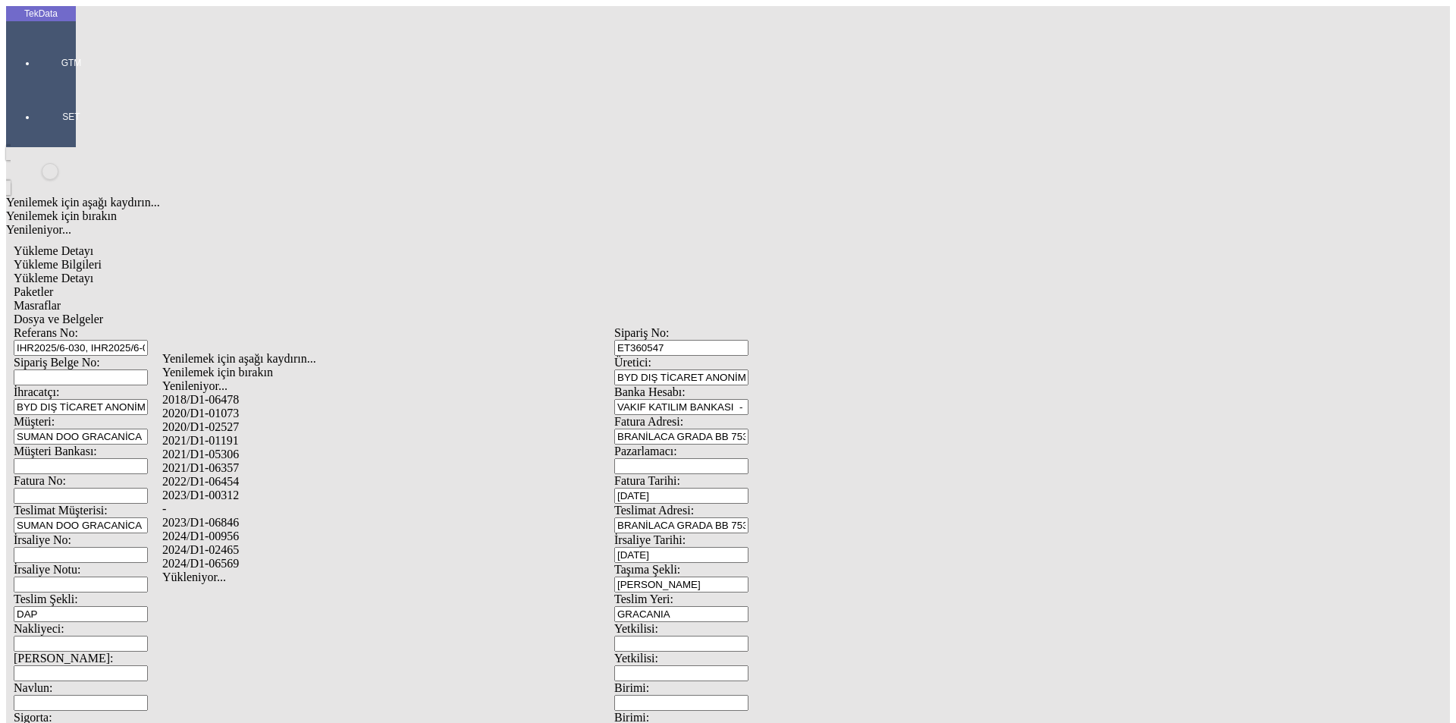
click at [331, 543] on div "2024/D1-02465" at bounding box center [456, 550] width 589 height 14
type input "2024/D1-02465"
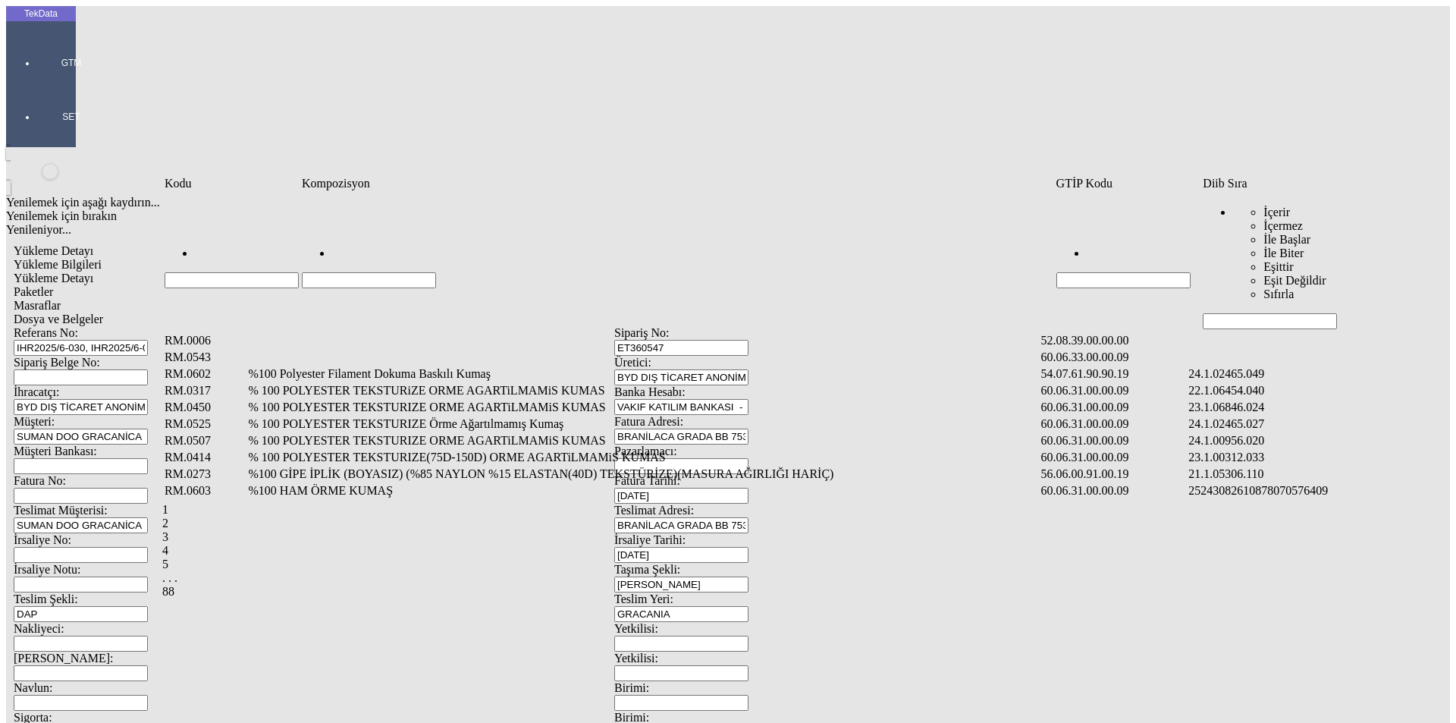
click at [1225, 313] on input "Hücreyi Filtrele" at bounding box center [1270, 321] width 134 height 16
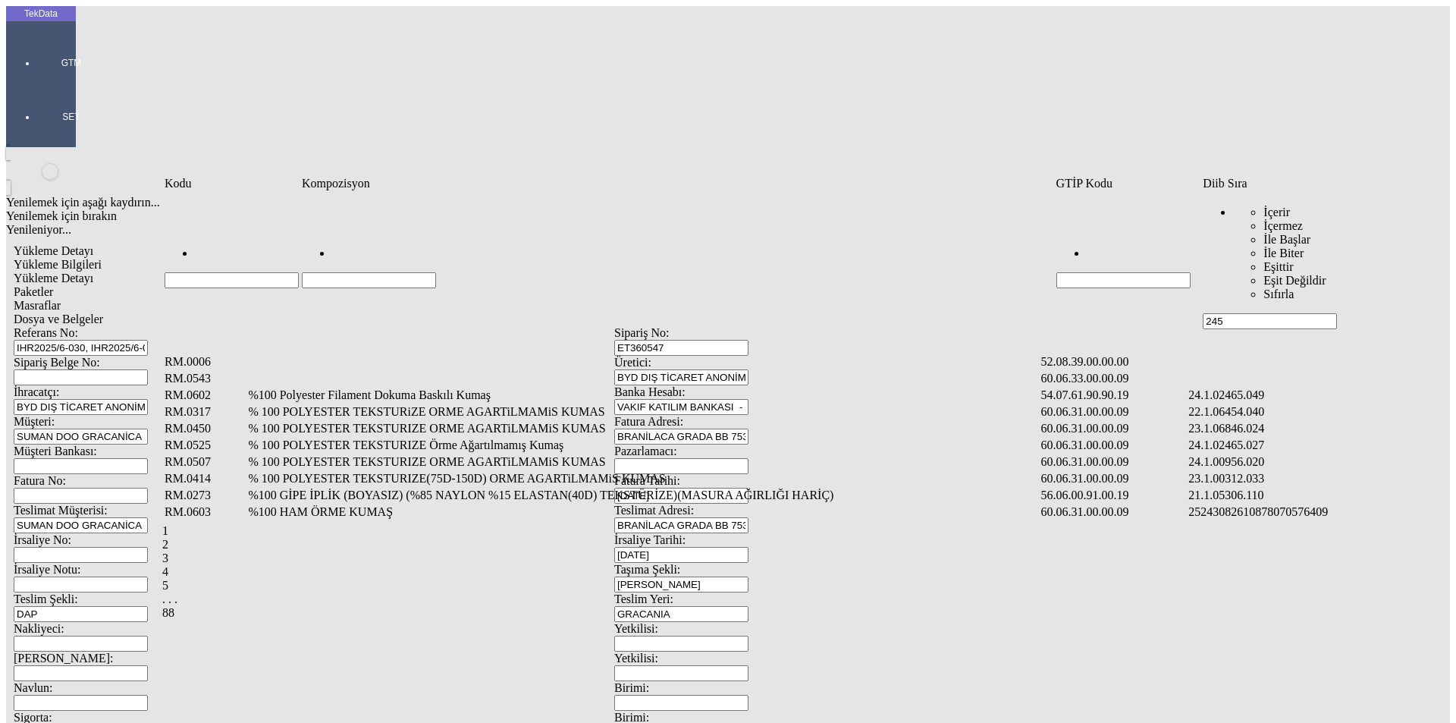
type input "245"
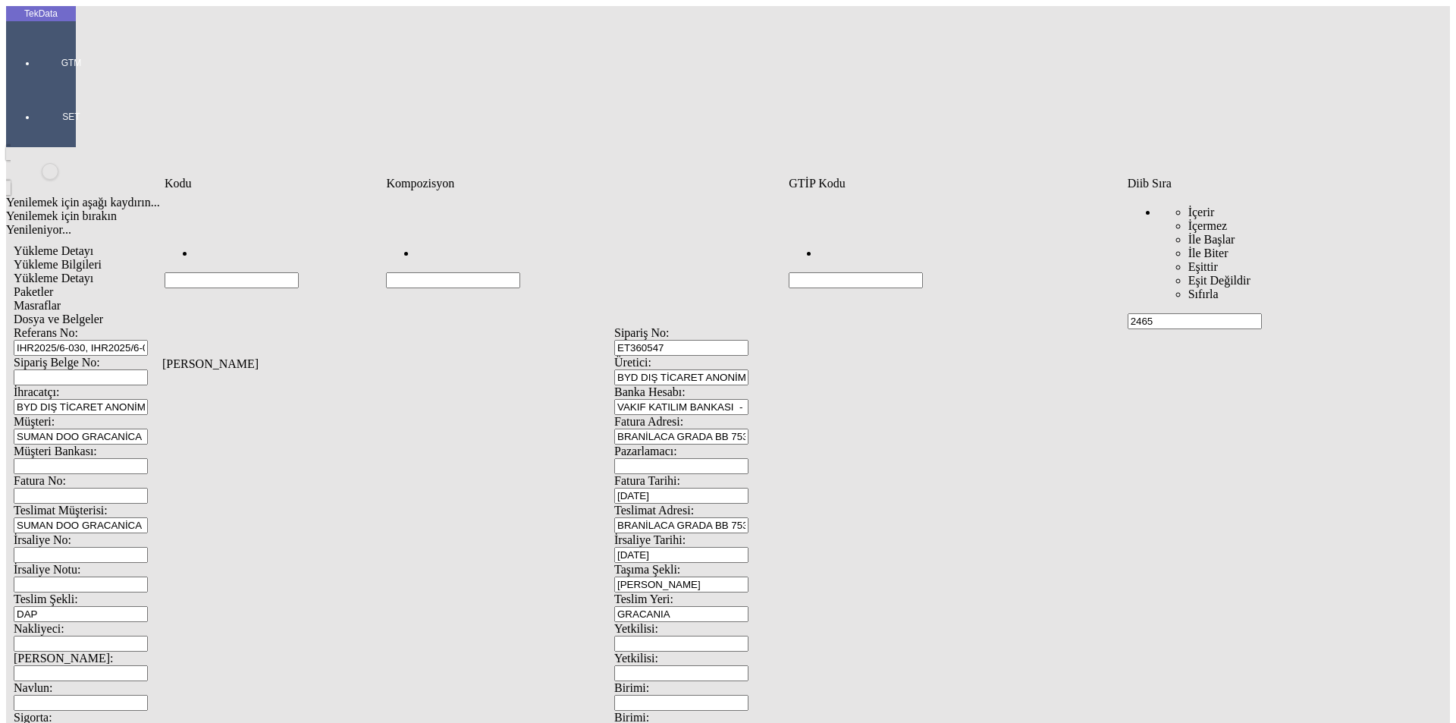
type input "2465"
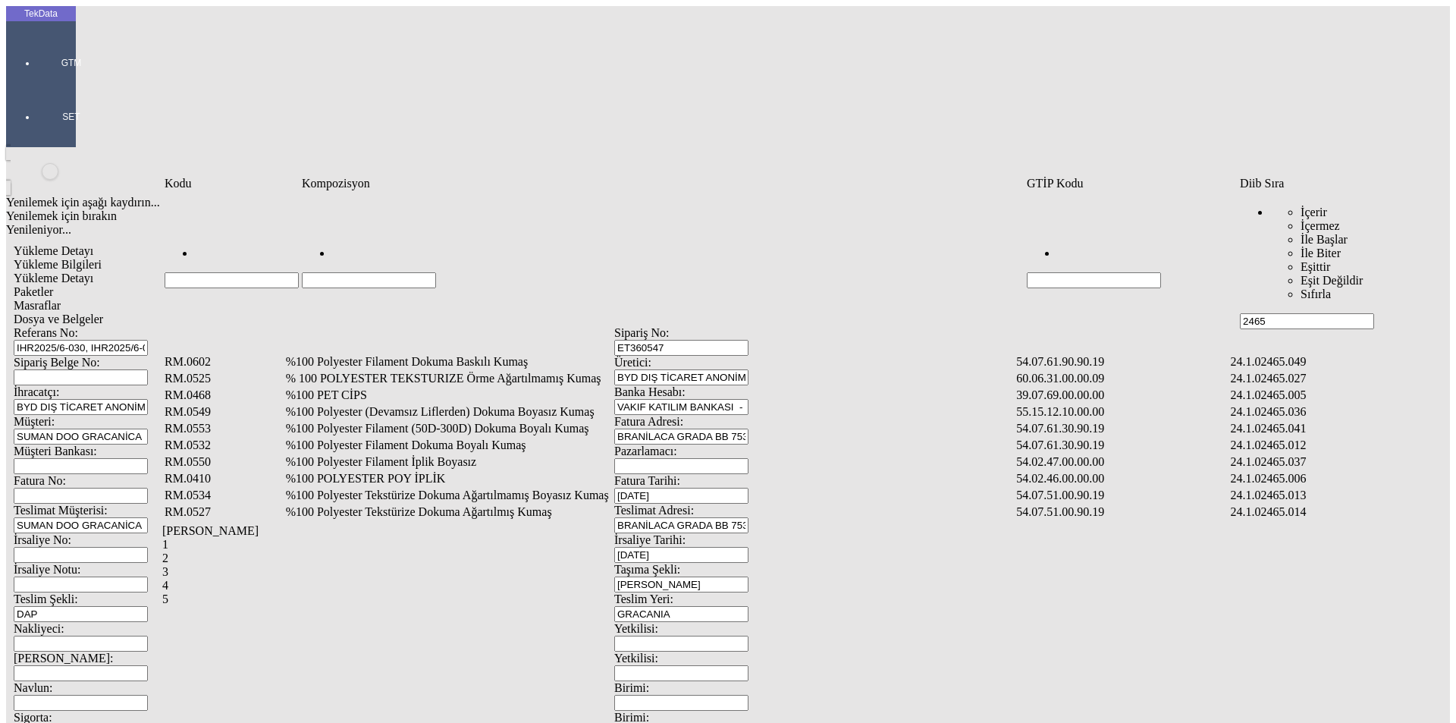
click at [436, 272] on input "Hücreyi Filtrele" at bounding box center [369, 280] width 134 height 16
type input "%100"
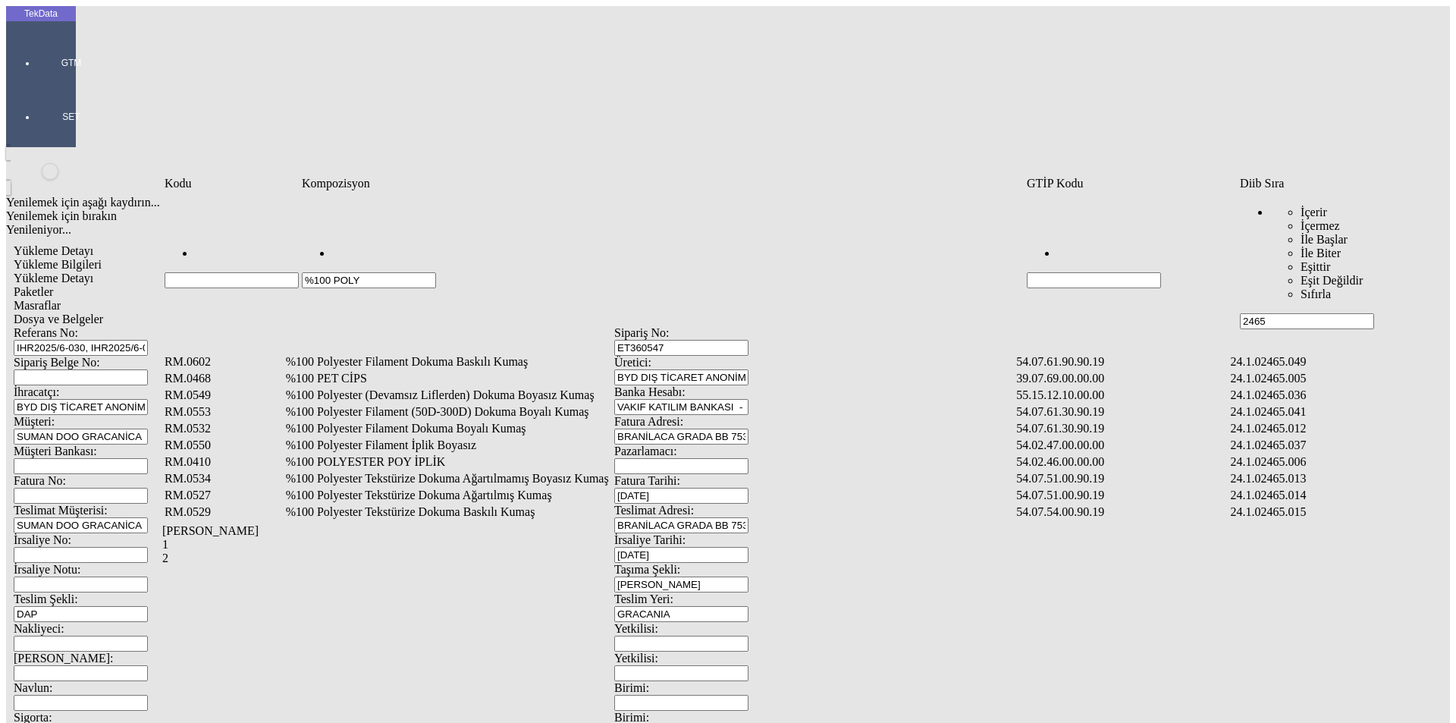
type input "%100 POLY"
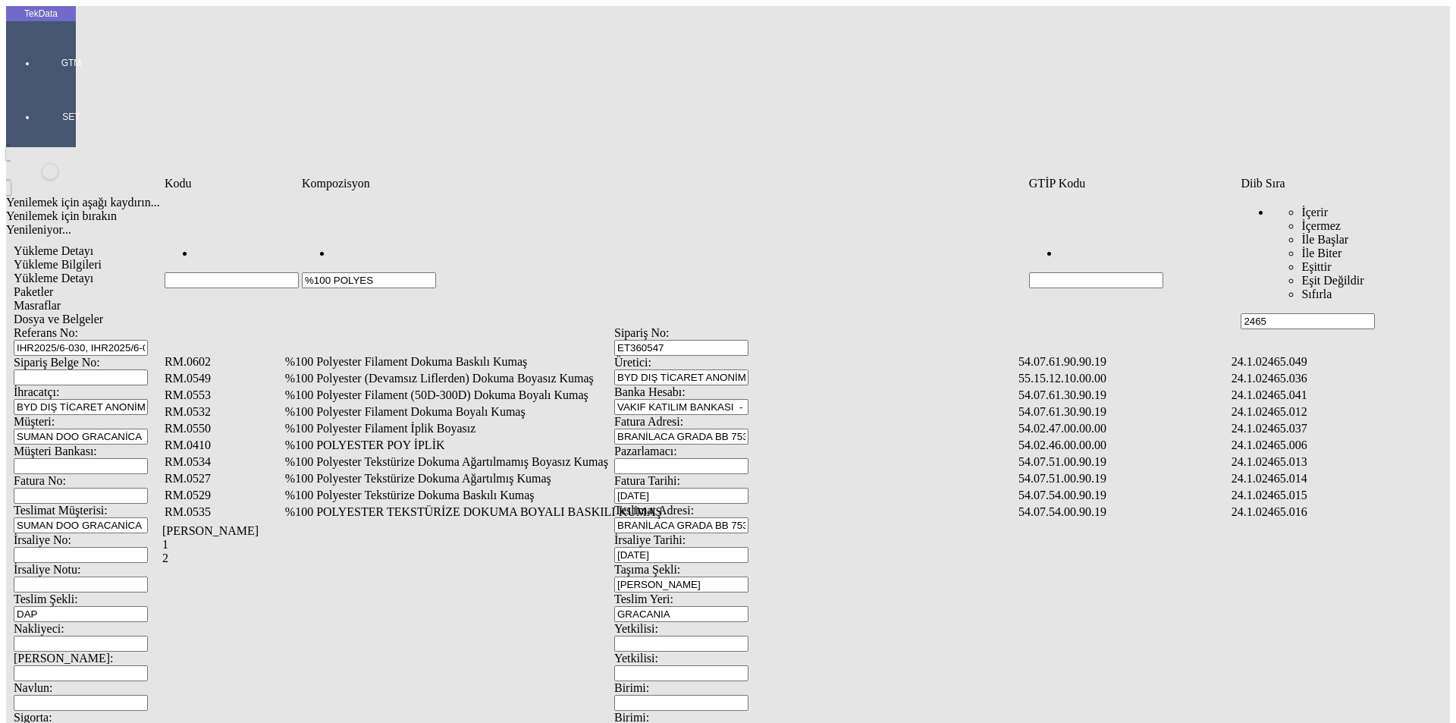
type input "%100 POLYEST"
type input "%100 POLYESTER"
type input "%100 POLYESTER TE"
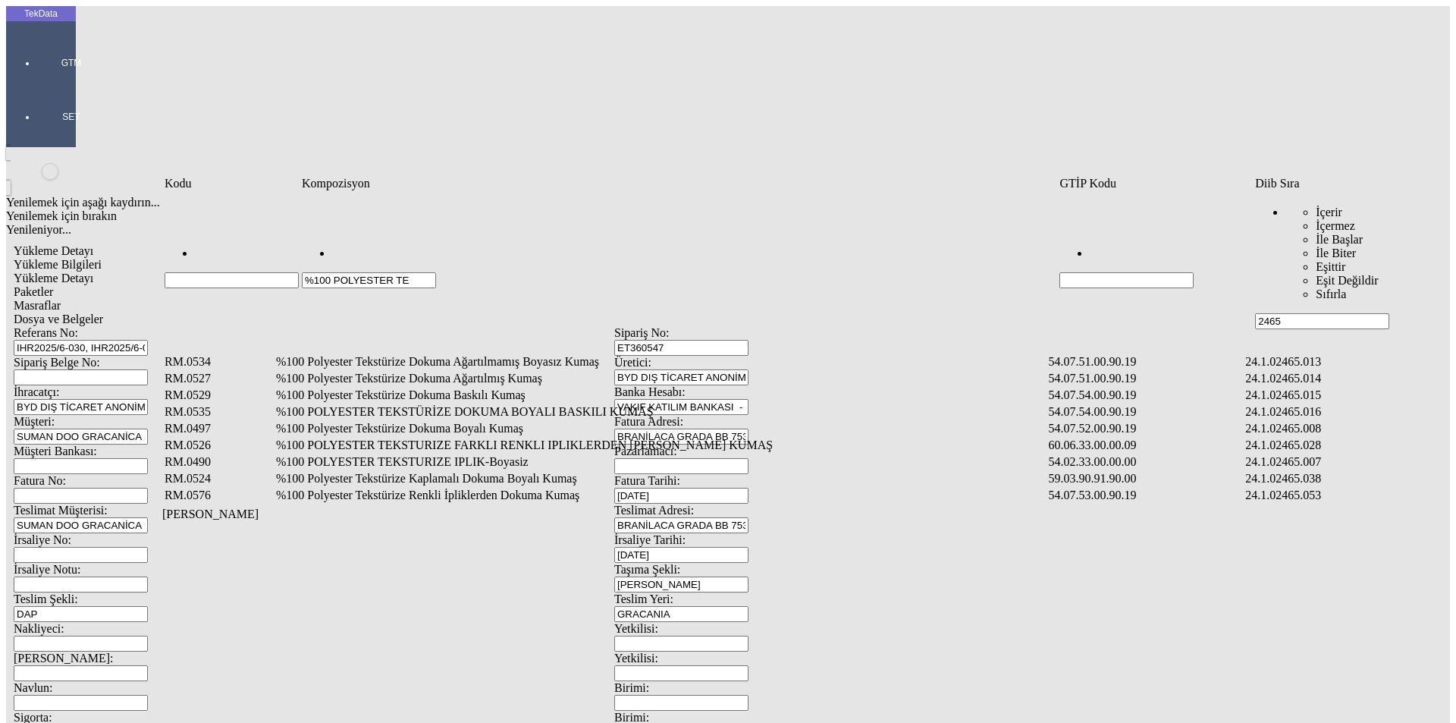
click at [485, 488] on td "%100 Polyester Tekstürize Renkli İpliklerden Dokuma Kumaş" at bounding box center [660, 495] width 771 height 15
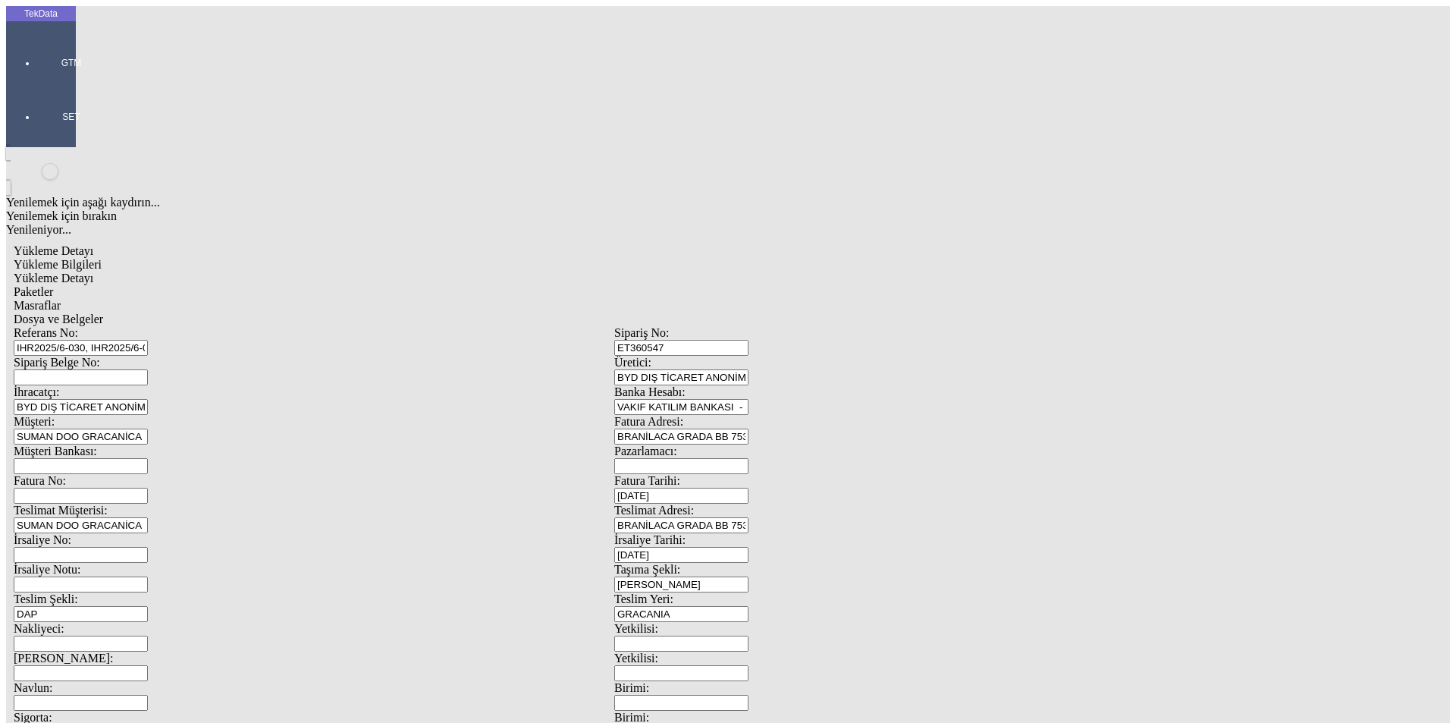
type input "2.18"
click at [854, 275] on div "Metre" at bounding box center [1127, 282] width 601 height 14
type input "Metre"
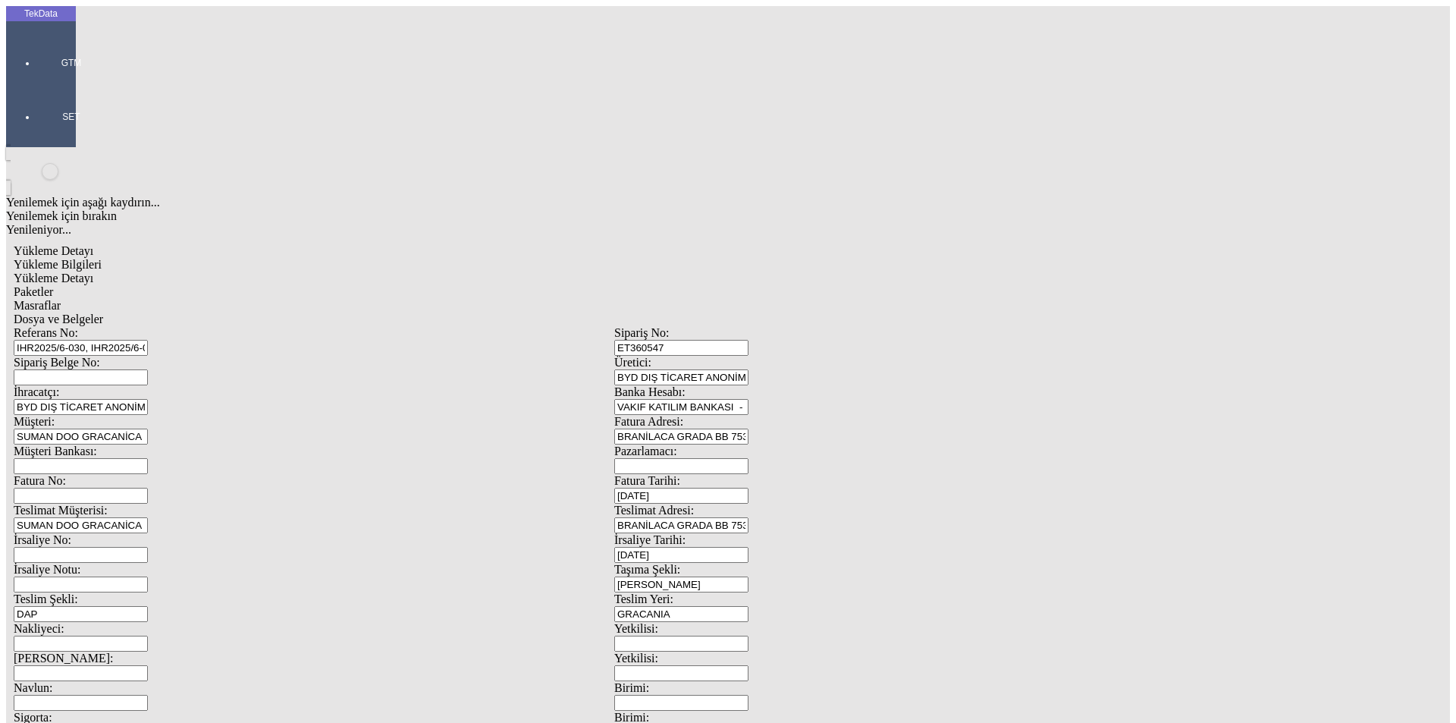
drag, startPoint x: 224, startPoint y: 224, endPoint x: 100, endPoint y: 235, distance: 124.8
type input "6212"
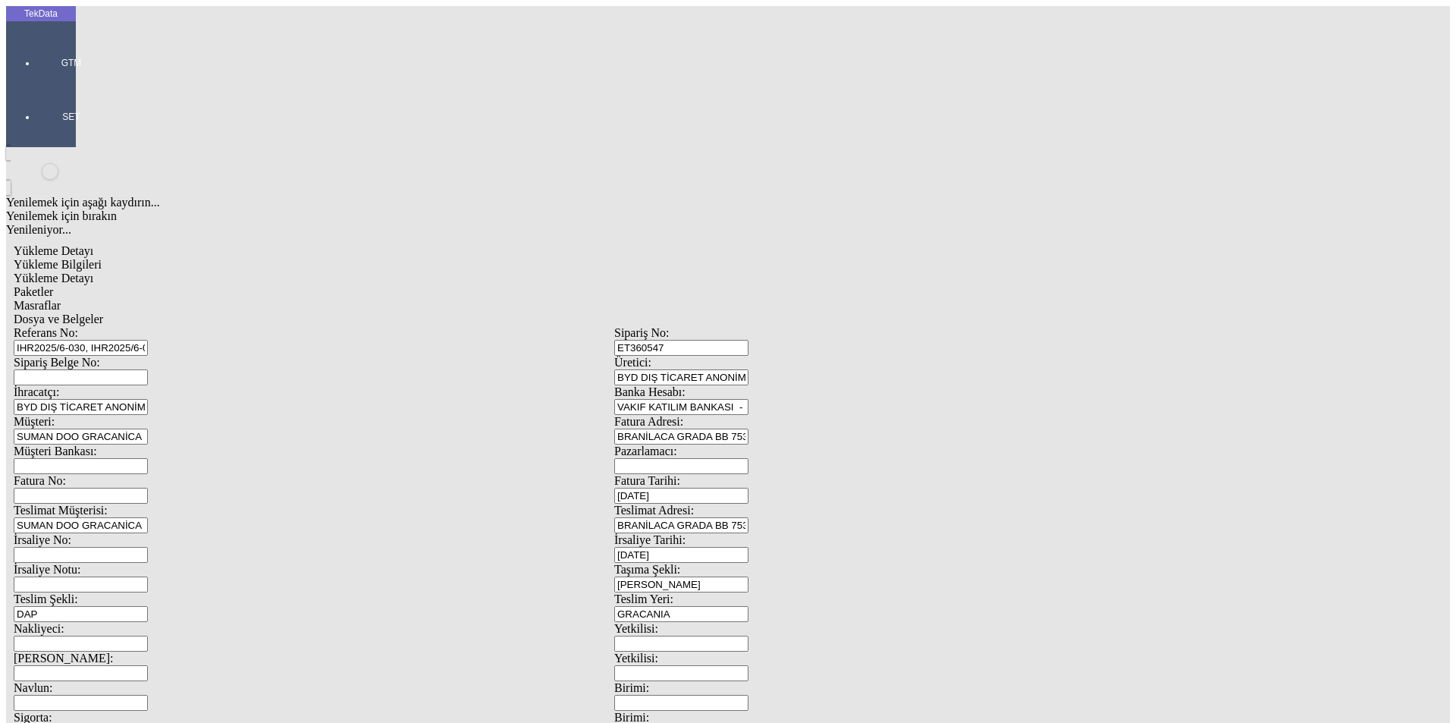
type input "2.18"
click at [886, 331] on div "Avro" at bounding box center [1127, 338] width 601 height 14
type input "Avro"
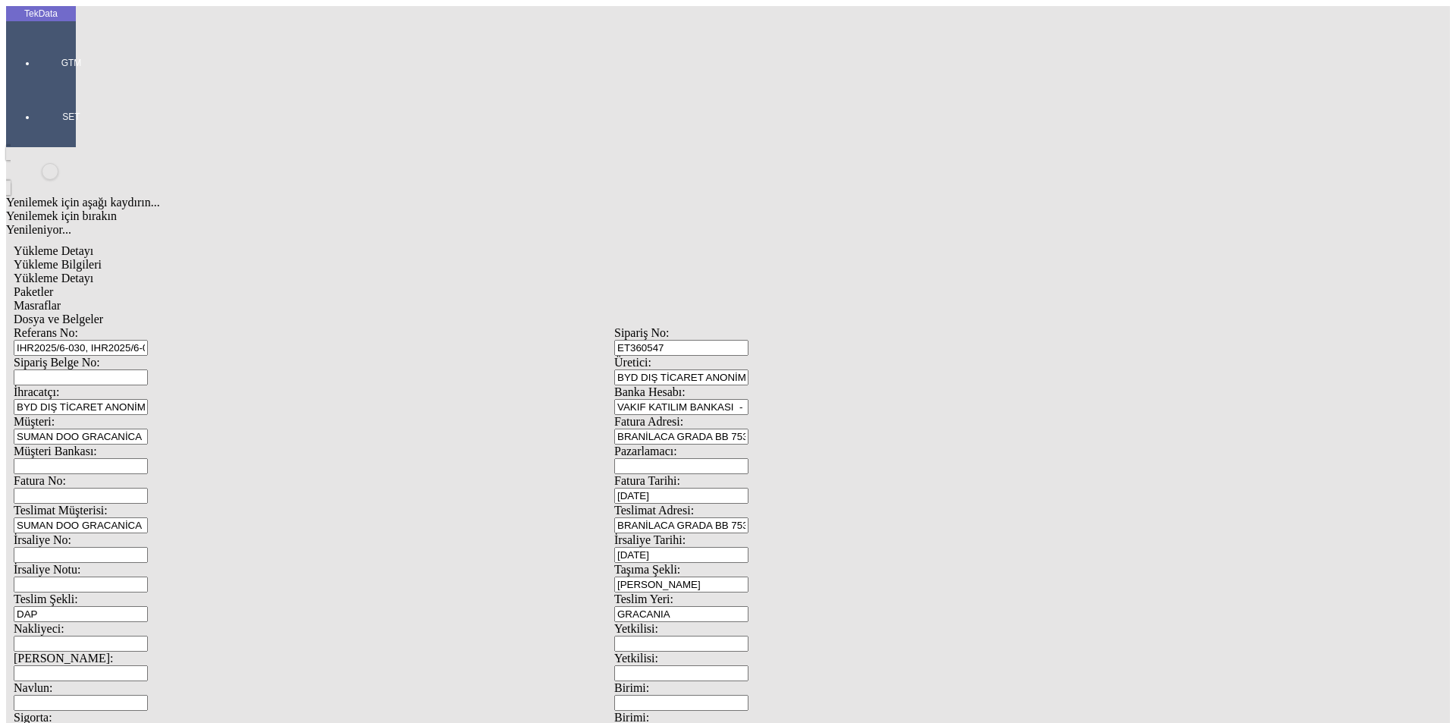
type input "160"
type input "3217.35"
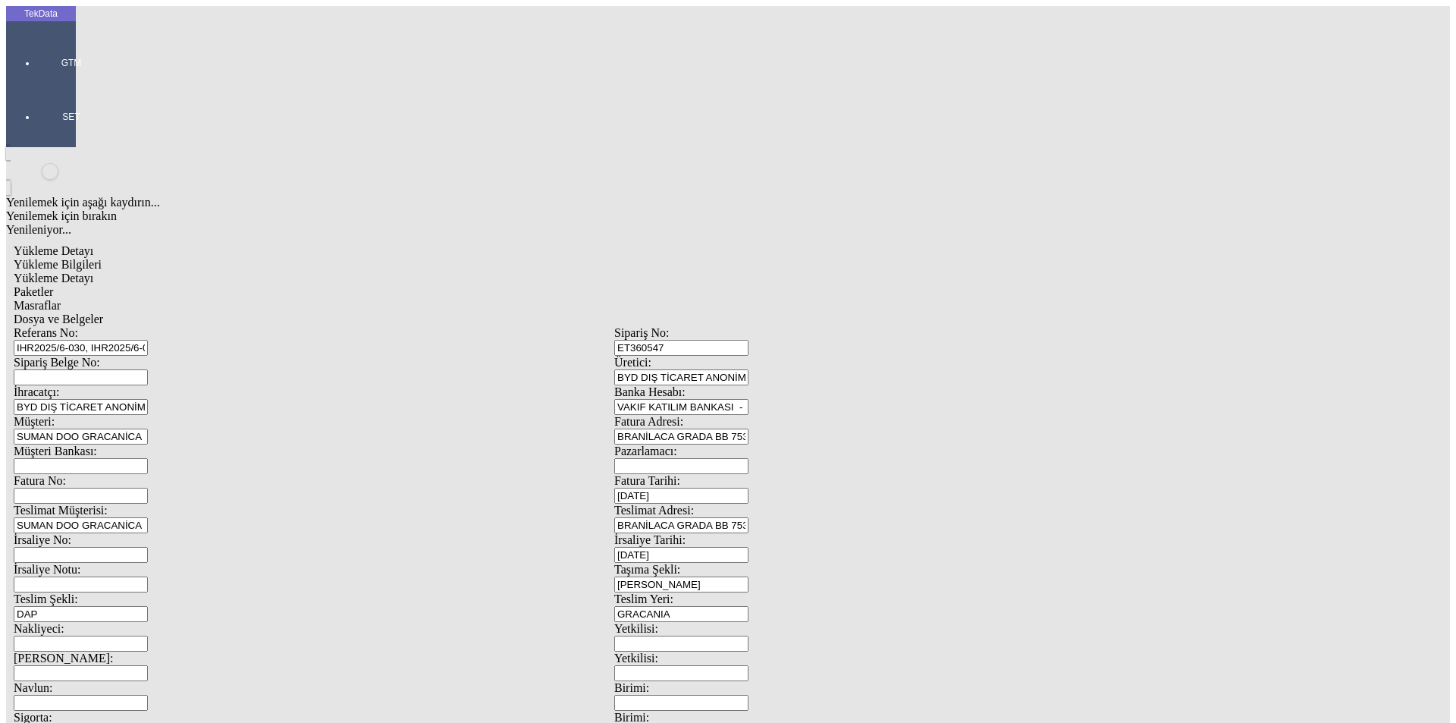
type input "3325.45"
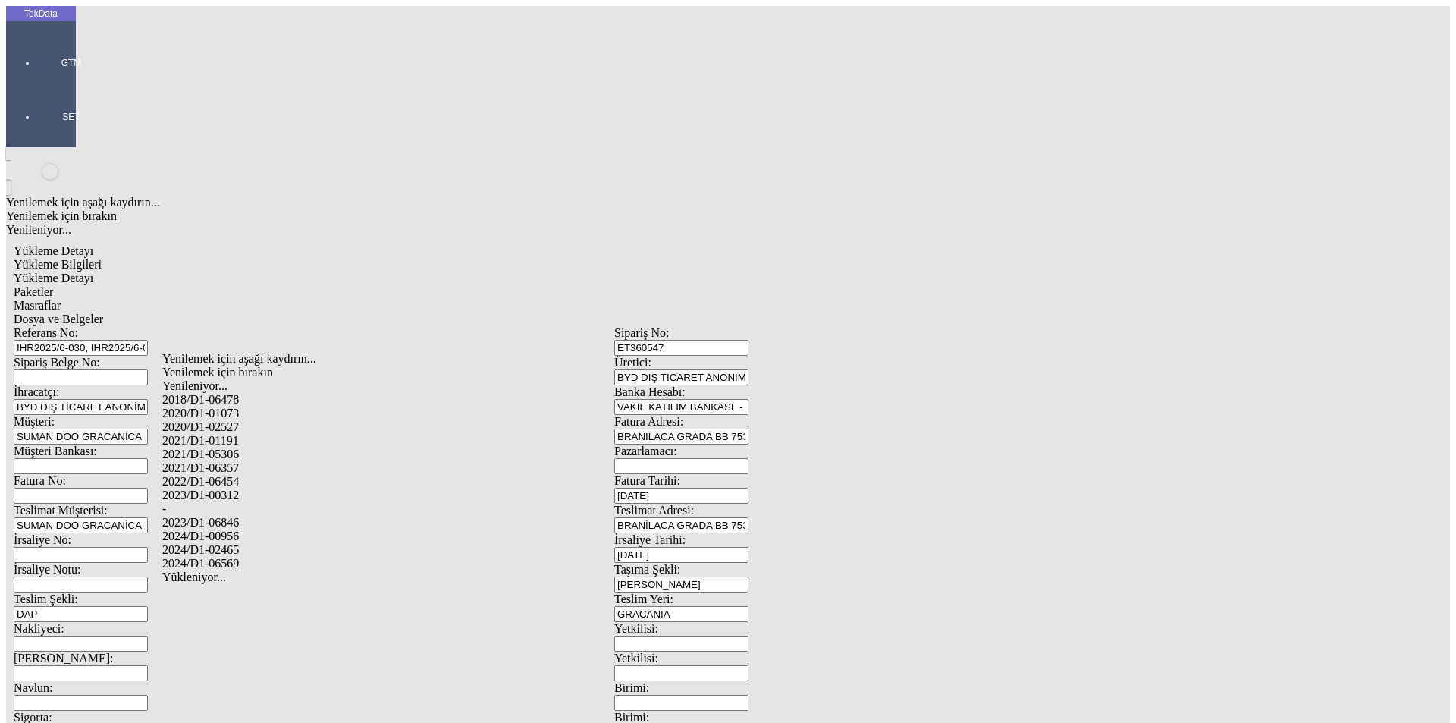
click at [300, 543] on div "2024/D1-02465" at bounding box center [456, 550] width 589 height 14
type input "2024/D1-02465"
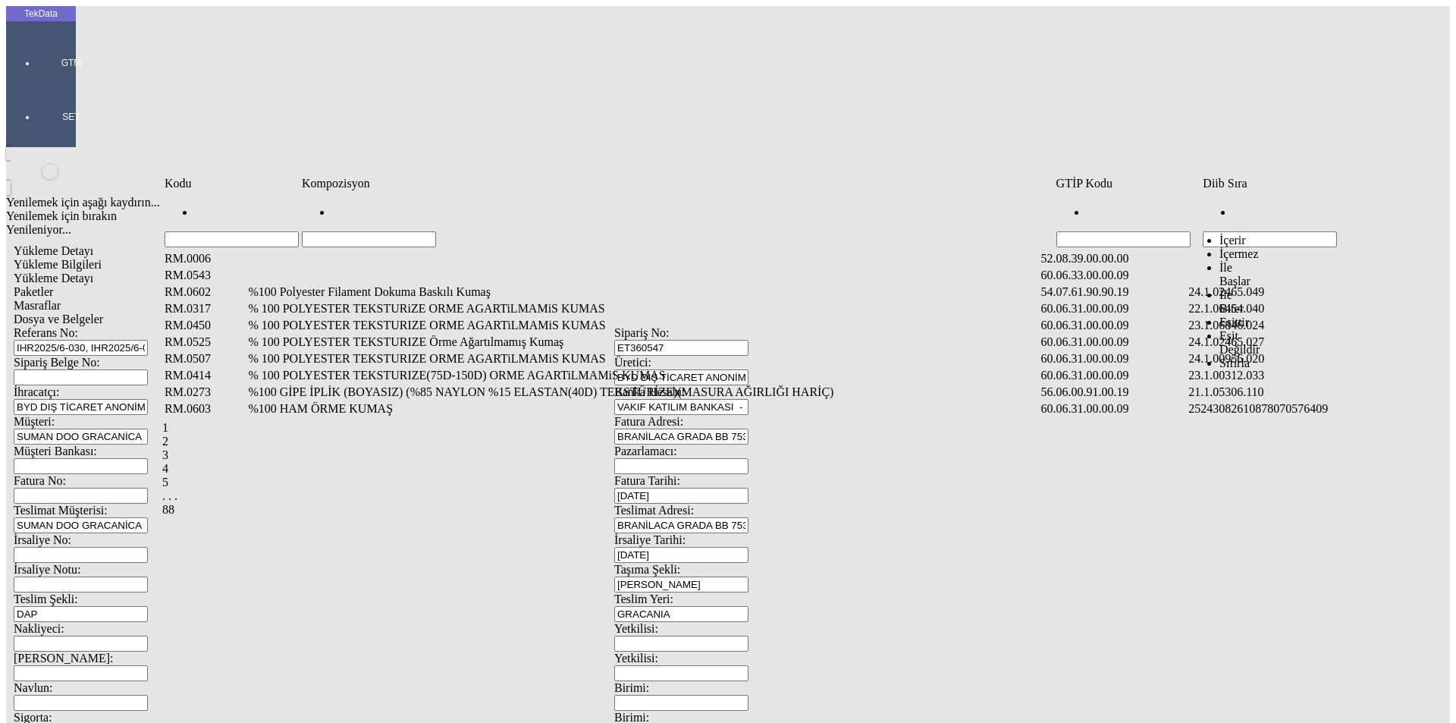
click at [1239, 231] on input "Hücreyi Filtrele" at bounding box center [1270, 239] width 134 height 16
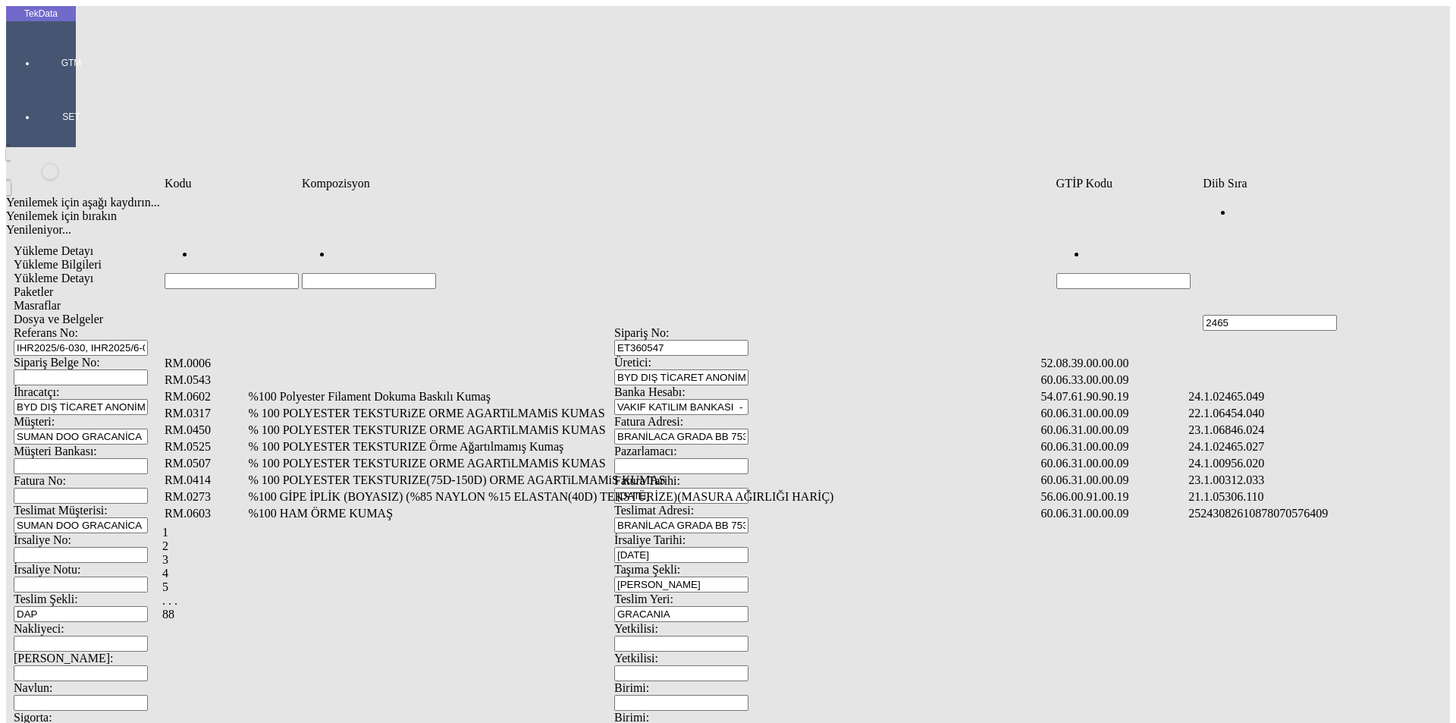
type input "2465"
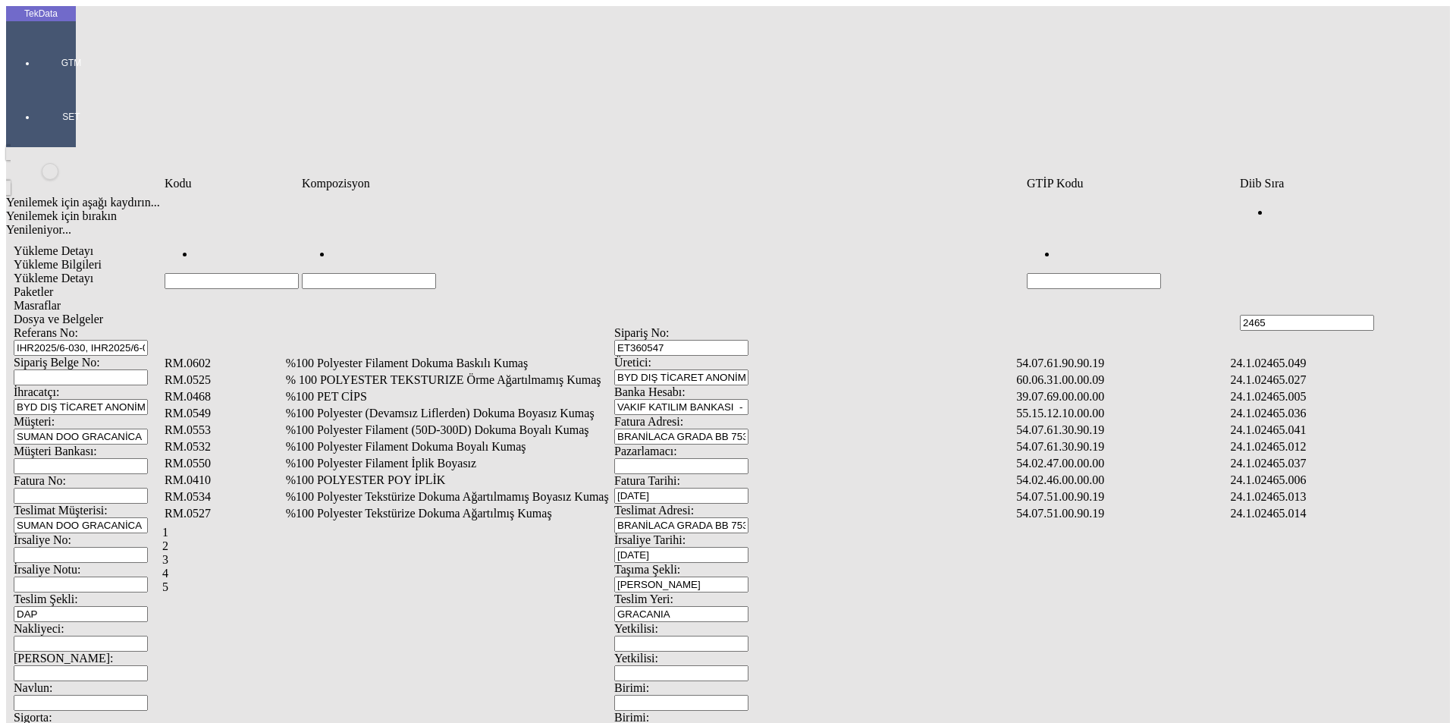
click at [436, 273] on input "Hücreyi Filtrele" at bounding box center [369, 281] width 134 height 16
type input "%"
type input "%100"
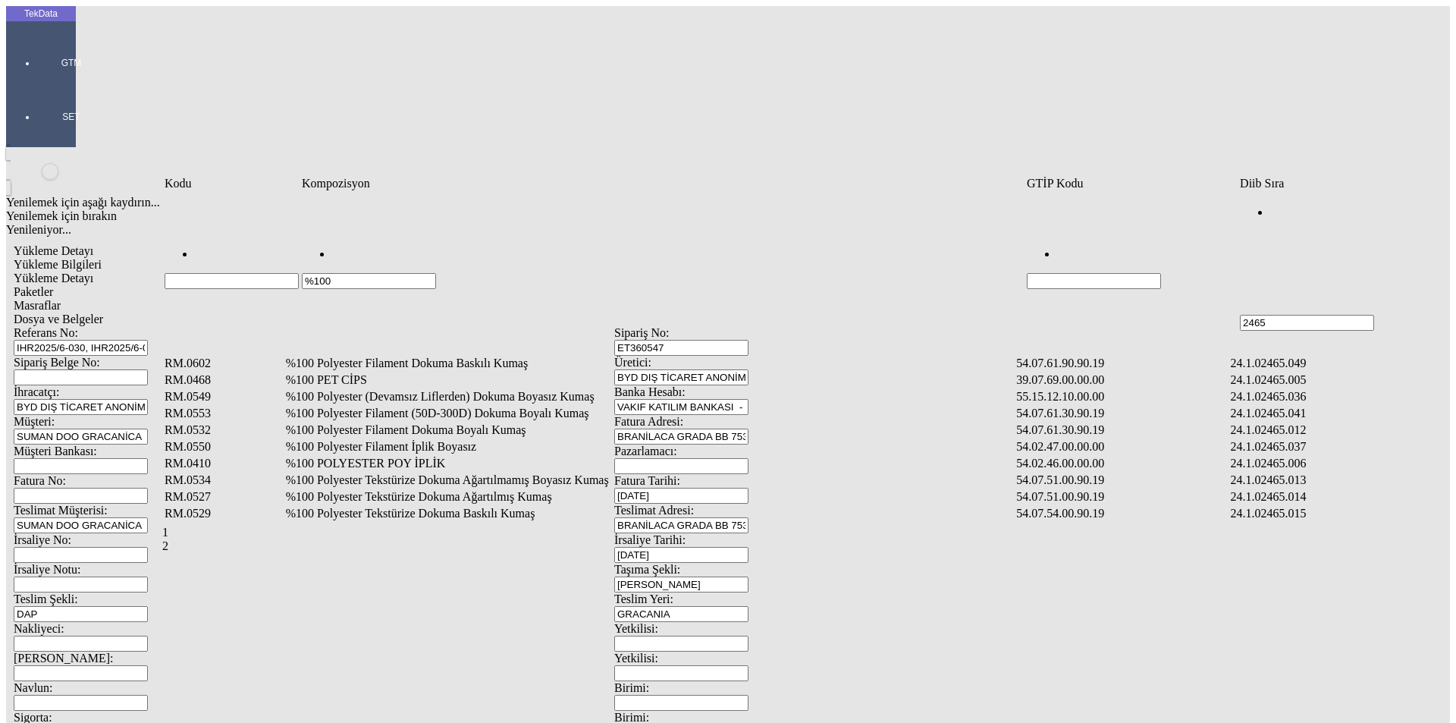
type input "%100 P"
type input "%100 POLYESTER"
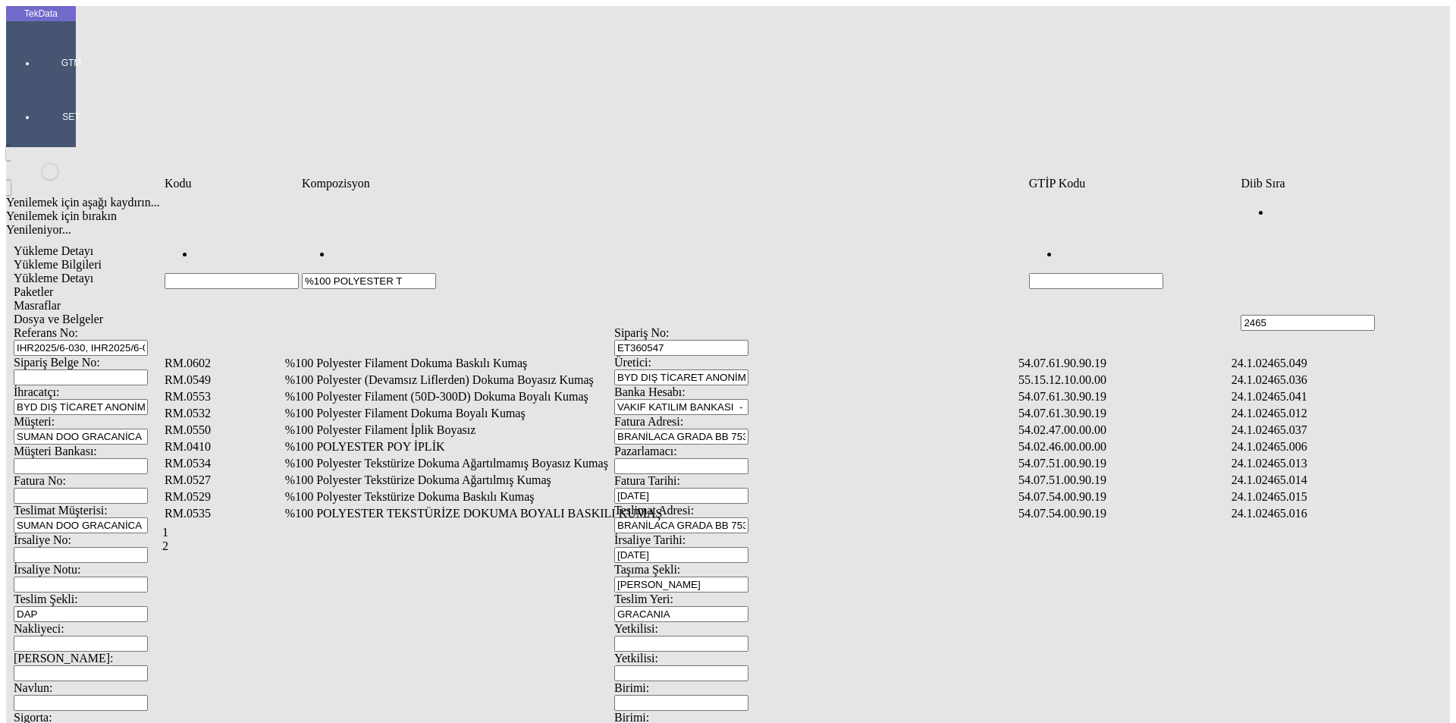
type input "%100 POLYESTER T"
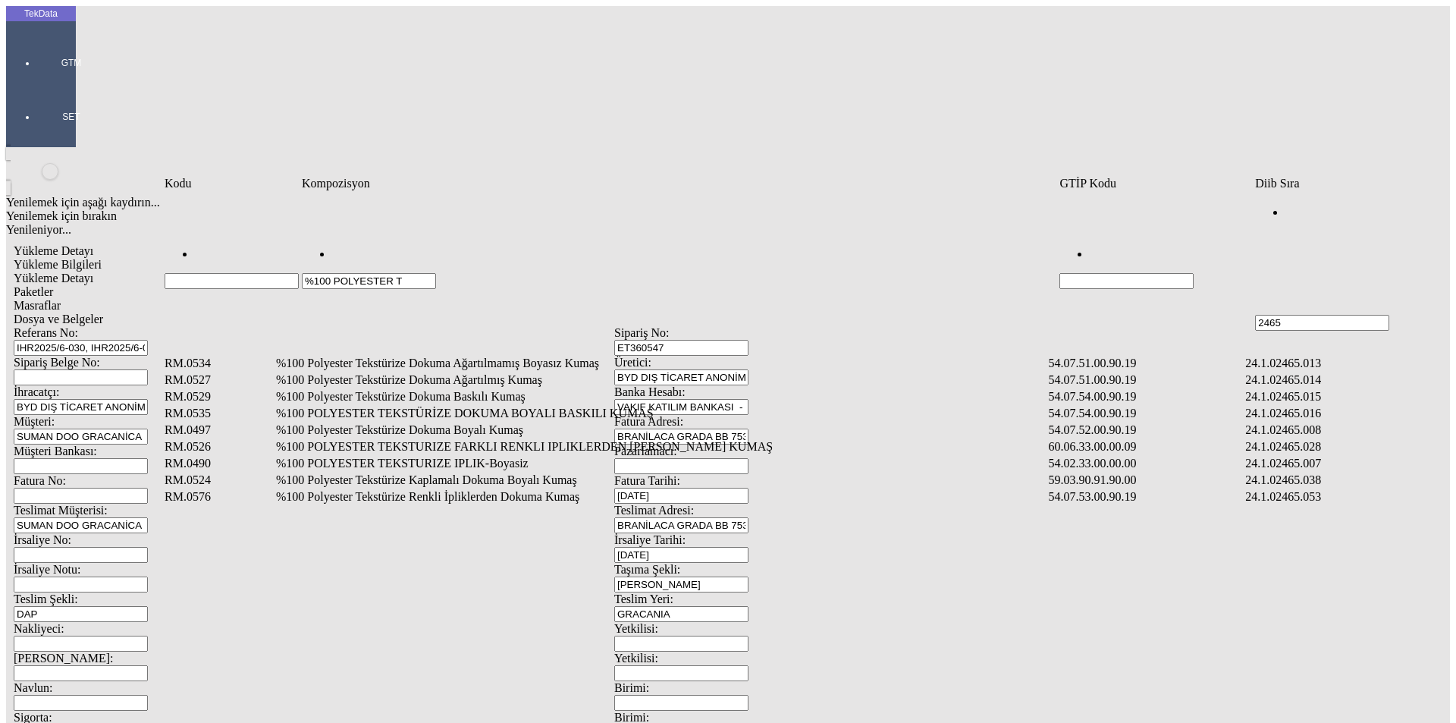
click at [557, 489] on td "%100 Polyester Tekstürize Renkli İpliklerden Dokuma Kumaş" at bounding box center [660, 496] width 771 height 15
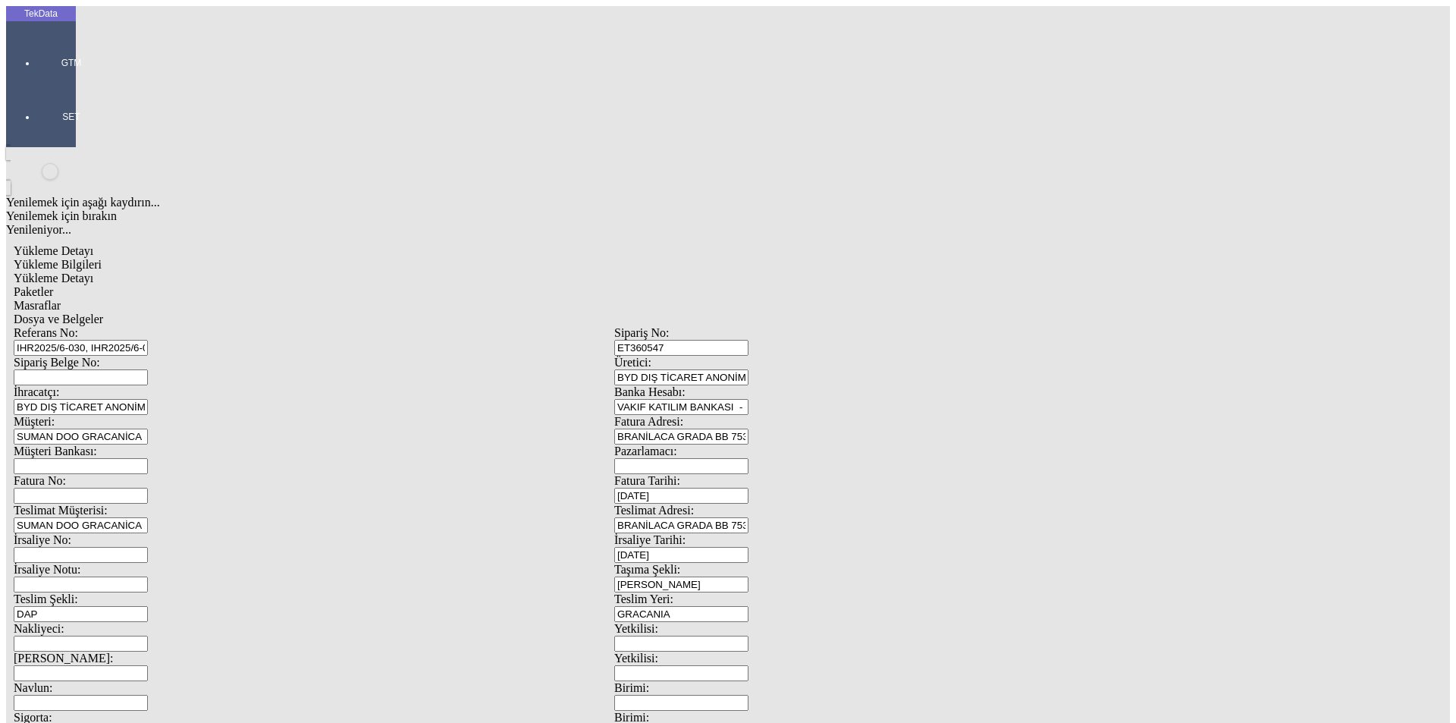
type input "2.35"
drag, startPoint x: 862, startPoint y: 239, endPoint x: 485, endPoint y: 249, distance: 377.0
click at [861, 275] on div "Metre" at bounding box center [1127, 282] width 601 height 14
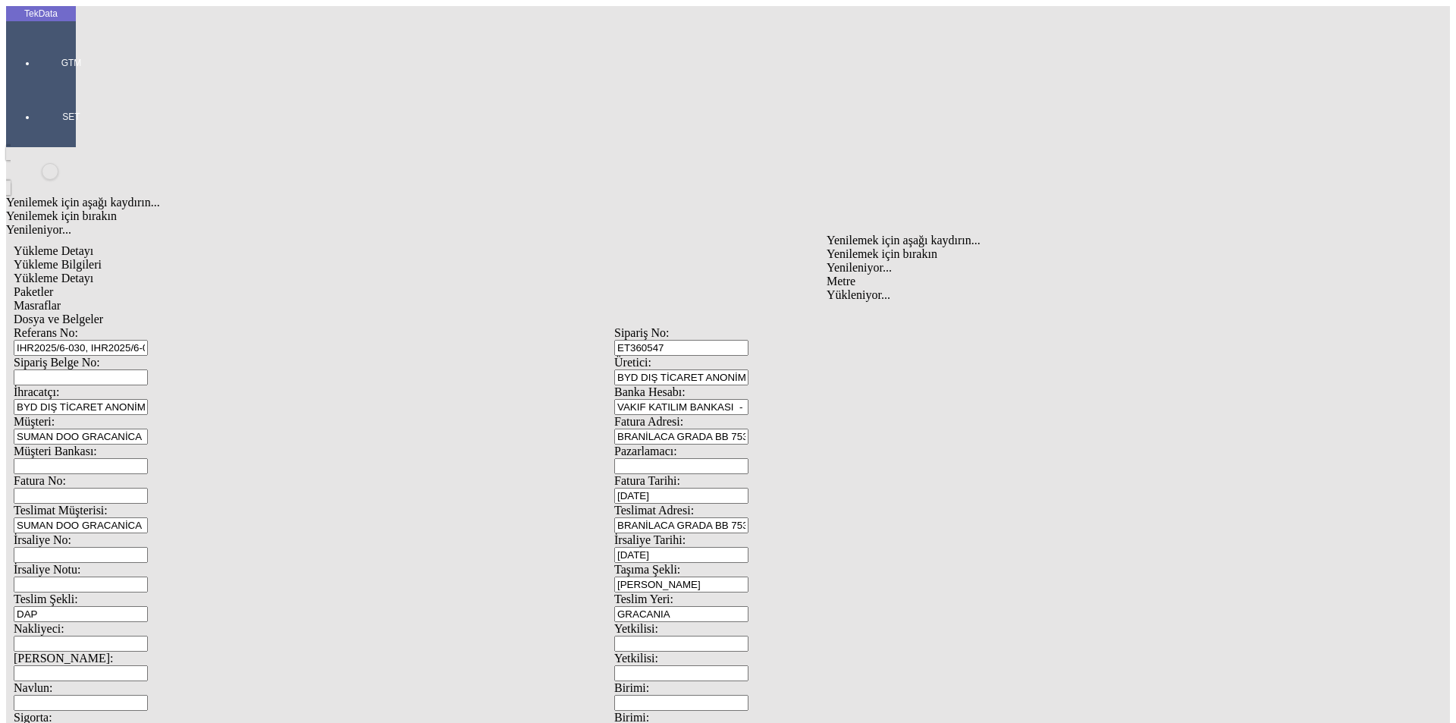
type input "Metre"
type input "2"
drag, startPoint x: 196, startPoint y: 218, endPoint x: 39, endPoint y: 222, distance: 156.3
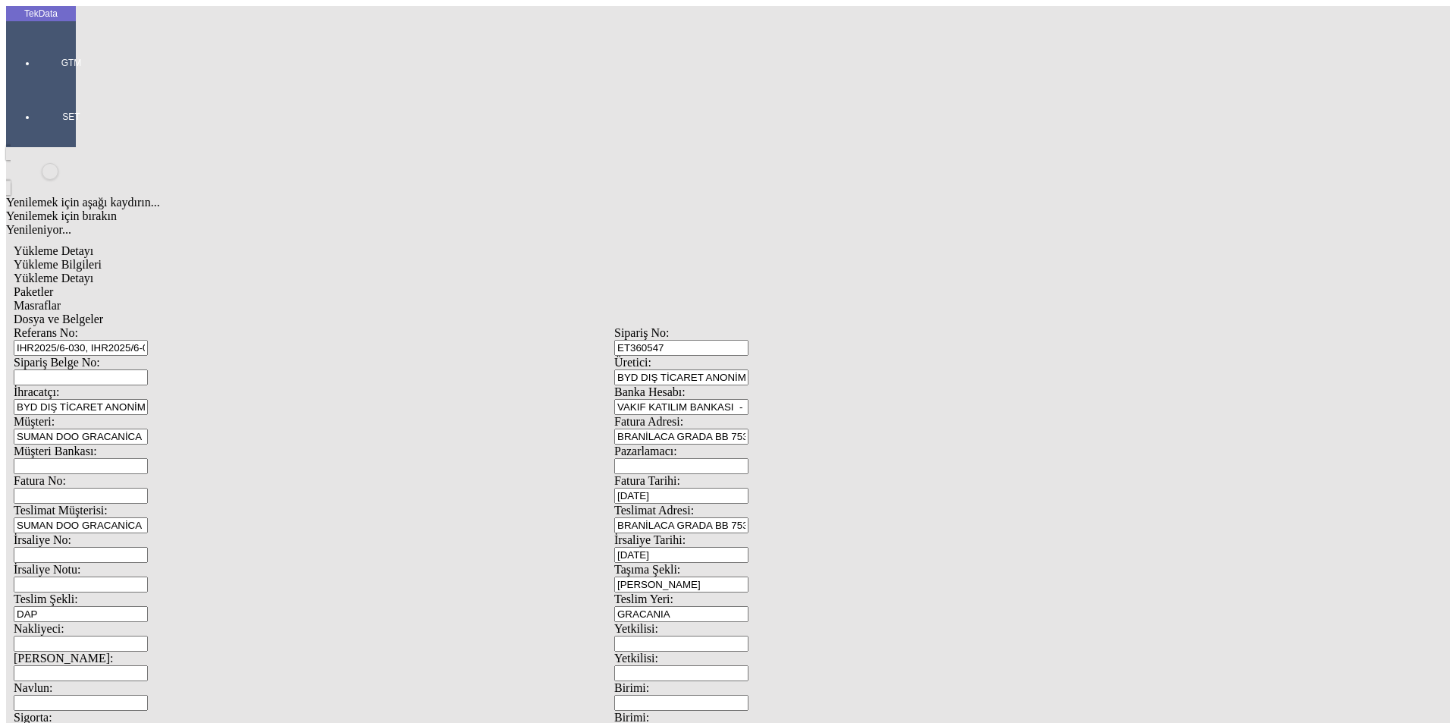
type input "5371"
type input "2.35"
click at [835, 331] on div "Avro" at bounding box center [1127, 338] width 601 height 14
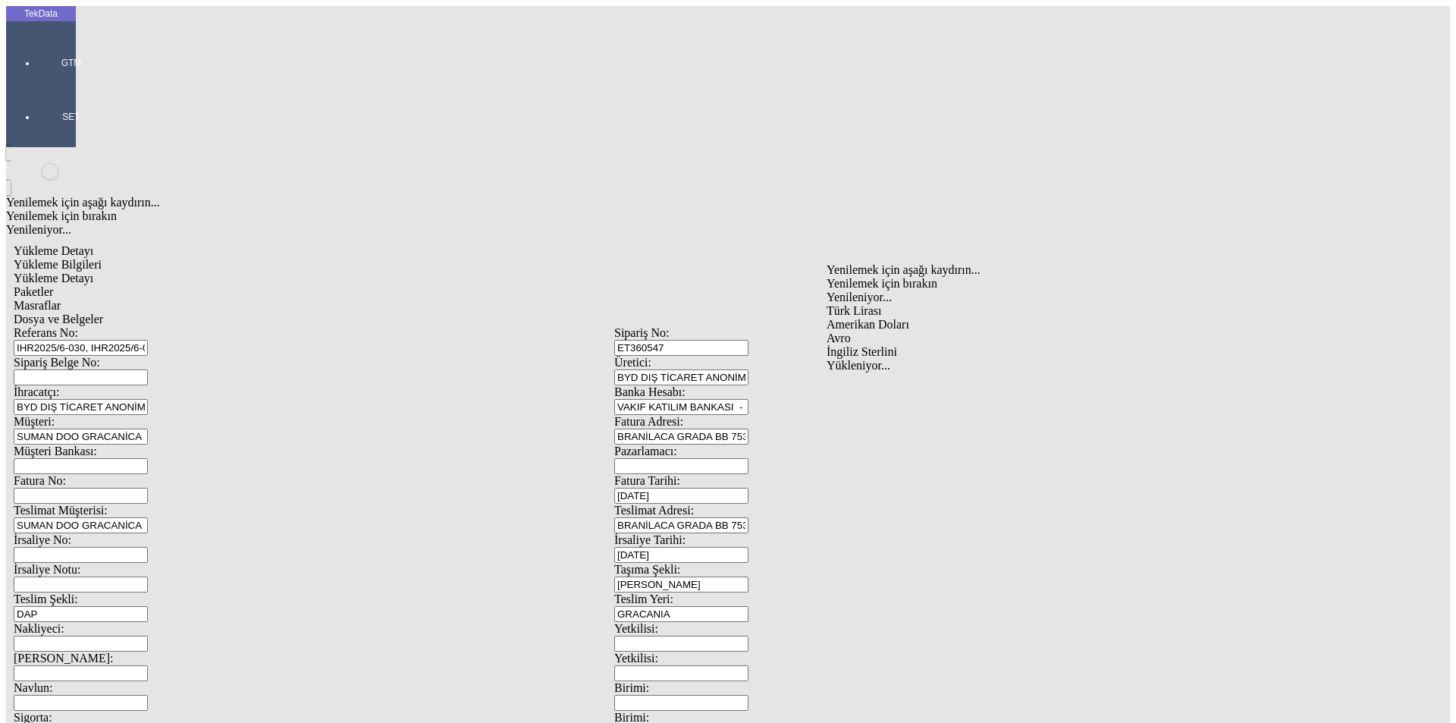
type input "Avro"
type input "160"
type input "2573.6"
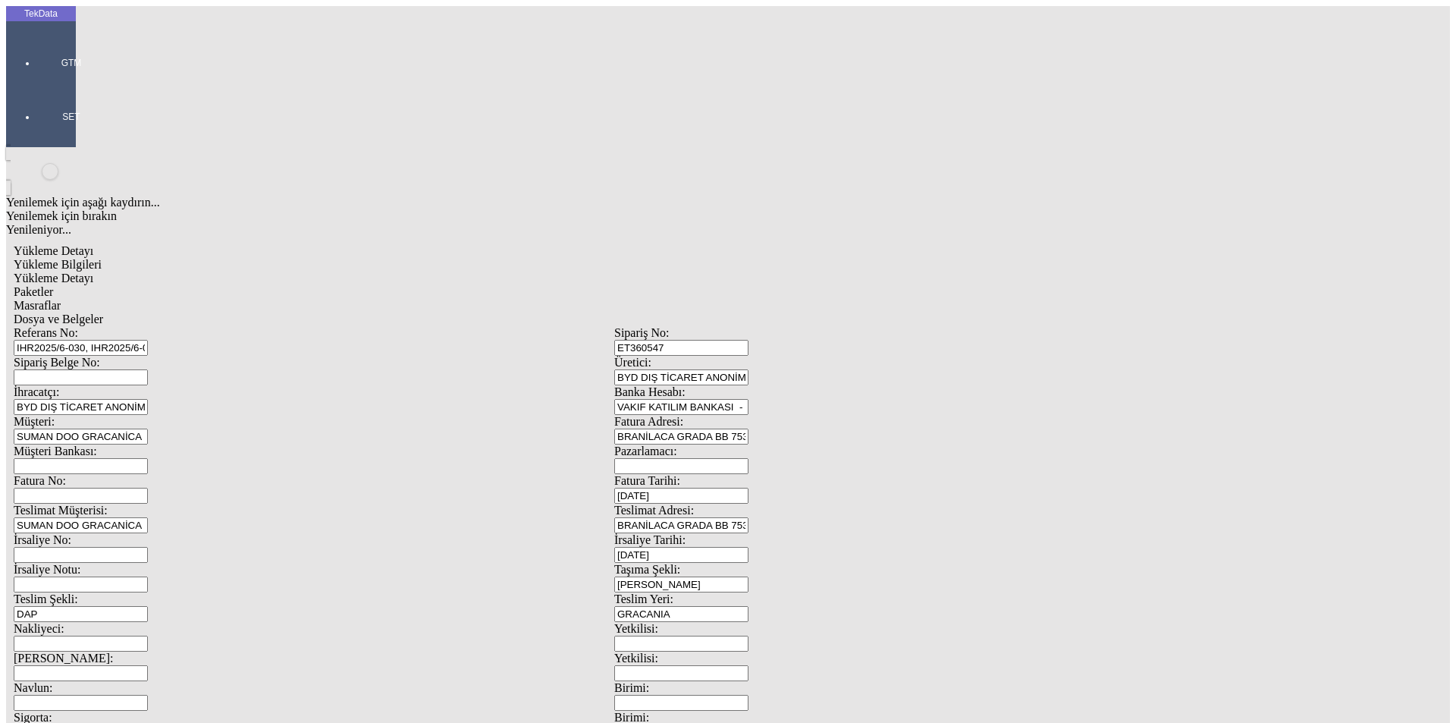
type input "2637.6"
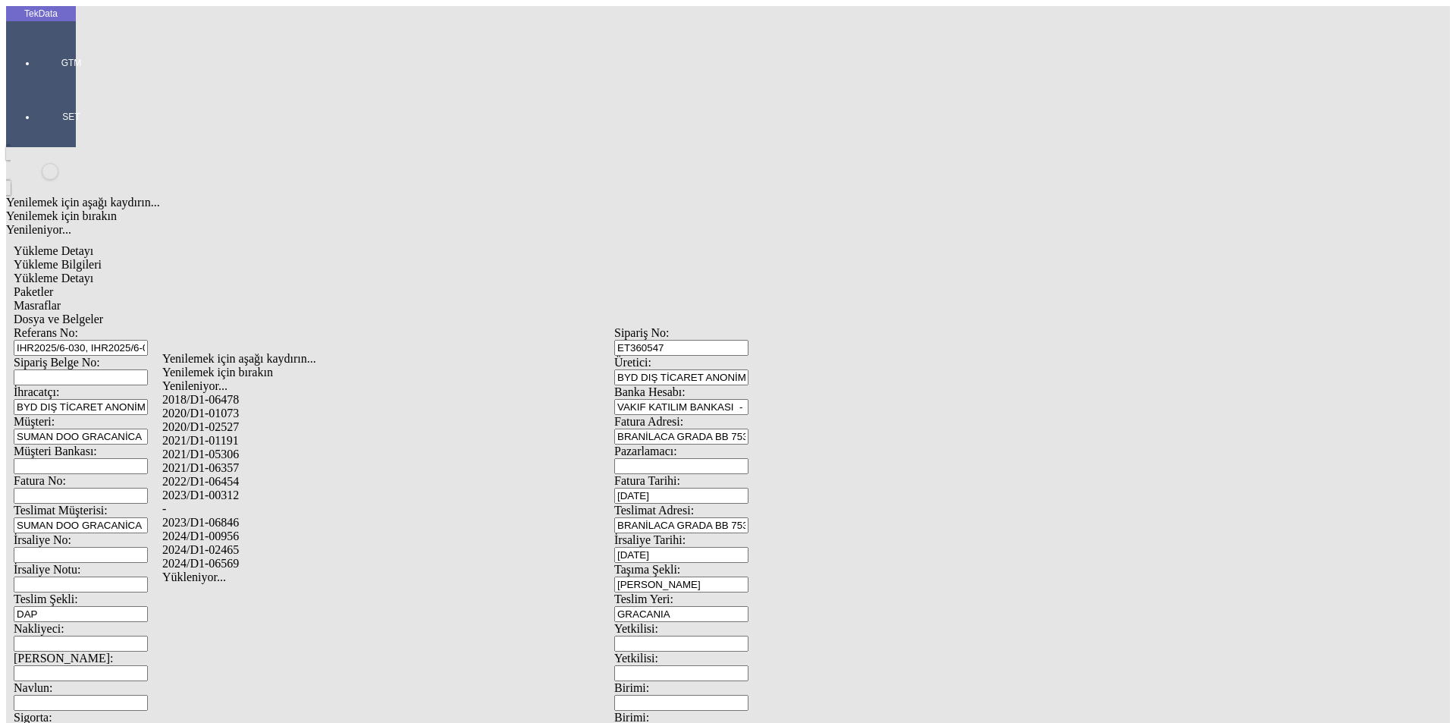
click at [296, 543] on div "2024/D1-02465" at bounding box center [456, 550] width 589 height 14
type input "2024/D1-02465"
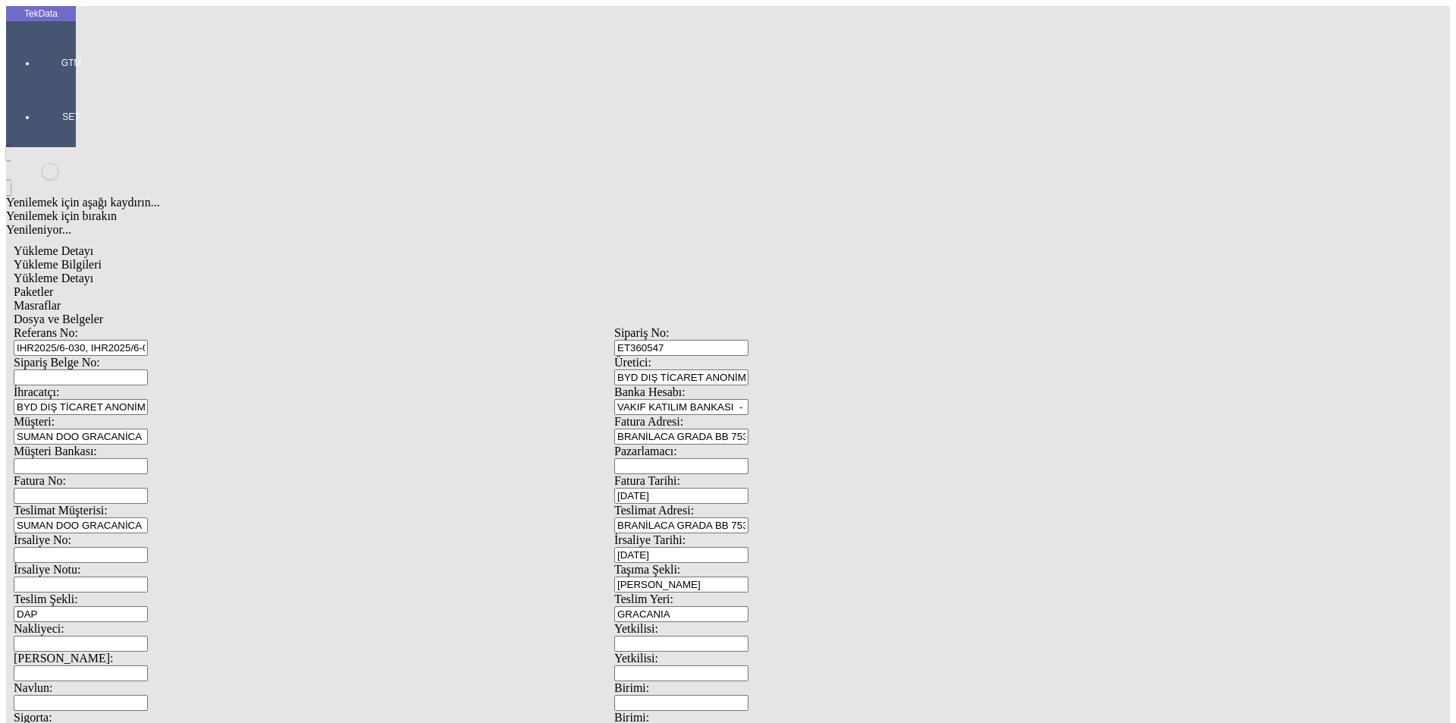
click at [53, 285] on span "Paketler" at bounding box center [33, 291] width 39 height 13
click at [289, 311] on div "[PERSON_NAME]" at bounding box center [450, 318] width 602 height 14
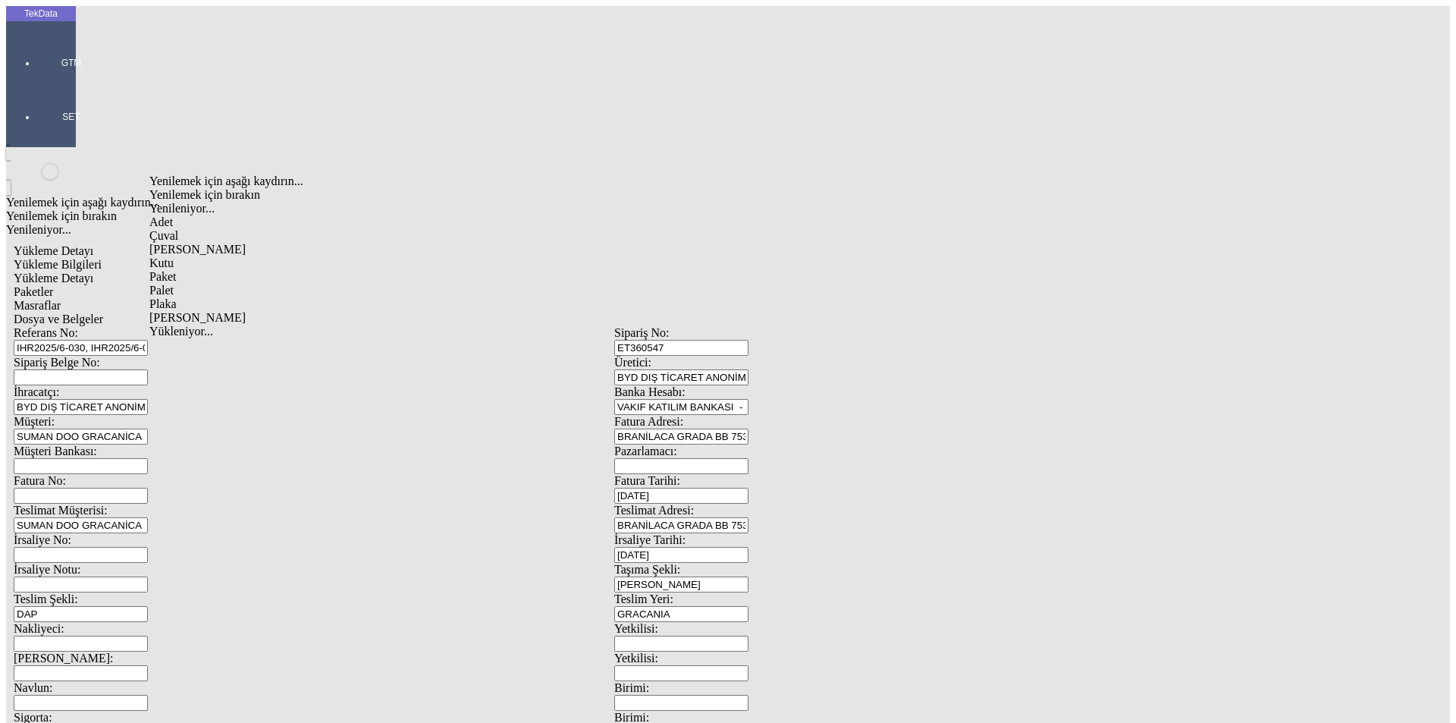
type input "[PERSON_NAME]"
type input "145"
click at [475, 299] on div "Masraflar" at bounding box center [614, 306] width 1201 height 14
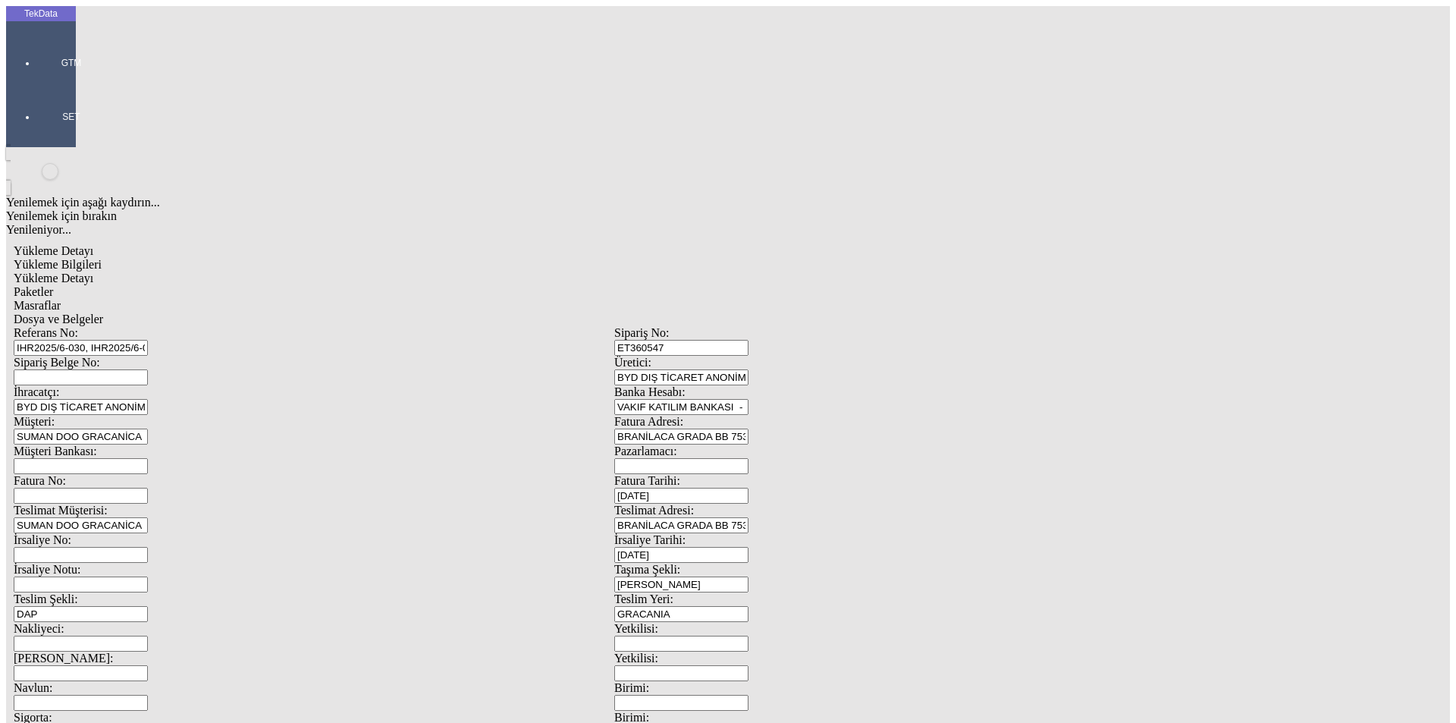
click at [530, 312] on div "Dosya ve Belgeler" at bounding box center [614, 319] width 1201 height 14
click at [103, 312] on span "Dosya ve Belgeler" at bounding box center [58, 318] width 89 height 13
